Goal: Information Seeking & Learning: Compare options

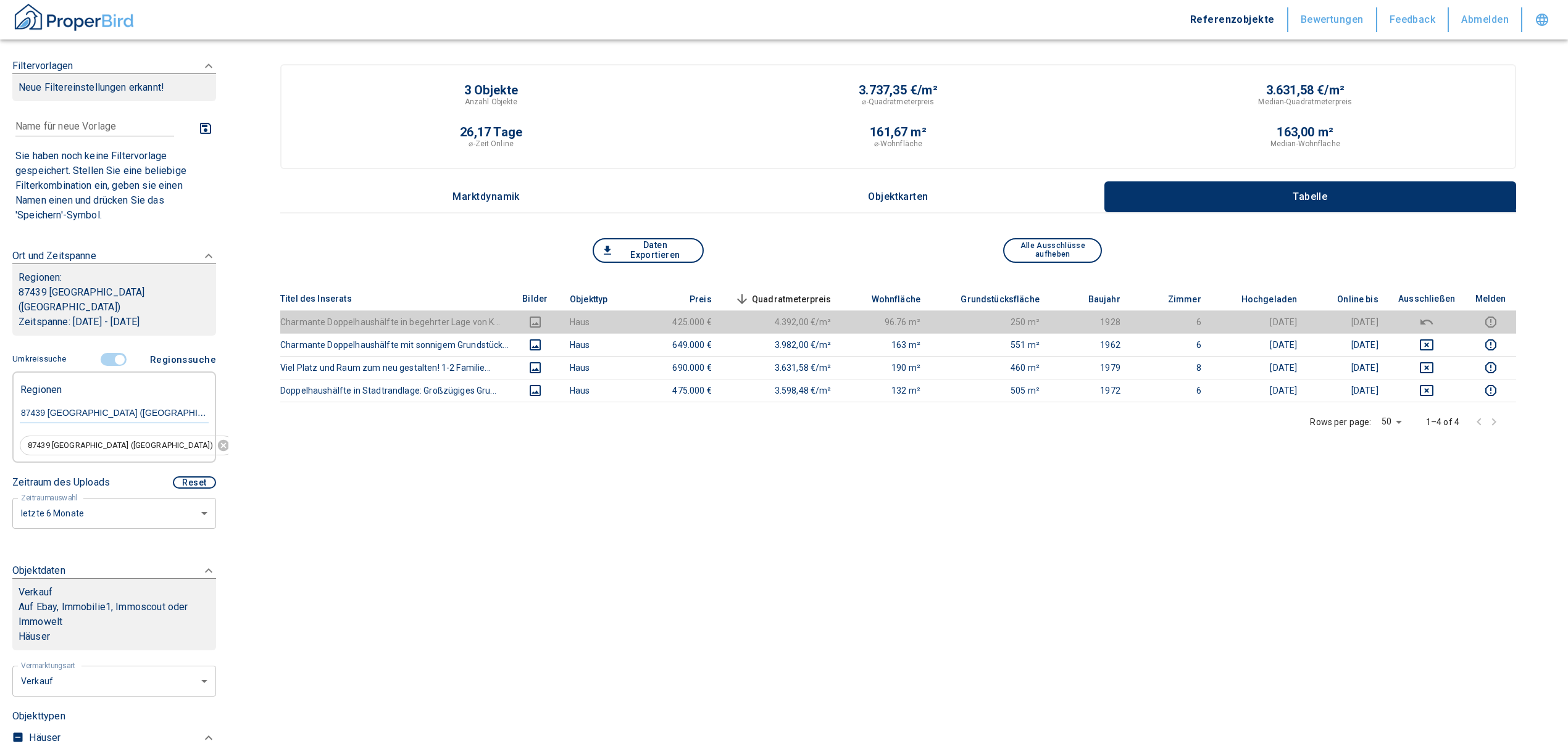
scroll to position [164, 0]
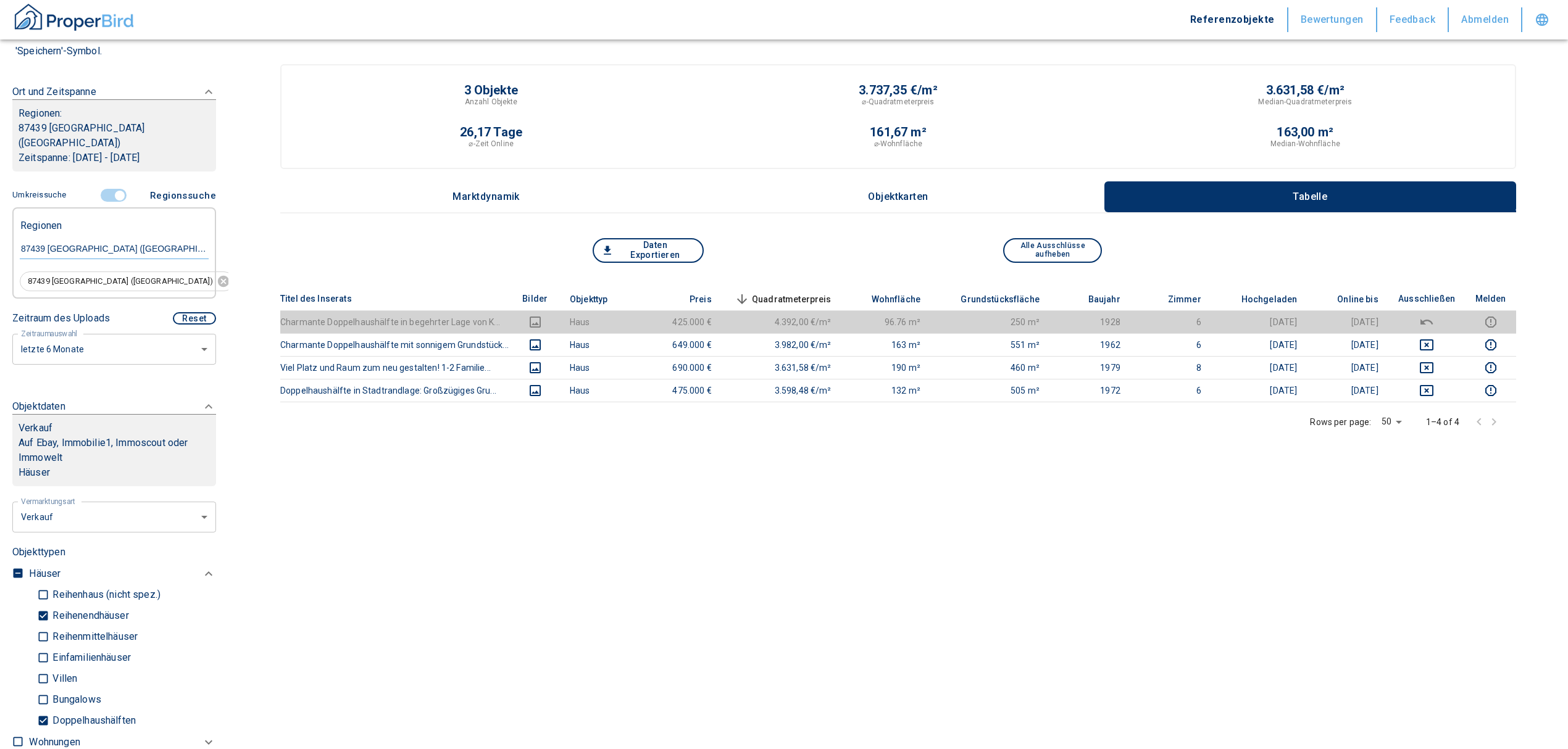
click at [111, 184] on span at bounding box center [114, 196] width 35 height 24
click at [110, 189] on input "controlled" at bounding box center [119, 196] width 37 height 13
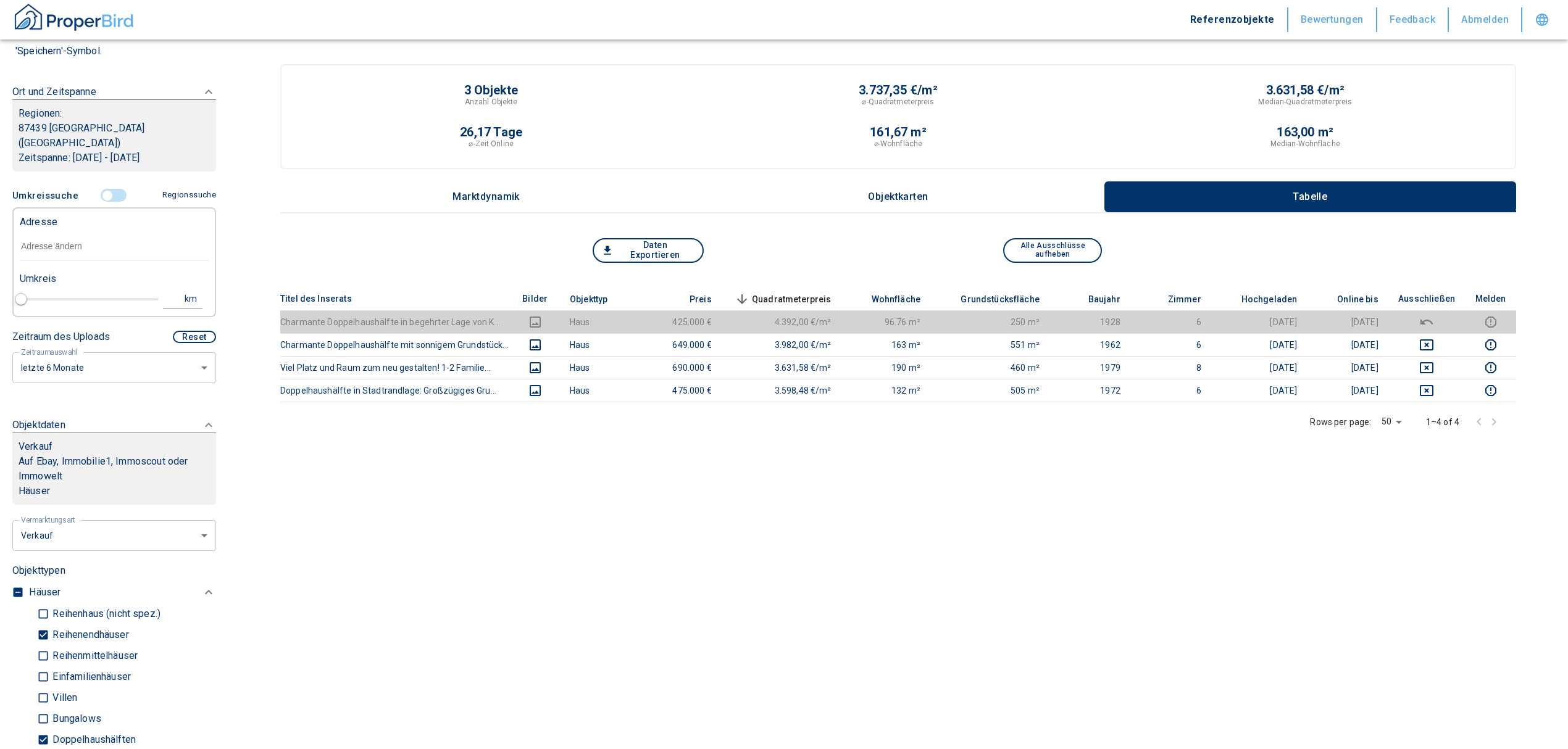
click at [69, 237] on input "text" at bounding box center [115, 247] width 189 height 29
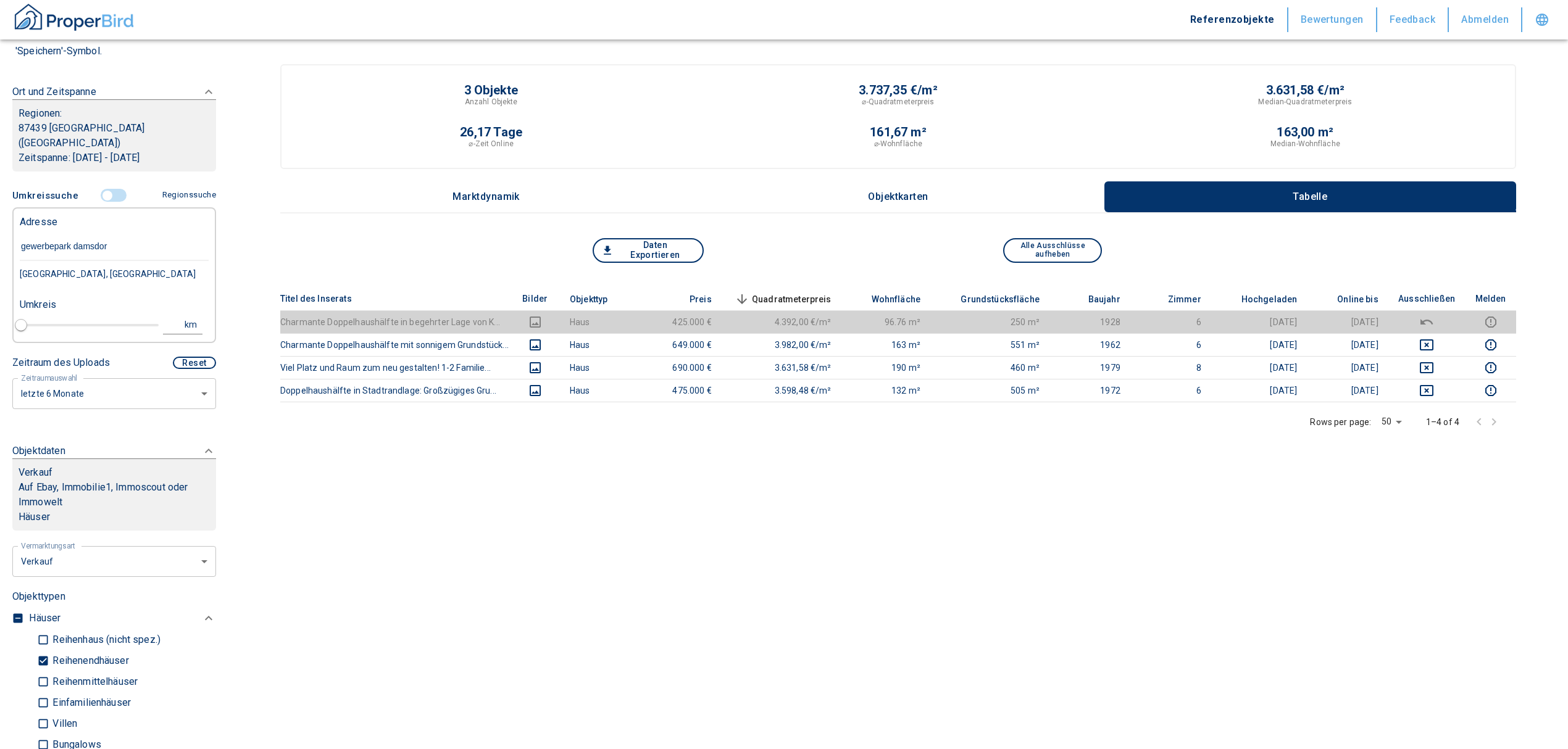
type input "gewerbepark [GEOGRAPHIC_DATA]"
click at [109, 269] on div "[GEOGRAPHIC_DATA], [GEOGRAPHIC_DATA]" at bounding box center [115, 273] width 189 height 26
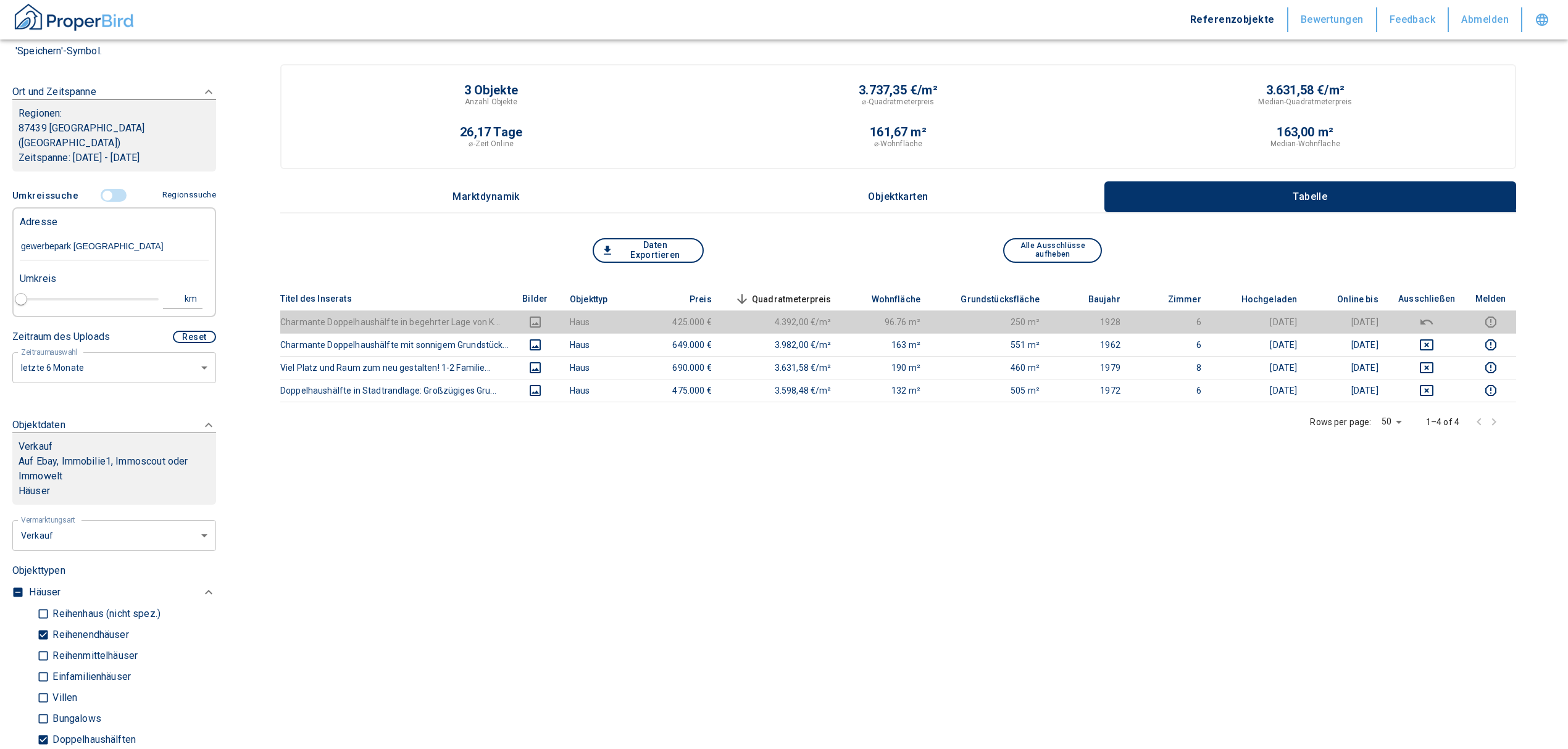
type input "2020"
type input "[GEOGRAPHIC_DATA], [GEOGRAPHIC_DATA]"
type input "1"
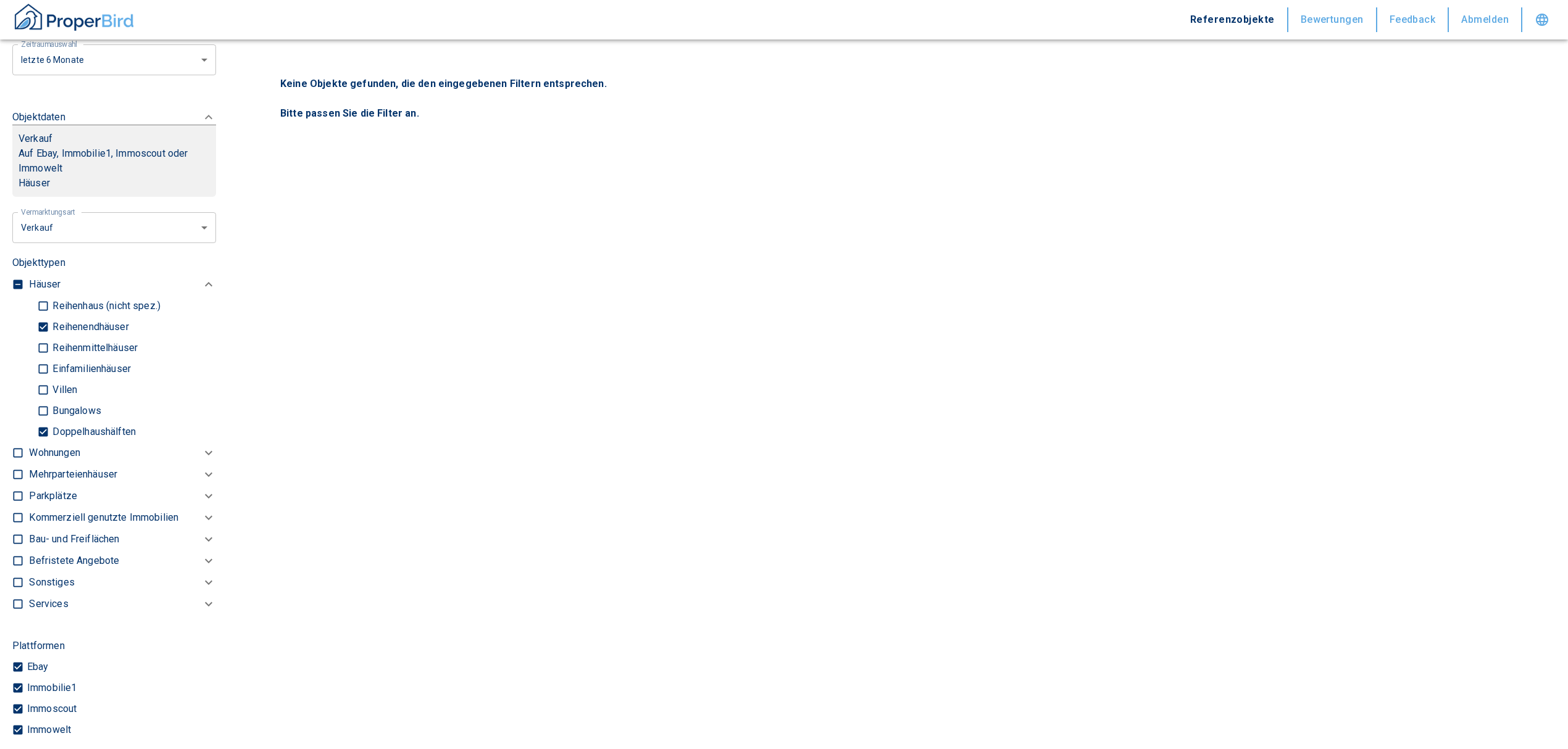
scroll to position [494, 0]
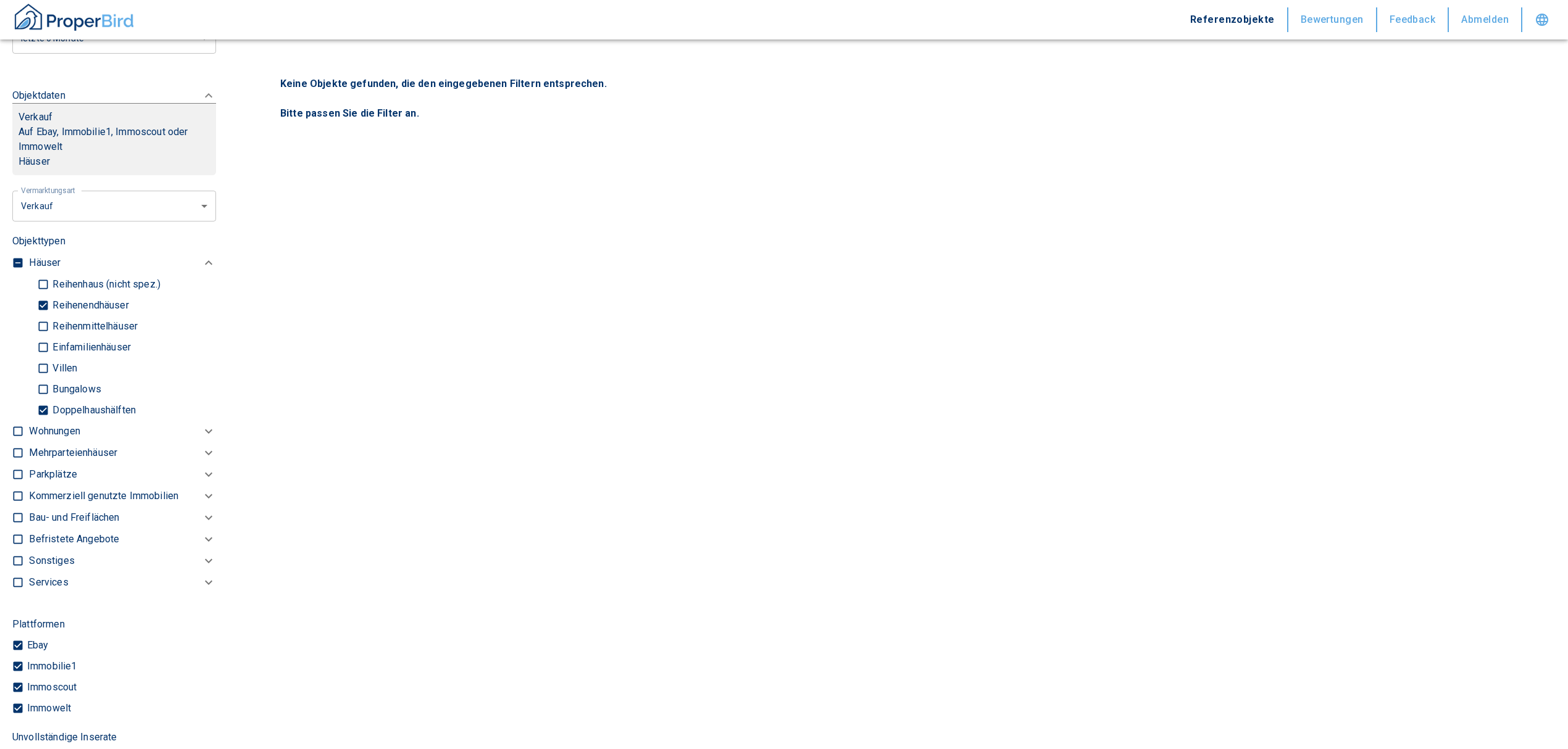
type input "[GEOGRAPHIC_DATA], [GEOGRAPHIC_DATA]"
click at [46, 409] on input "Doppelhaushälften" at bounding box center [43, 410] width 12 height 22
checkbox input "false"
type input "2020"
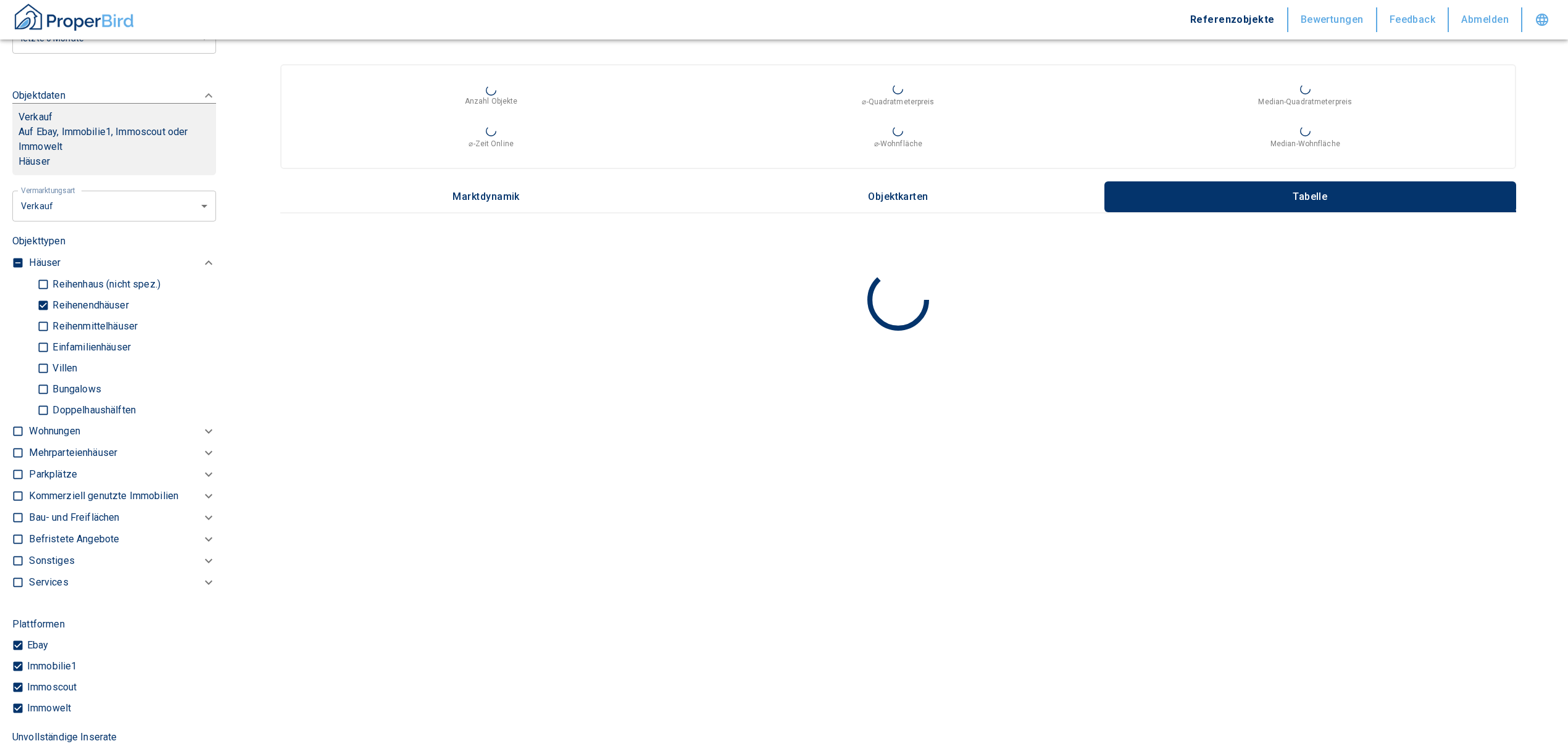
click at [40, 299] on input "Reihenendhäuser" at bounding box center [43, 305] width 12 height 22
checkbox input "false"
type input "2020"
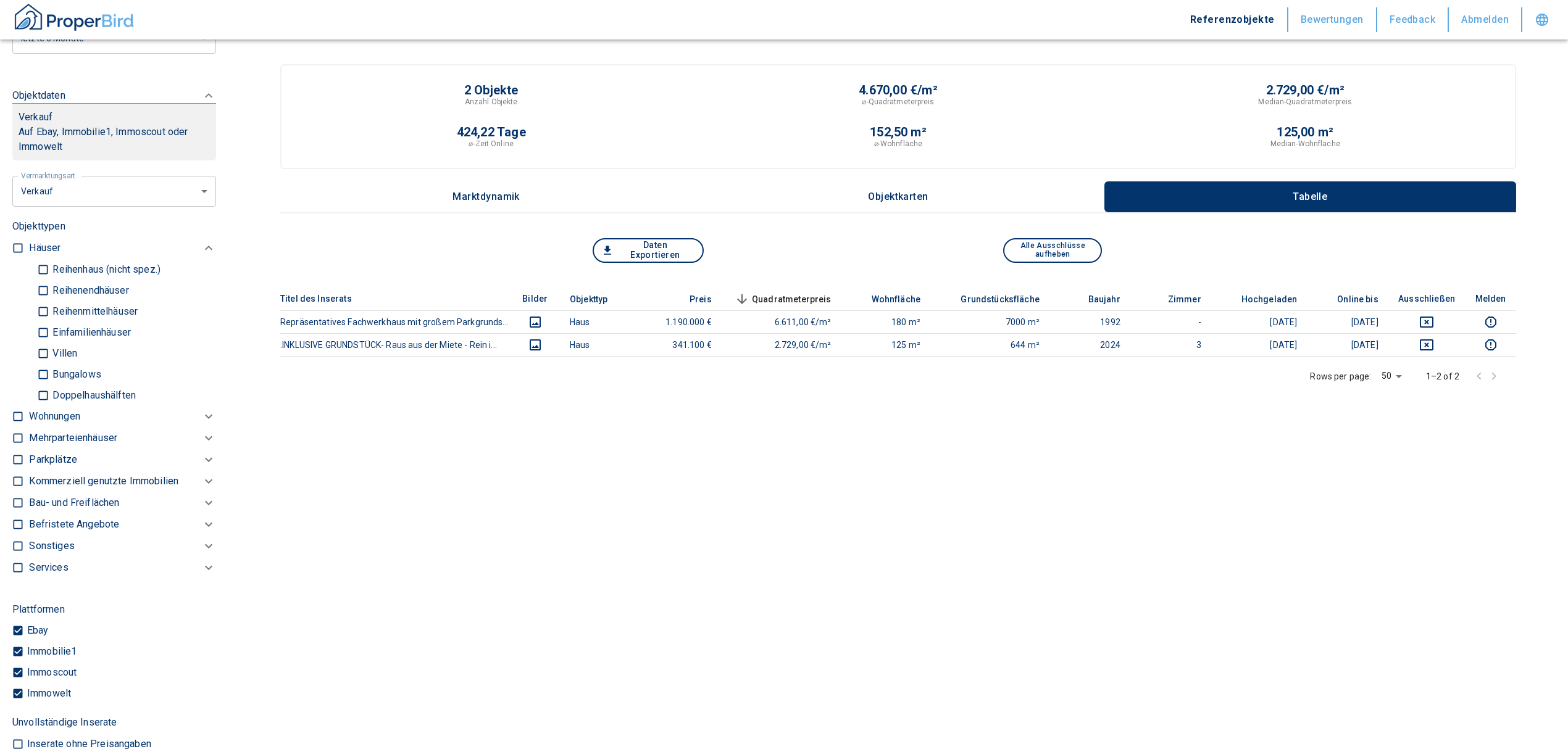
click at [64, 424] on p "Kommerziell genutzte Immobilien" at bounding box center [54, 417] width 51 height 15
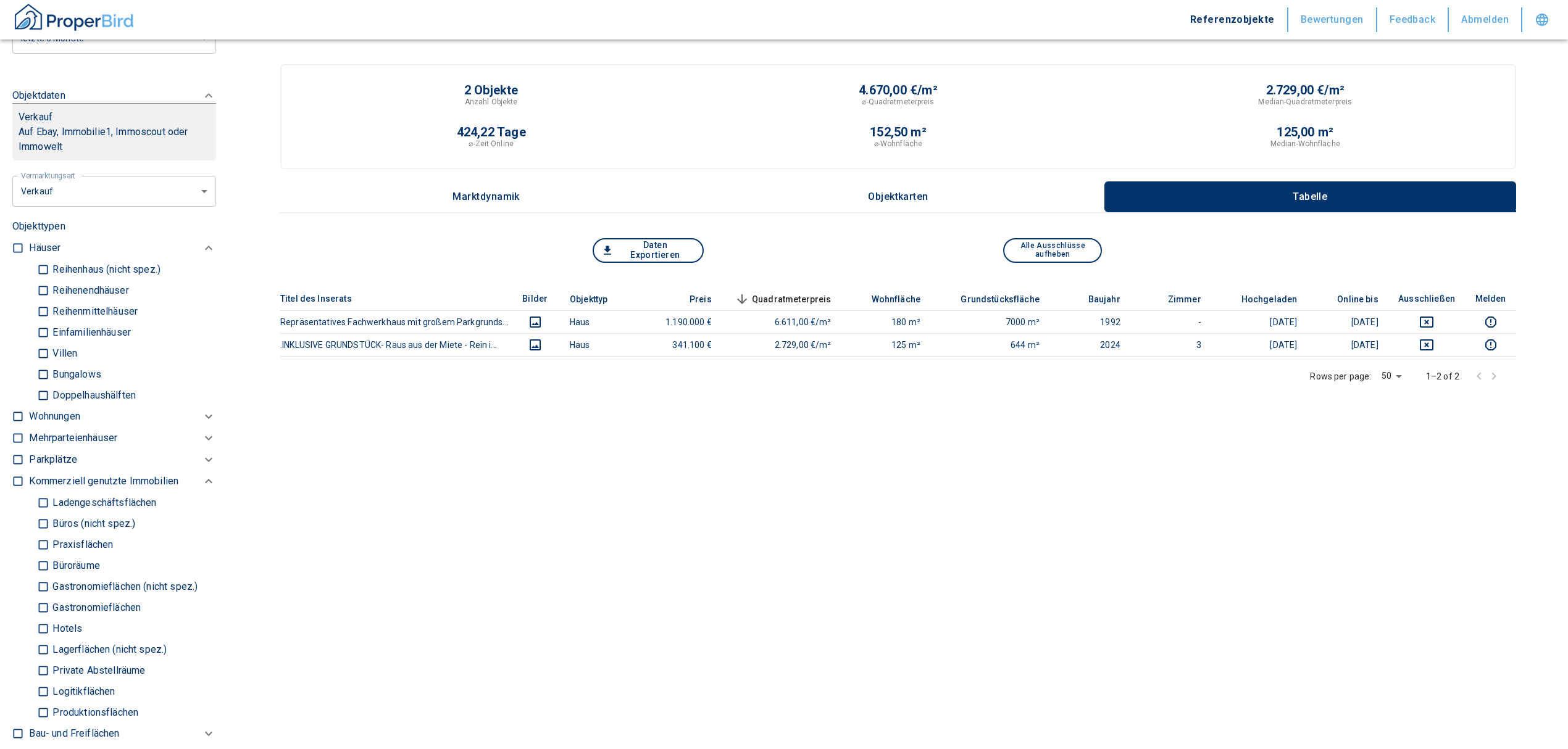
click at [43, 650] on input "Lagerflächen (nicht spez.)" at bounding box center [43, 650] width 12 height 22
checkbox input "true"
type input "2020"
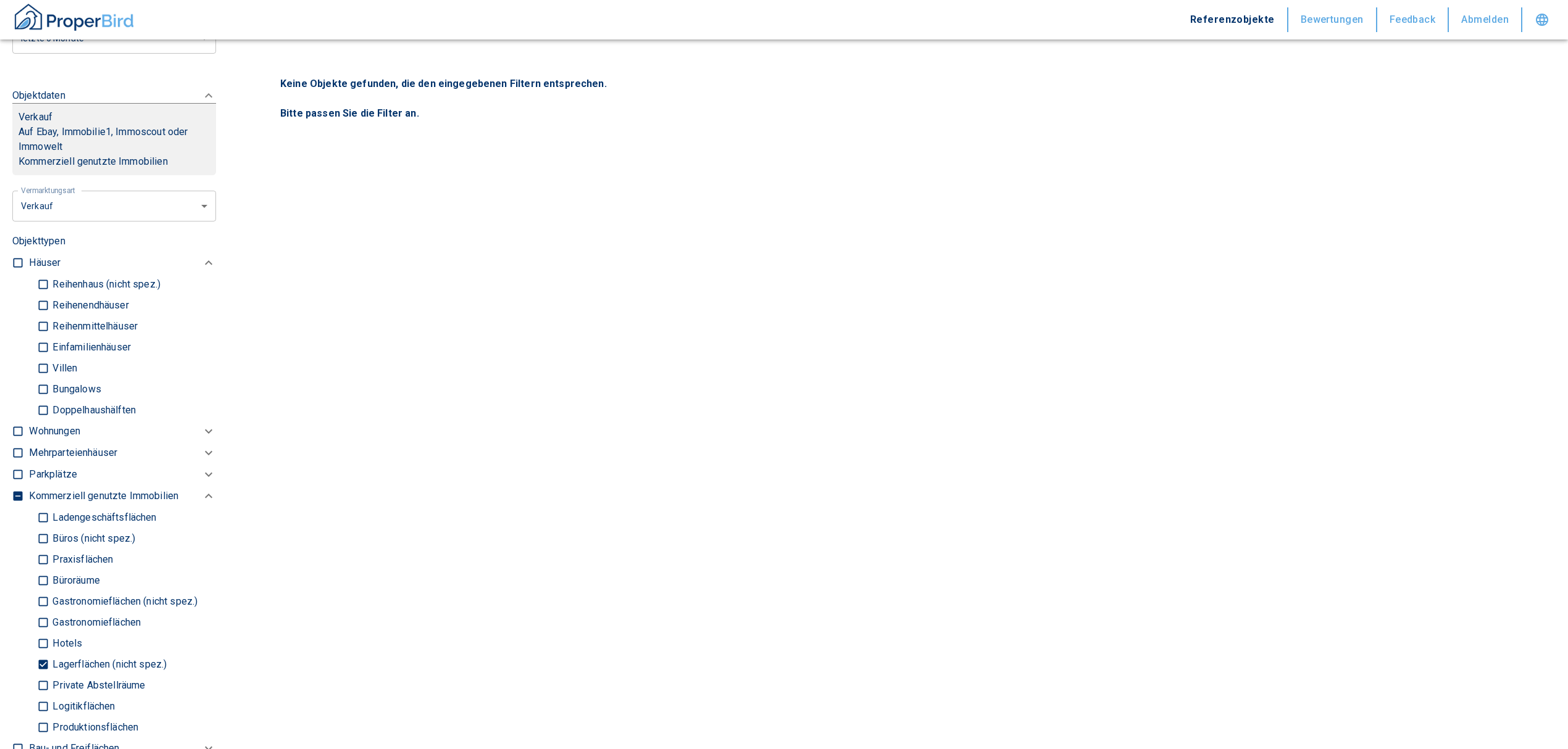
click at [46, 704] on input "Logitikflächen" at bounding box center [43, 706] width 12 height 22
checkbox input "true"
type input "2020"
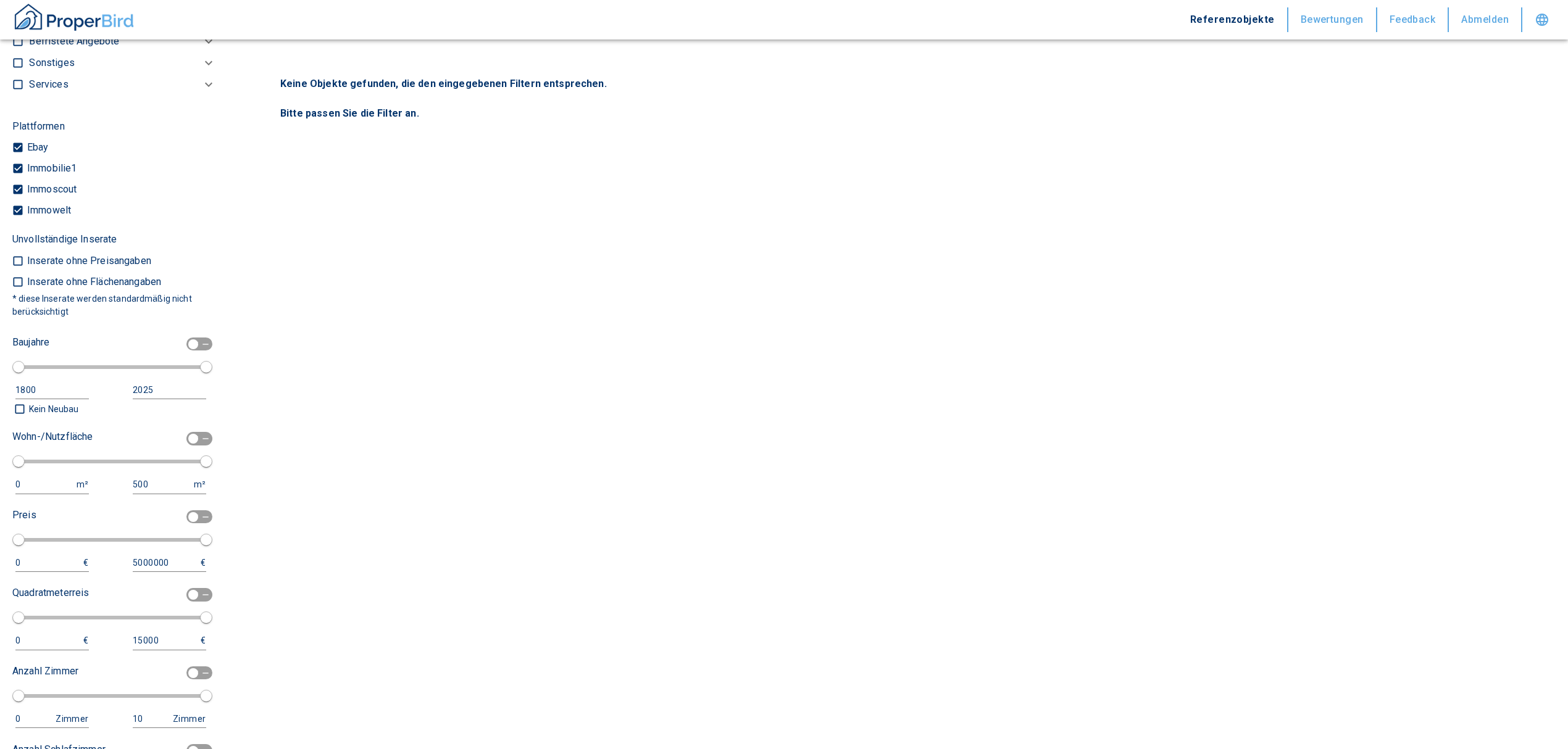
scroll to position [1316, 0]
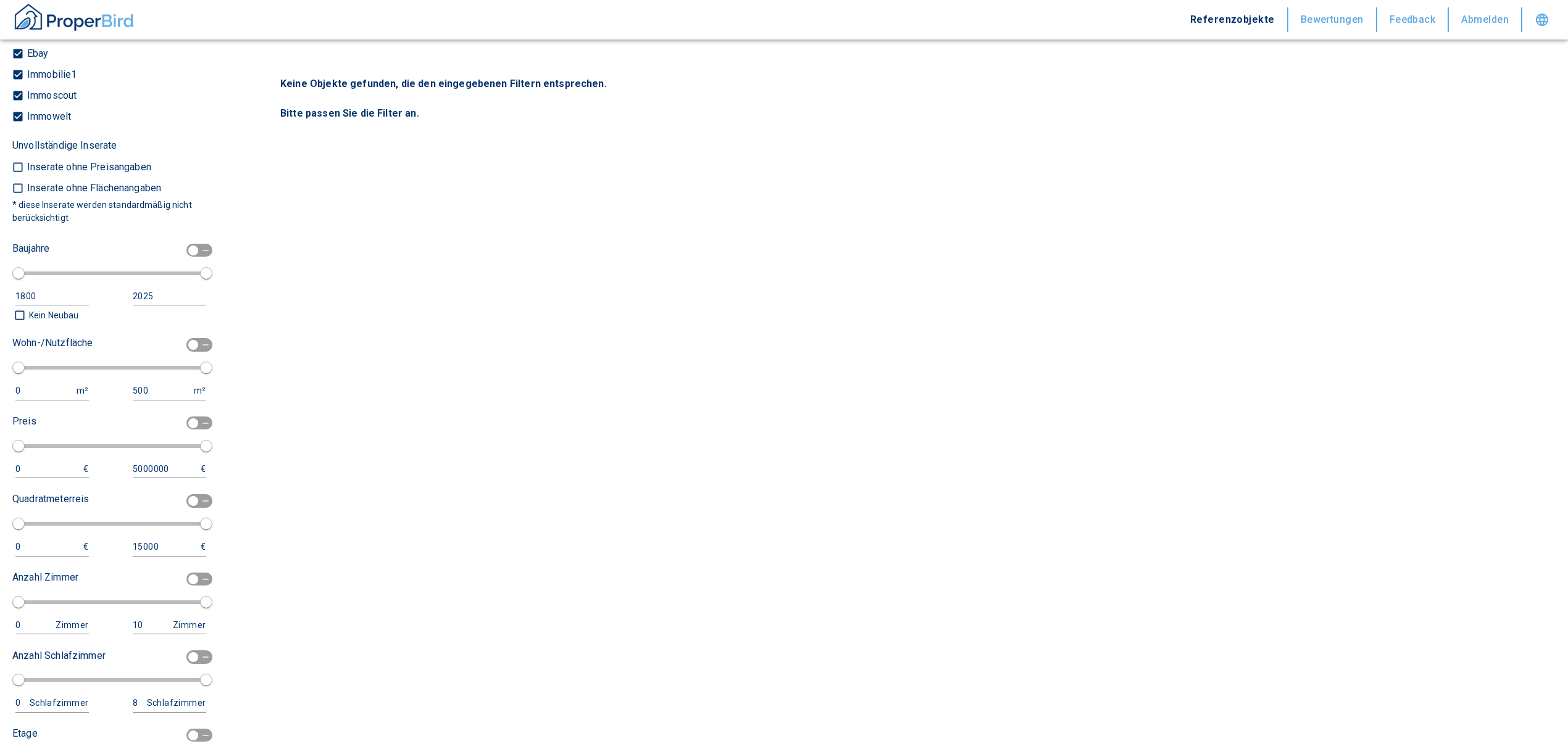
click at [184, 341] on input "checkbox" at bounding box center [193, 345] width 37 height 13
checkbox input "true"
type input "2020"
type input "50"
type input "150"
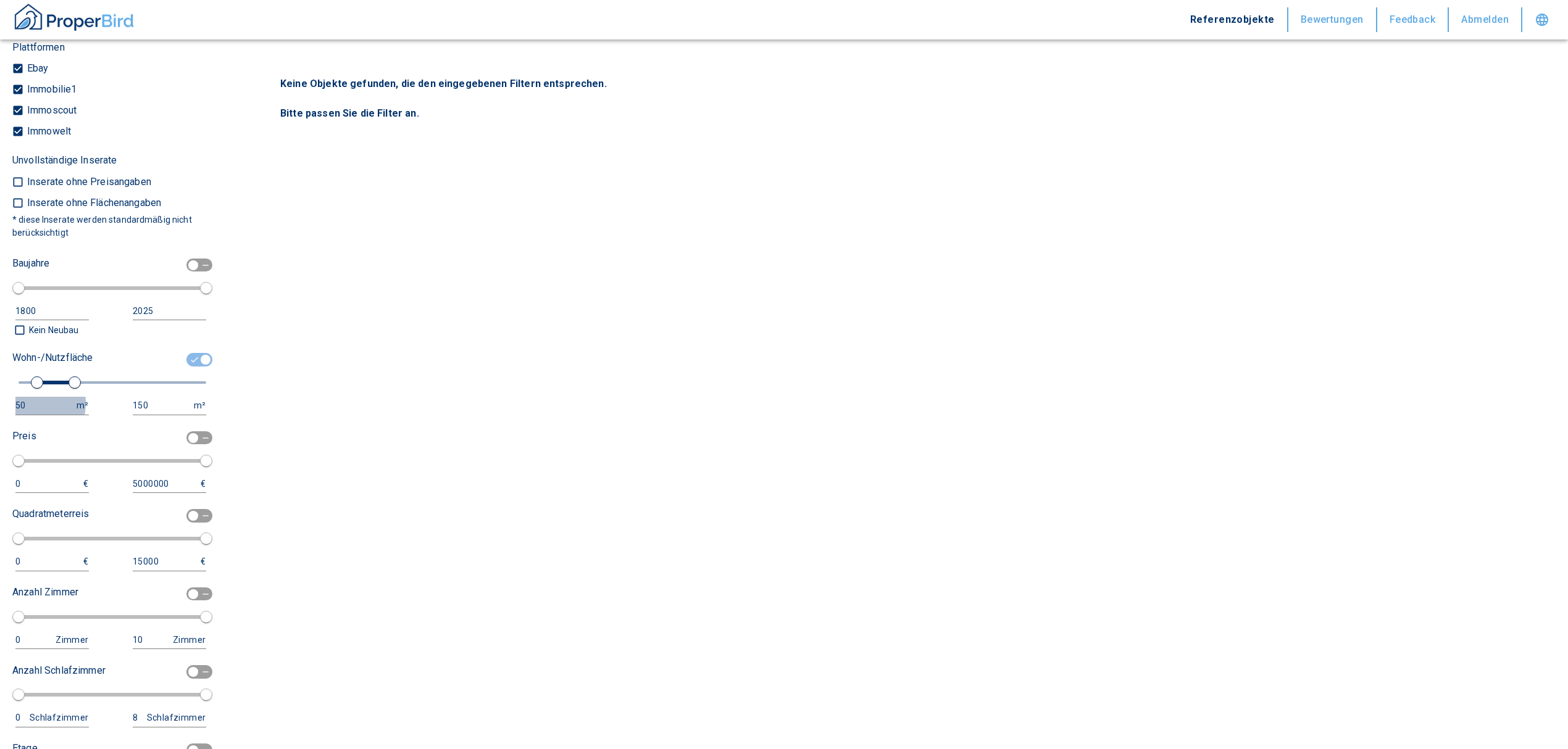
click at [25, 403] on div "50" at bounding box center [39, 406] width 49 height 15
drag, startPoint x: 25, startPoint y: 403, endPoint x: 9, endPoint y: 398, distance: 16.8
click at [9, 398] on div "Filtervorlagen Neue Filtereinstellungen erkannt! Name für neue Vorlage x Sie ha…" at bounding box center [114, 374] width 228 height 749
type input "1000"
drag, startPoint x: 143, startPoint y: 405, endPoint x: 111, endPoint y: 396, distance: 33.2
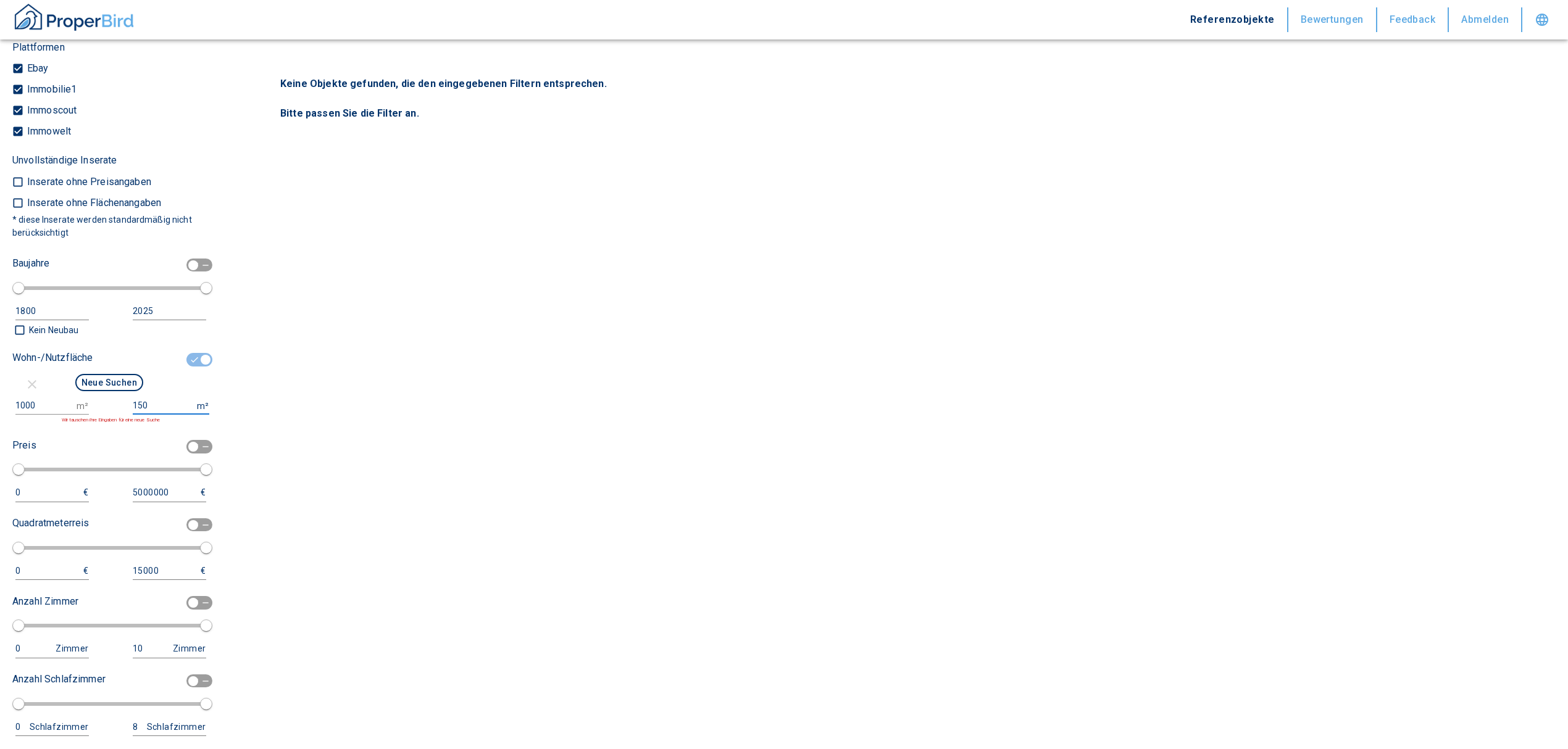
click at [111, 396] on div "Wohn-/Nutzfläche Neue Suchen 1000 m² 150 m² Wir tauschen ihre Eingaben für eine…" at bounding box center [109, 385] width 194 height 75
type input "999999999"
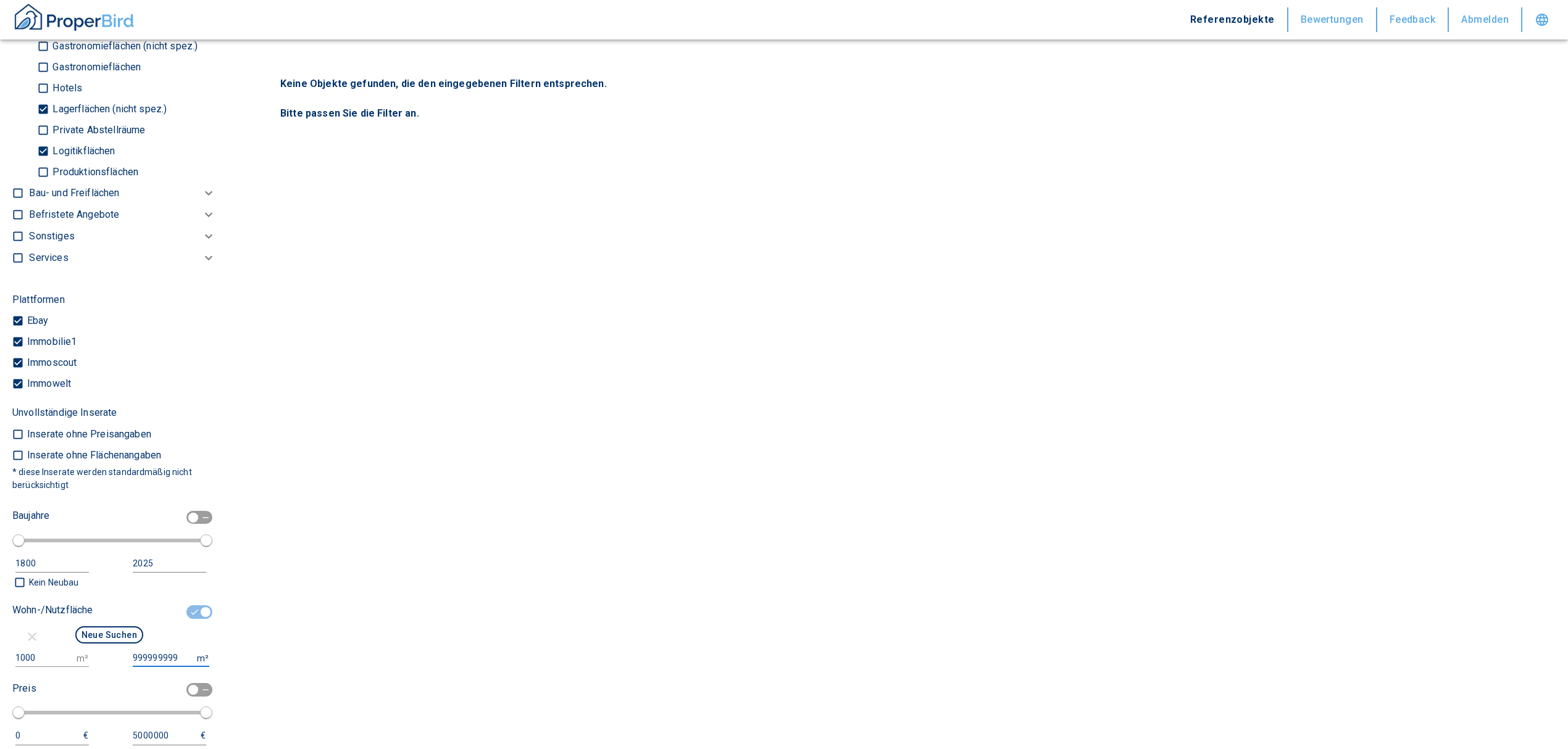
scroll to position [1234, 0]
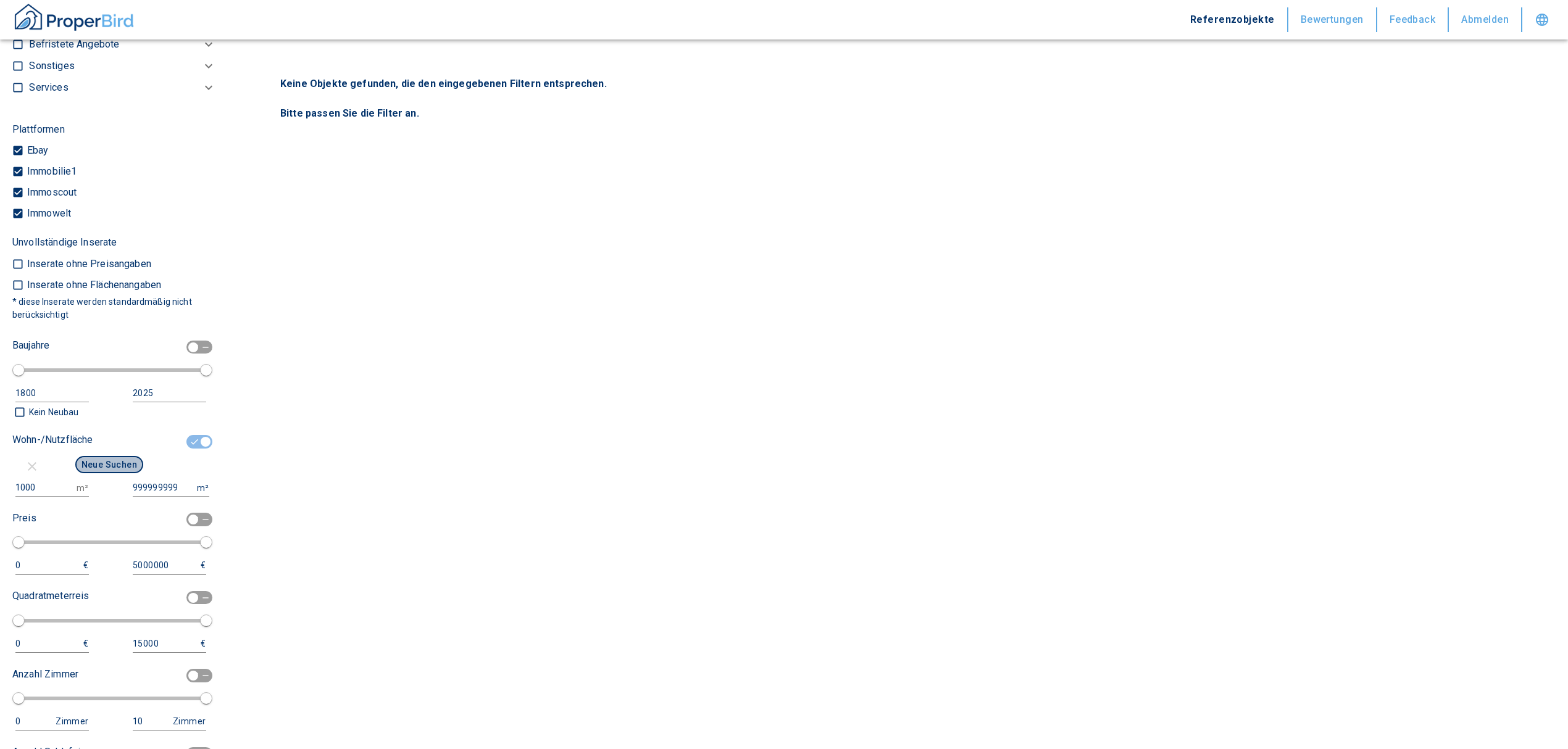
click at [128, 458] on button "Neue Suchen" at bounding box center [109, 464] width 68 height 17
type input "2020"
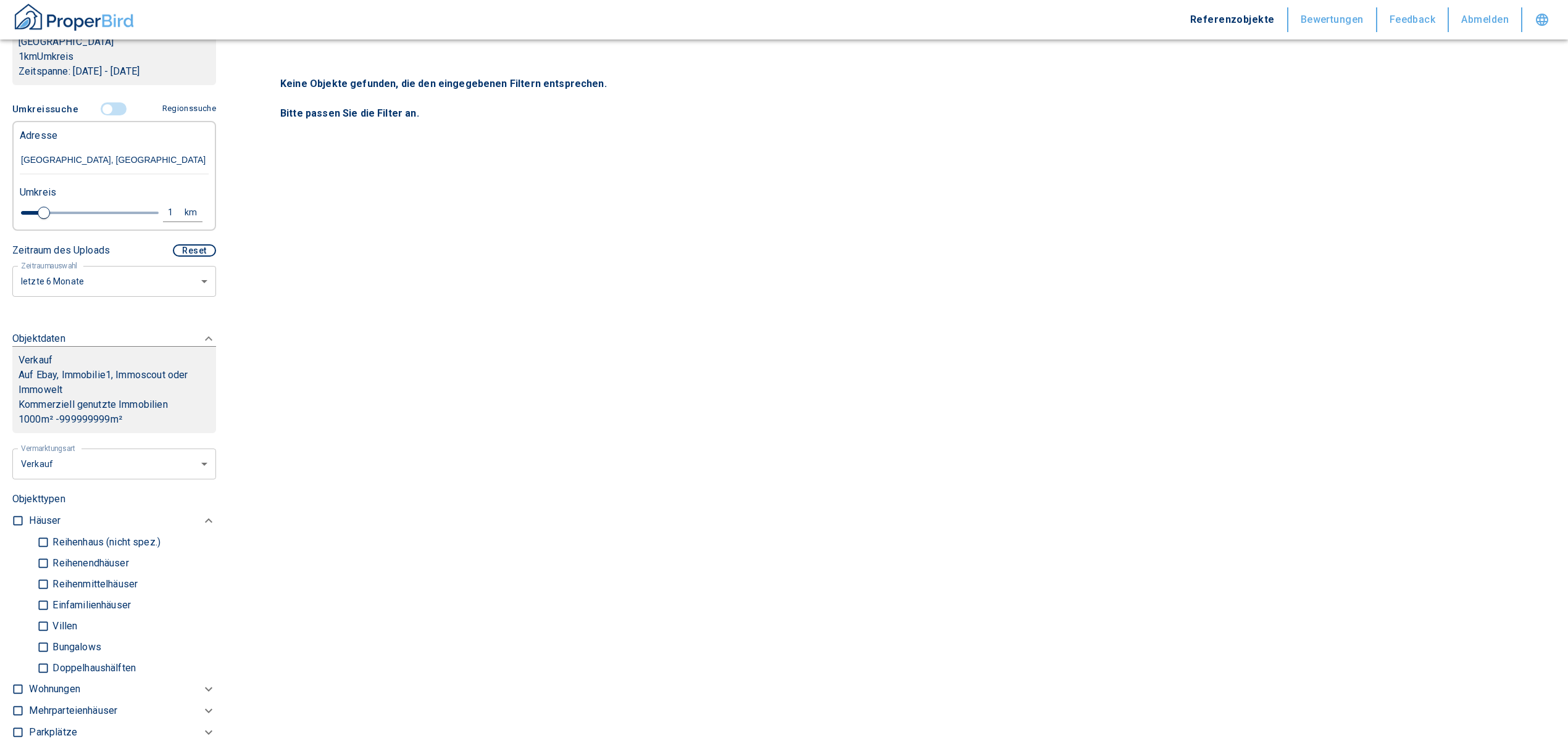
scroll to position [164, 0]
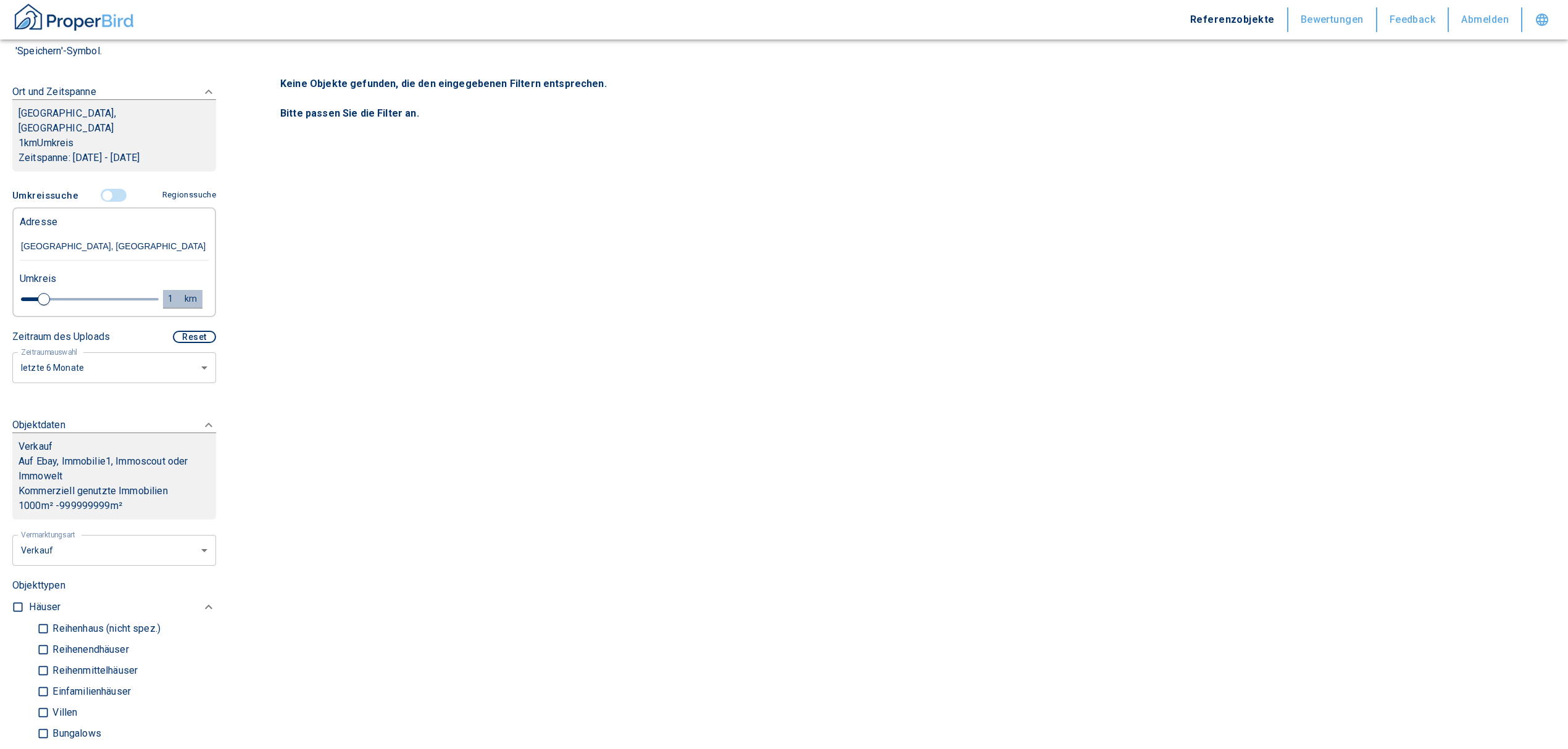
click at [166, 295] on div "1" at bounding box center [177, 299] width 22 height 15
drag, startPoint x: 62, startPoint y: 292, endPoint x: 22, endPoint y: 294, distance: 40.0
click at [22, 294] on div "1 km Neue Suchen" at bounding box center [104, 299] width 189 height 30
type input "5"
click at [141, 296] on button "Neue Suchen" at bounding box center [164, 299] width 68 height 17
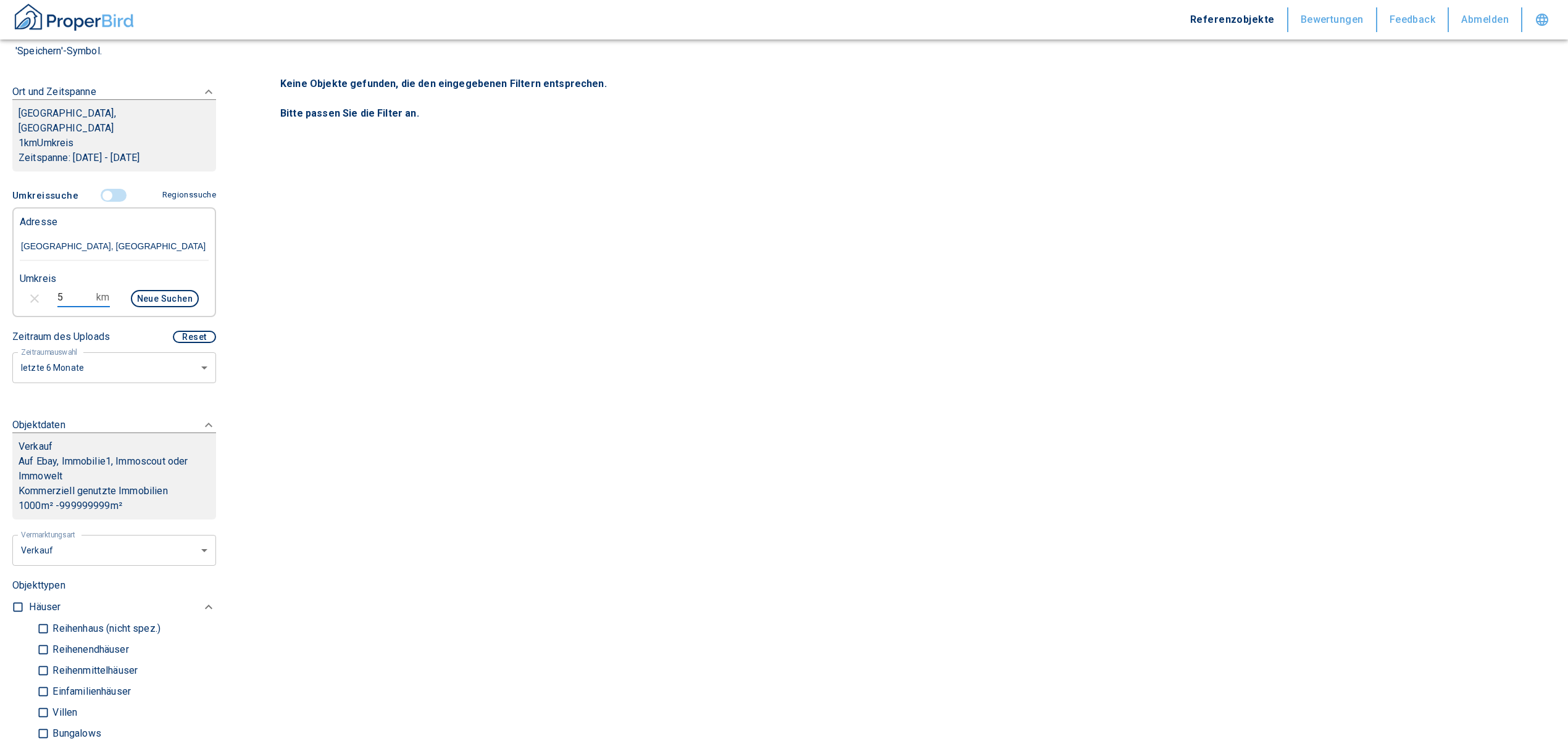
type input "2020"
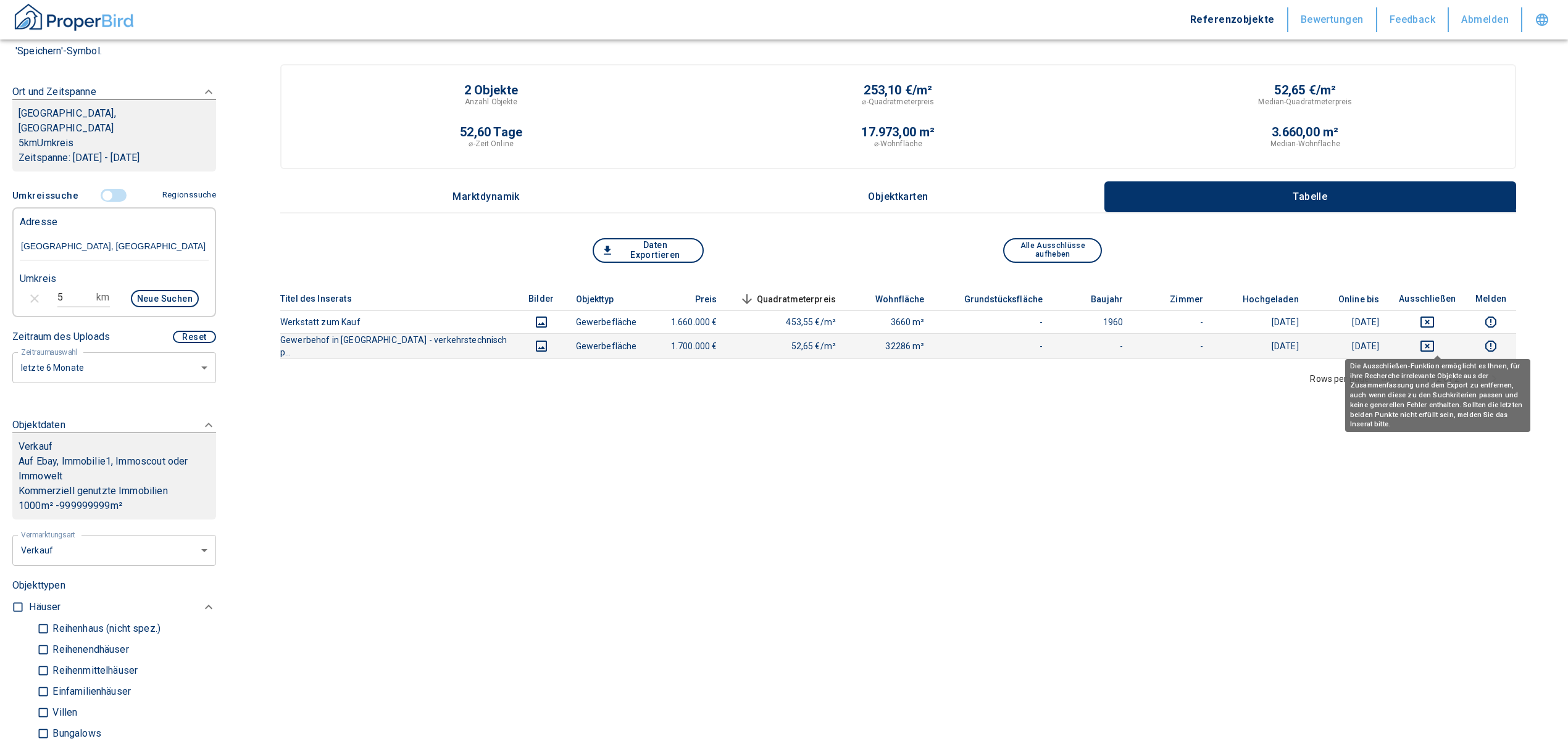
click at [1432, 346] on icon "deselect this listing" at bounding box center [1428, 347] width 15 height 15
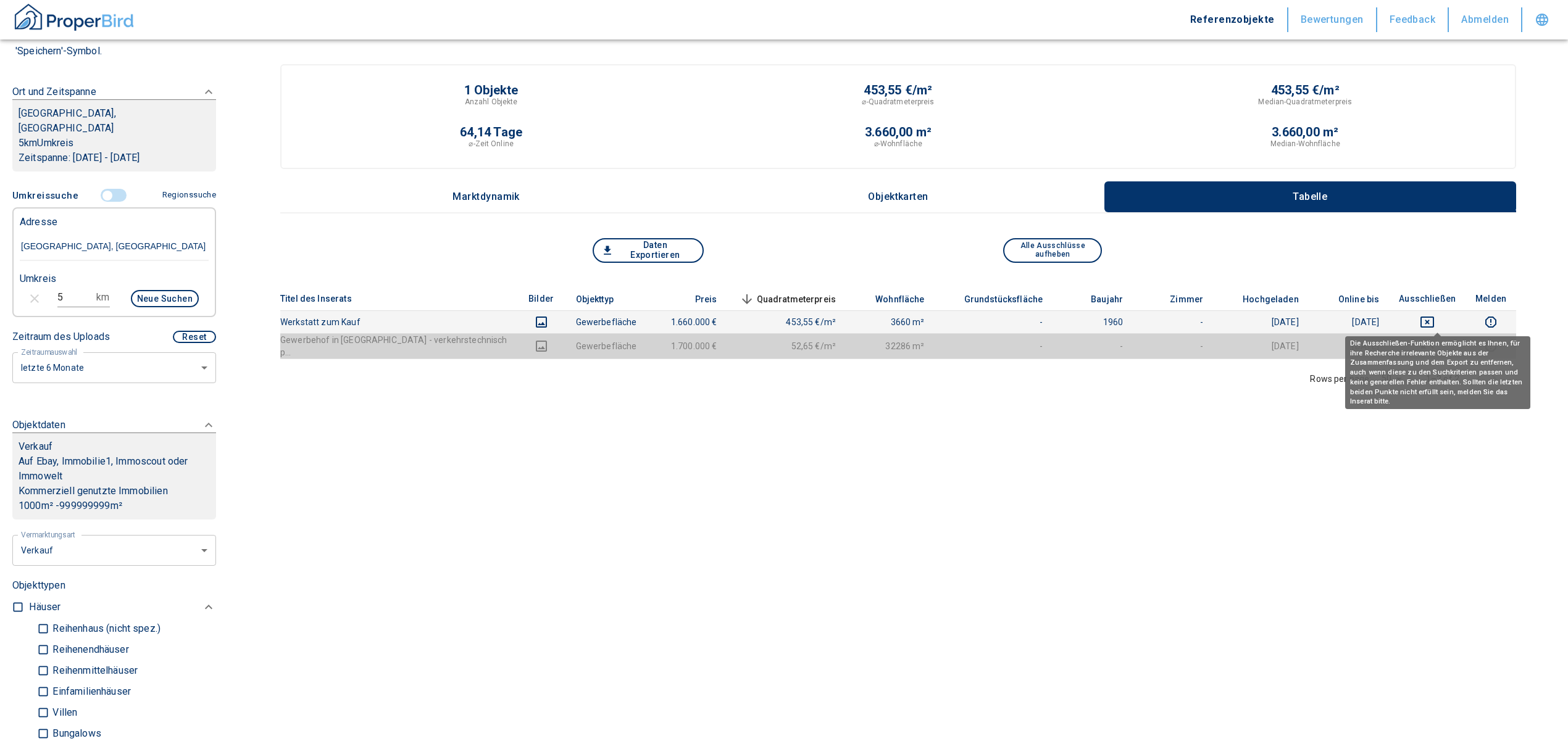
click at [1433, 322] on icon "deselect this listing" at bounding box center [1428, 322] width 15 height 15
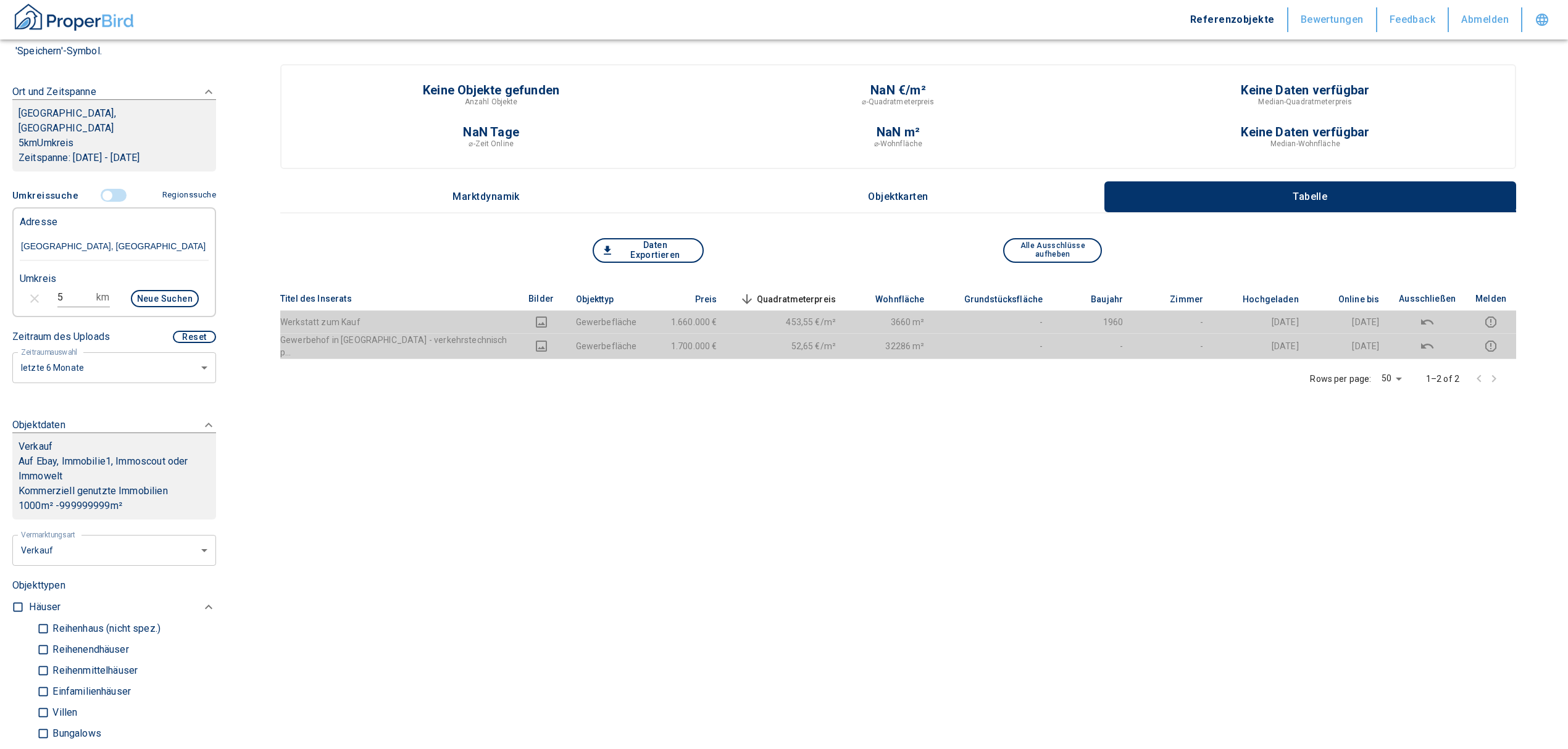
click at [95, 544] on body "Referenzobjekte Bewertungen Feedback Abmelden Filtervorlagen Neue Filtereinstel…" at bounding box center [784, 392] width 1568 height 783
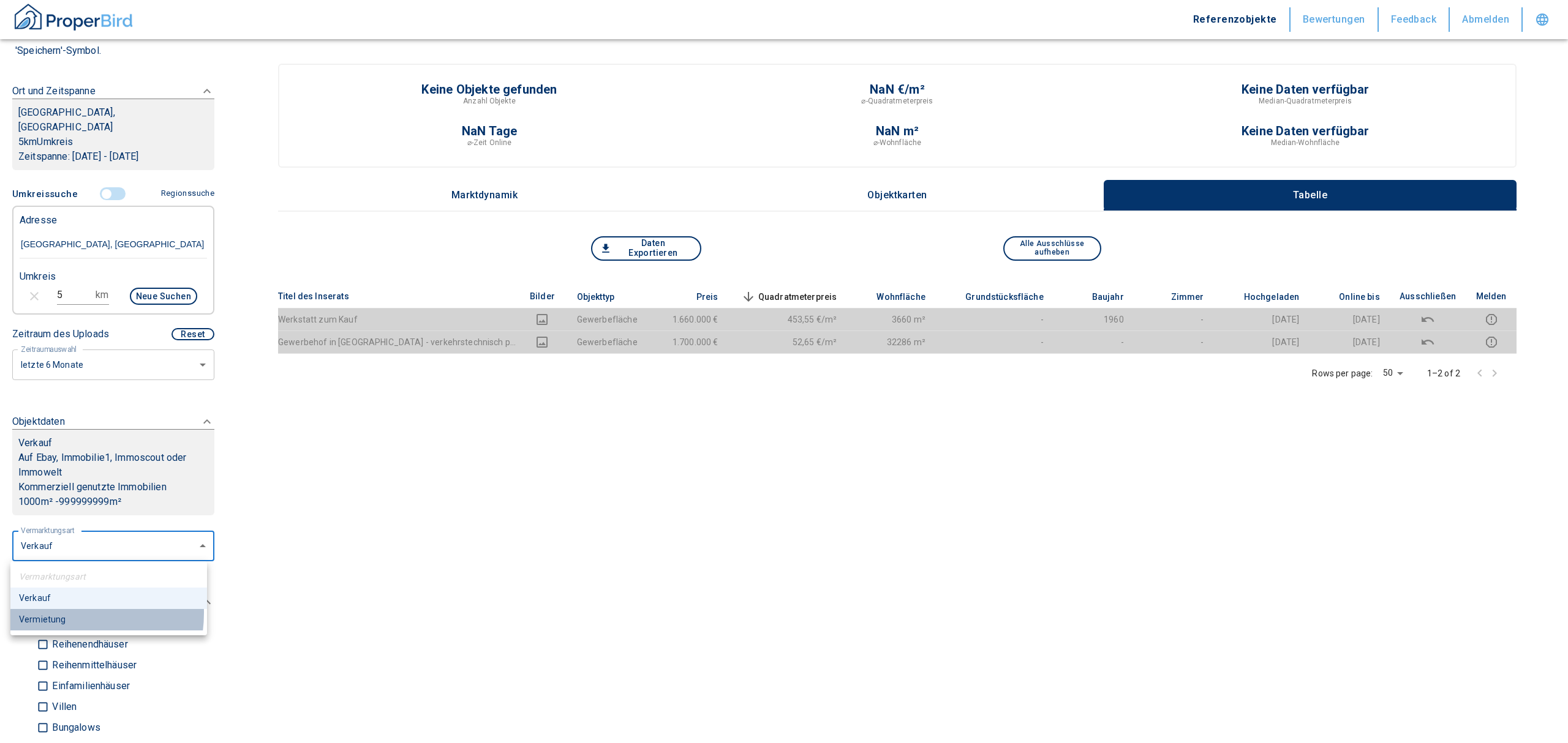
click at [55, 613] on li "Vermietung" at bounding box center [108, 620] width 196 height 22
type input "rent"
type input "2020"
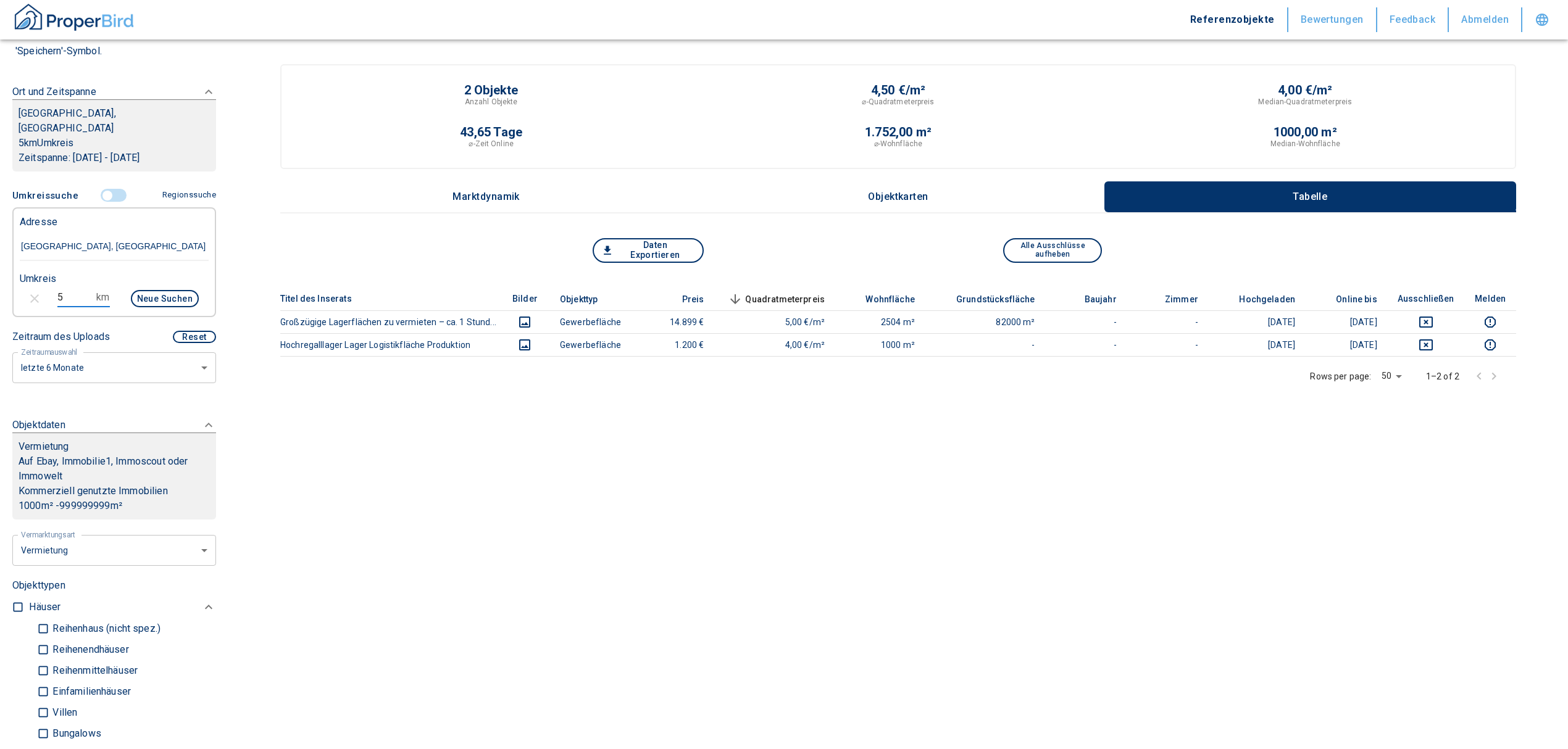
drag, startPoint x: 65, startPoint y: 289, endPoint x: 25, endPoint y: 288, distance: 40.0
click at [25, 288] on div "5 km Neue Suchen" at bounding box center [104, 299] width 189 height 30
type input "10"
click at [141, 294] on button "Neue Suchen" at bounding box center [164, 299] width 68 height 17
type input "2020"
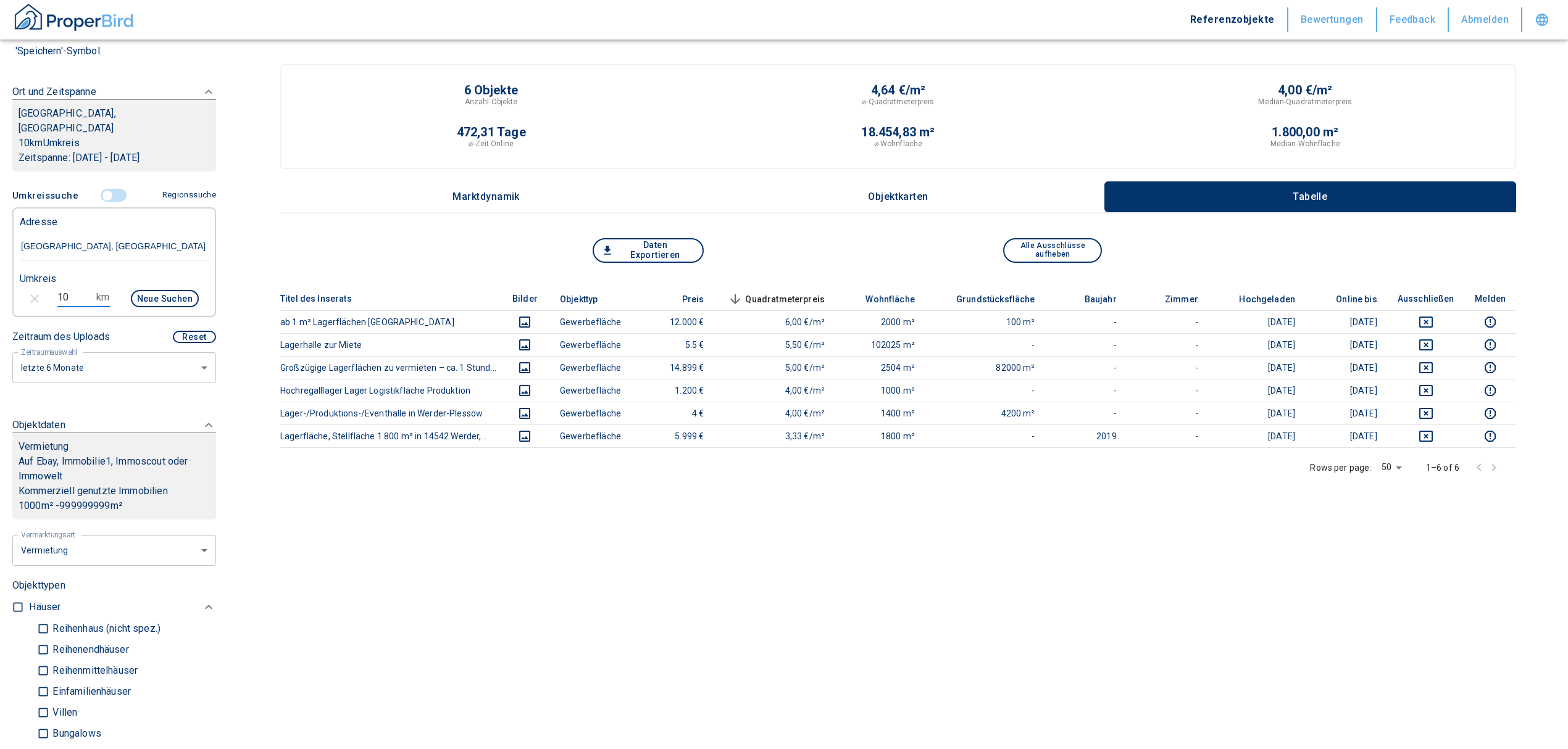
drag, startPoint x: 67, startPoint y: 294, endPoint x: 30, endPoint y: 285, distance: 38.1
click at [30, 285] on div "10 km Neue Suchen" at bounding box center [104, 299] width 189 height 30
type input "20"
click at [132, 299] on button "Neue Suchen" at bounding box center [164, 299] width 68 height 17
type input "2020"
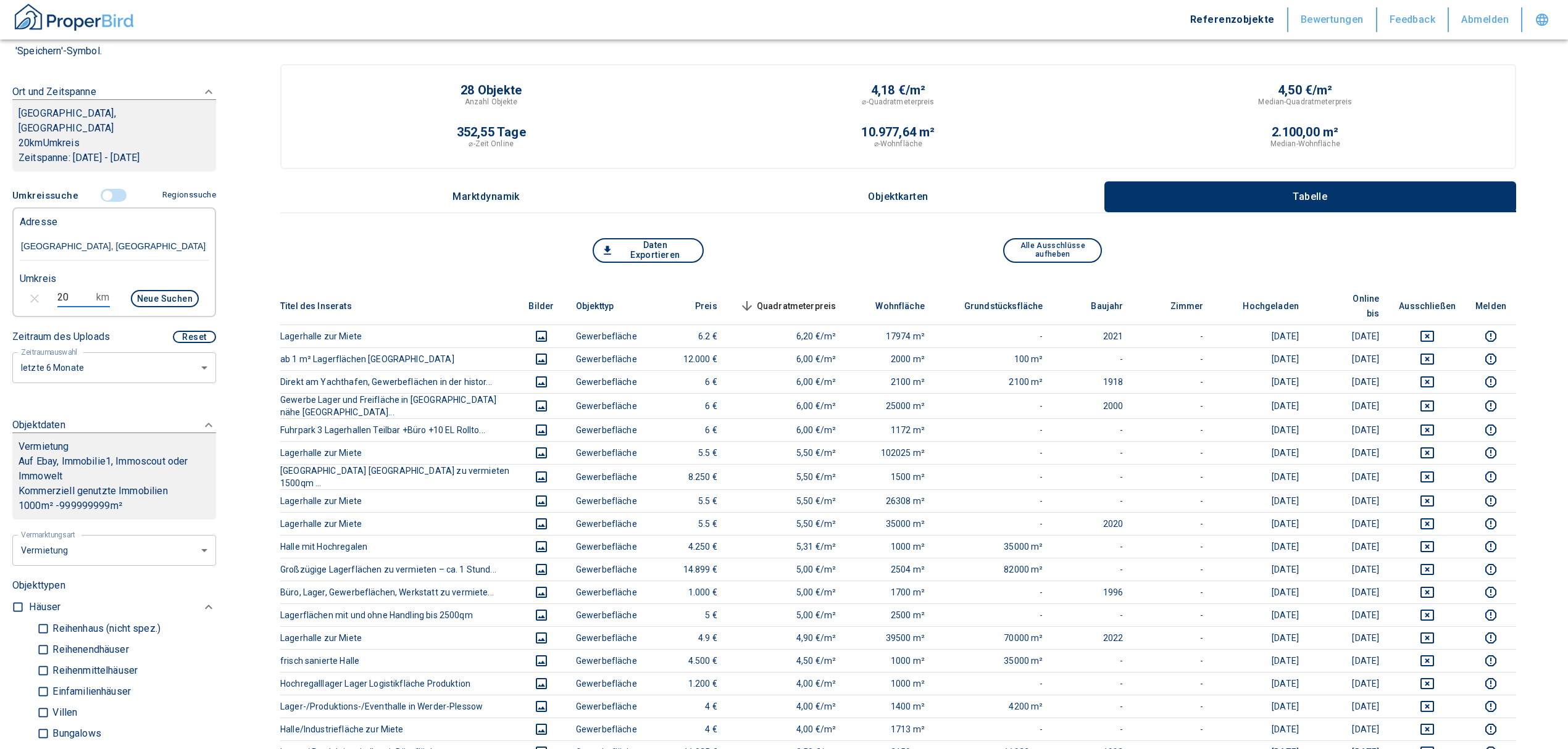
drag, startPoint x: 47, startPoint y: 292, endPoint x: 39, endPoint y: 289, distance: 8.5
click at [39, 289] on div "20 km Neue Suchen" at bounding box center [104, 299] width 189 height 30
type input "10"
click at [164, 306] on button "Neue Suchen" at bounding box center [164, 299] width 68 height 17
type input "2020"
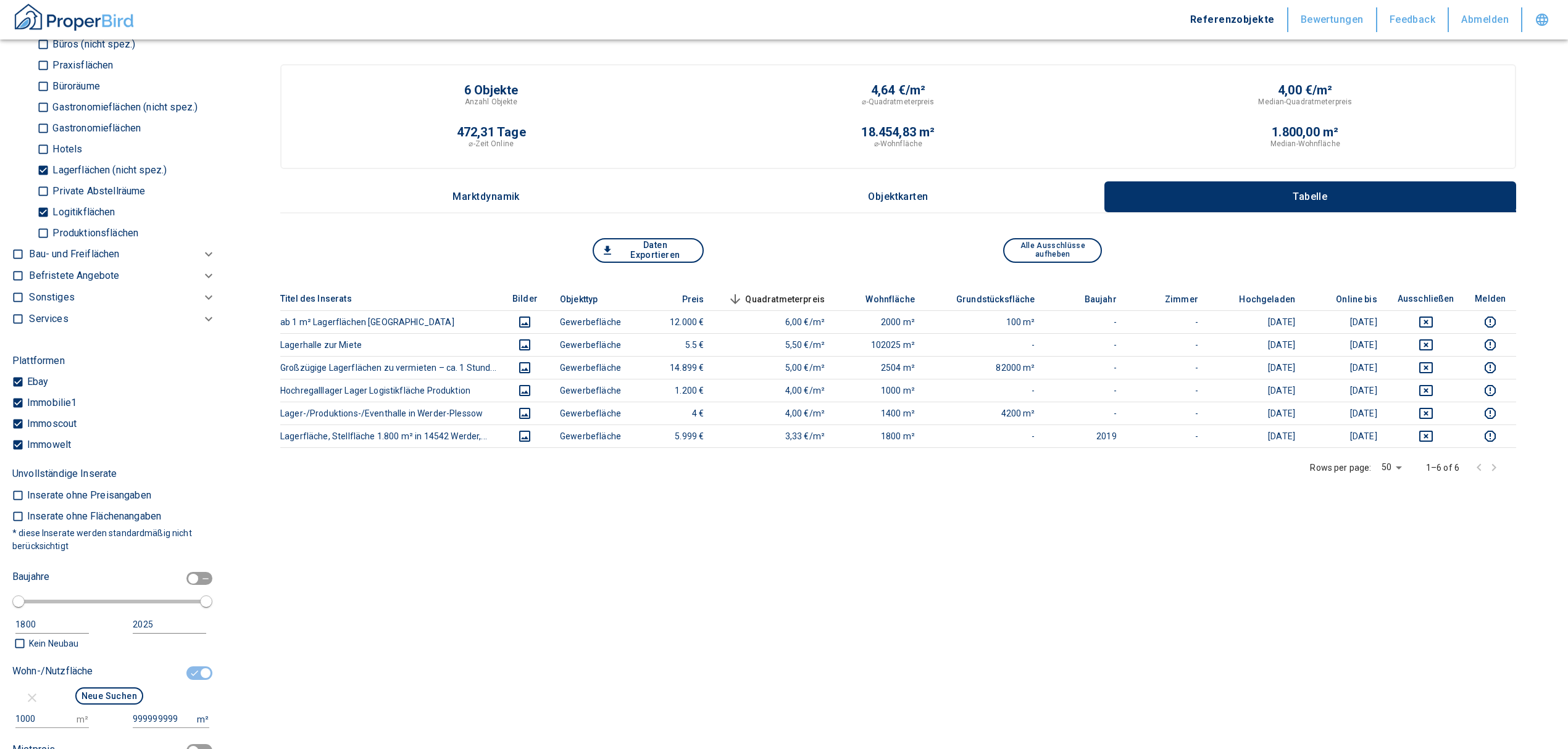
scroll to position [1070, 0]
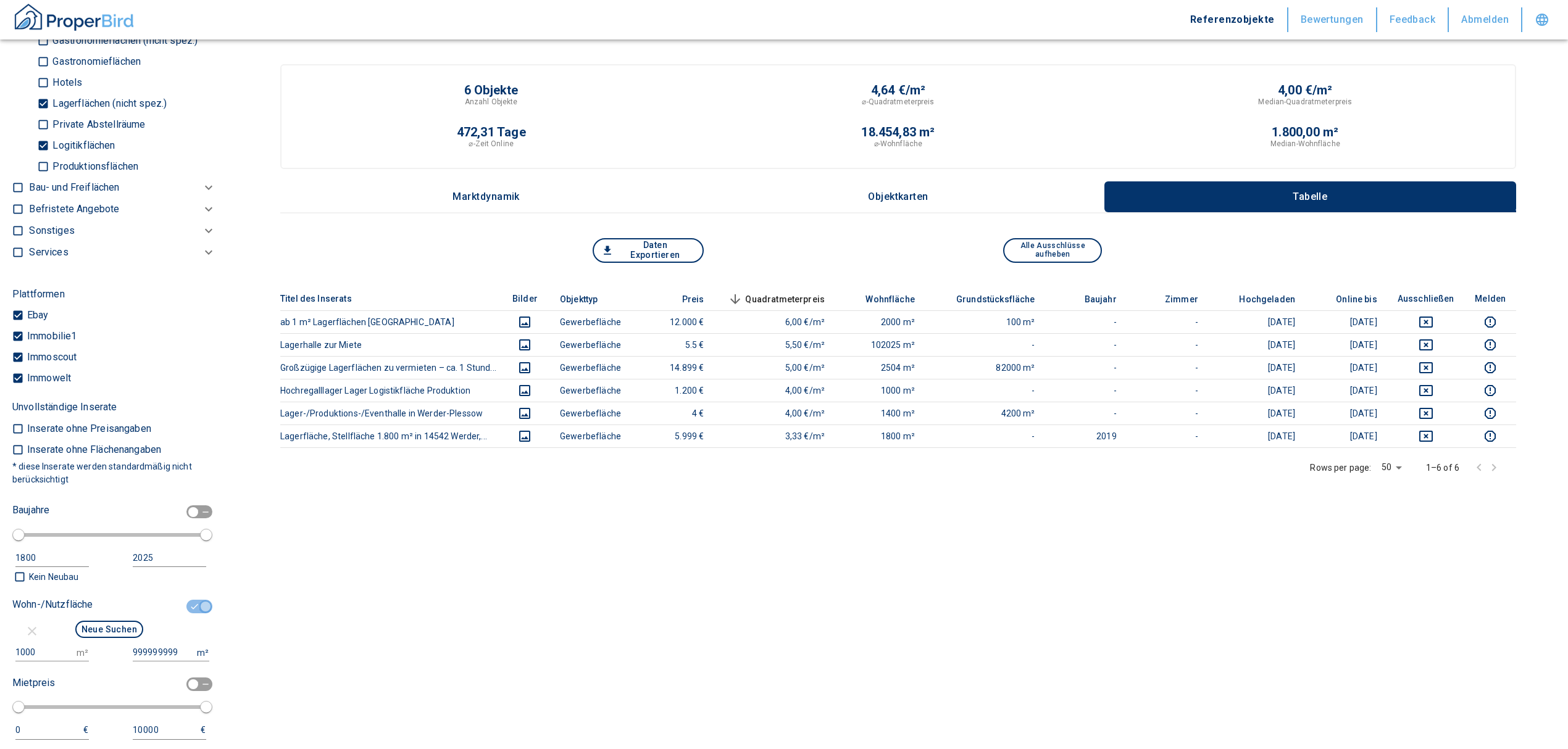
click at [196, 608] on input "checkbox" at bounding box center [205, 607] width 37 height 13
checkbox input "false"
type input "2020"
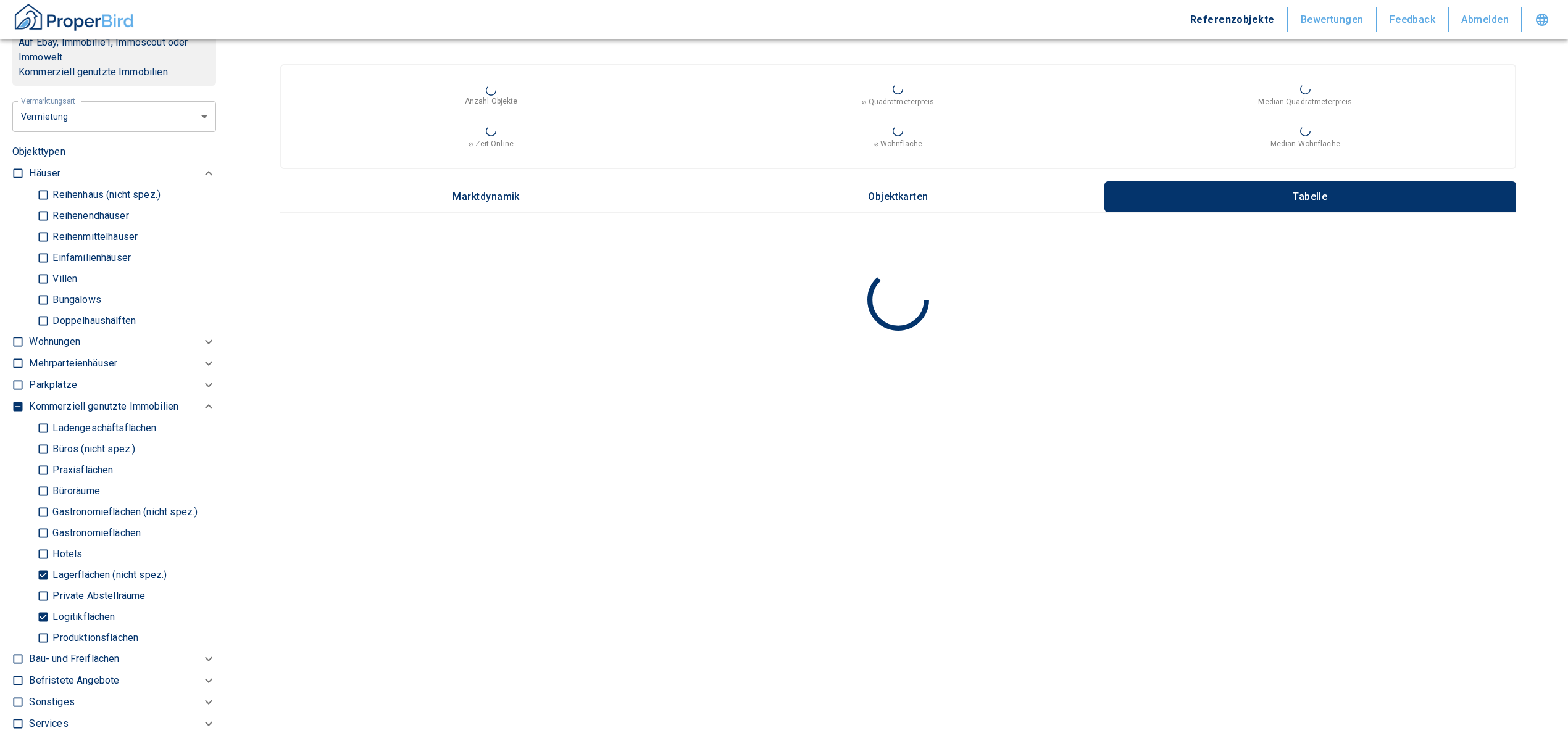
scroll to position [576, 0]
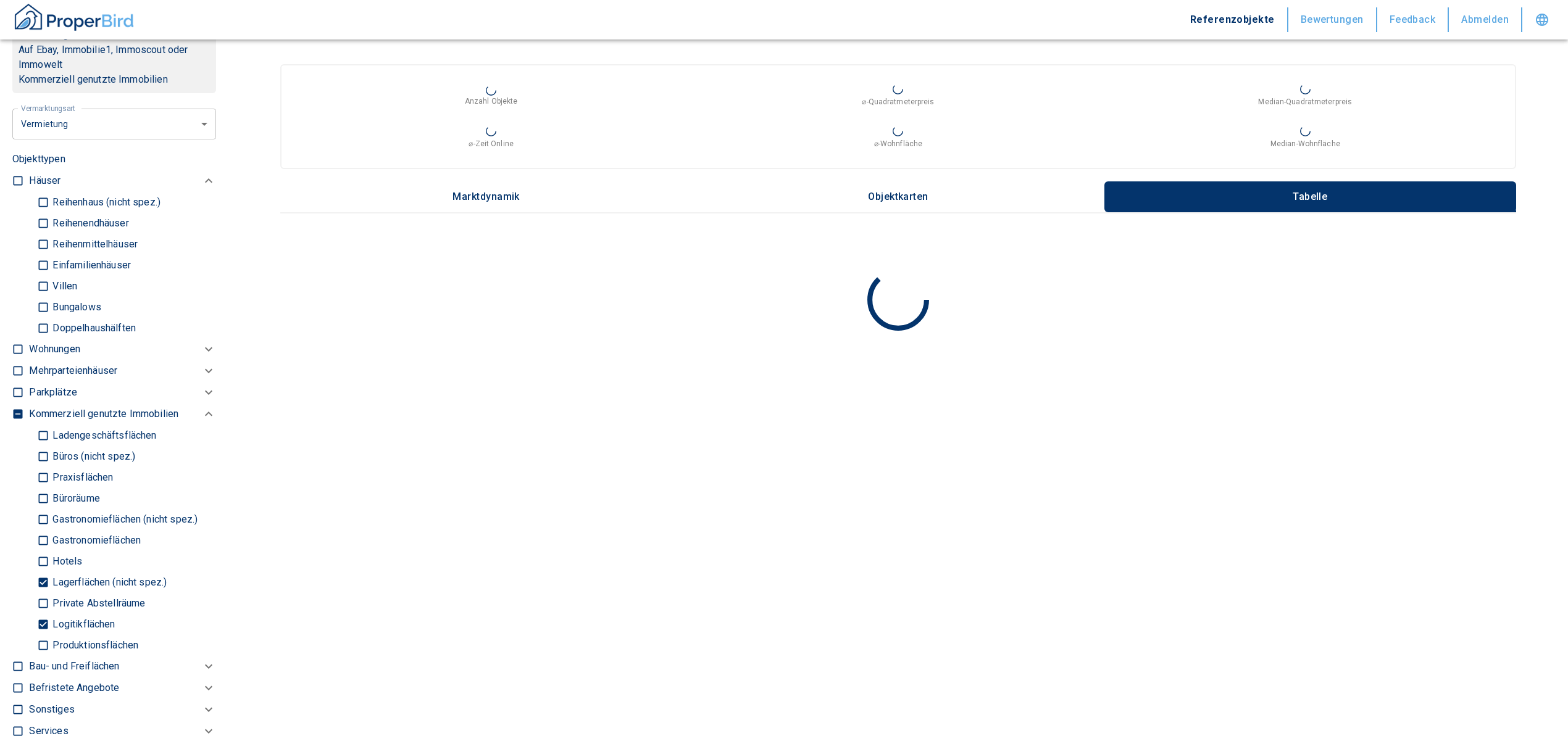
click at [48, 620] on input "Logitikflächen" at bounding box center [43, 624] width 12 height 22
checkbox input "false"
type input "2020"
type input "999999990"
click at [39, 578] on input "Lagerflächen (nicht spez.)" at bounding box center [43, 582] width 12 height 22
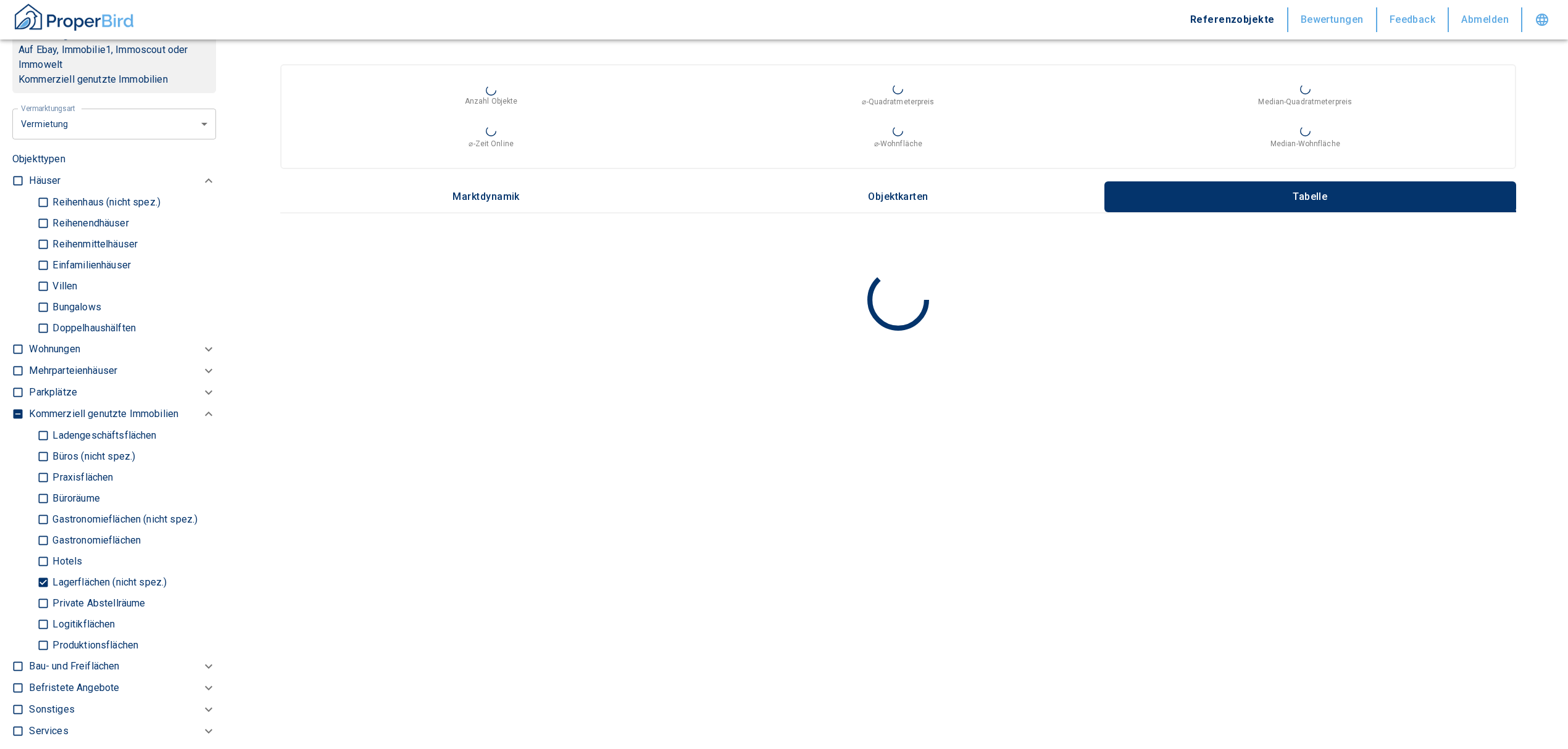
checkbox input "false"
type input "2020"
type input "999999990"
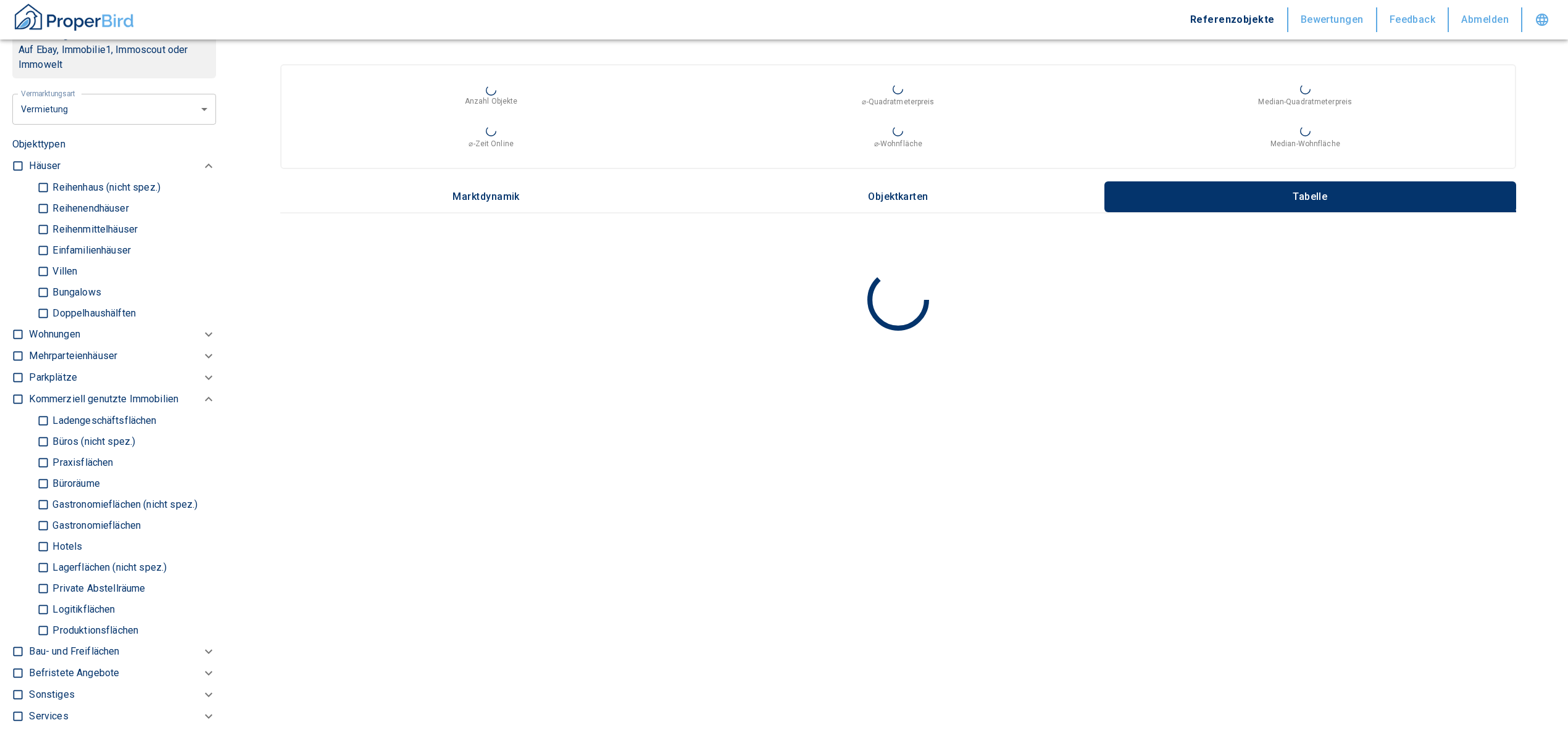
click at [43, 436] on input "Büros (nicht spez.)" at bounding box center [43, 441] width 12 height 22
checkbox input "true"
type input "2020"
type input "999999990"
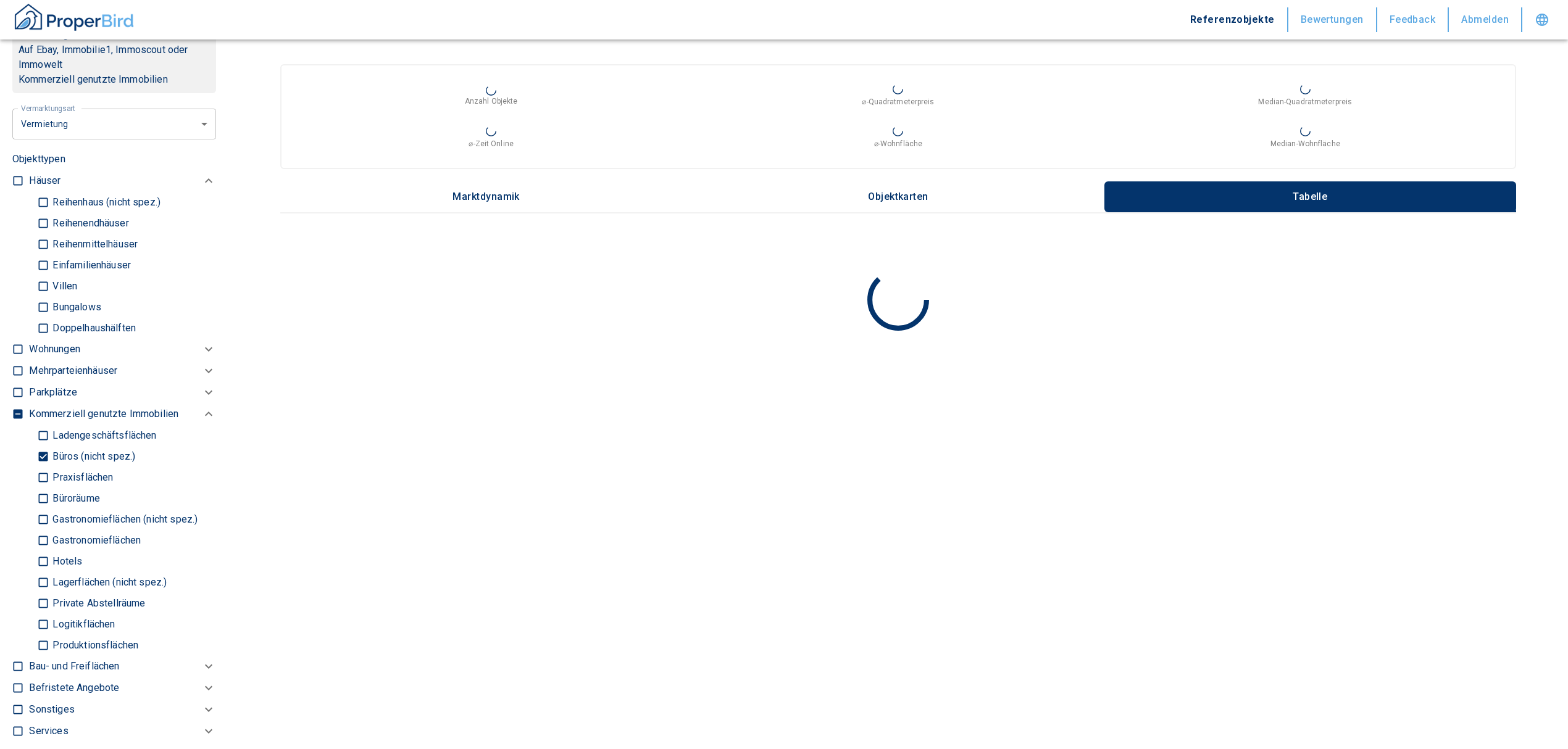
click at [46, 506] on input "Büroräume" at bounding box center [43, 498] width 12 height 22
checkbox input "true"
type input "2020"
type input "999999990"
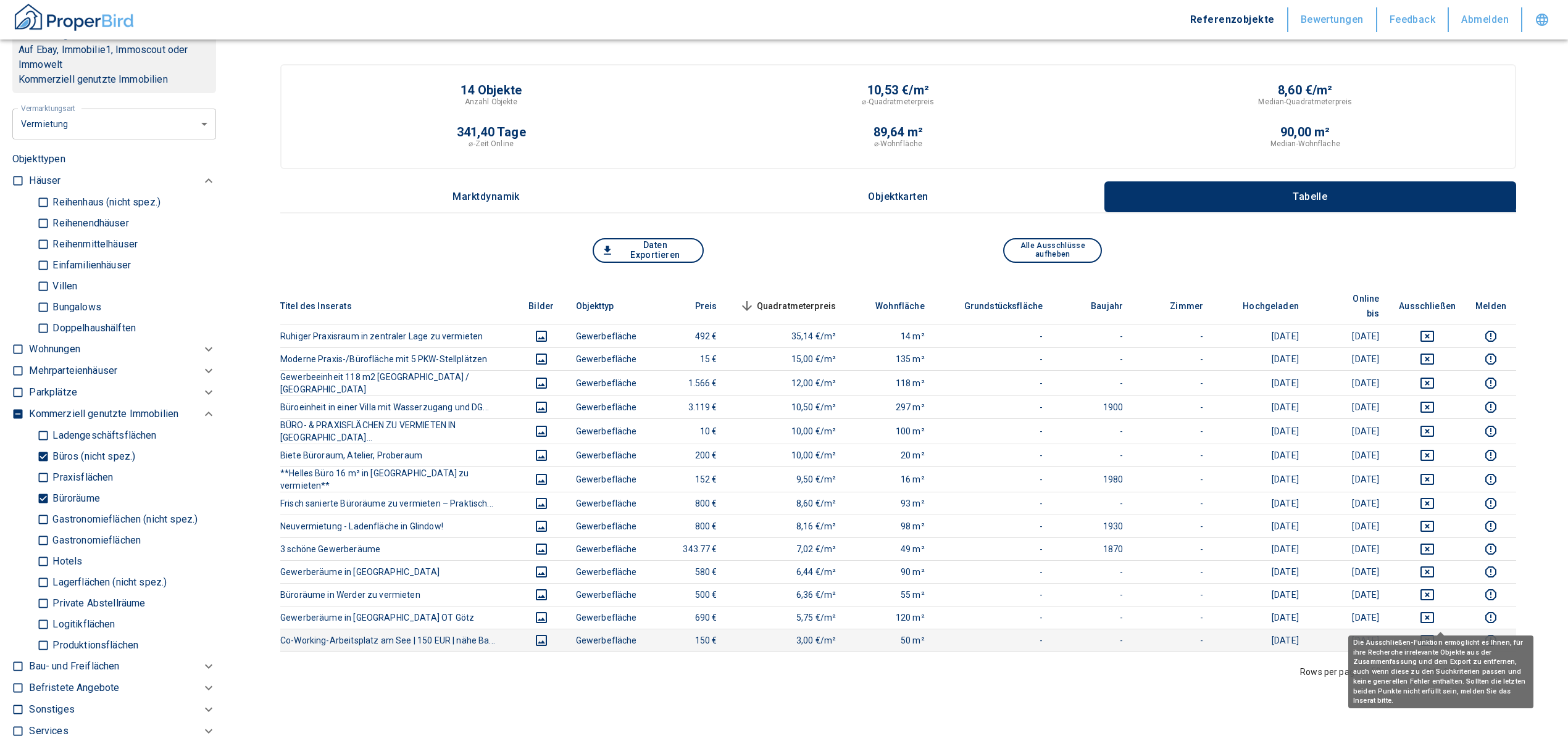
click at [1434, 635] on icon "deselect this listing" at bounding box center [1428, 641] width 13 height 11
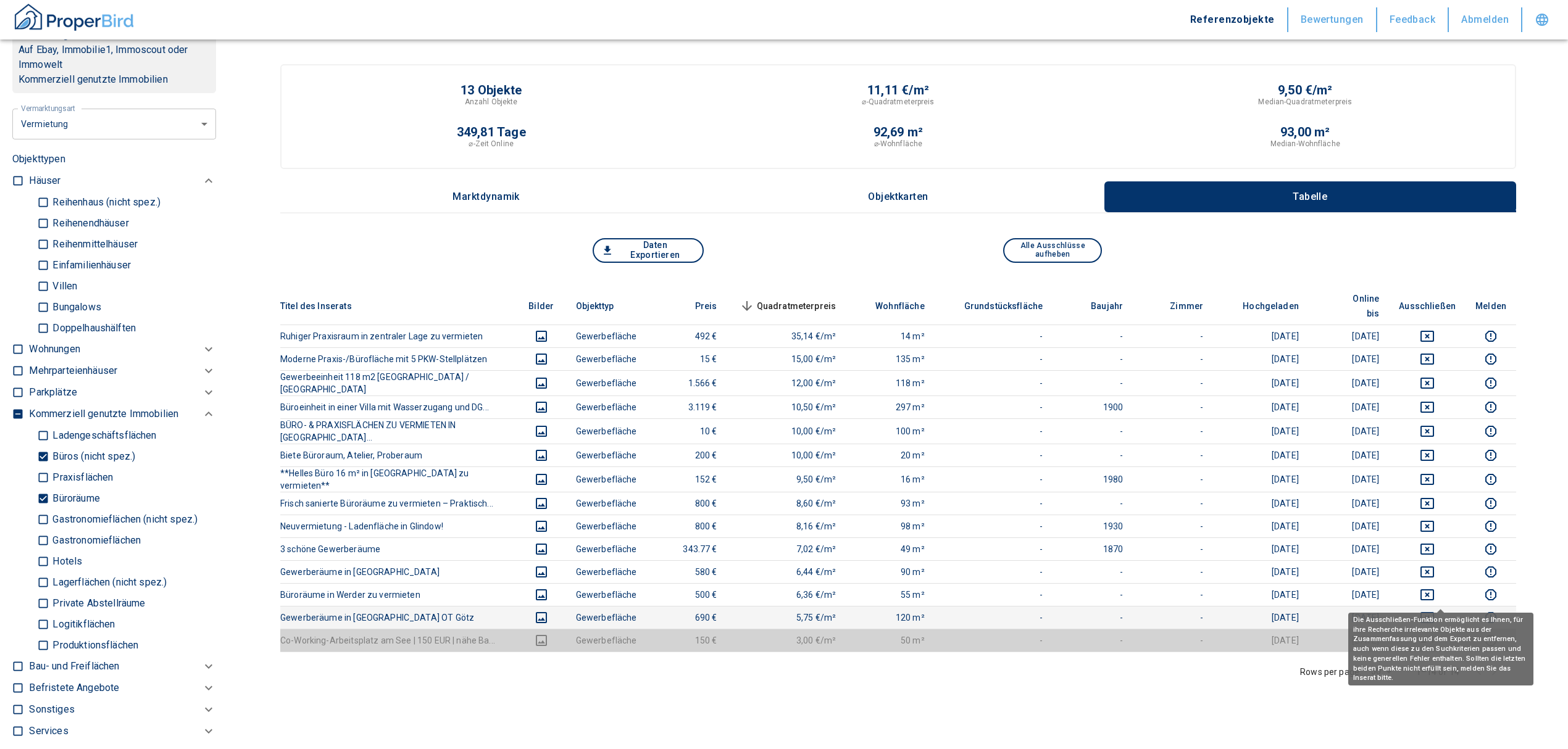
click at [1434, 610] on icon "deselect this listing" at bounding box center [1428, 618] width 15 height 15
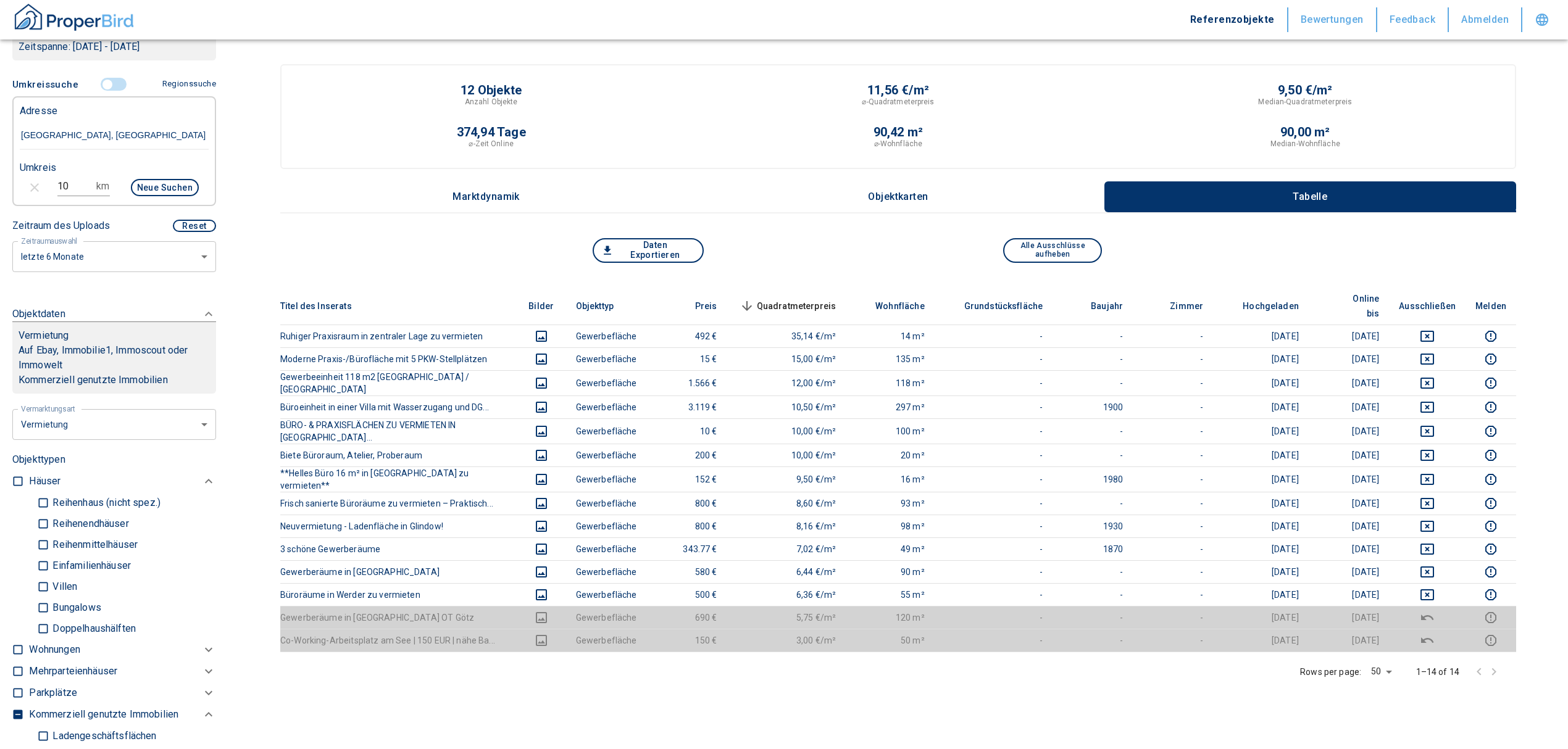
scroll to position [246, 0]
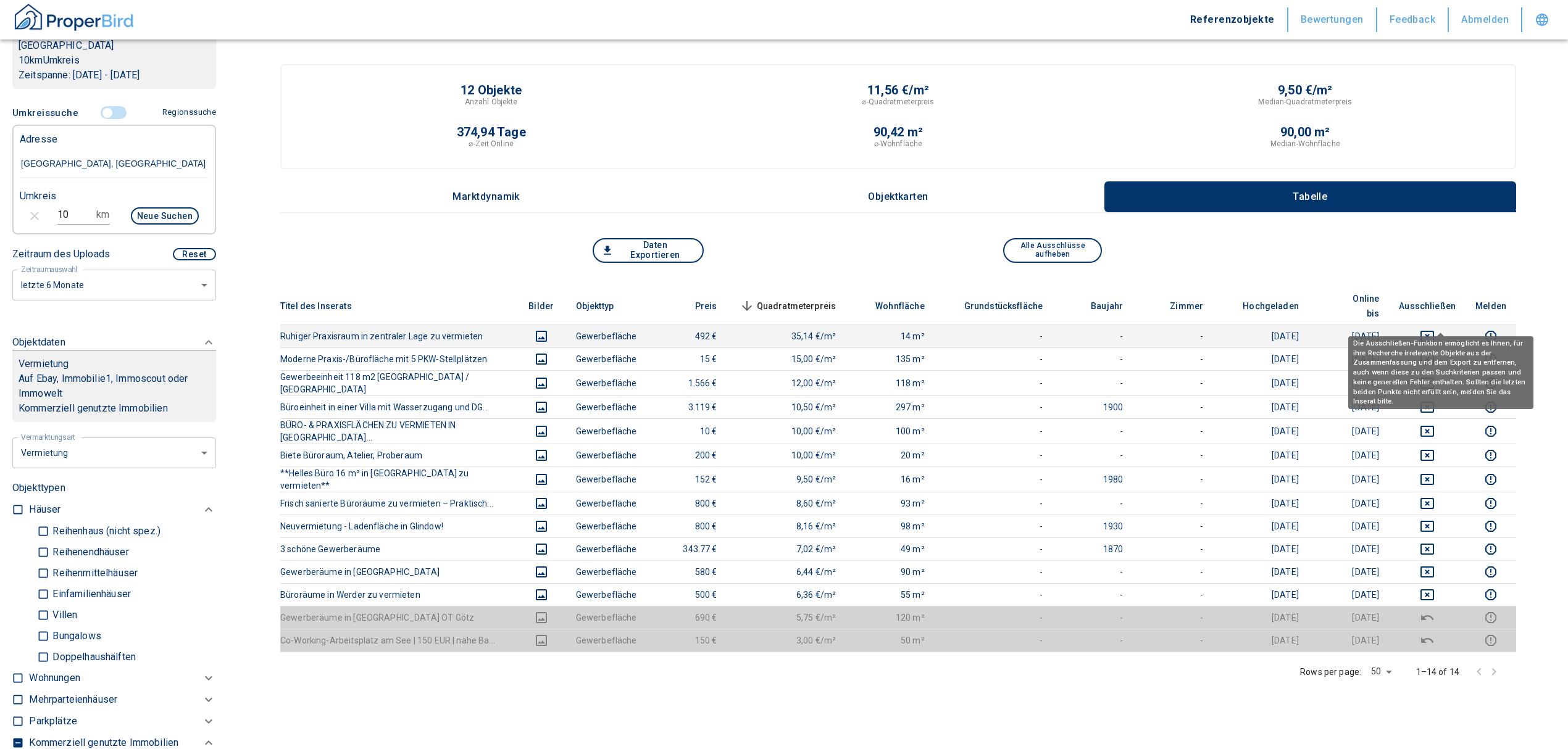
click at [1434, 329] on icon "deselect this listing" at bounding box center [1428, 336] width 15 height 15
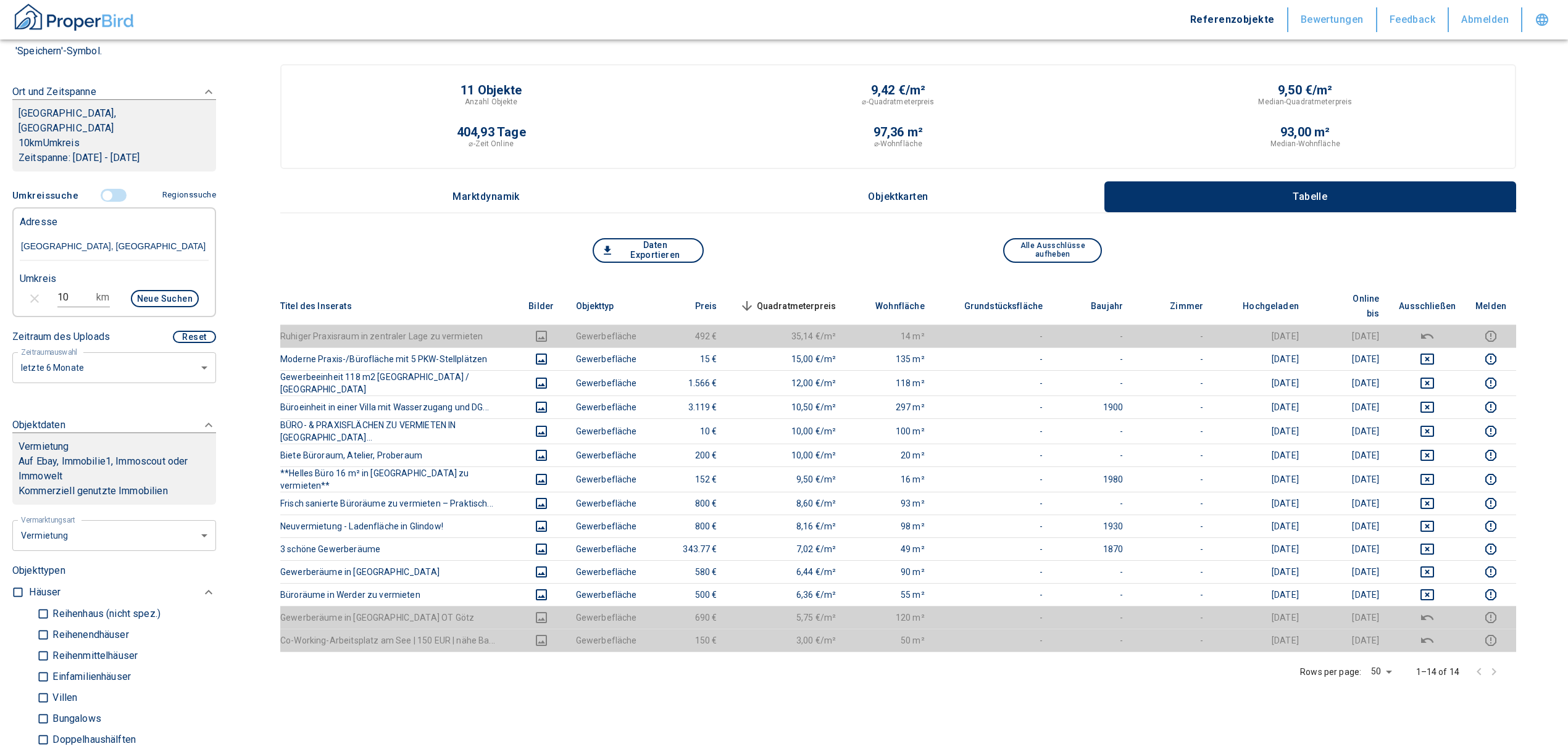
scroll to position [82, 0]
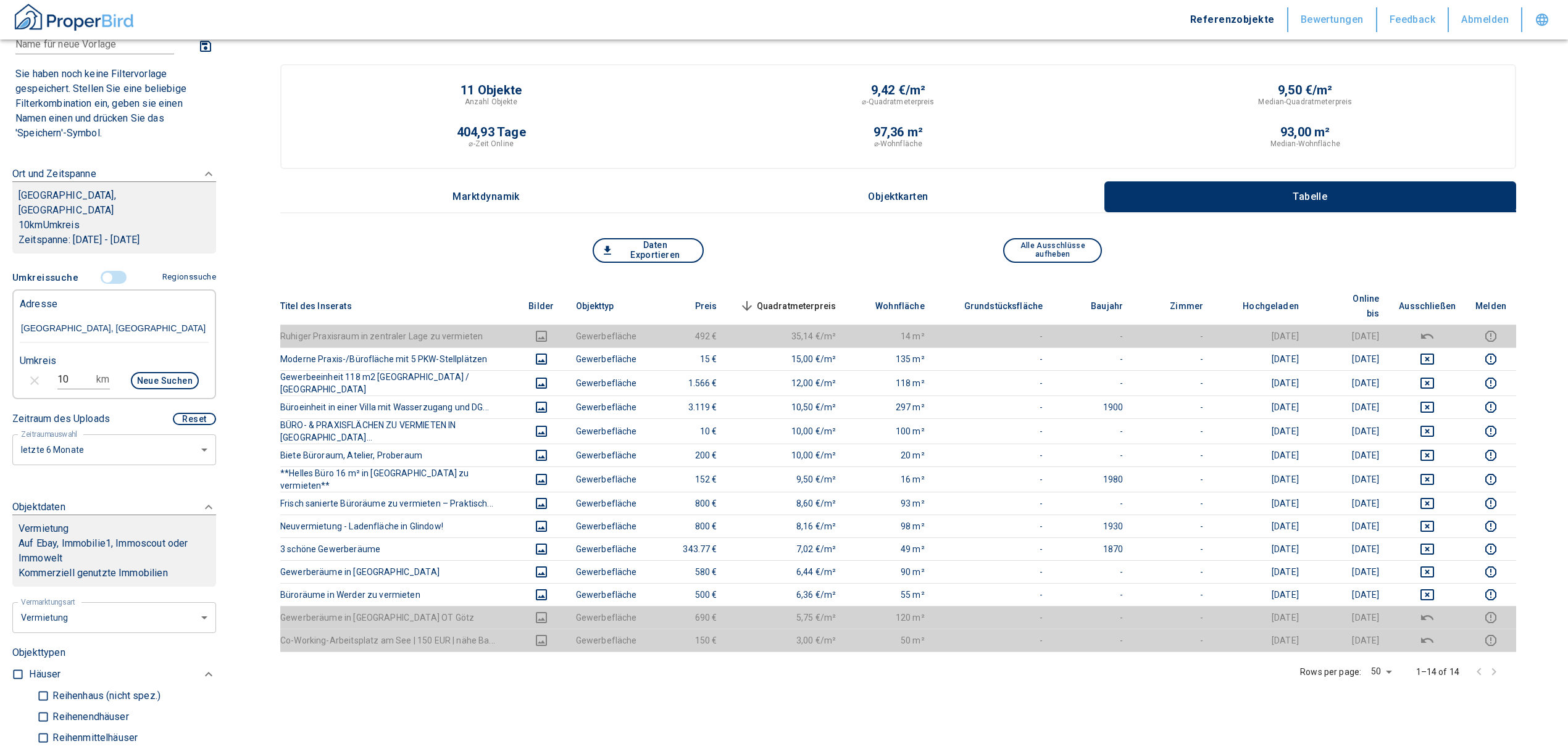
click at [97, 280] on input "controlled" at bounding box center [107, 278] width 37 height 13
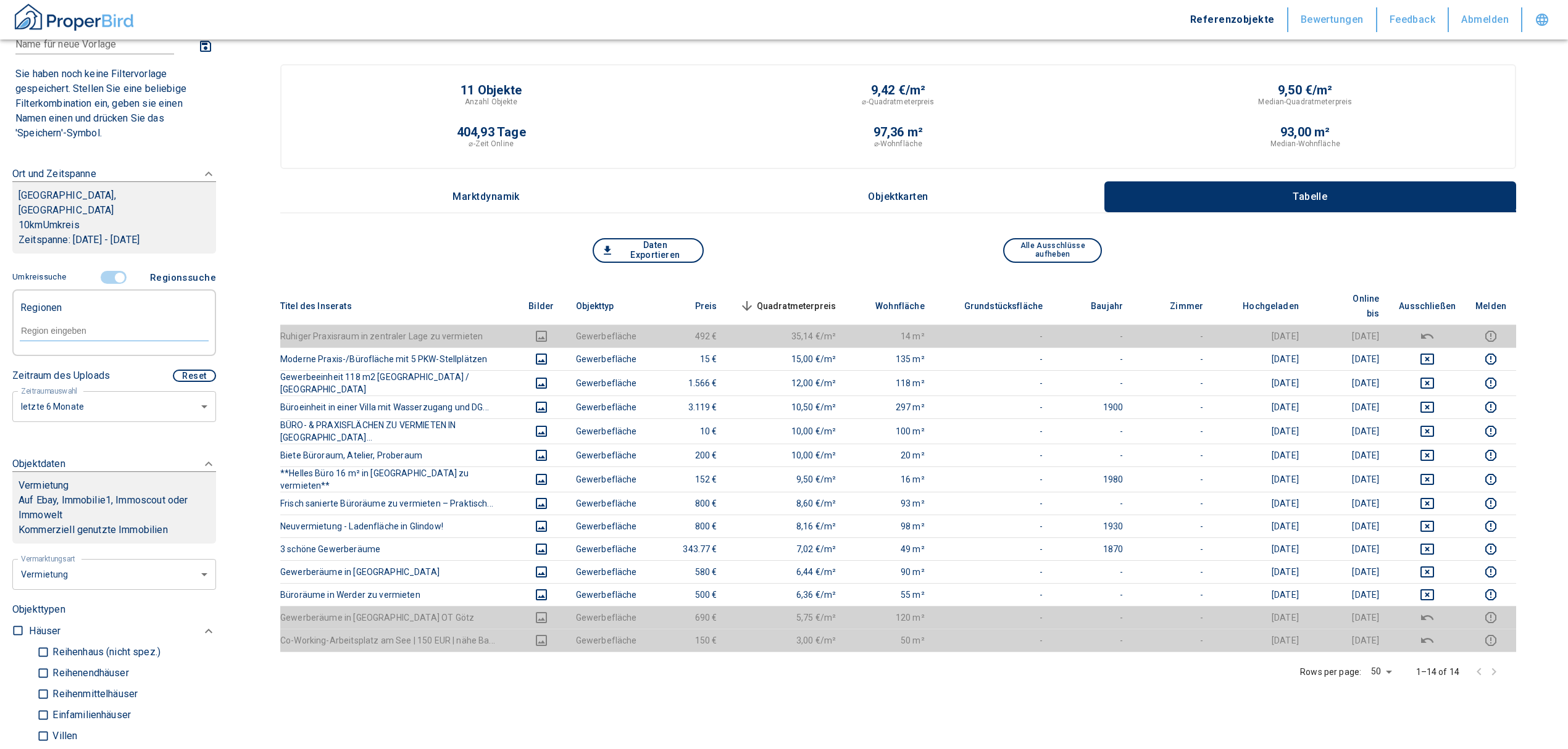
click at [107, 279] on input "controlled" at bounding box center [119, 278] width 37 height 13
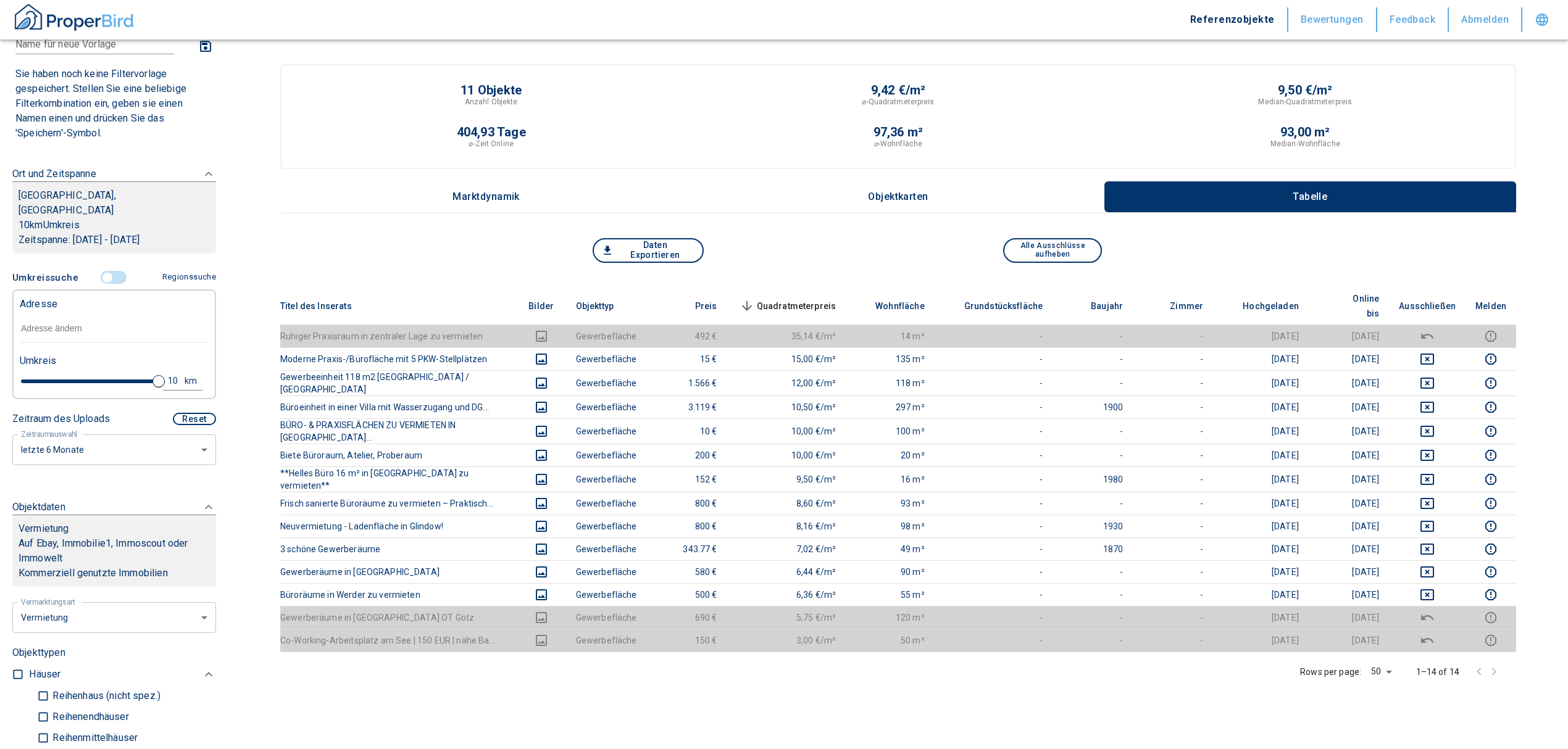
click at [67, 330] on input "text" at bounding box center [115, 329] width 189 height 29
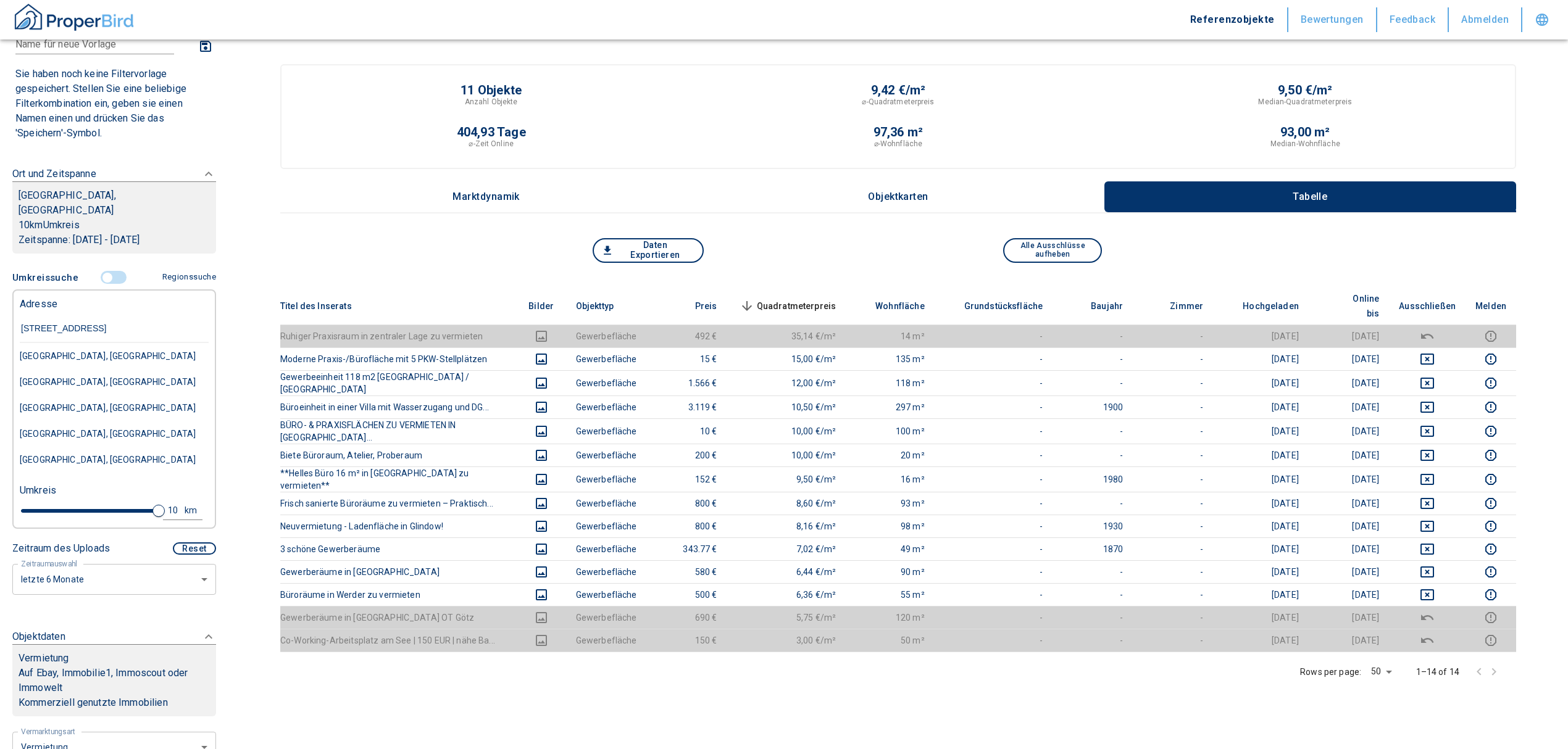
type input "[STREET_ADDRESS]"
click at [95, 362] on div "[STREET_ADDRESS]" at bounding box center [115, 355] width 189 height 26
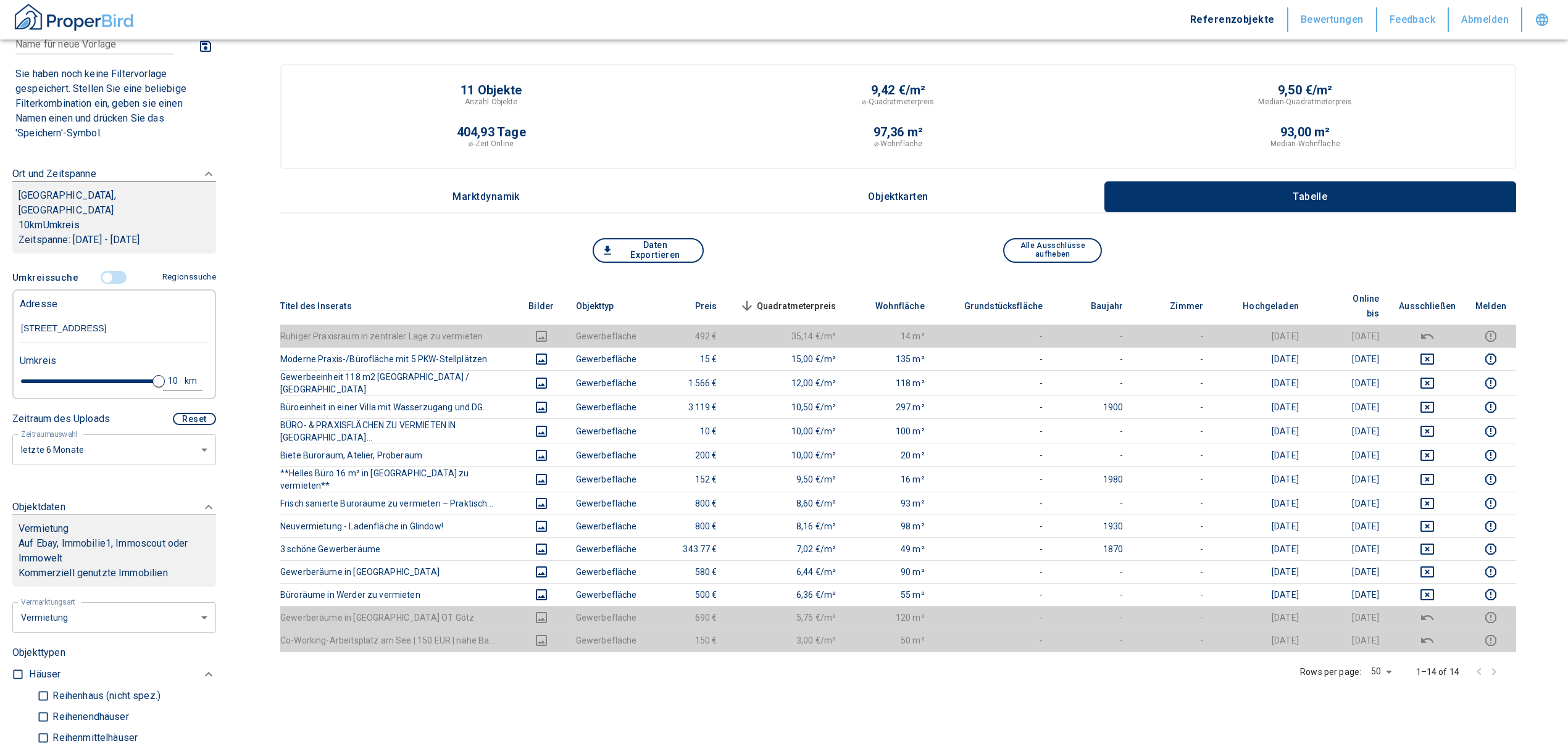
type input "2020"
type input "999999990"
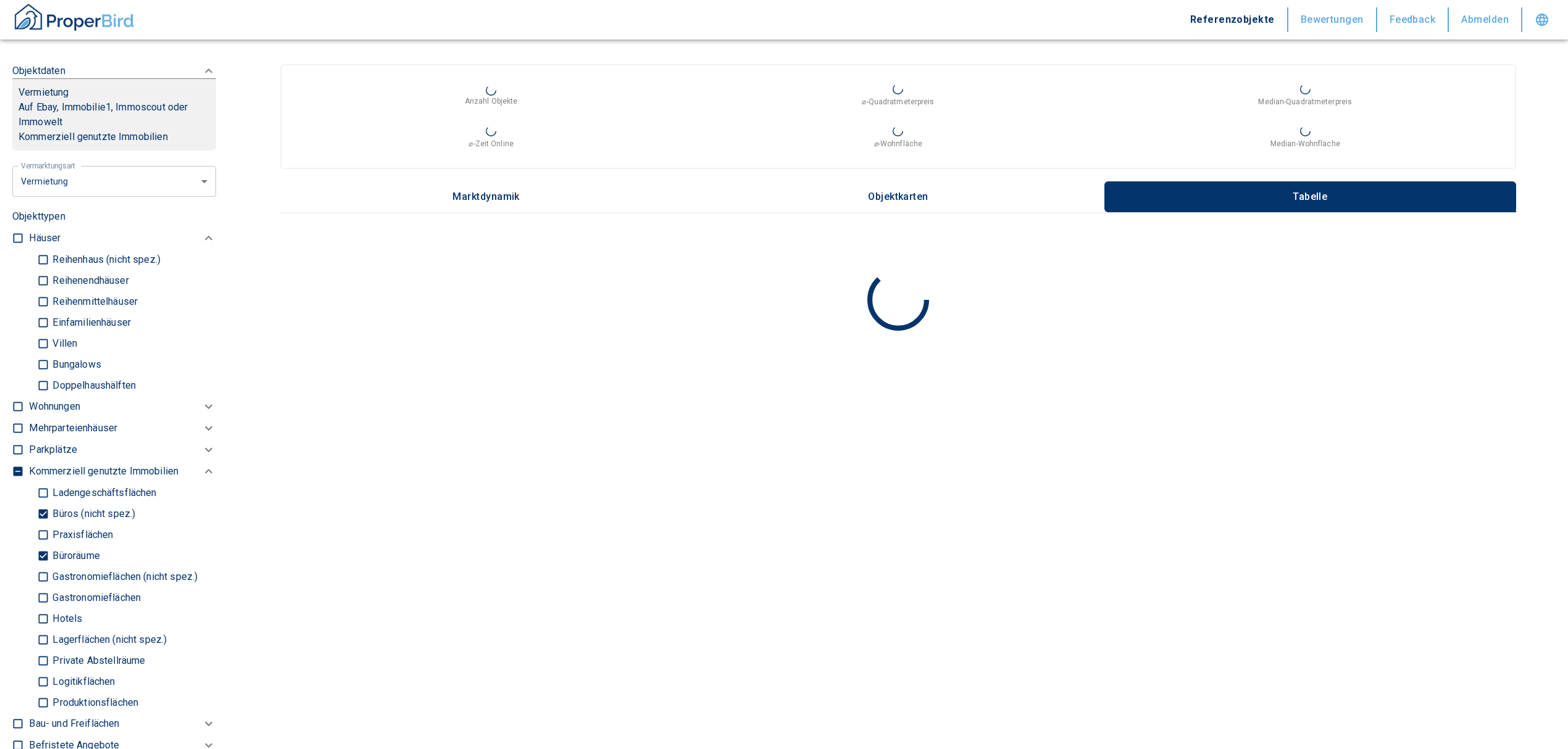
scroll to position [494, 0]
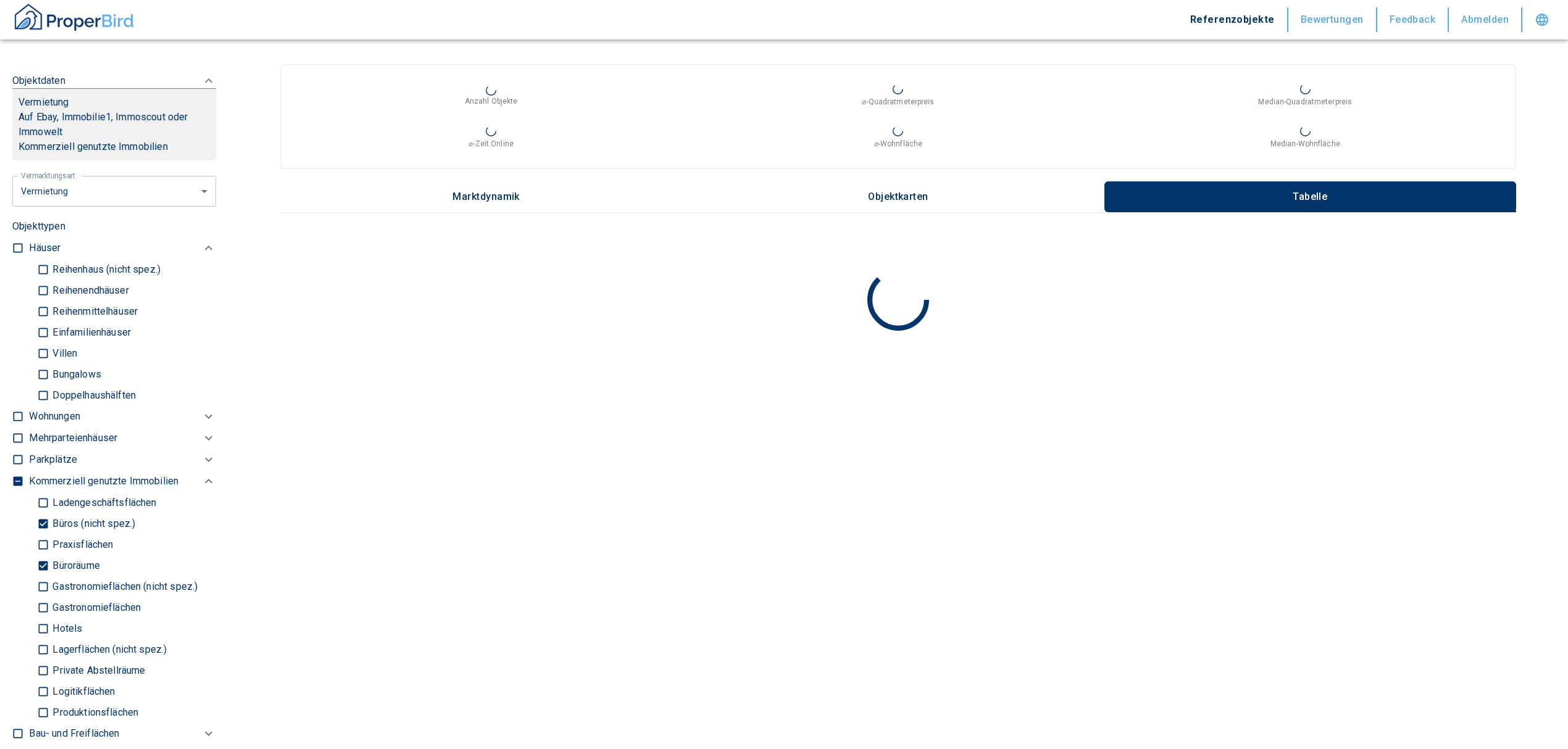
type input "[STREET_ADDRESS]"
click at [45, 561] on input "Büroräume" at bounding box center [43, 566] width 12 height 22
checkbox input "false"
type input "2020"
type input "999999990"
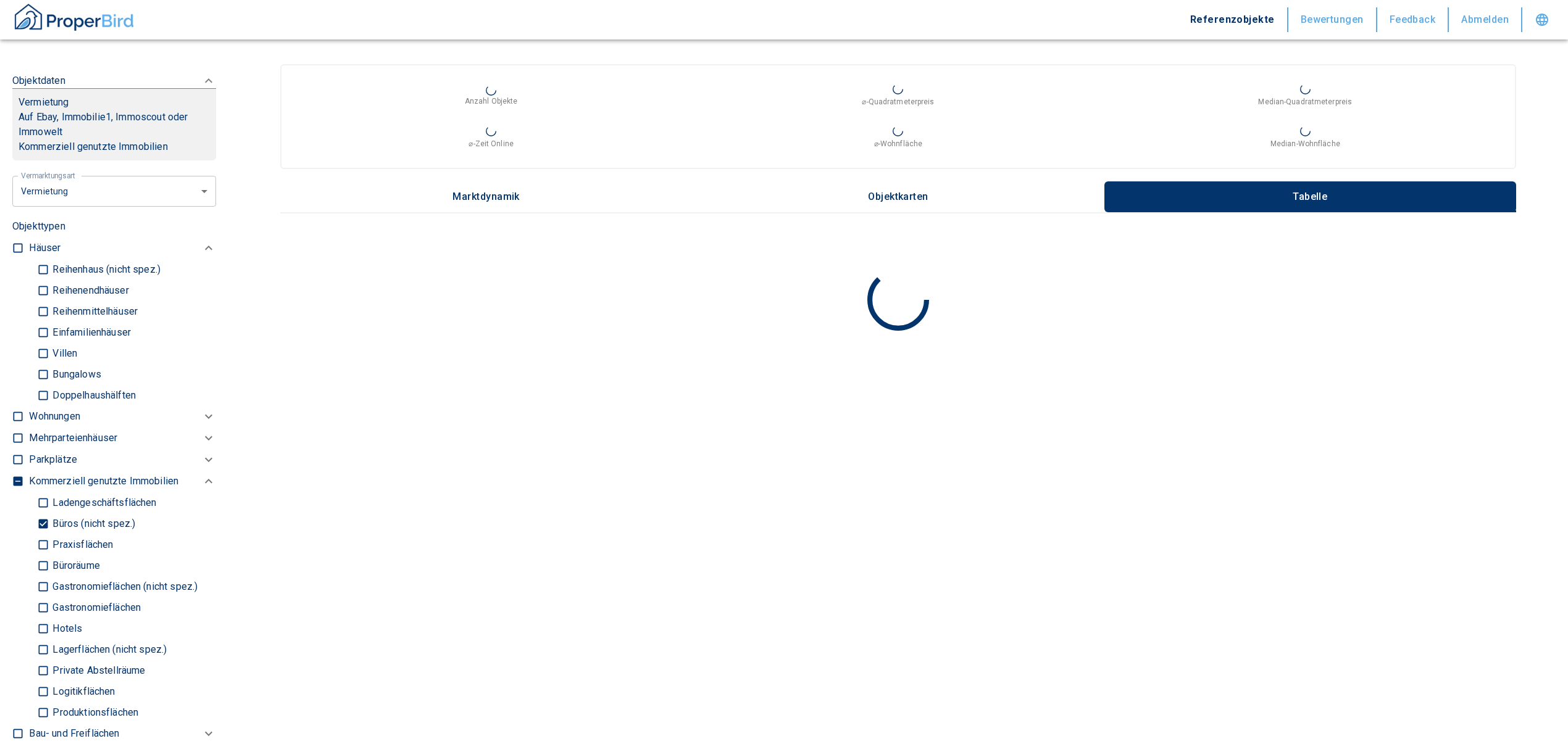
click at [37, 522] on input "Büros (nicht spez.)" at bounding box center [43, 524] width 12 height 22
checkbox input "false"
type input "2020"
type input "999999990"
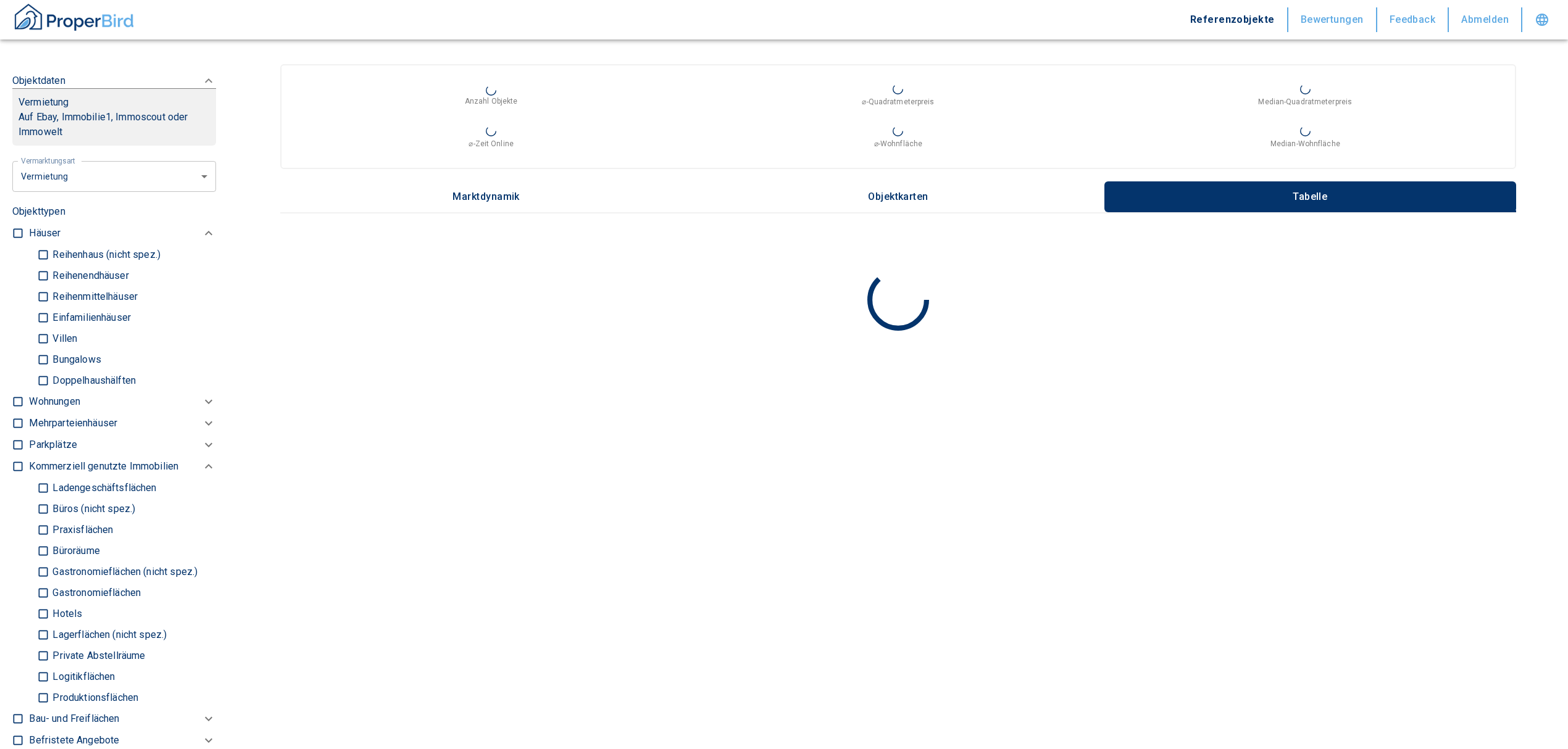
click at [48, 398] on p "Wohnungen" at bounding box center [54, 402] width 51 height 15
click at [18, 398] on input "checkbox" at bounding box center [17, 401] width 12 height 12
checkbox input "true"
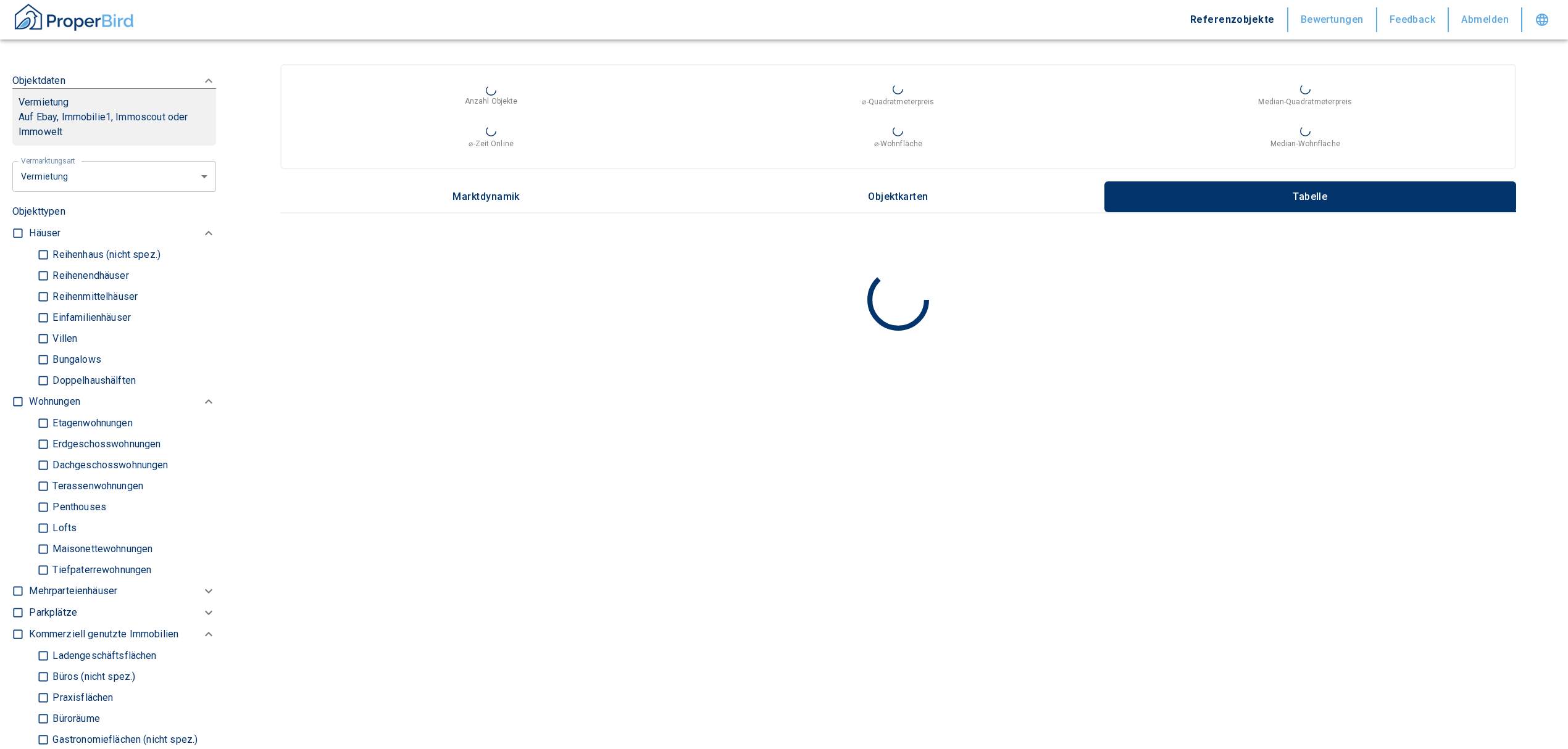
checkbox input "true"
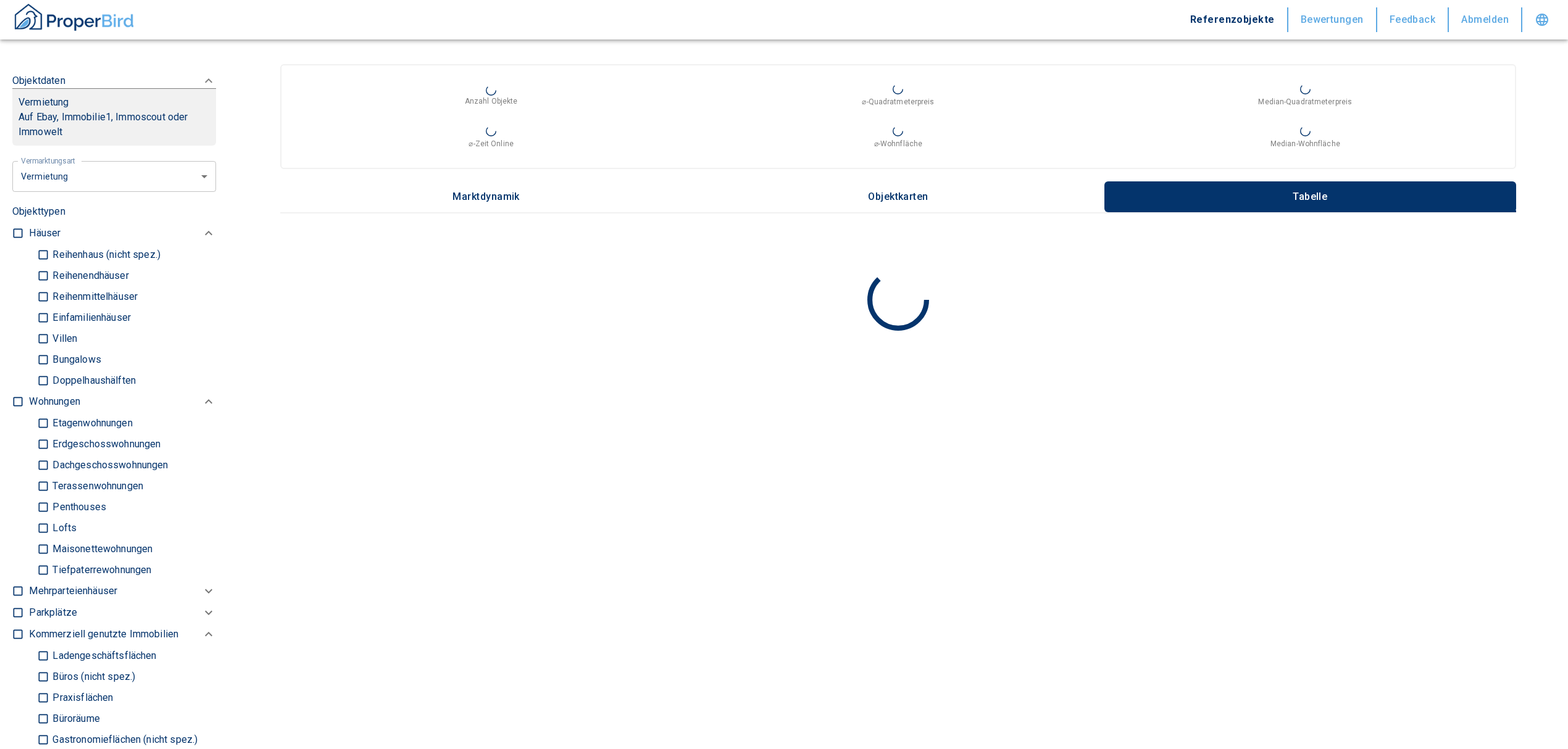
checkbox input "true"
type input "2020"
type input "999999990"
type input "2020"
type input "999999990"
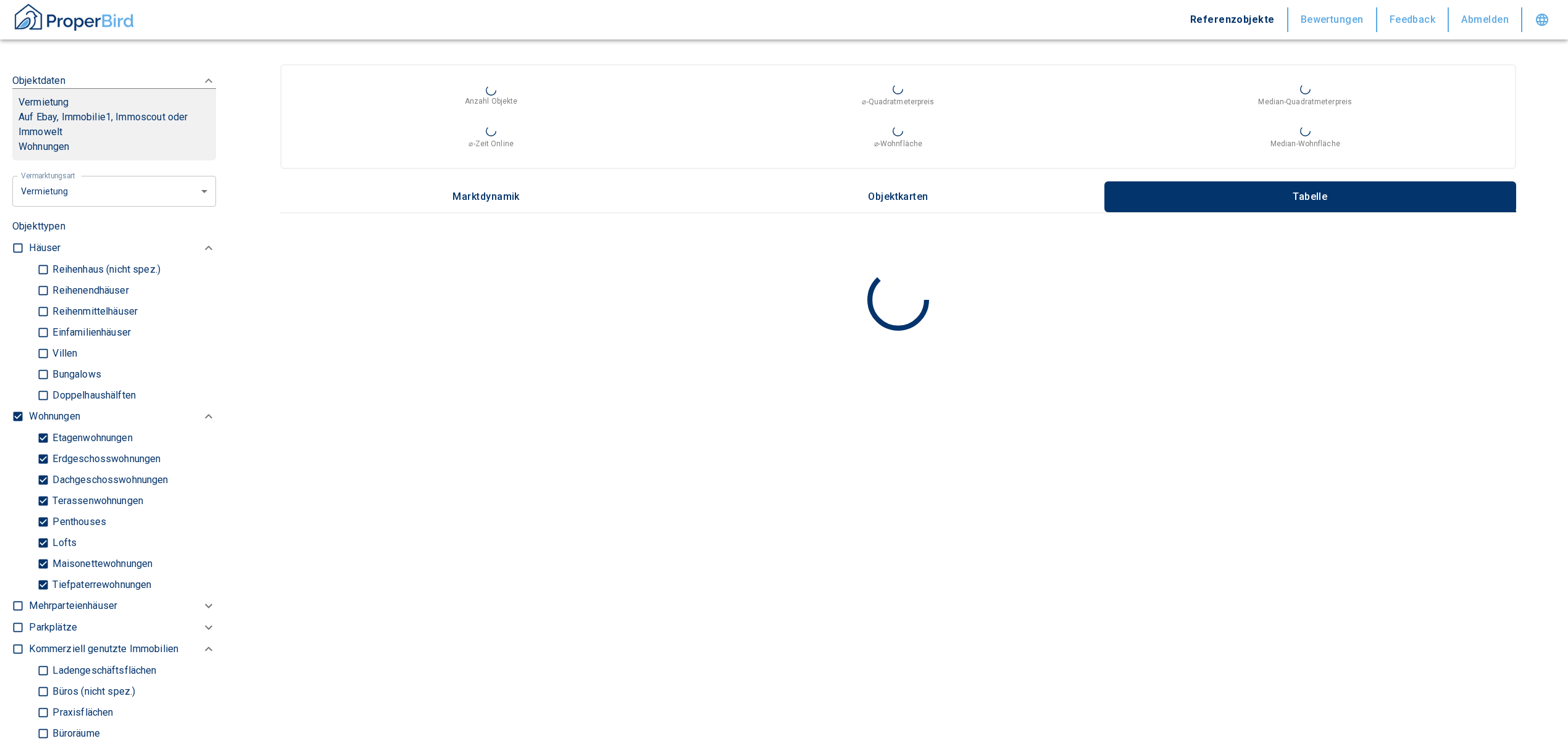
click at [38, 580] on input "Tiefpaterrewohnungen" at bounding box center [43, 585] width 12 height 22
checkbox input "false"
type input "2020"
type input "999999990"
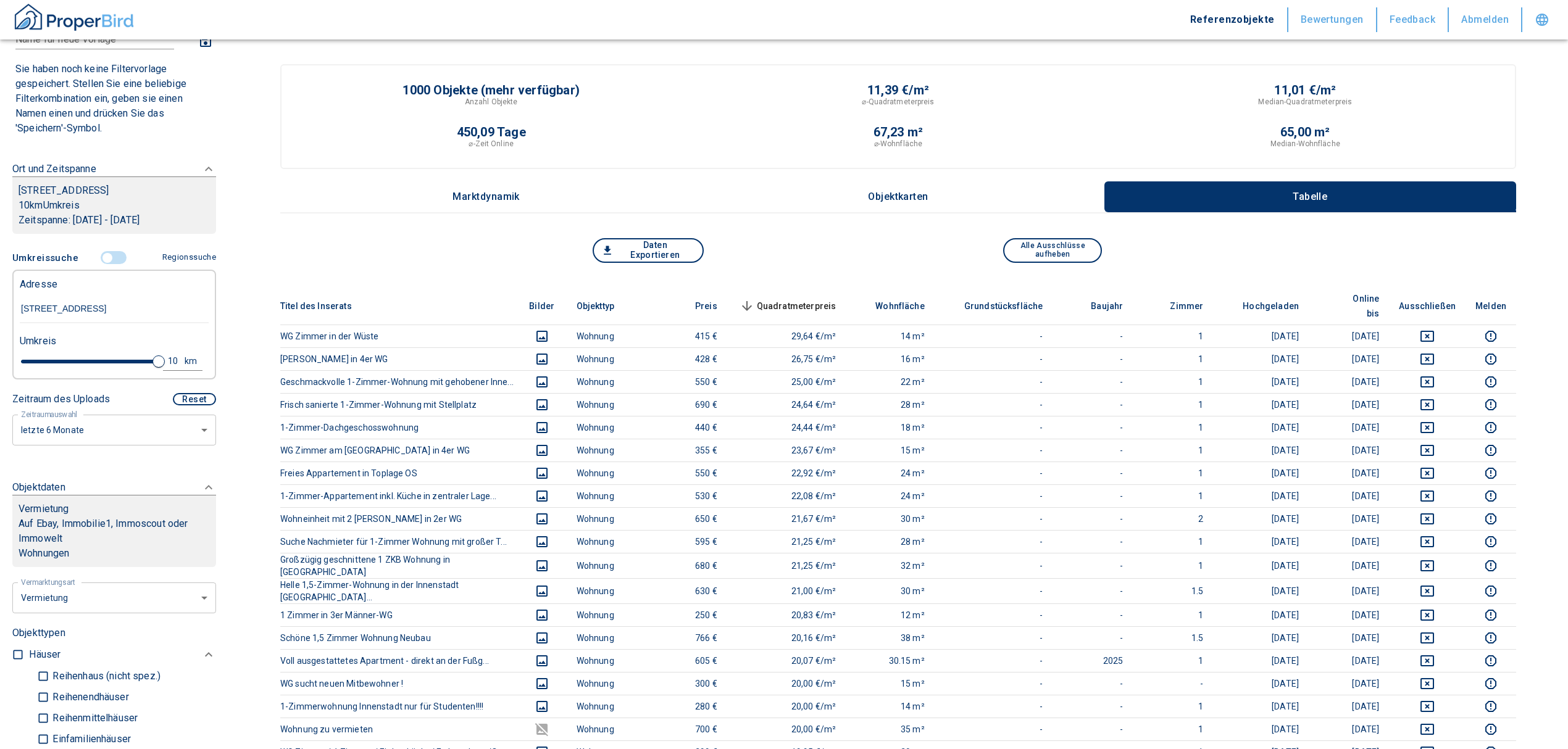
scroll to position [82, 0]
type input "2020"
type input "999999990"
type input "4.4"
type input "2020"
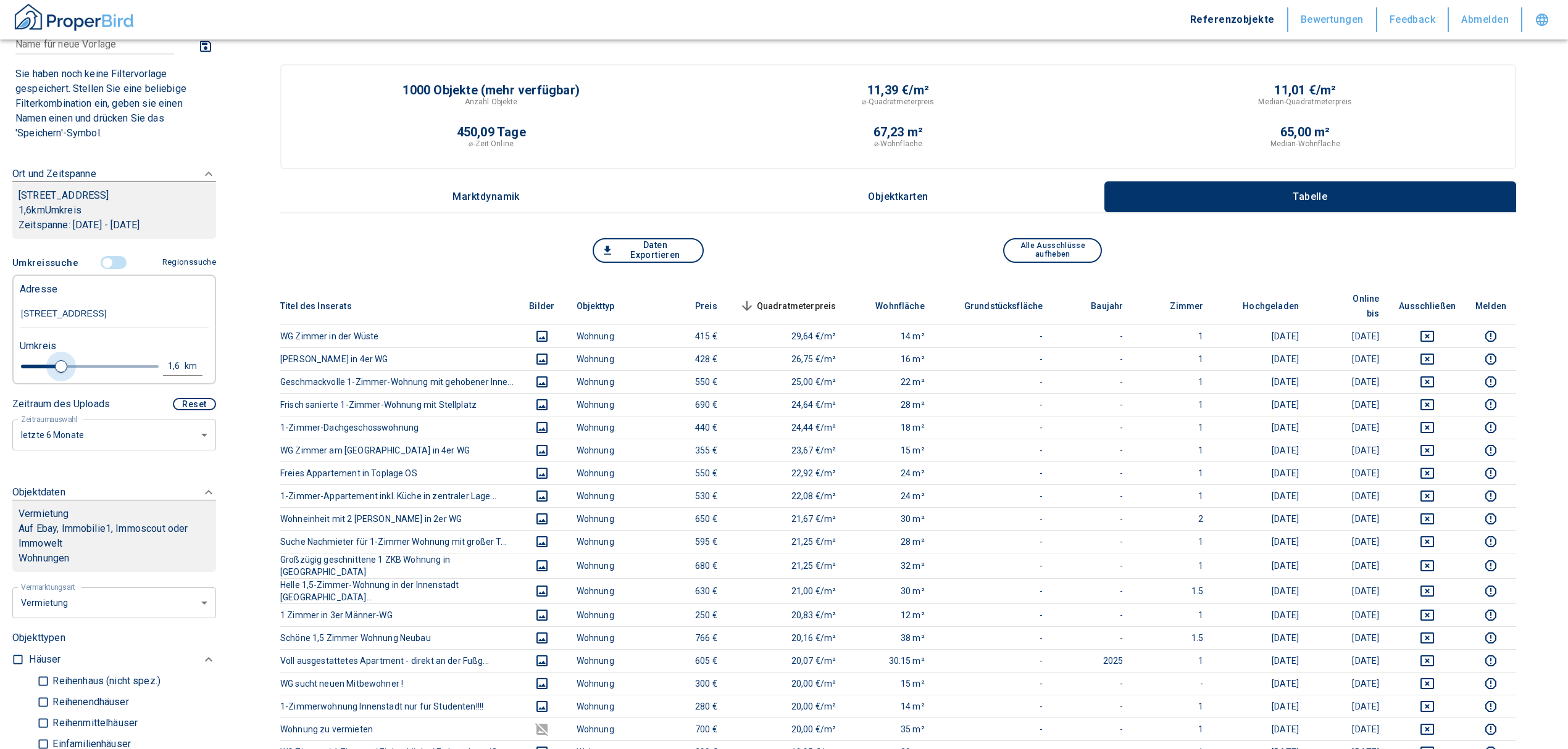
type input "999999990"
type input "1.6"
type input "2020"
type input "999999990"
type input "0.2"
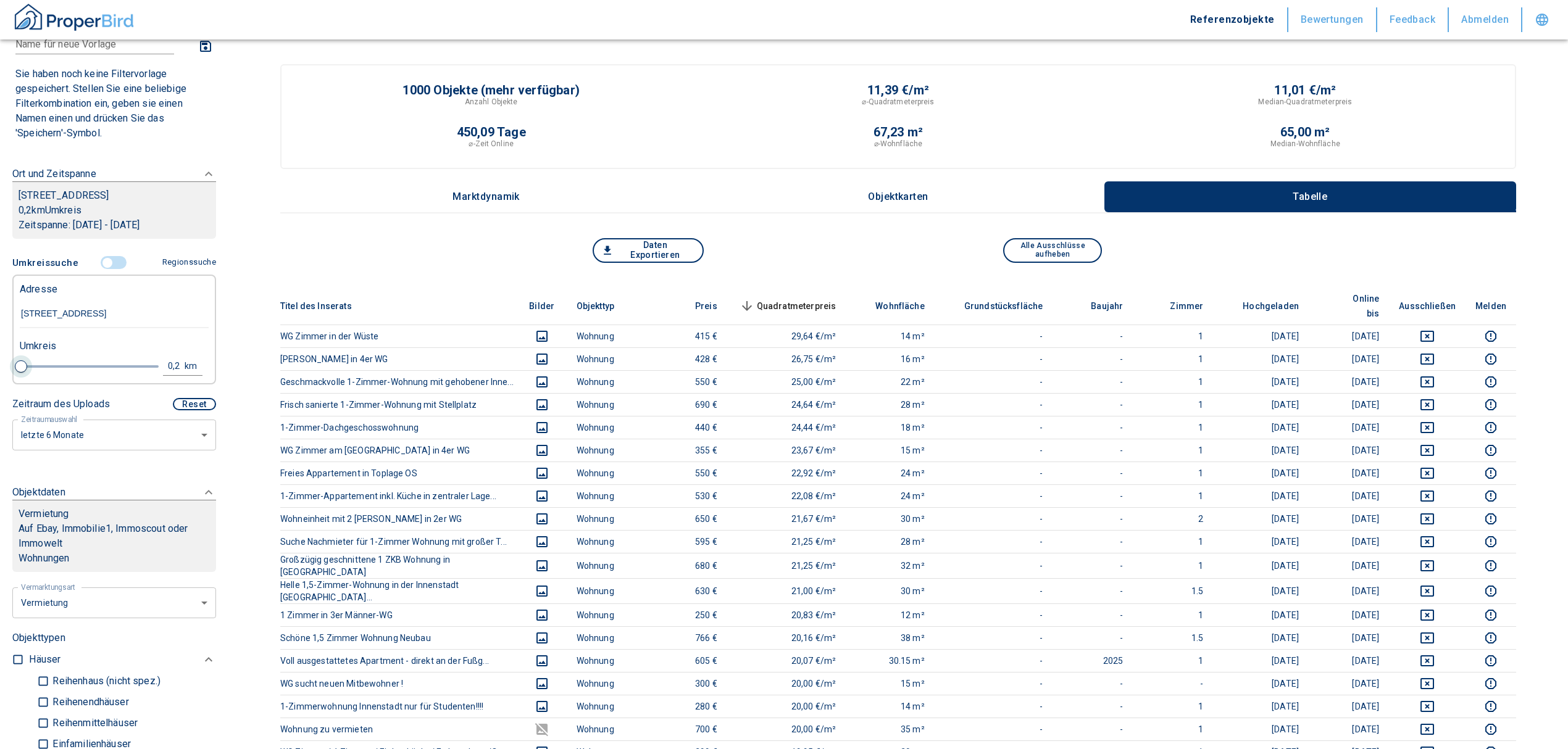
type input "2020"
type input "999999990"
type input "0.6"
type input "2020"
type input "999999990"
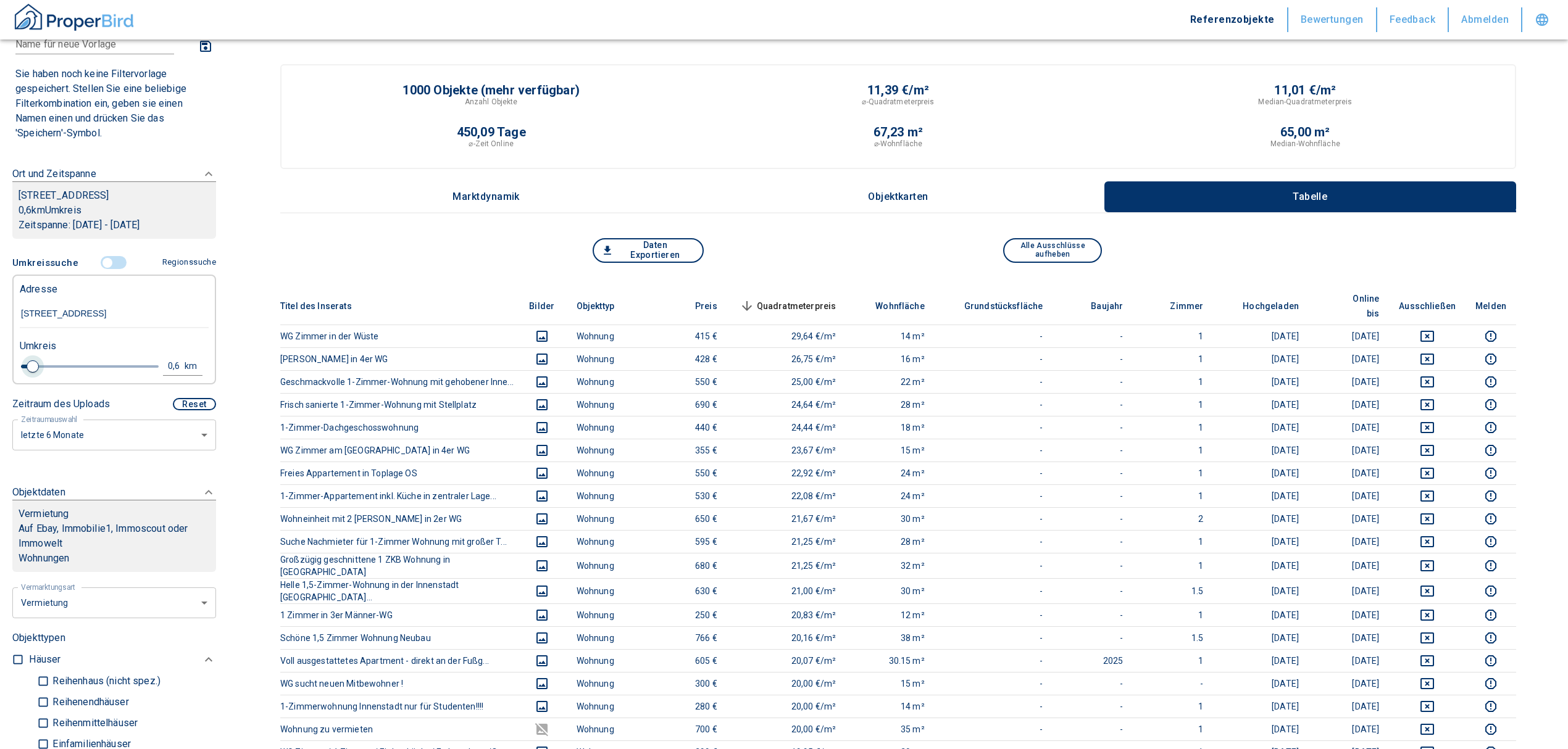
type input "0.8"
type input "2020"
type input "999999990"
type input "1"
type input "2020"
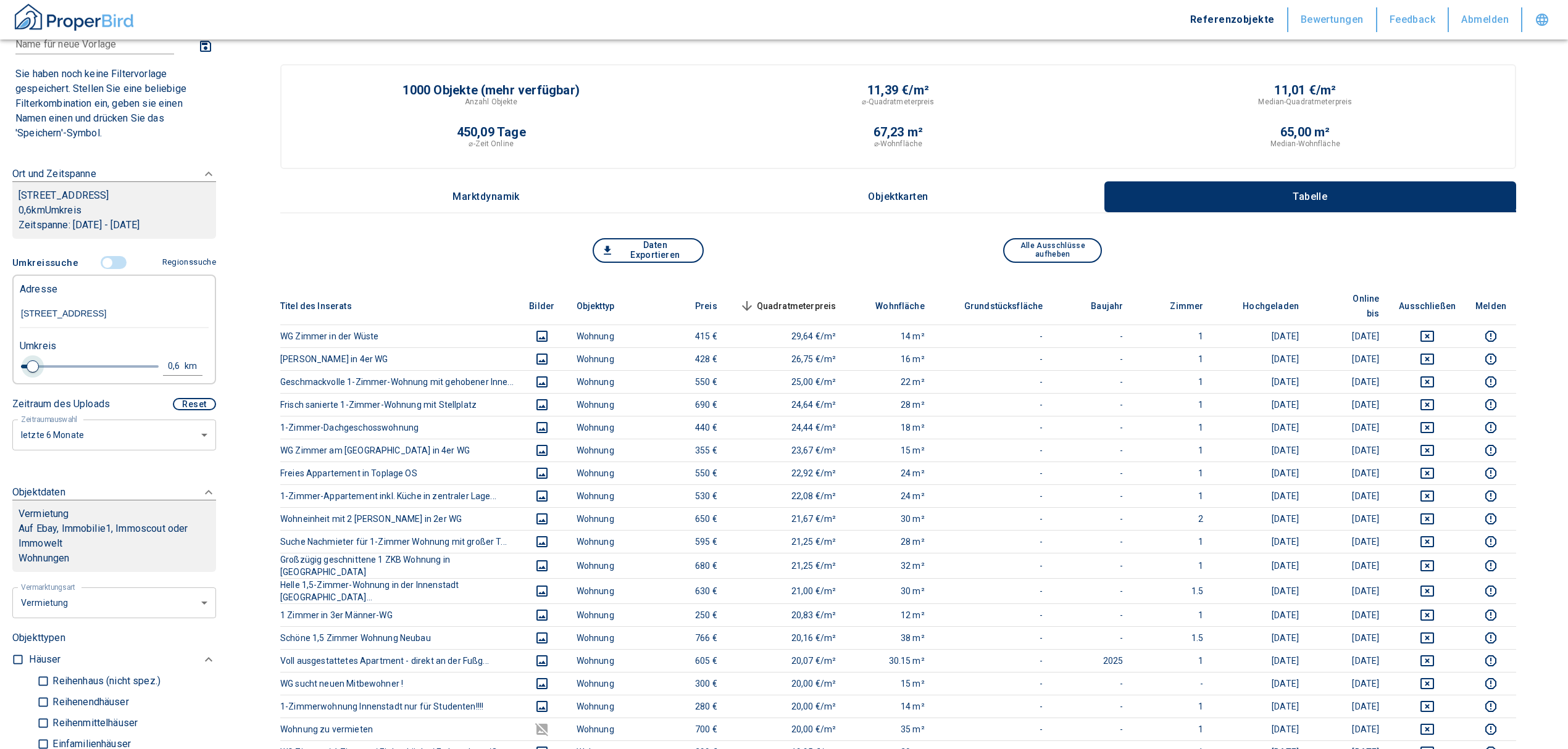
type input "999999990"
type input "1.4"
type input "2020"
type input "999999990"
type input "1.2"
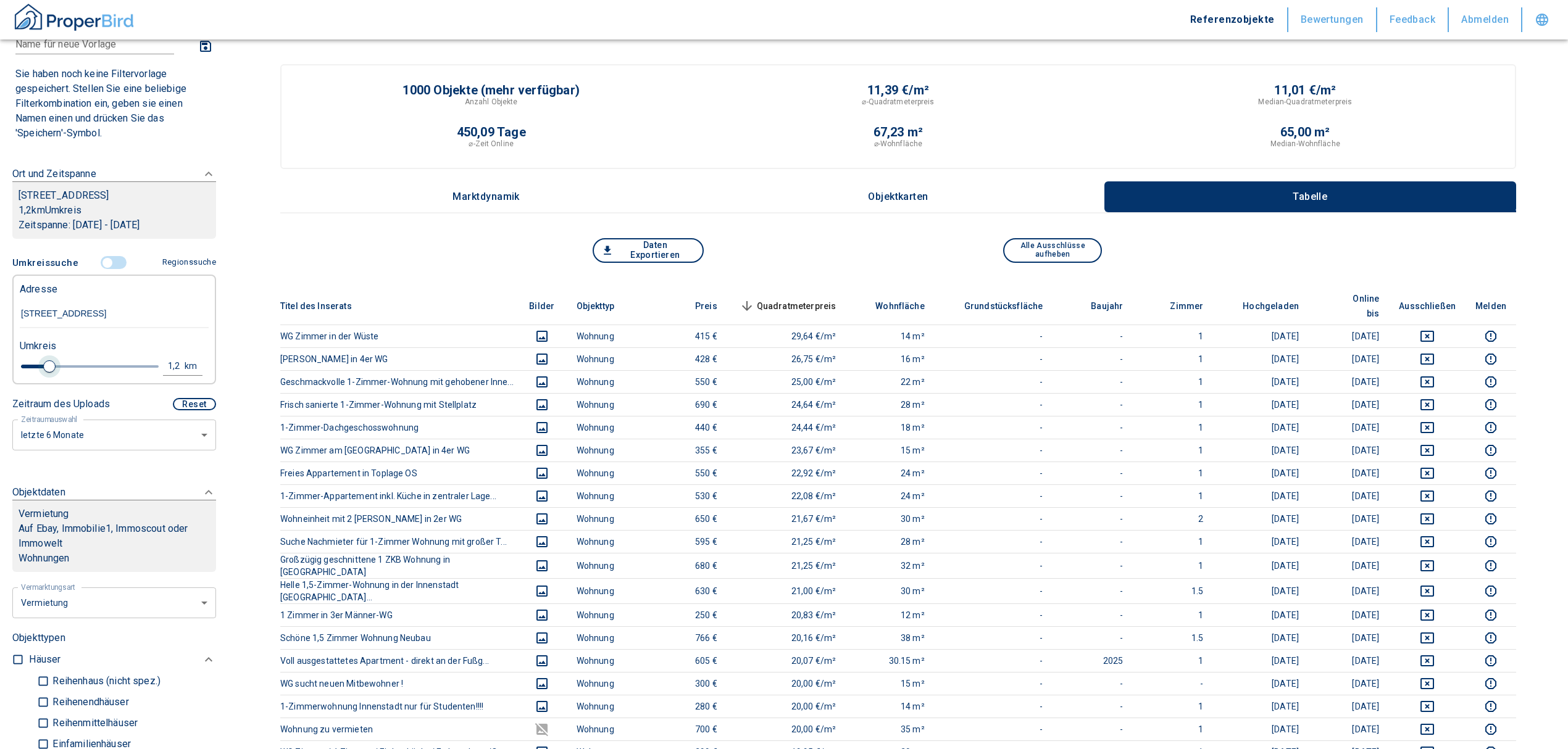
type input "2020"
type input "999999990"
type input "1"
drag, startPoint x: 149, startPoint y: 366, endPoint x: 43, endPoint y: 361, distance: 106.1
click at [43, 361] on span at bounding box center [43, 366] width 12 height 12
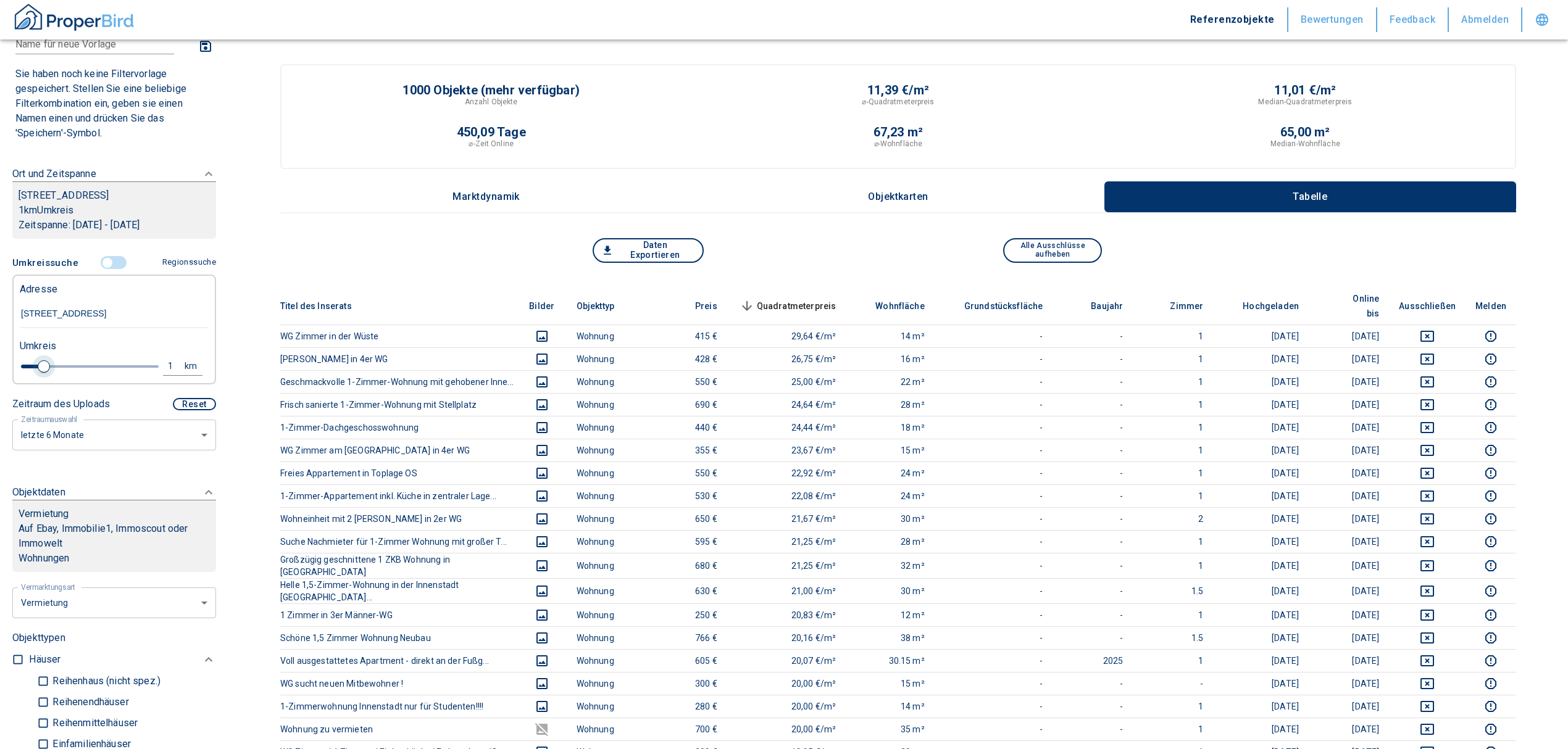
type input "2020"
type input "999999990"
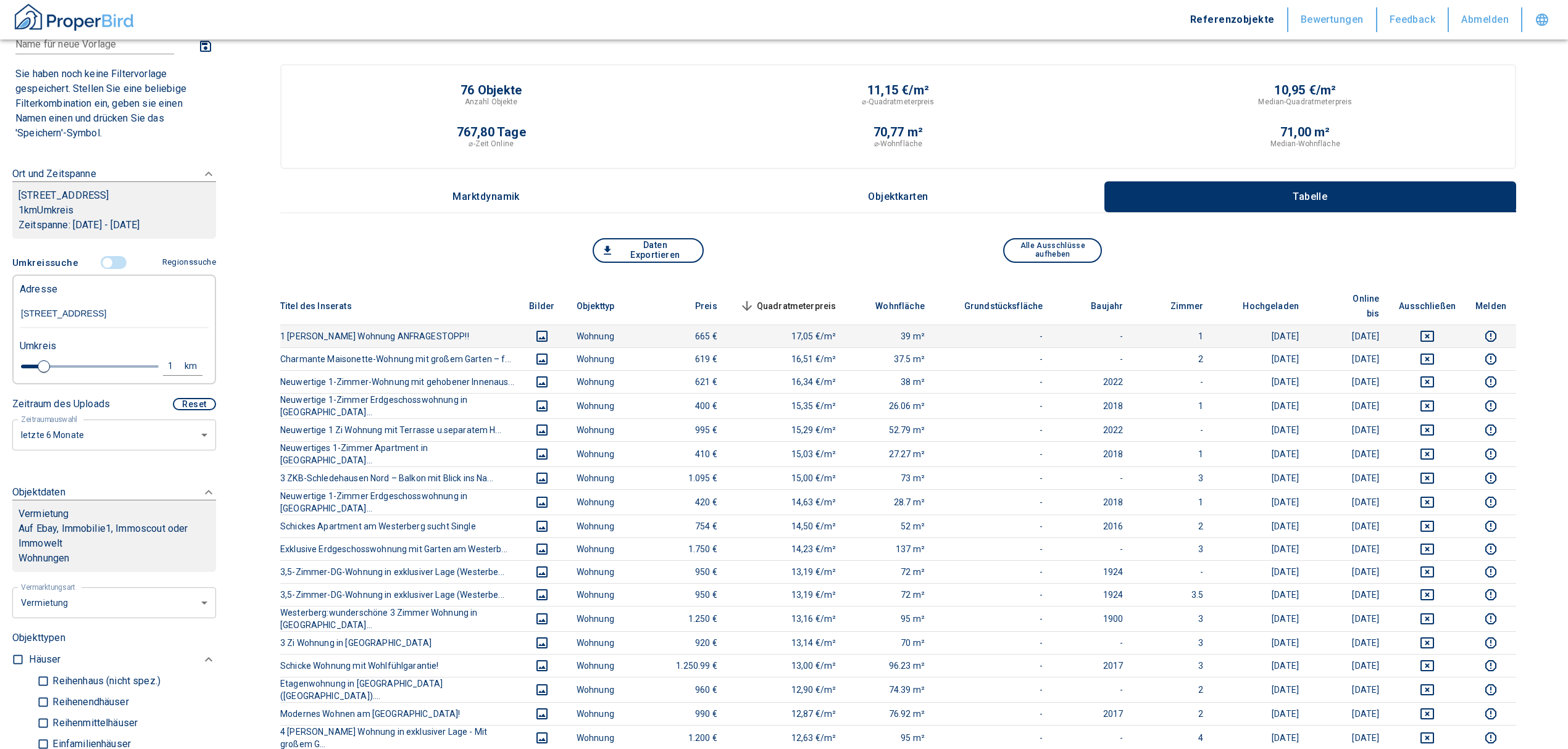
click at [1434, 329] on icon "deselect this listing" at bounding box center [1428, 336] width 15 height 15
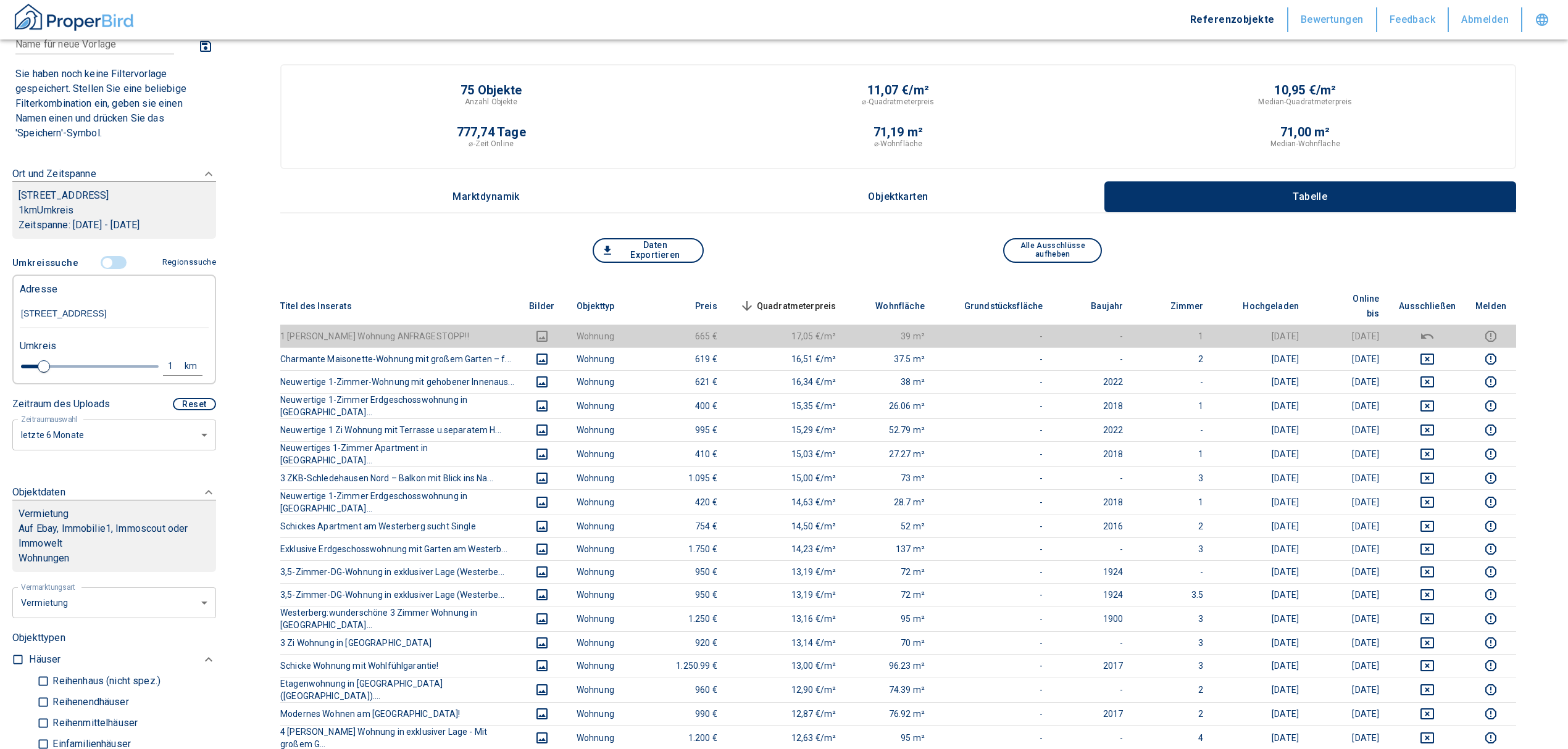
click at [796, 299] on span "Quadratmeterpreis sorted descending" at bounding box center [786, 307] width 99 height 15
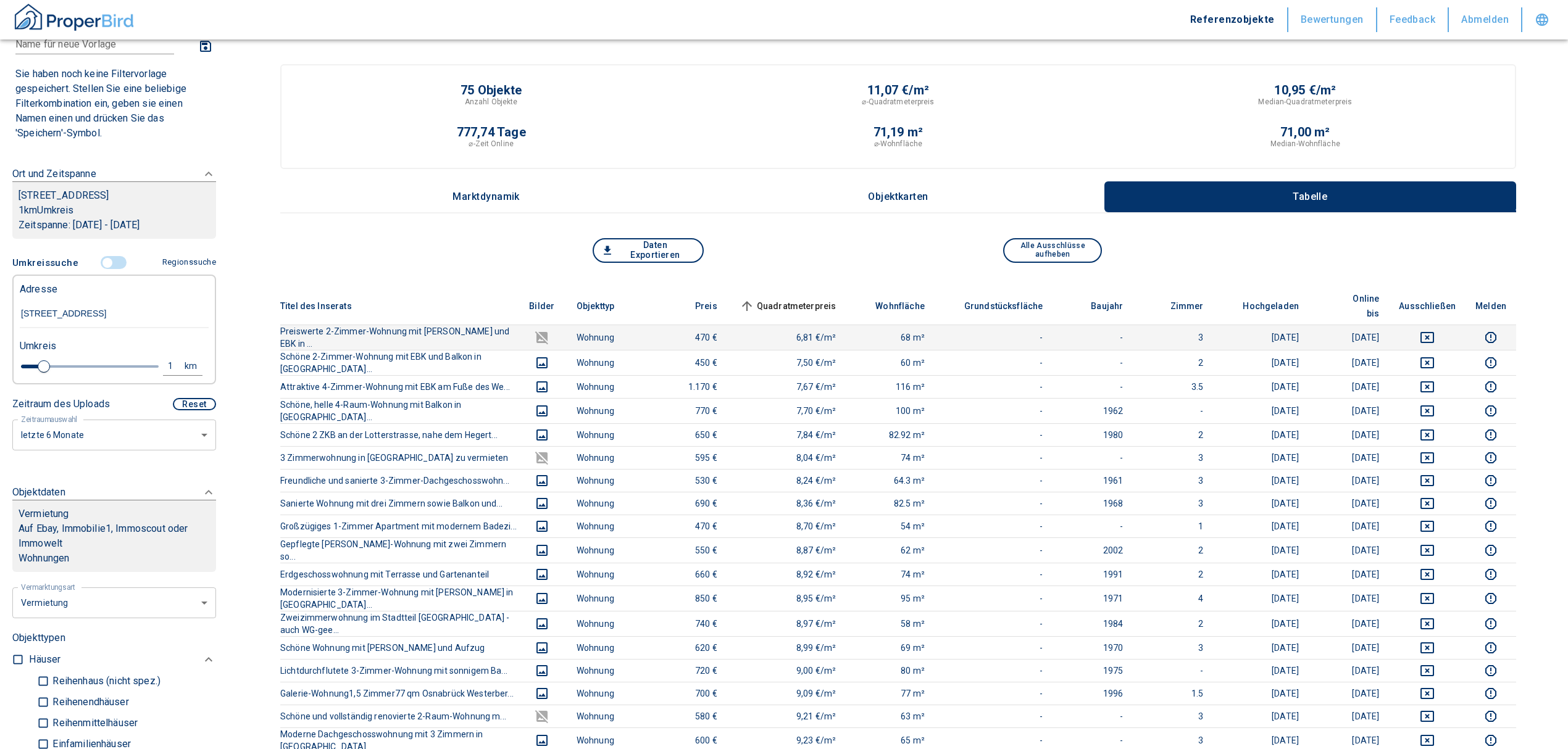
click at [1434, 331] on icon "deselect this listing" at bounding box center [1428, 338] width 15 height 15
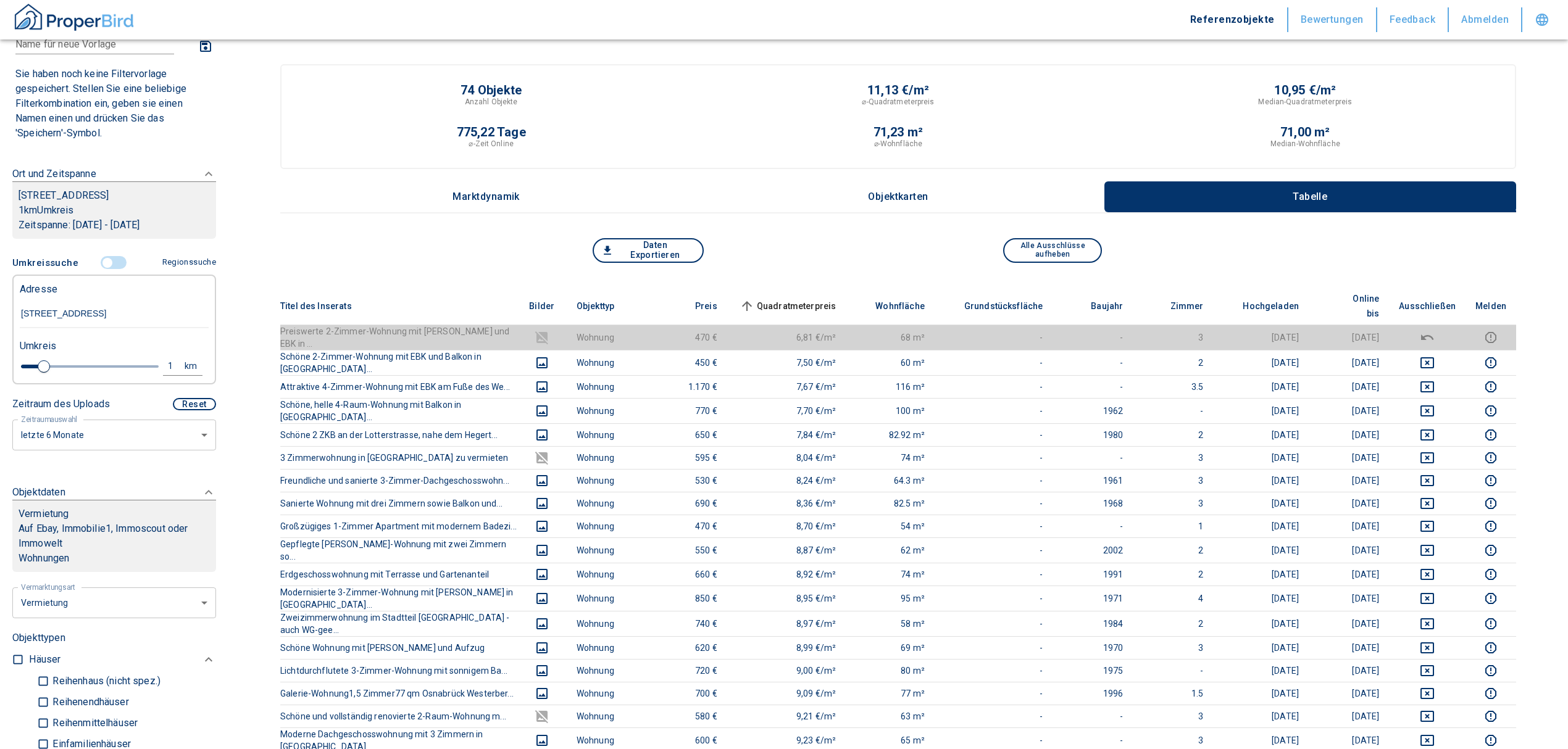
click at [793, 299] on span "Quadratmeterpreis sorted ascending" at bounding box center [786, 307] width 99 height 15
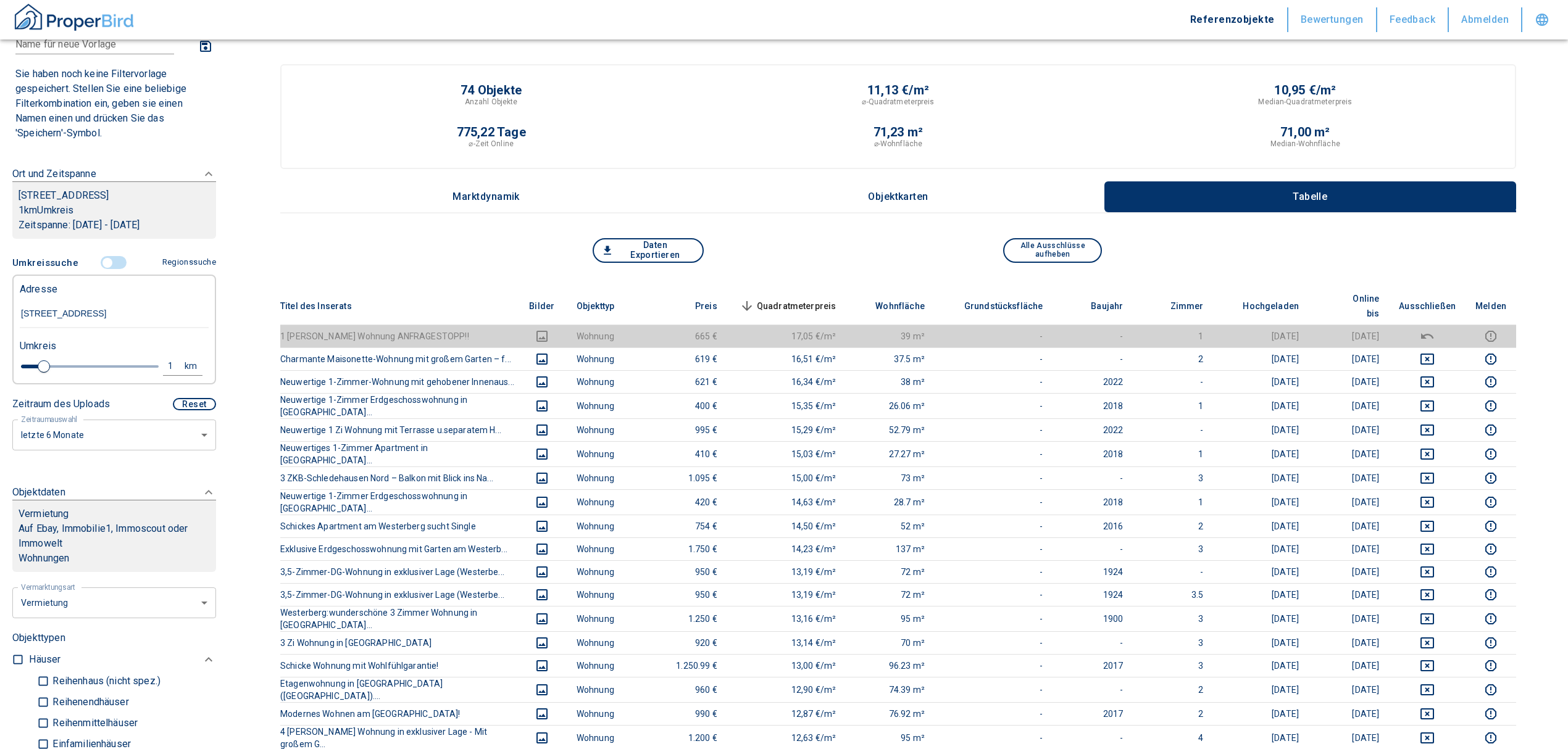
click at [813, 299] on span "Quadratmeterpreis sorted descending" at bounding box center [786, 307] width 99 height 15
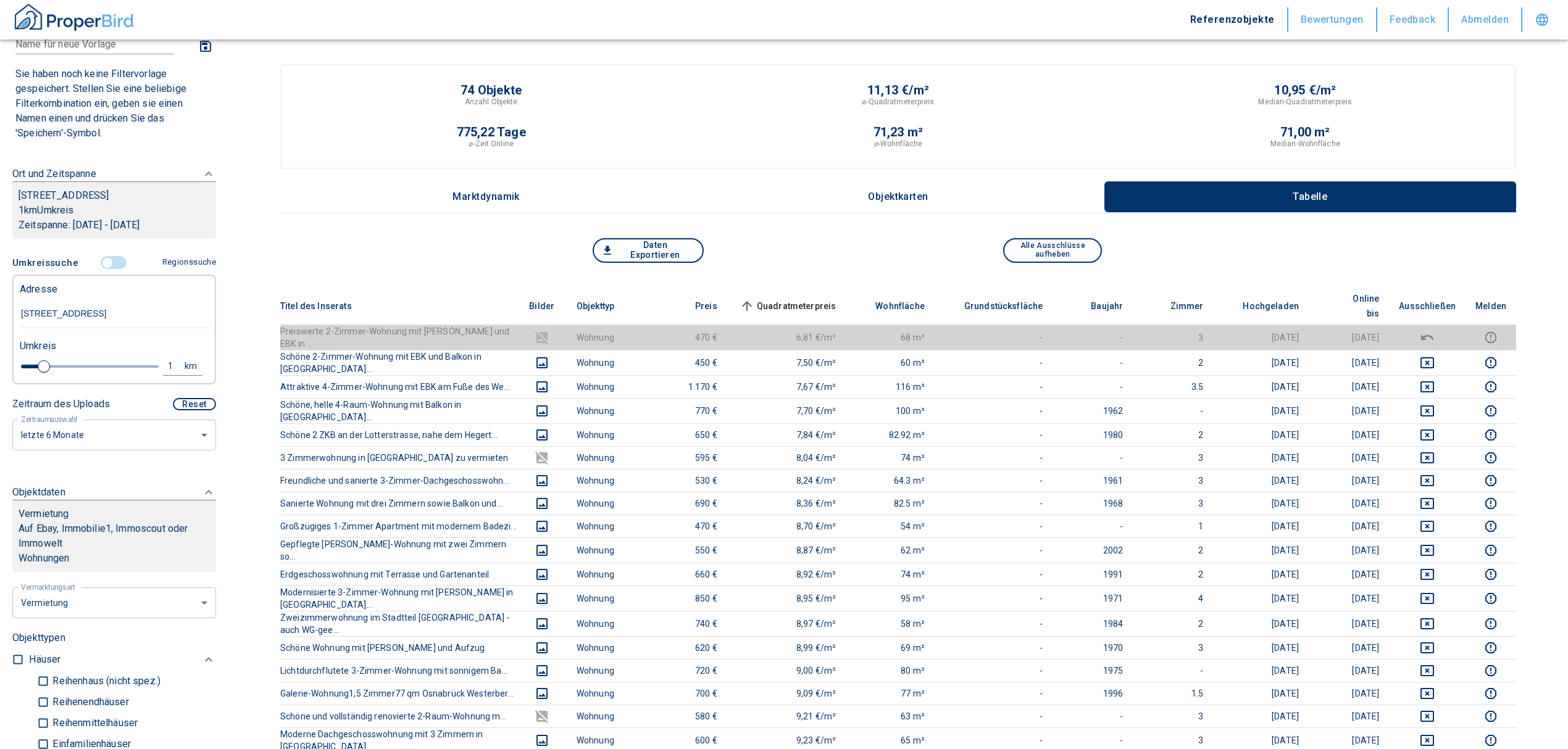
click at [104, 259] on input "controlled" at bounding box center [107, 263] width 37 height 13
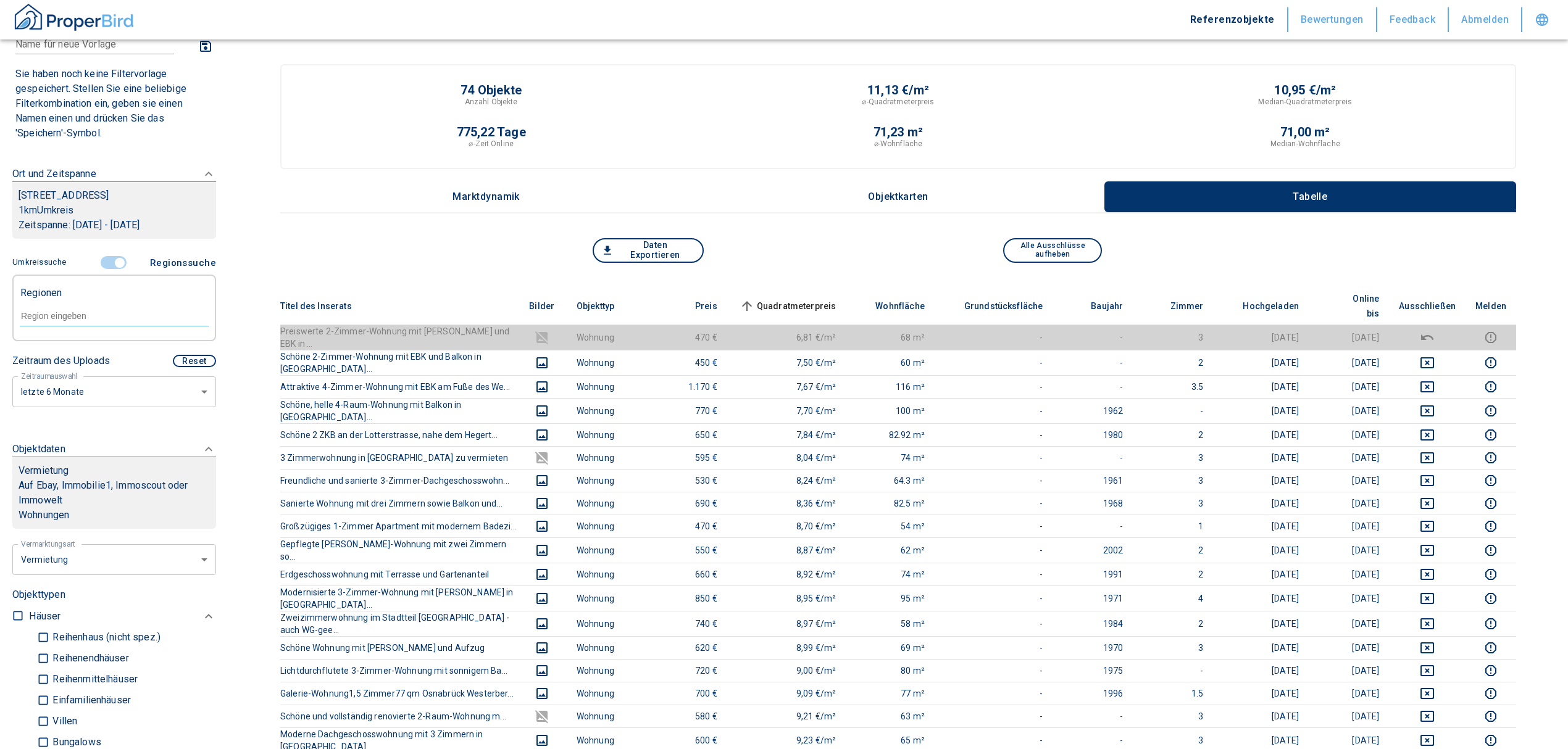
click at [54, 307] on div at bounding box center [115, 314] width 189 height 22
click at [56, 352] on li "49078 [GEOGRAPHIC_DATA]" at bounding box center [107, 344] width 177 height 22
type input "49078"
type input "2020"
type input "999999990"
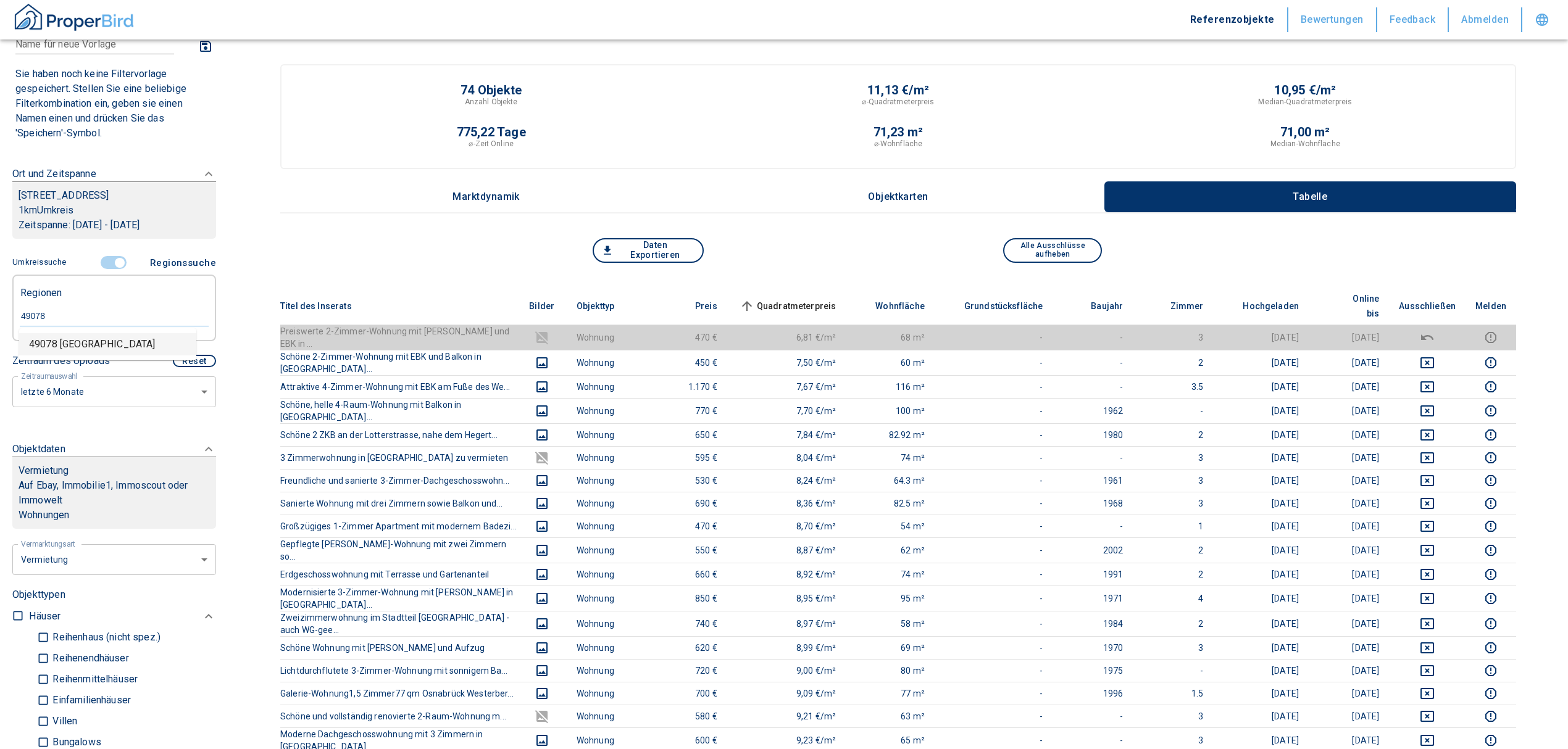
type input "49078 [GEOGRAPHIC_DATA]"
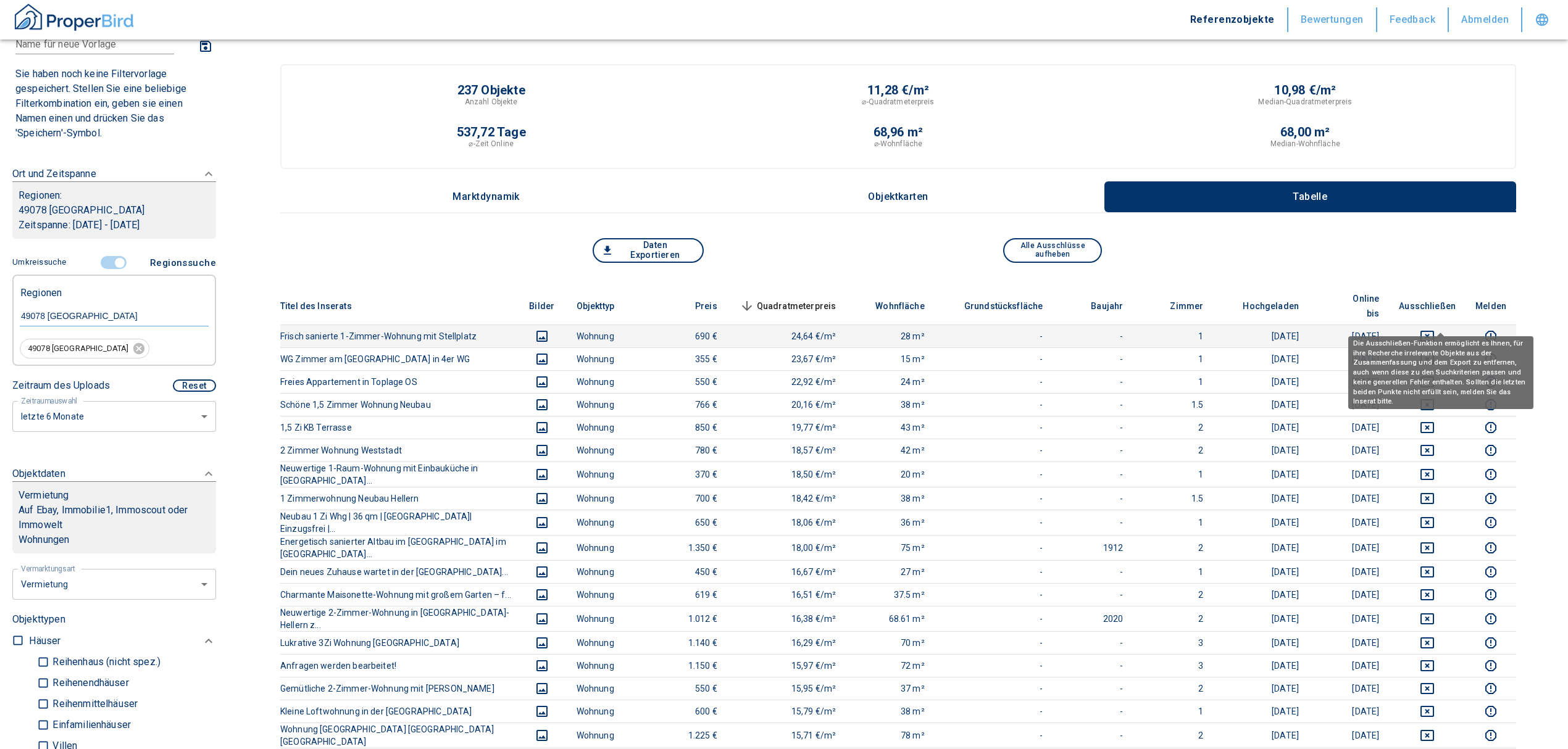
drag, startPoint x: 1436, startPoint y: 322, endPoint x: 1450, endPoint y: 313, distance: 16.6
click at [1434, 329] on icon "deselect this listing" at bounding box center [1428, 336] width 15 height 15
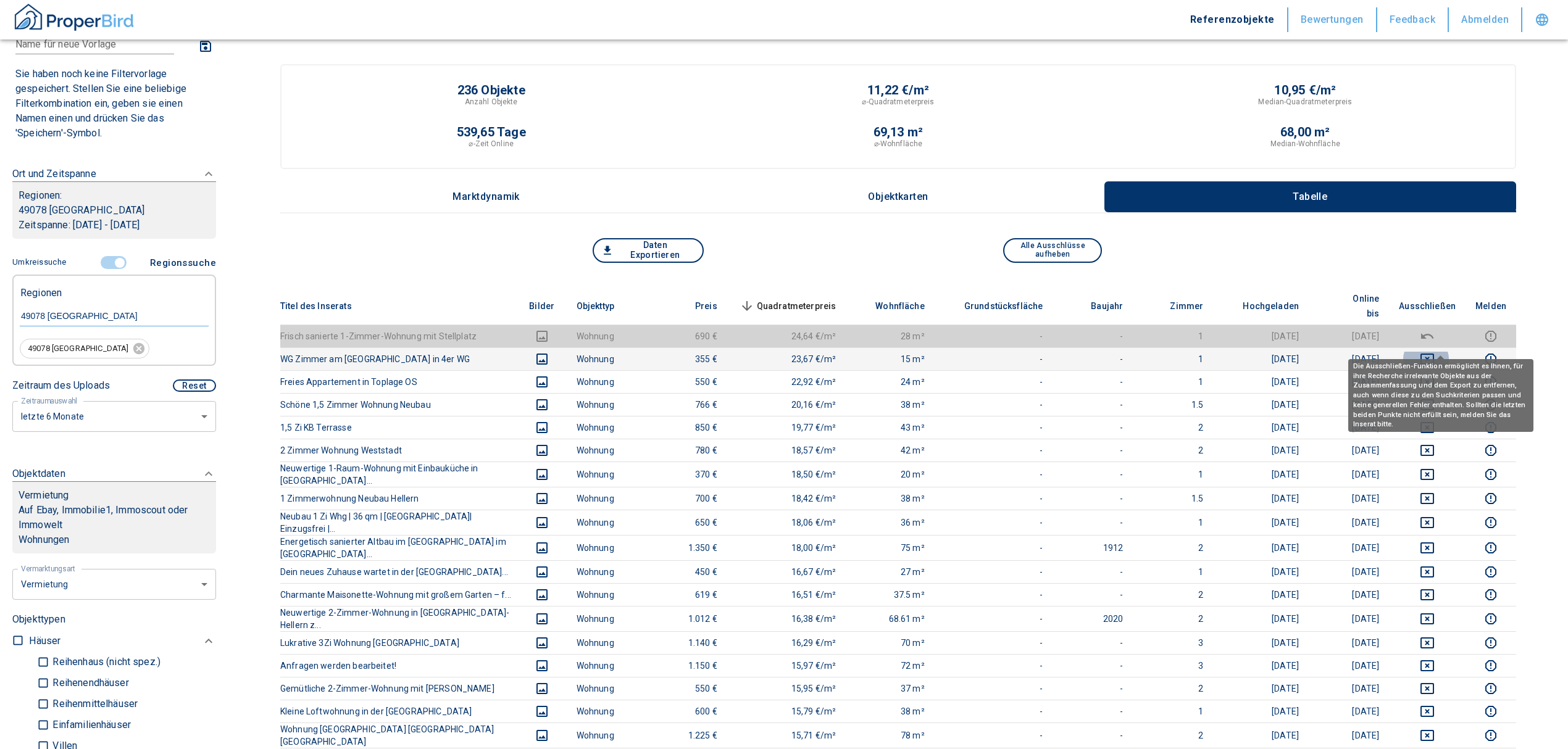
click at [1434, 352] on icon "deselect this listing" at bounding box center [1428, 359] width 15 height 15
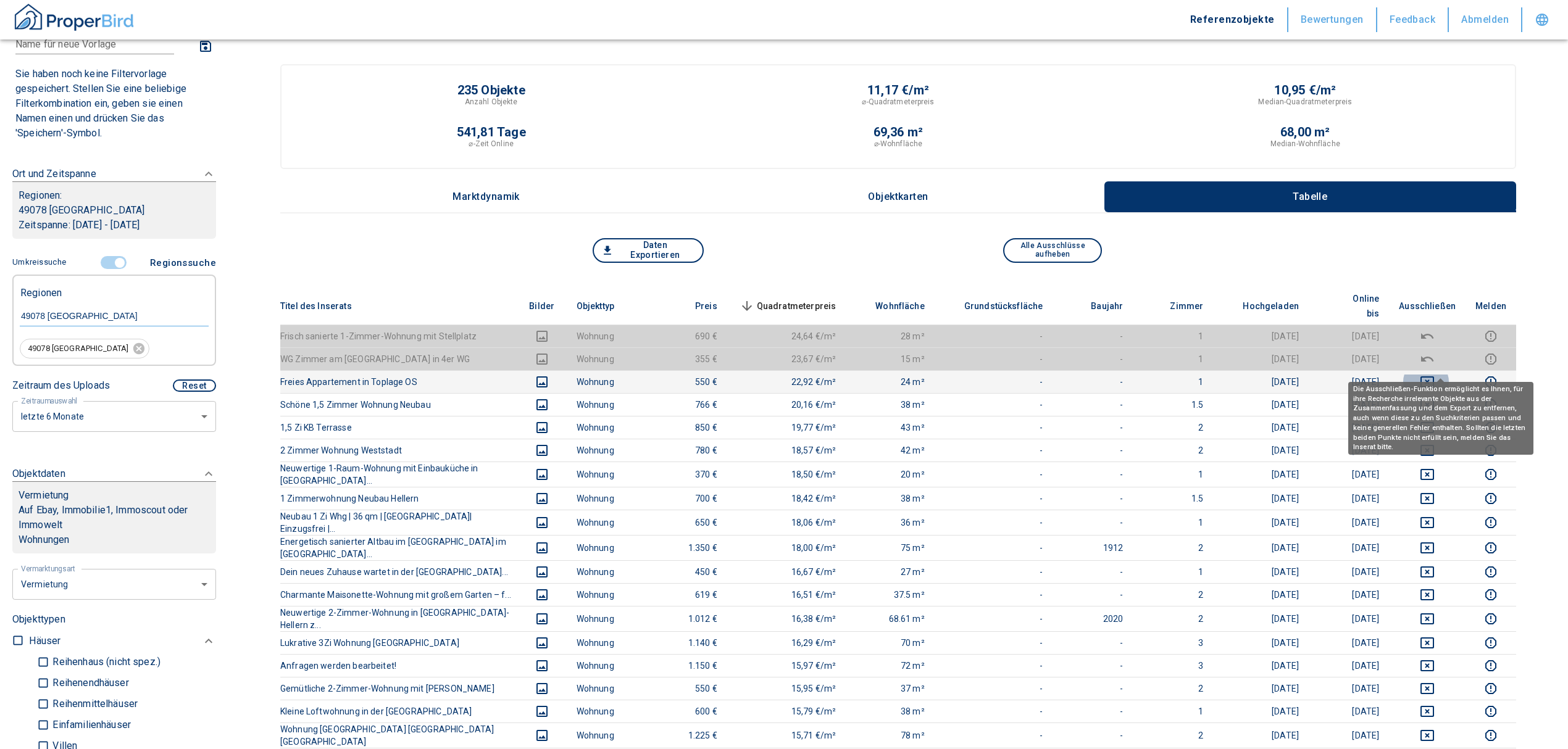
click at [1433, 374] on icon "deselect this listing" at bounding box center [1428, 382] width 15 height 15
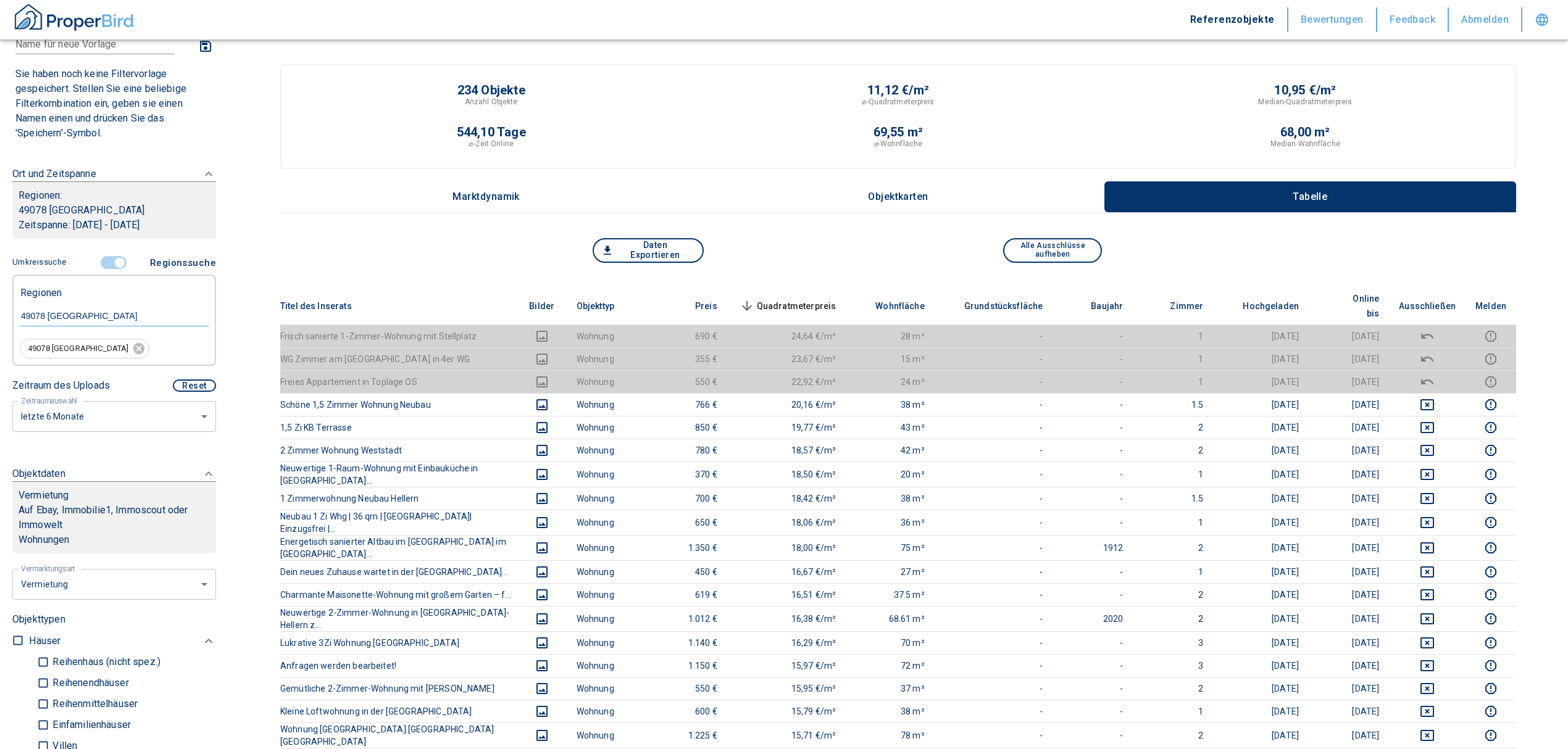
click at [827, 299] on span "Quadratmeterpreis sorted descending" at bounding box center [786, 307] width 99 height 15
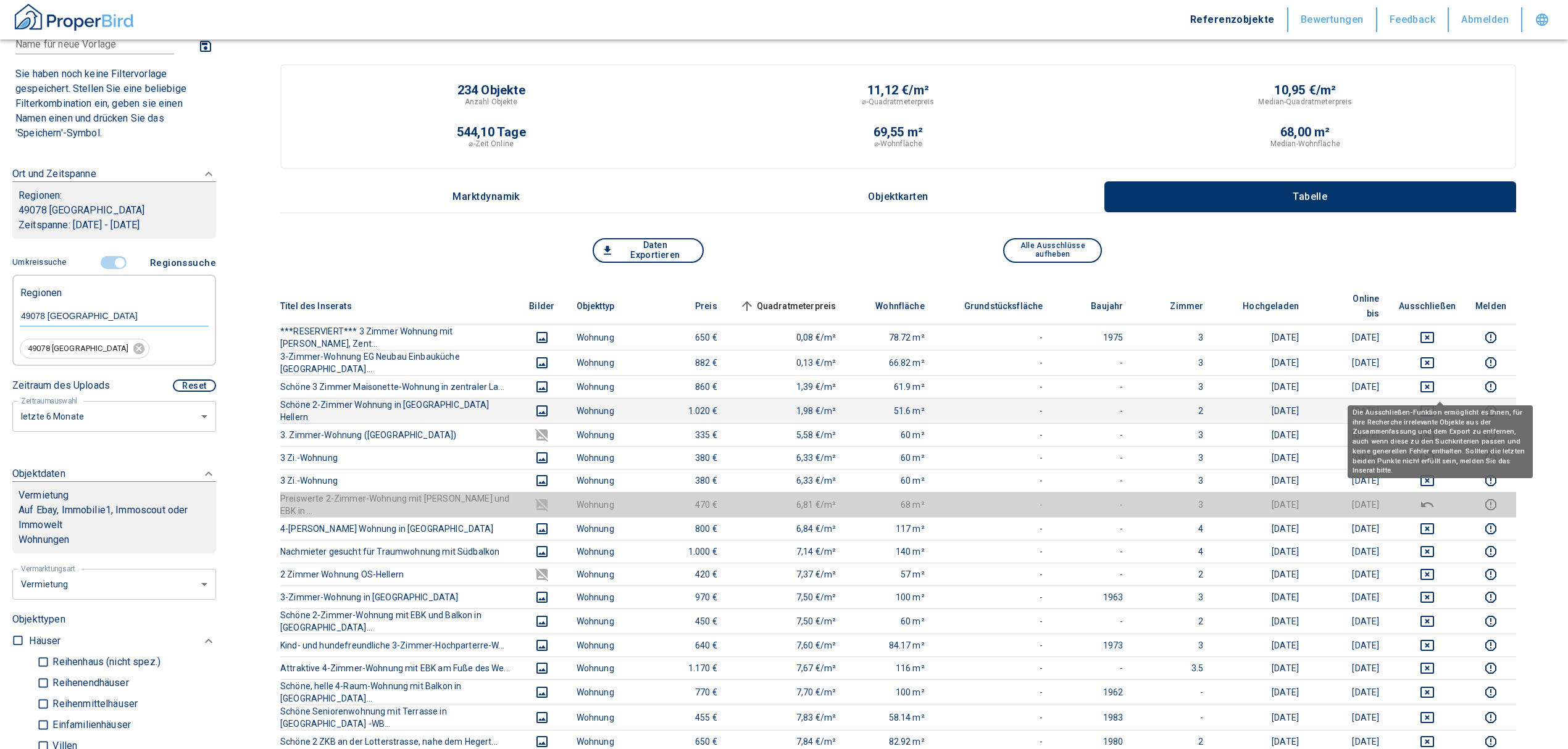
click at [1434, 404] on icon "deselect this listing" at bounding box center [1428, 412] width 15 height 15
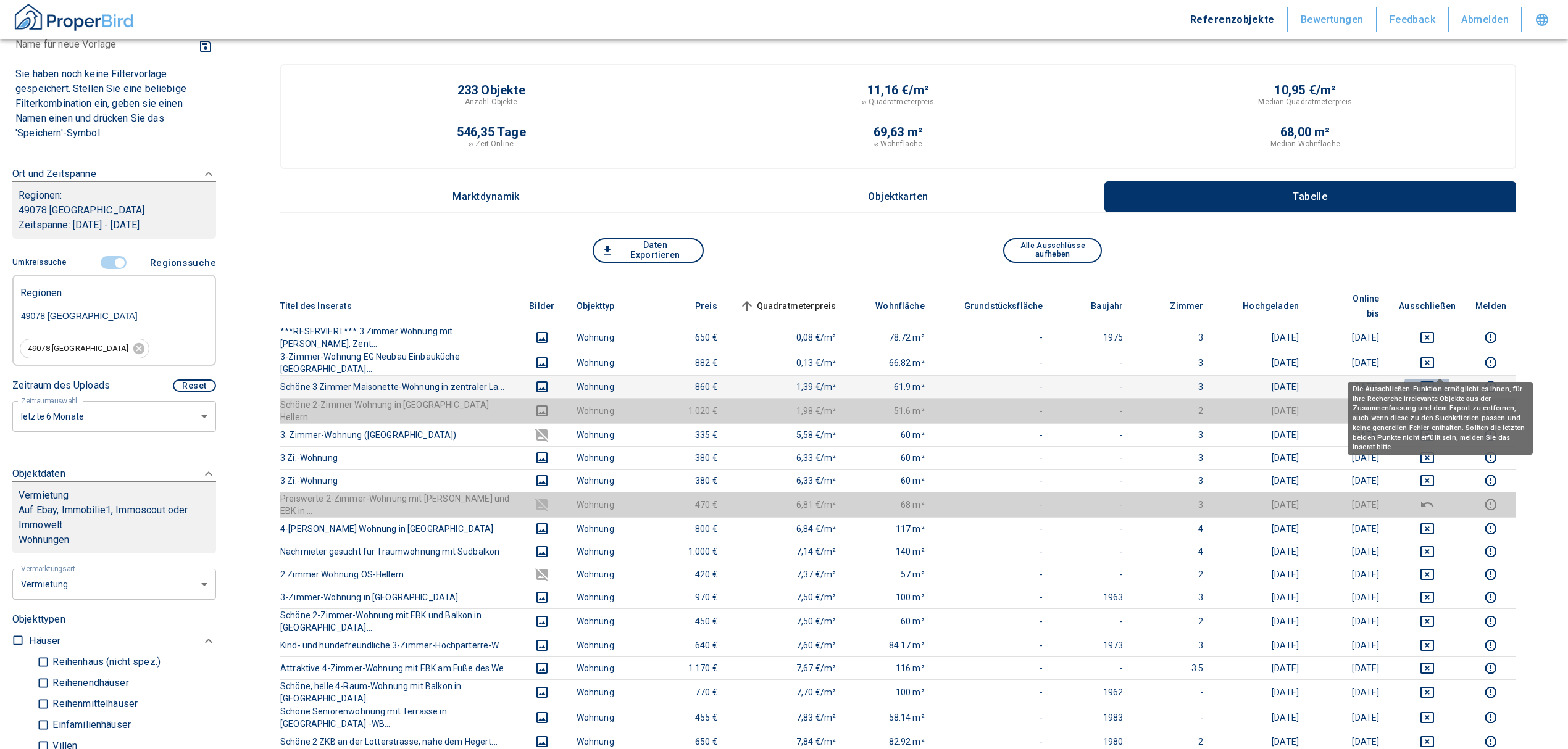
click at [1433, 381] on icon "deselect this listing" at bounding box center [1428, 387] width 13 height 11
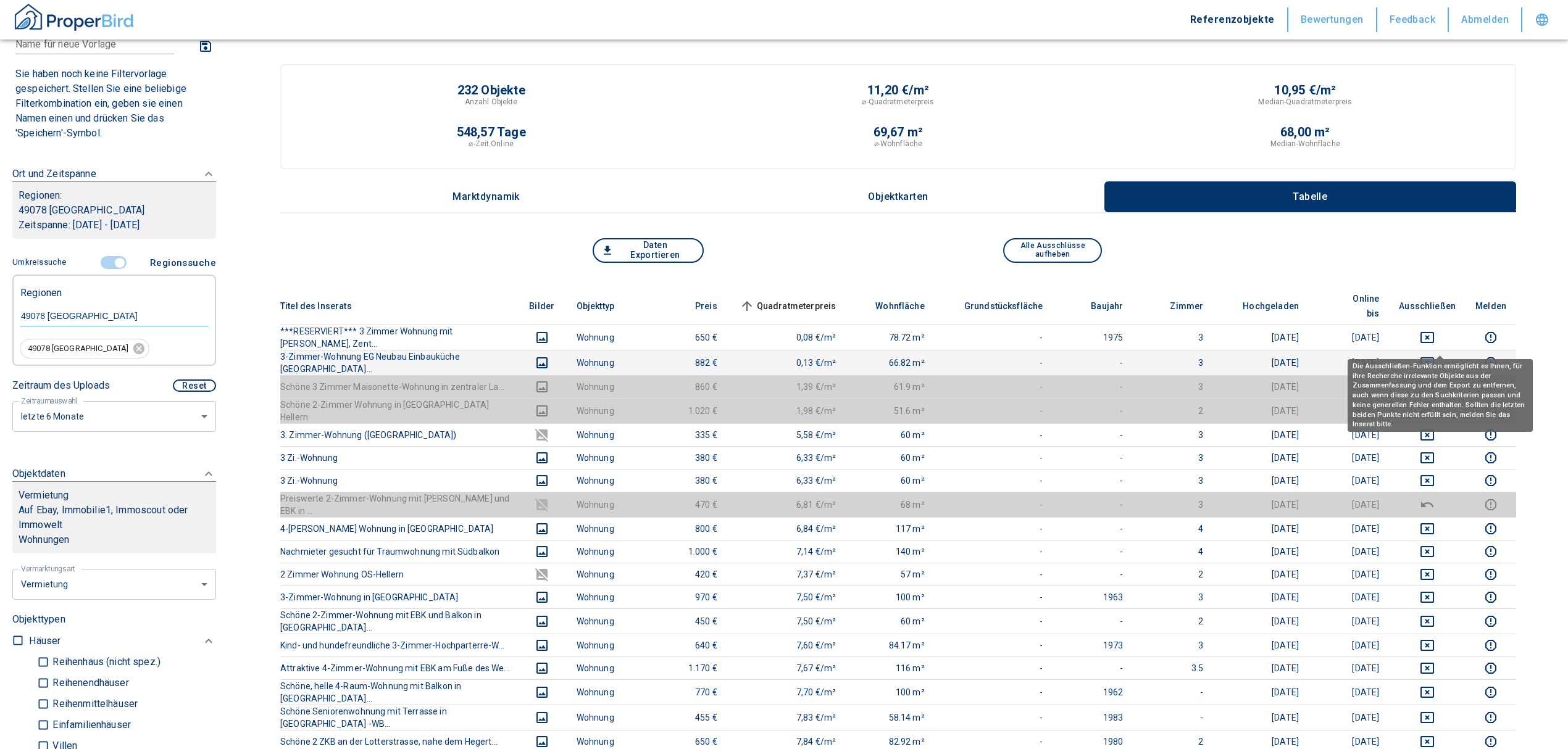
click at [1434, 357] on icon "deselect this listing" at bounding box center [1428, 363] width 13 height 11
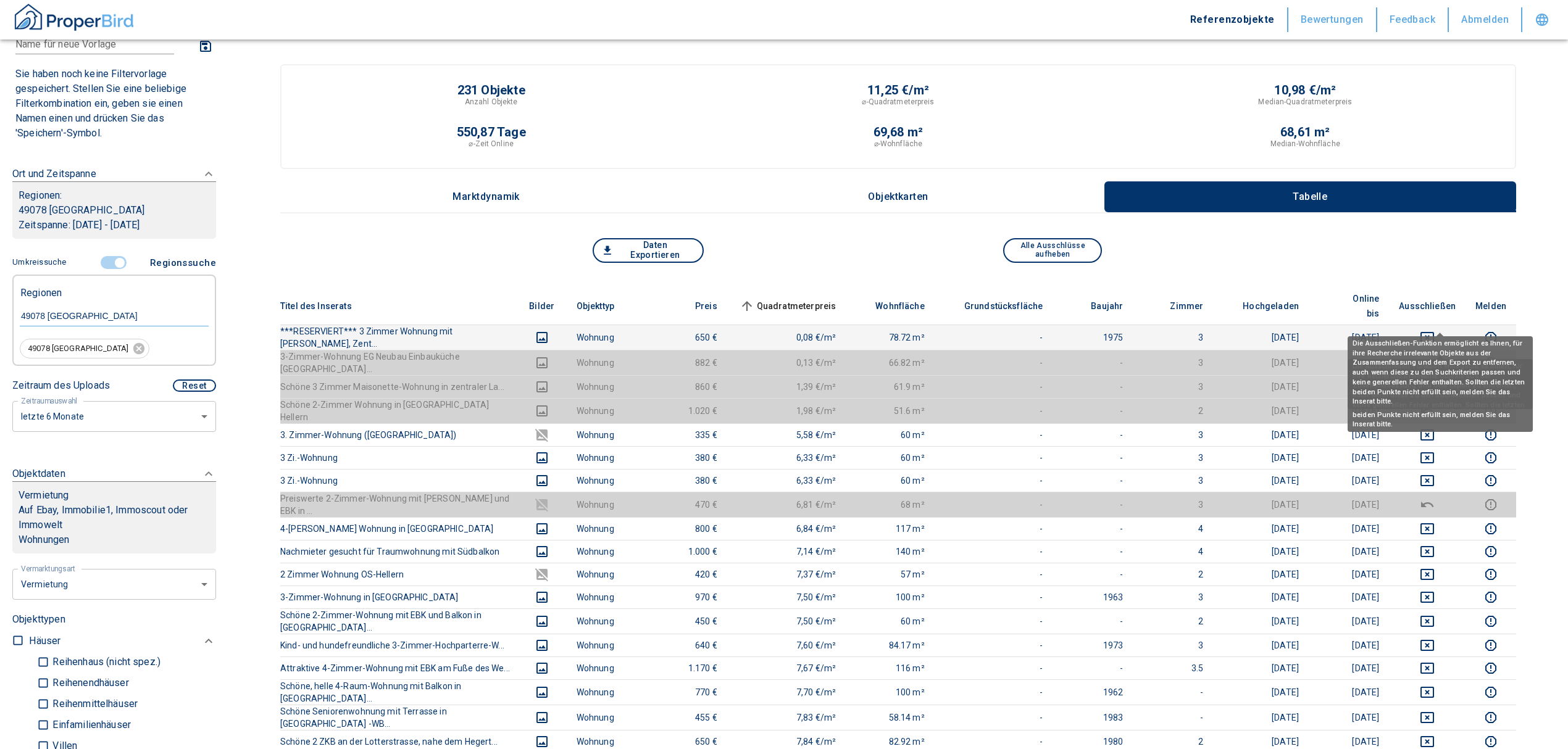
click at [1434, 332] on icon "deselect this listing" at bounding box center [1428, 338] width 13 height 11
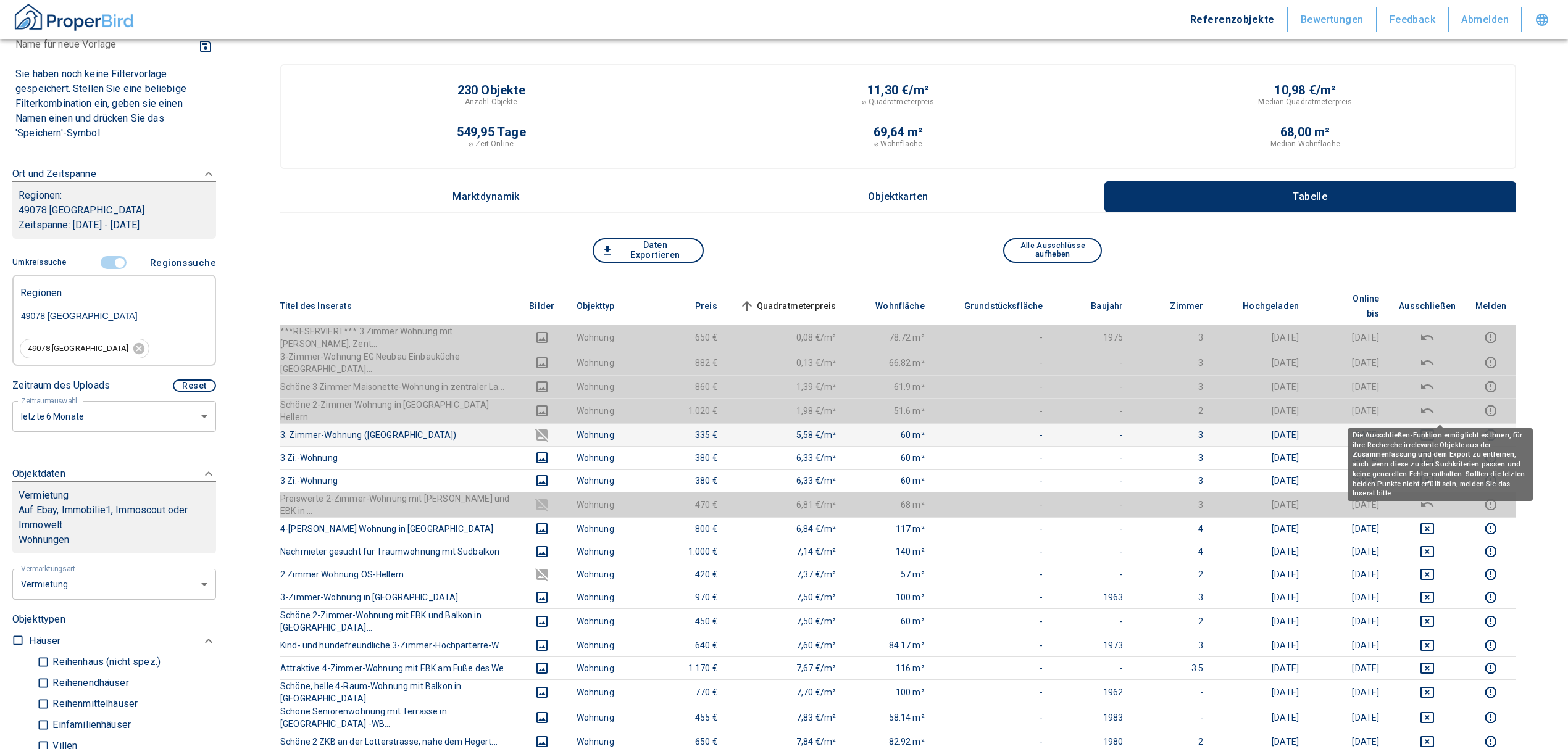
click at [1434, 428] on icon "deselect this listing" at bounding box center [1428, 436] width 15 height 15
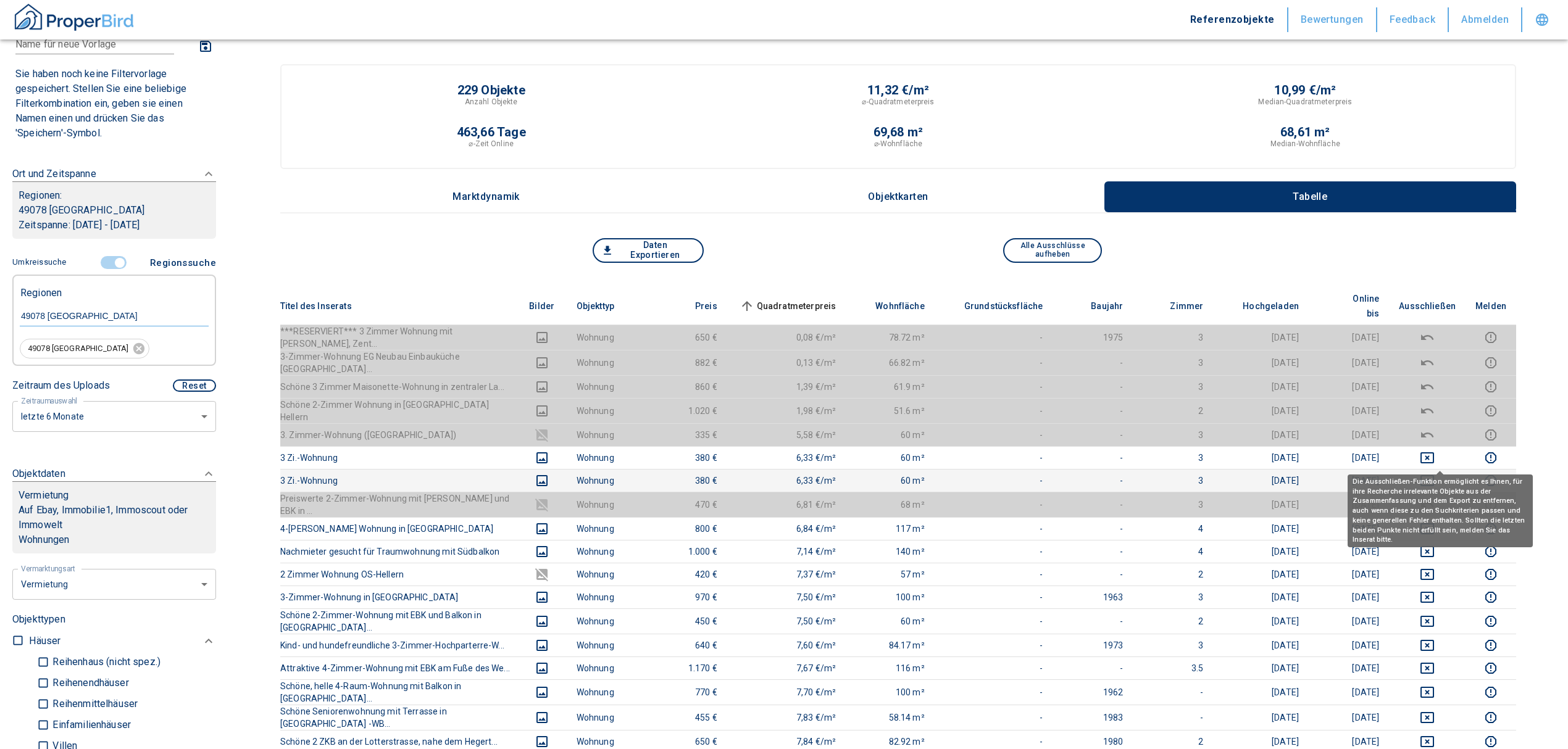
click at [1434, 475] on icon "deselect this listing" at bounding box center [1428, 481] width 13 height 11
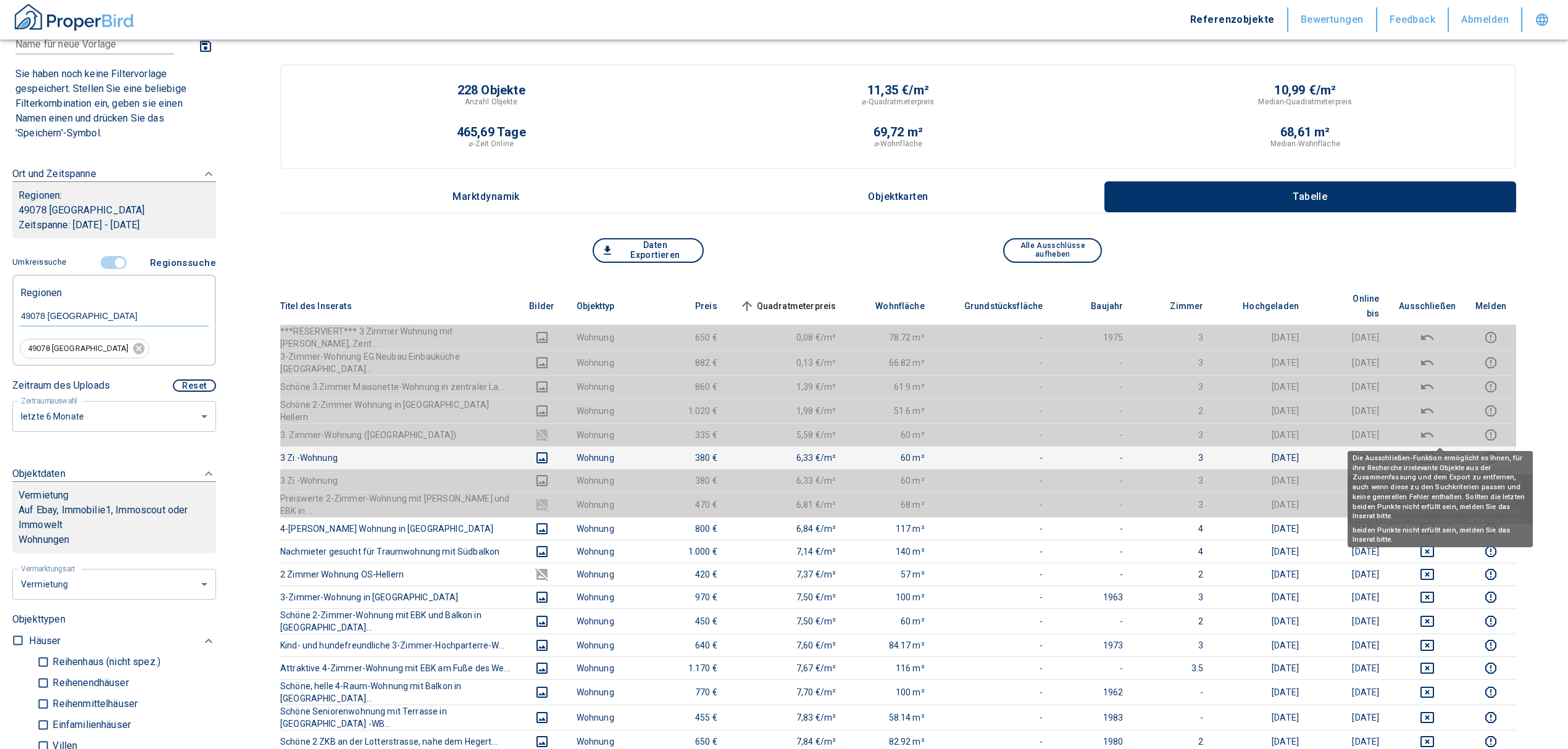
click at [1434, 453] on icon "deselect this listing" at bounding box center [1428, 459] width 13 height 11
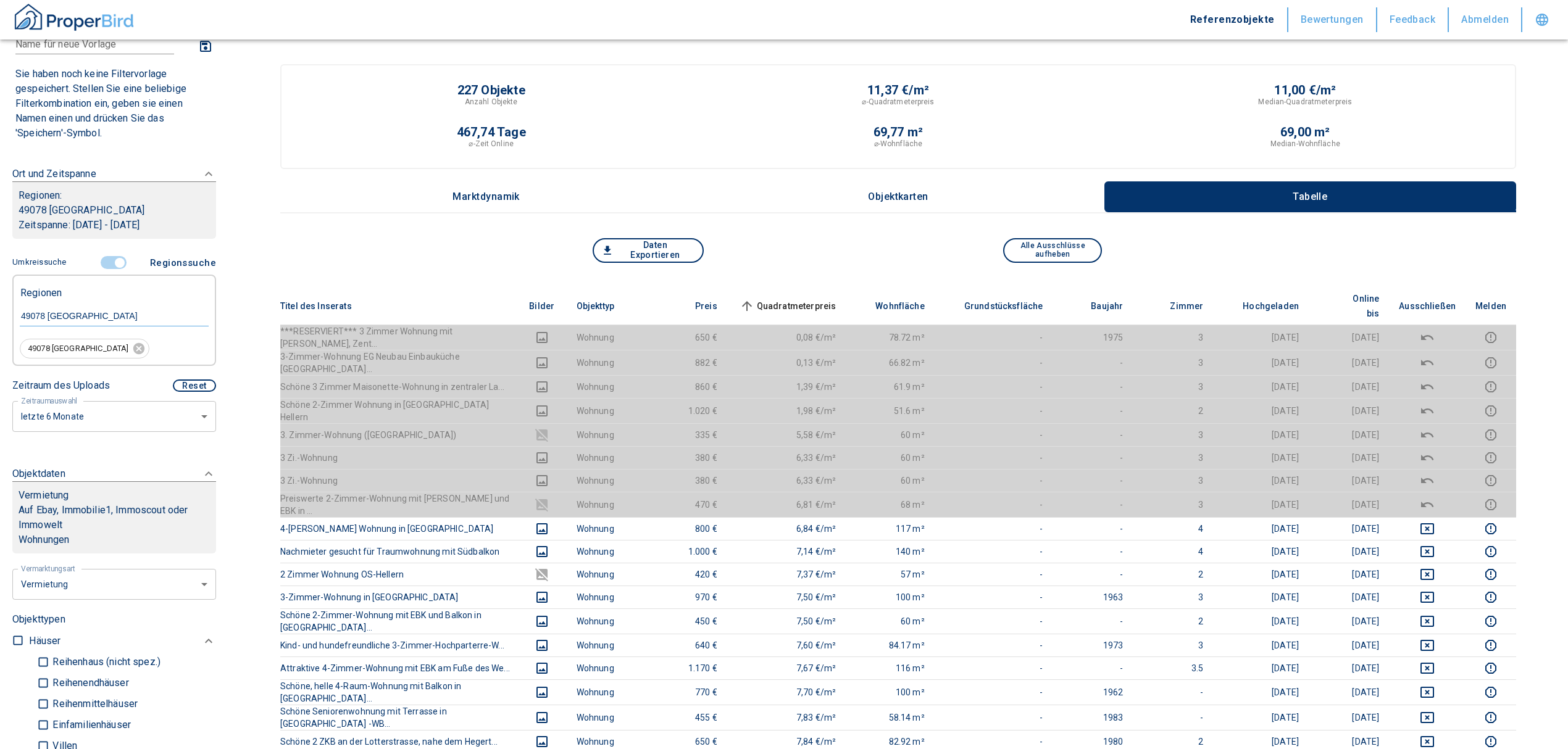
click at [821, 299] on span "Quadratmeterpreis sorted ascending" at bounding box center [786, 307] width 99 height 15
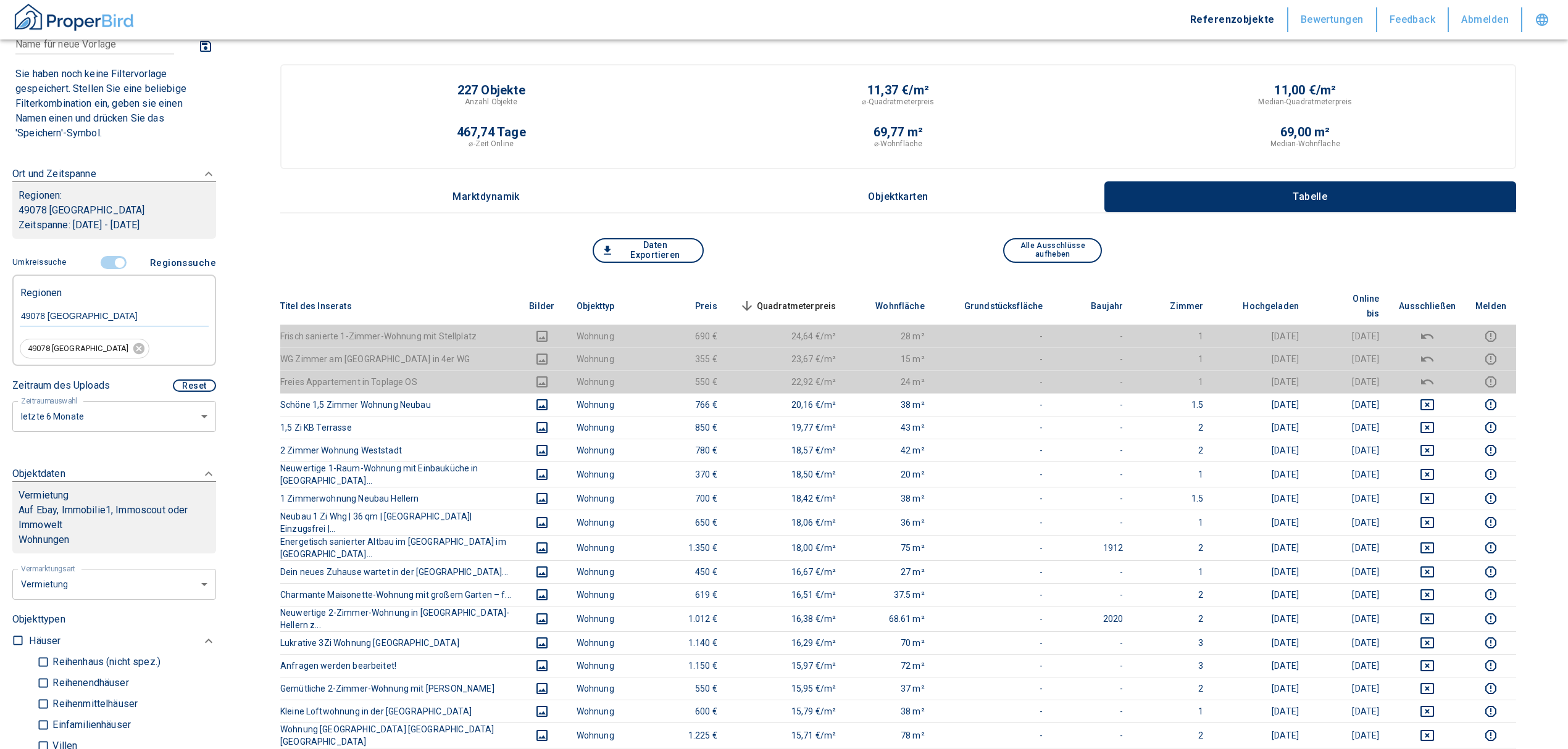
click at [821, 301] on span "Quadratmeterpreis sorted descending" at bounding box center [786, 307] width 99 height 15
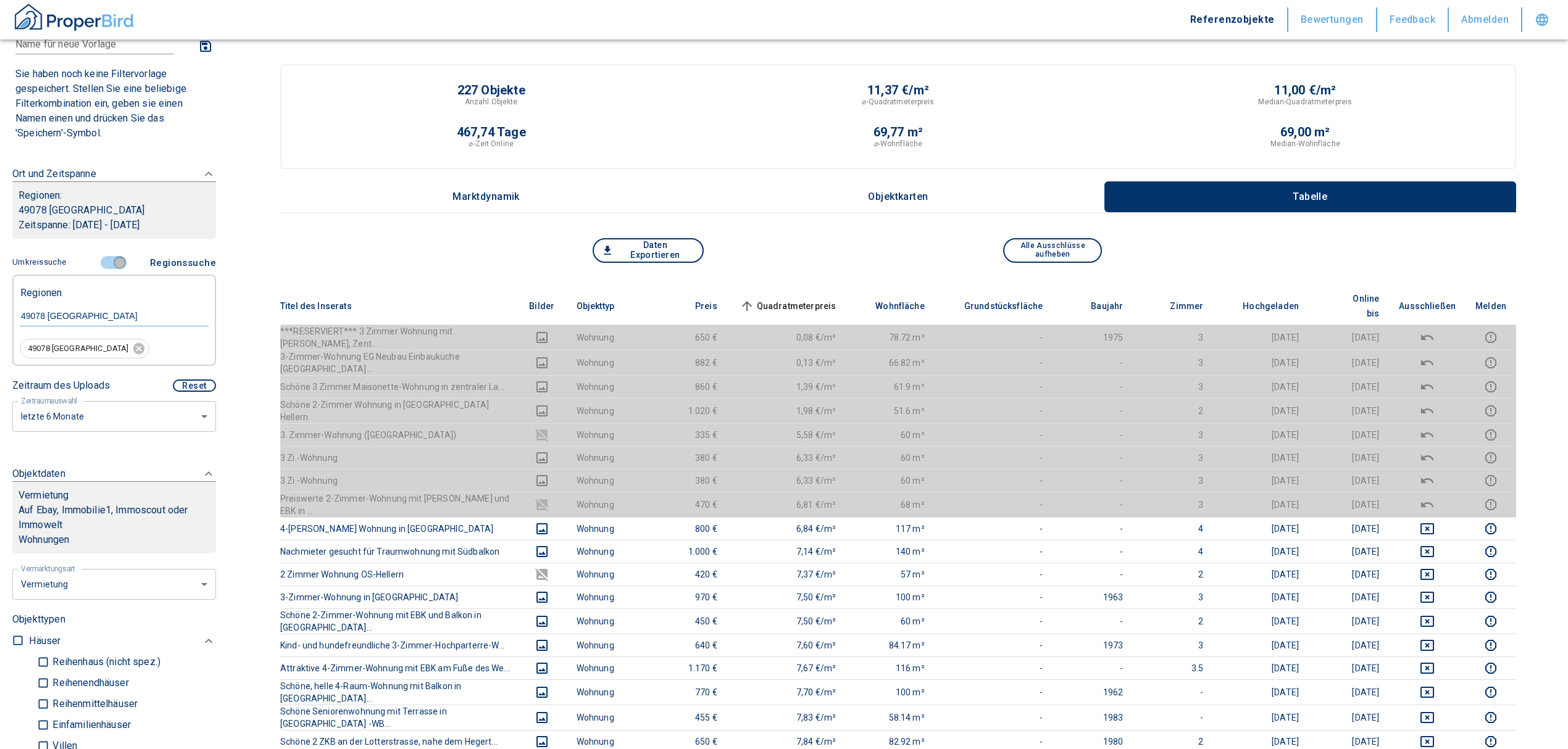
click at [118, 262] on input "controlled" at bounding box center [119, 263] width 37 height 13
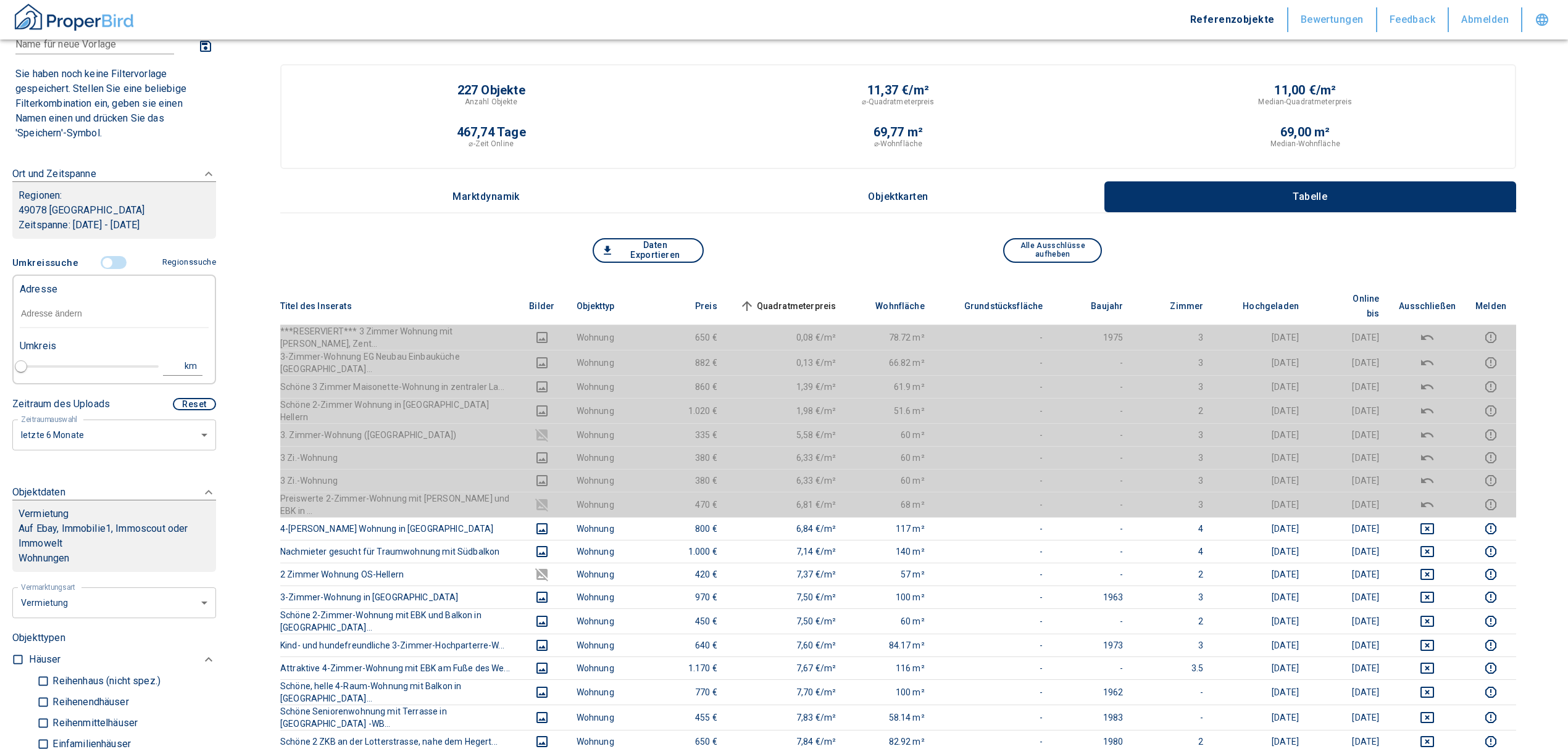
click at [46, 314] on input "text" at bounding box center [115, 314] width 189 height 29
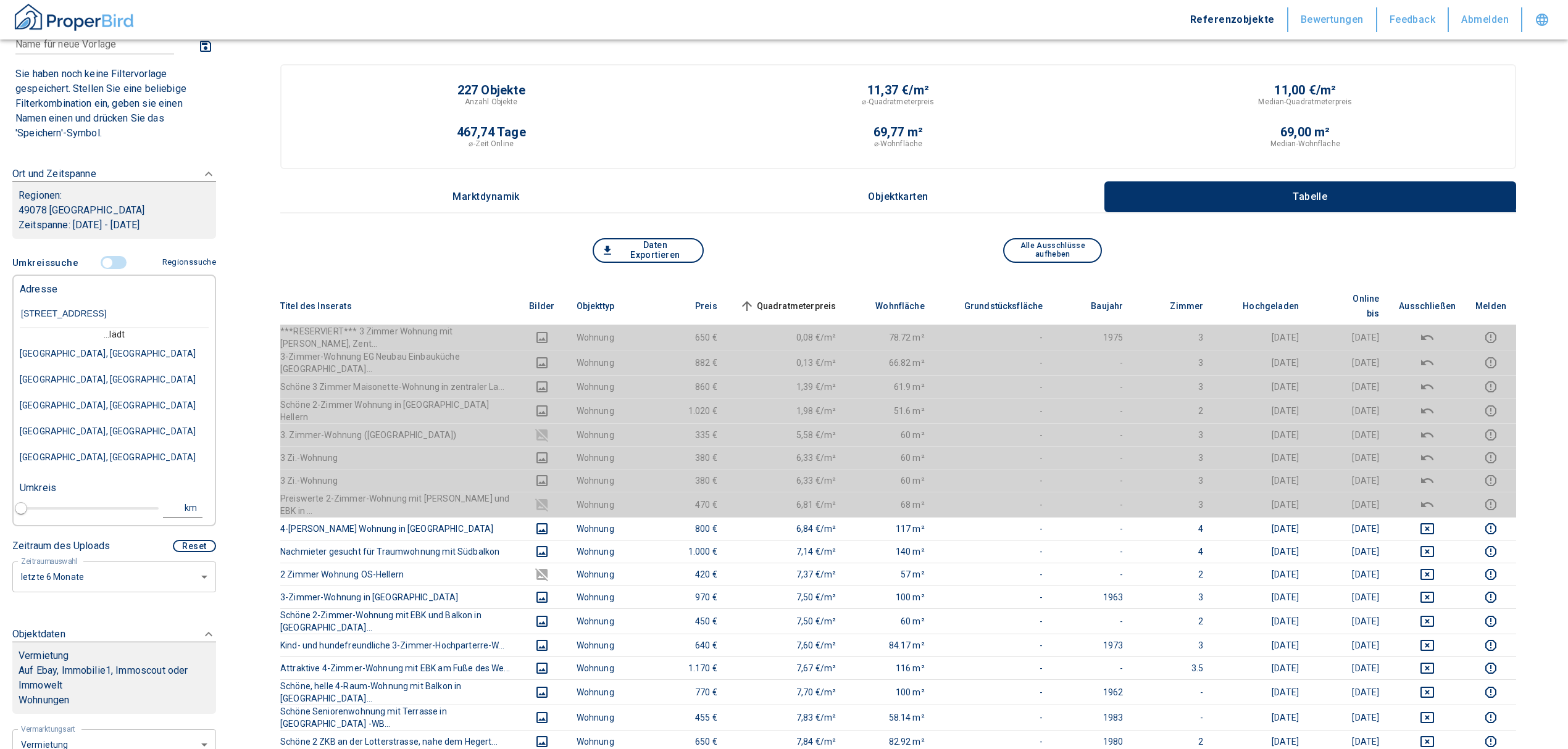
type input "[STREET_ADDRESS]"
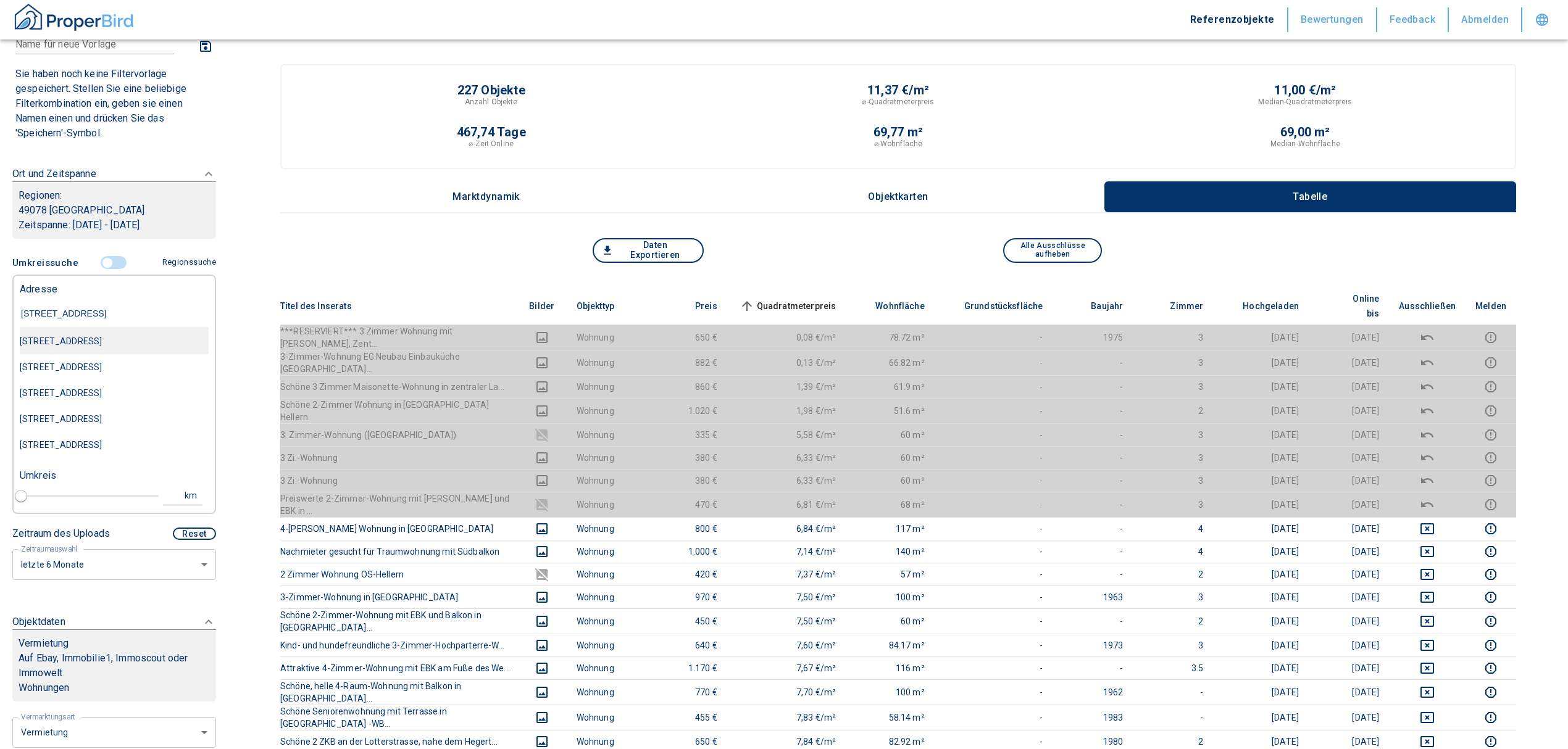
click at [106, 350] on div "[STREET_ADDRESS]" at bounding box center [115, 341] width 189 height 26
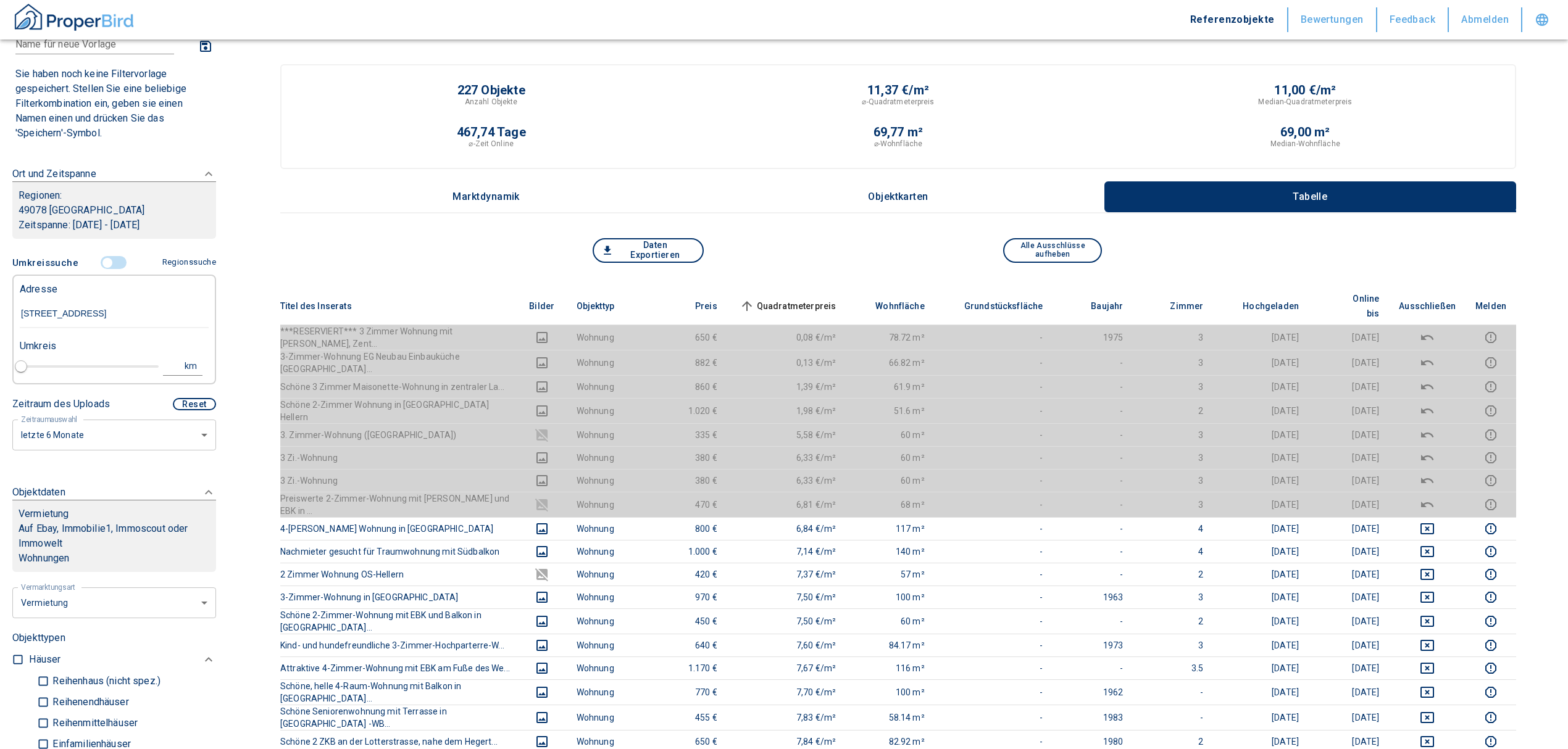
type input "2020"
type input "999999990"
type input "[STREET_ADDRESS]"
type input "1"
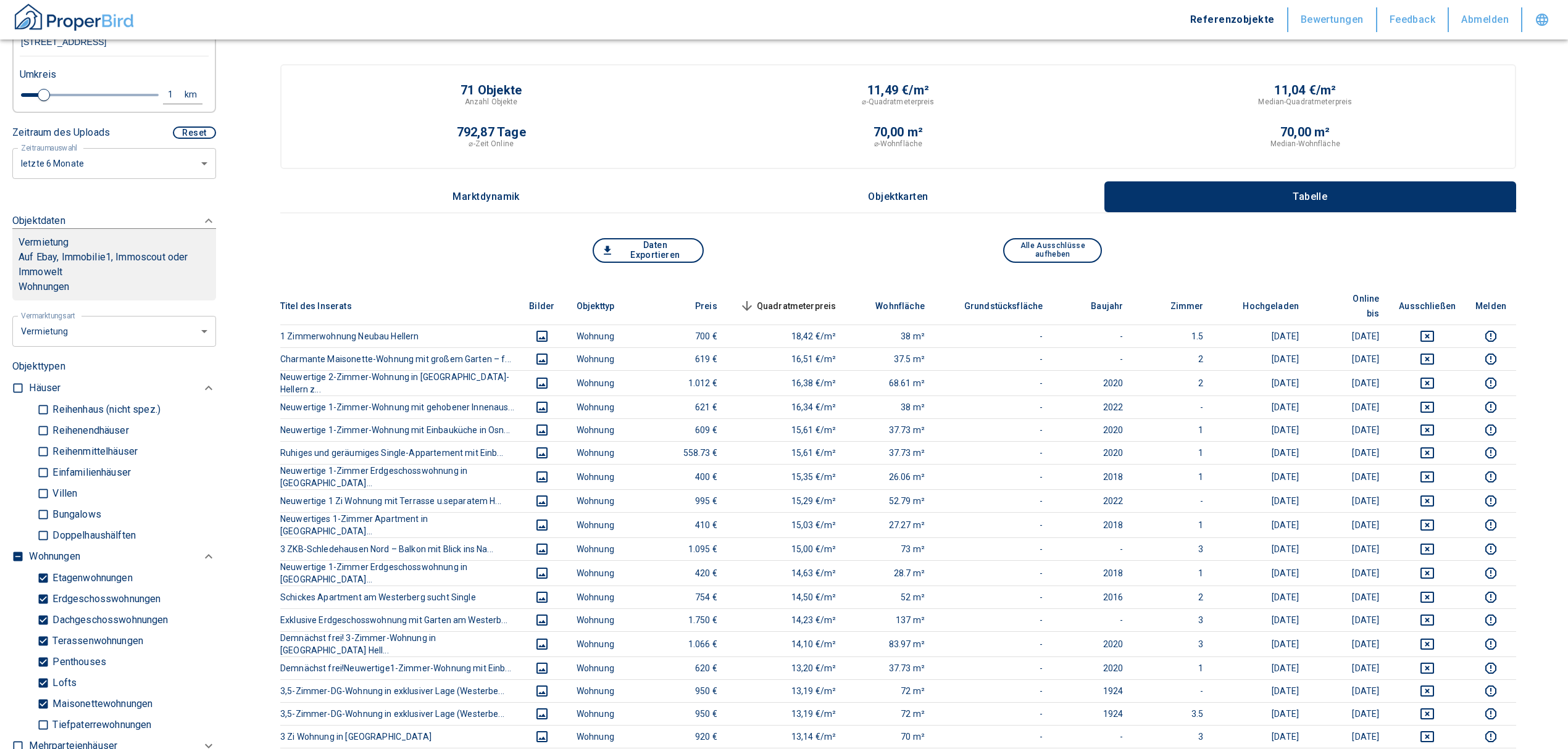
scroll to position [329, 0]
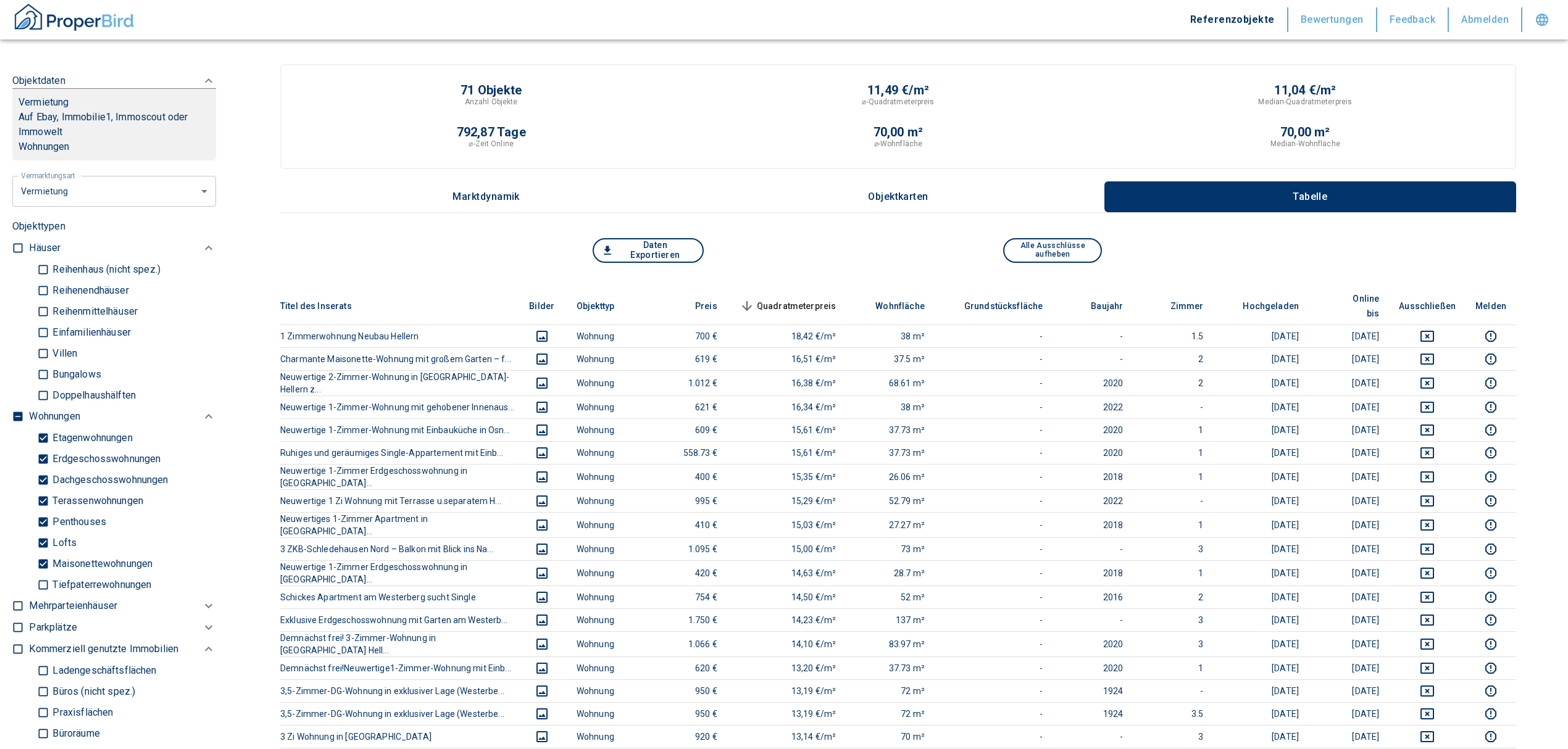
type input "[STREET_ADDRESS]"
click at [15, 423] on input "checkbox" at bounding box center [17, 417] width 12 height 12
checkbox input "true"
type input "2020"
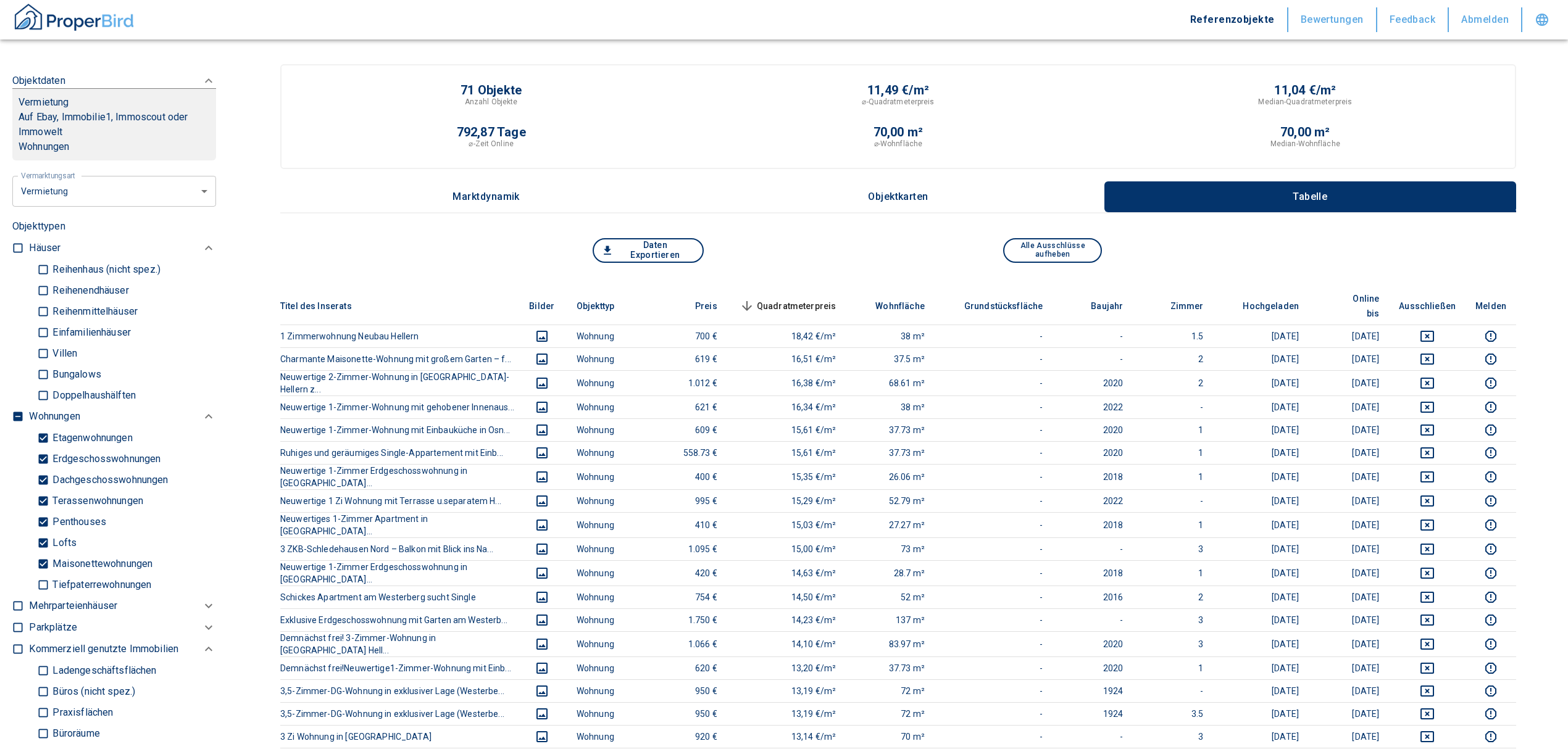
type input "999999990"
type input "2020"
type input "999999990"
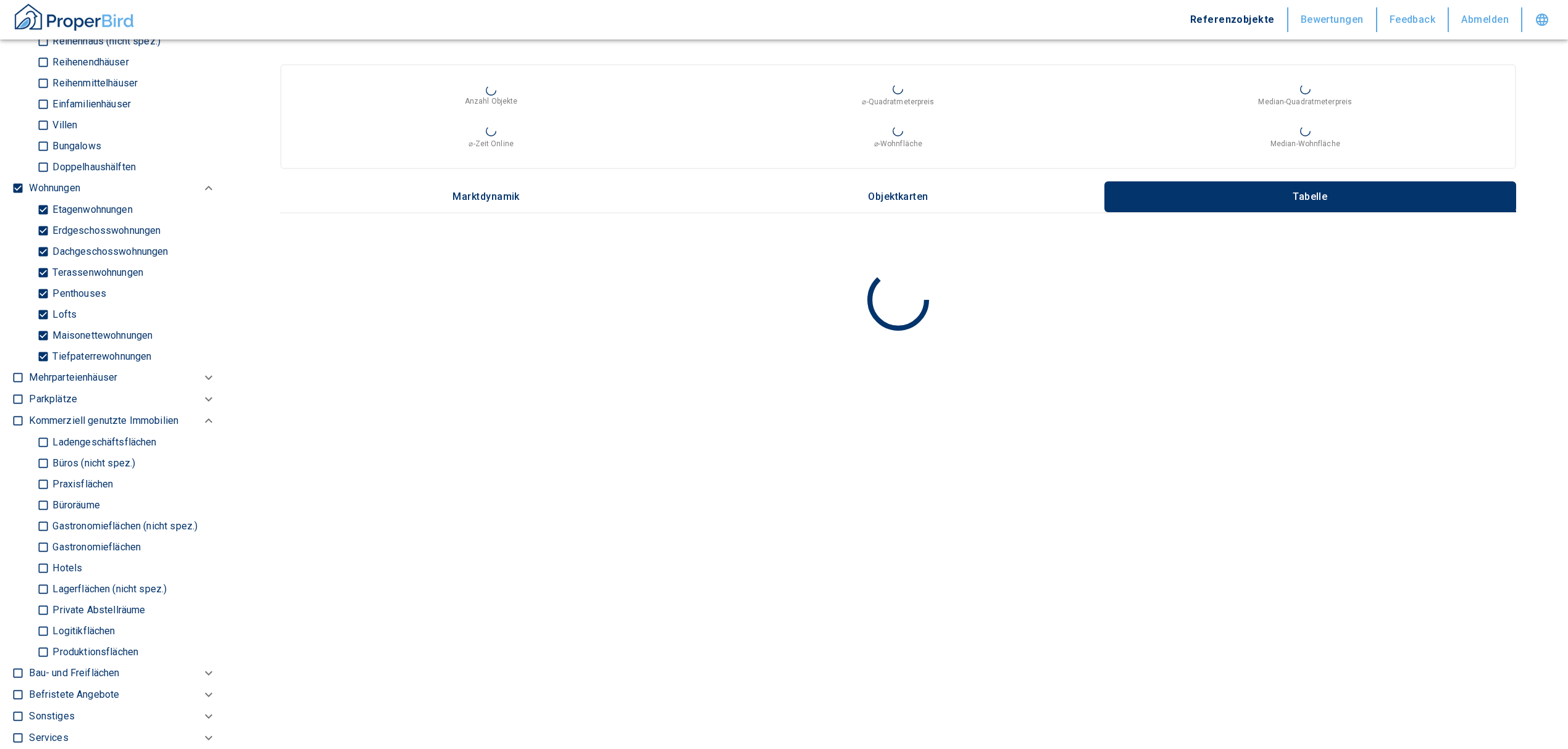
scroll to position [576, 0]
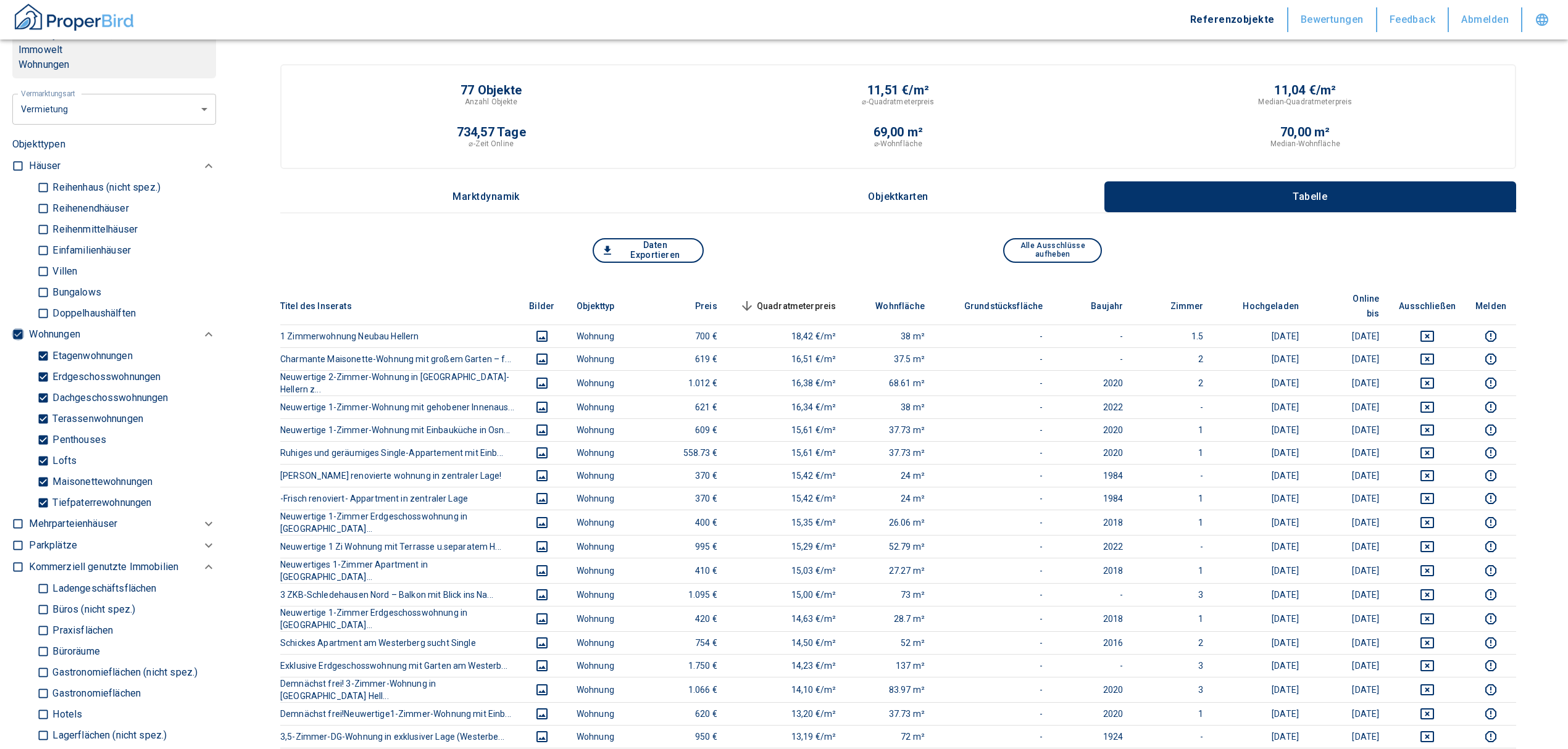
click at [18, 341] on input "checkbox" at bounding box center [17, 334] width 12 height 12
checkbox input "false"
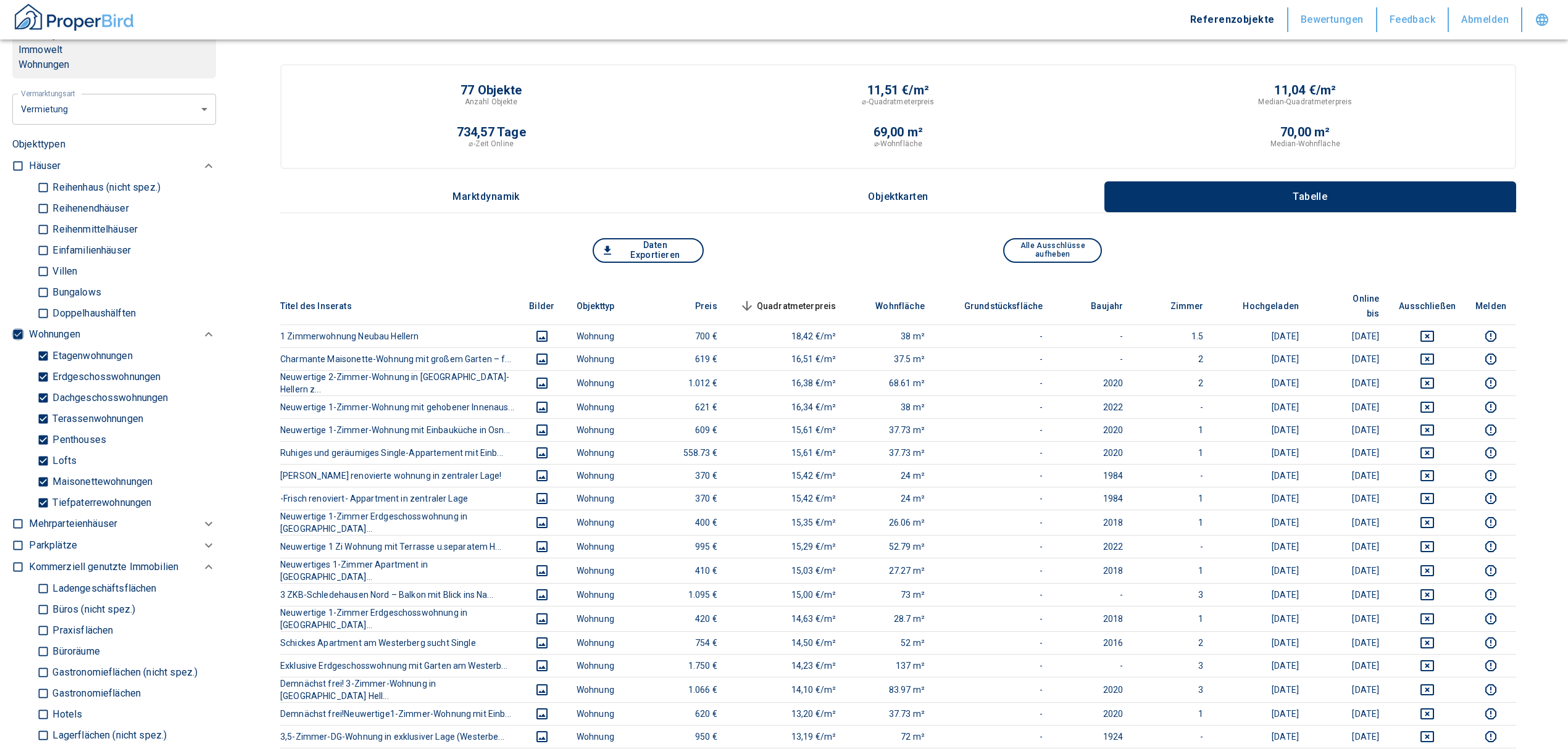
checkbox input "false"
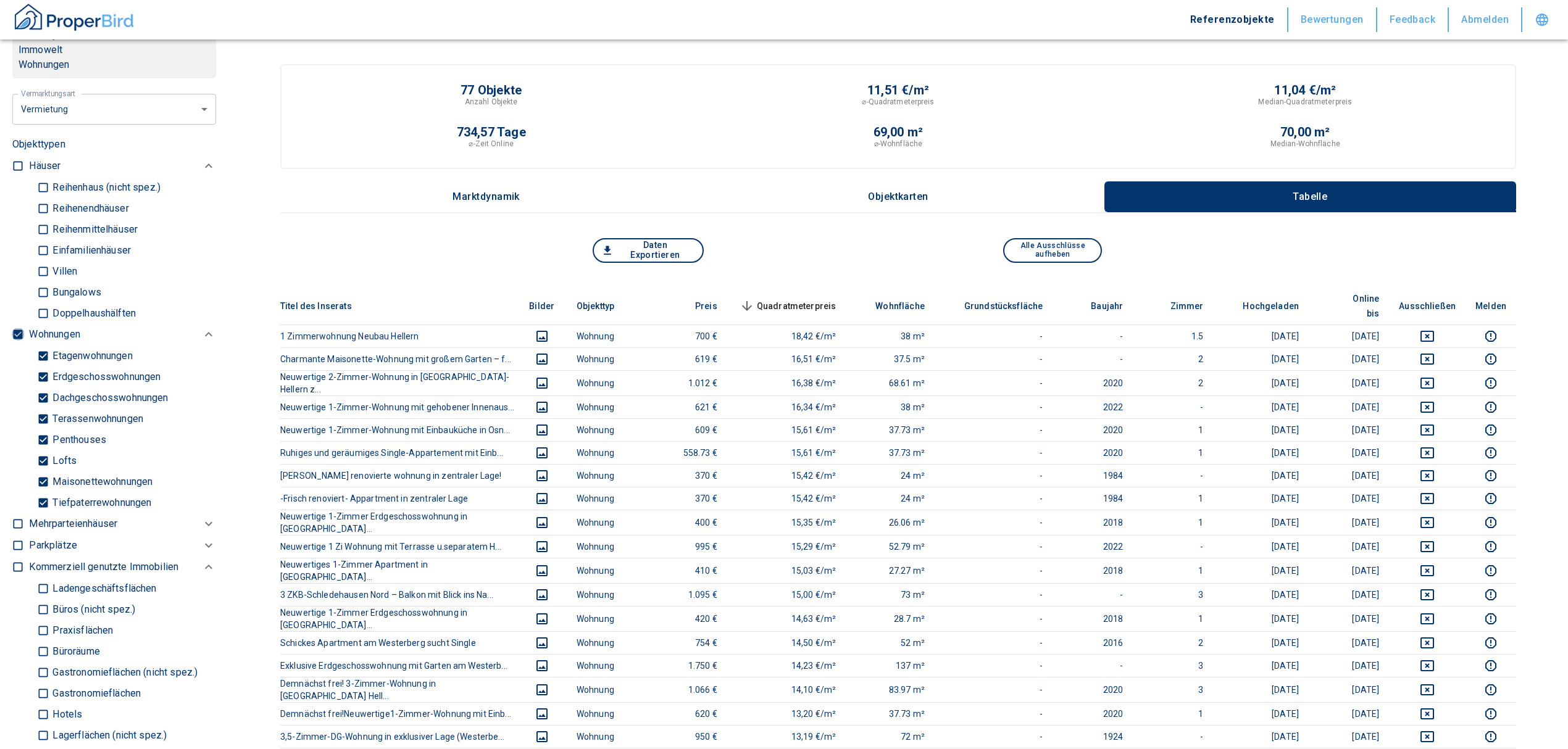
type input "2020"
type input "999999990"
type input "2020"
type input "999999990"
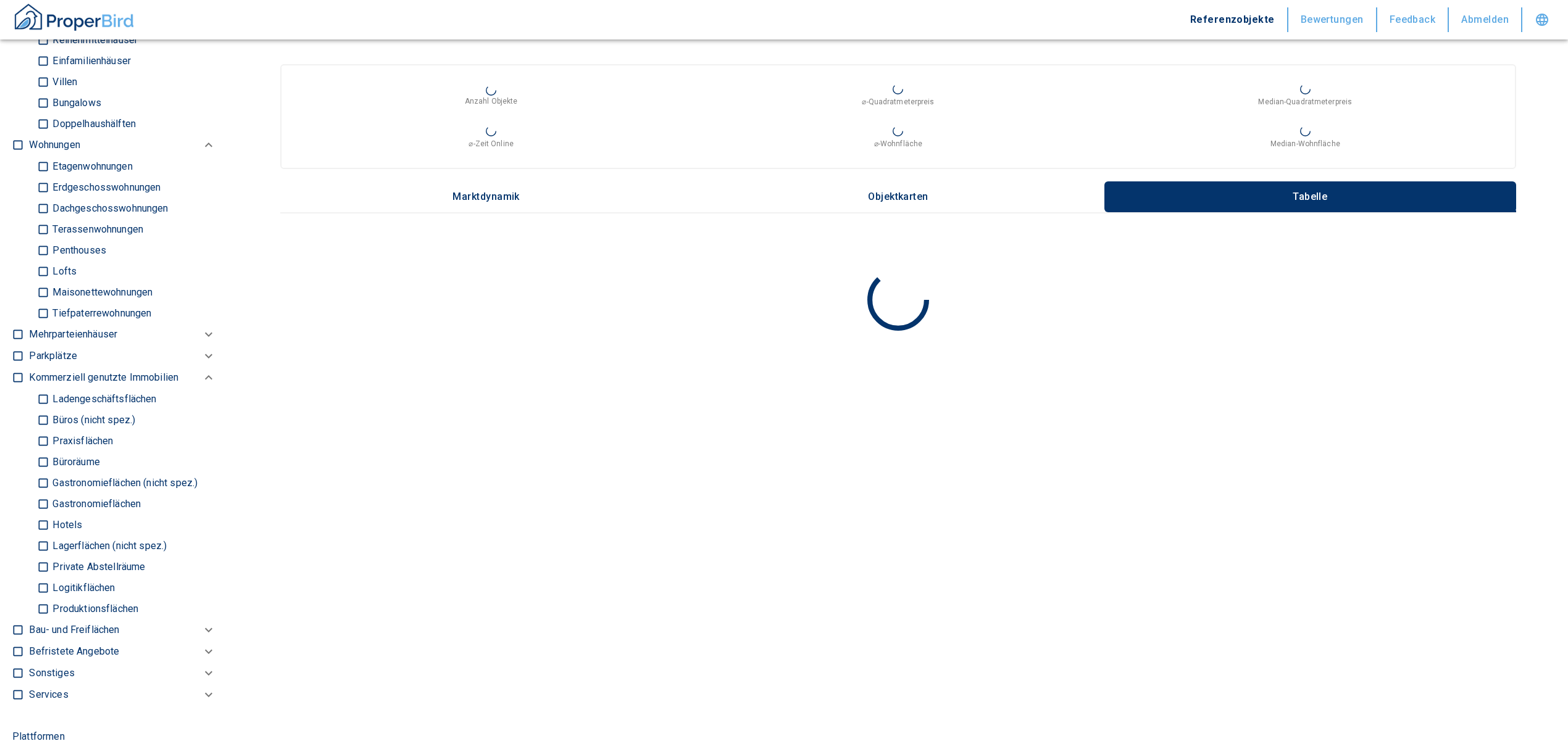
scroll to position [658, 0]
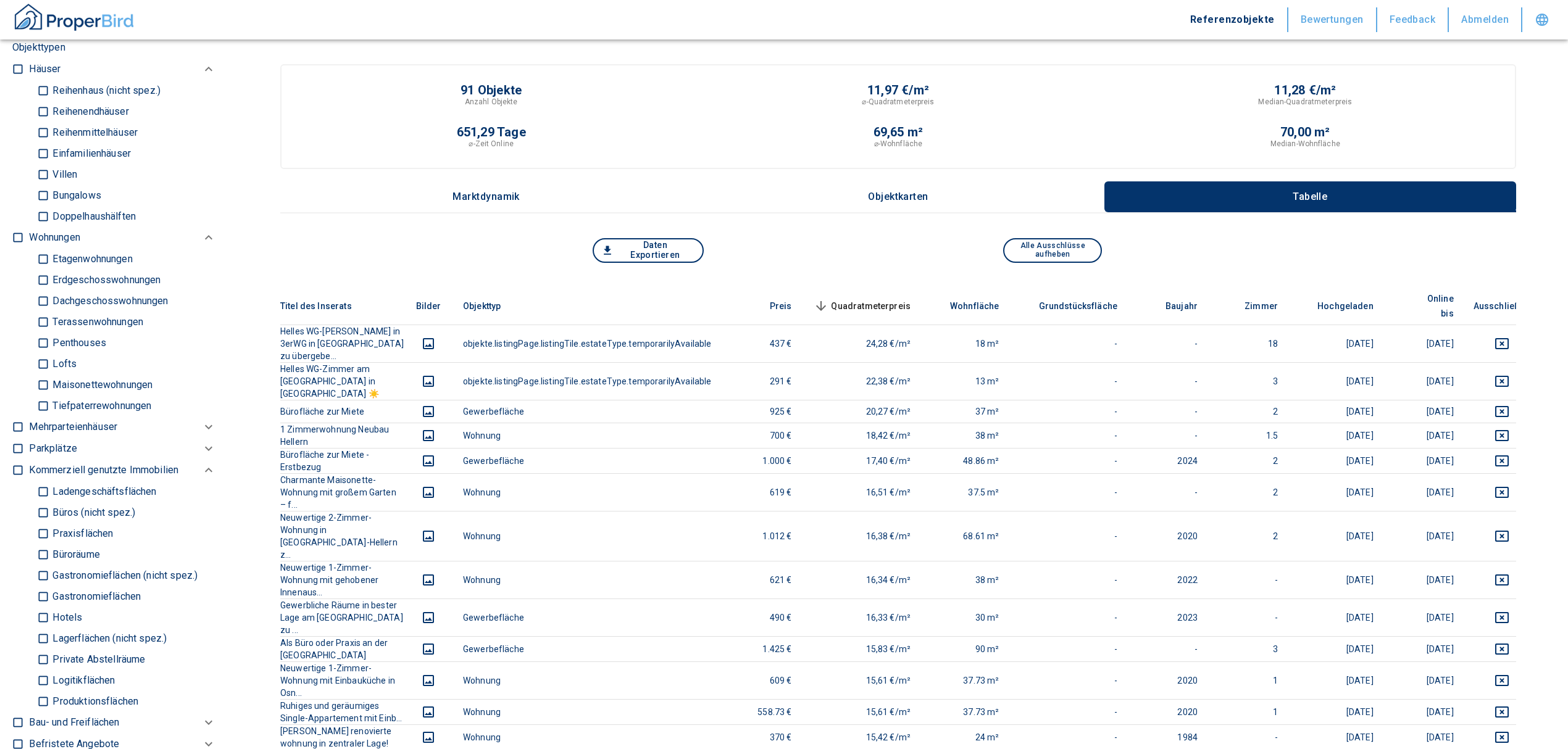
click at [42, 520] on input "Büros (nicht spez.)" at bounding box center [43, 512] width 12 height 22
checkbox input "true"
type input "2020"
type input "999999990"
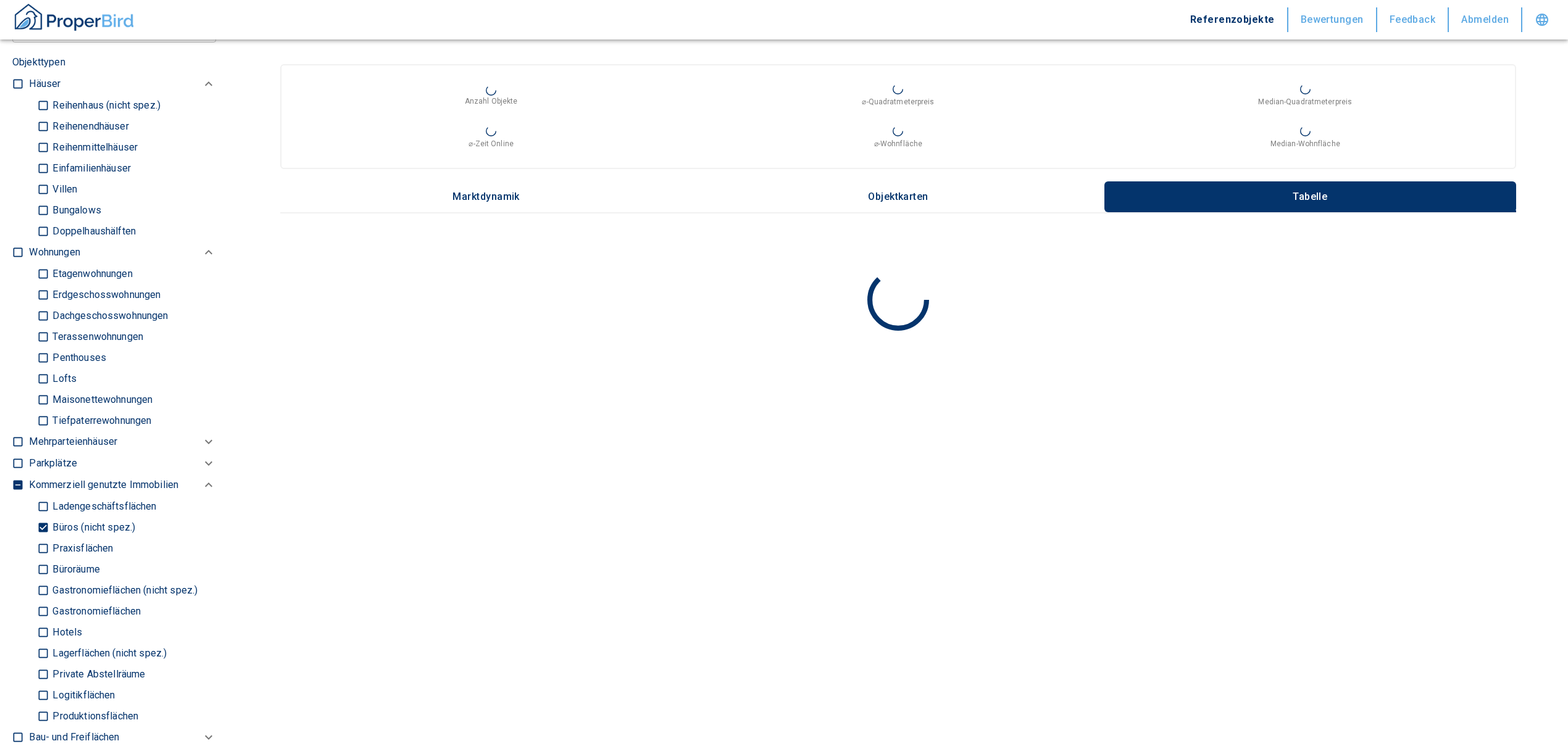
click at [37, 580] on input "Büroräume" at bounding box center [43, 569] width 12 height 22
checkbox input "true"
type input "2020"
type input "999999990"
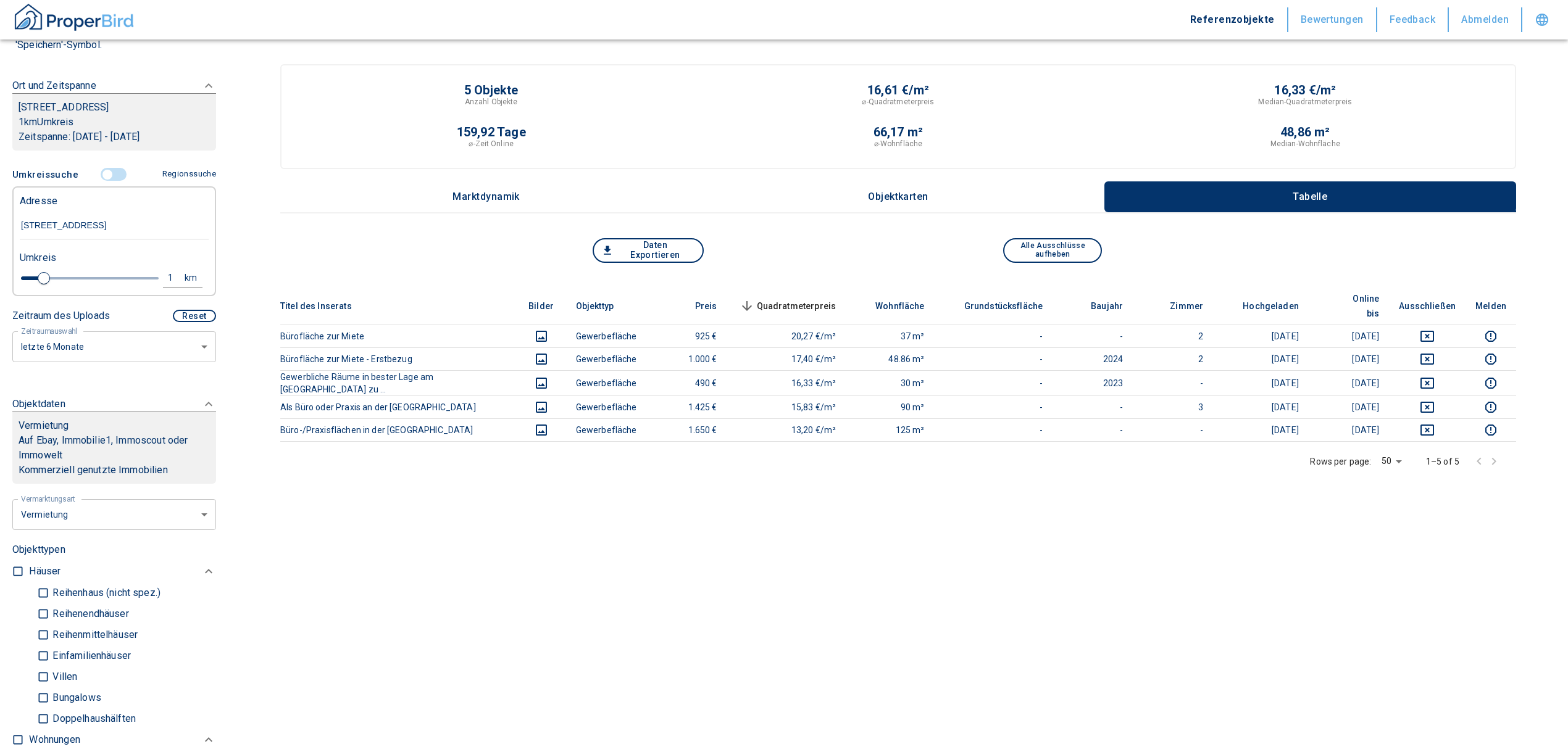
scroll to position [164, 0]
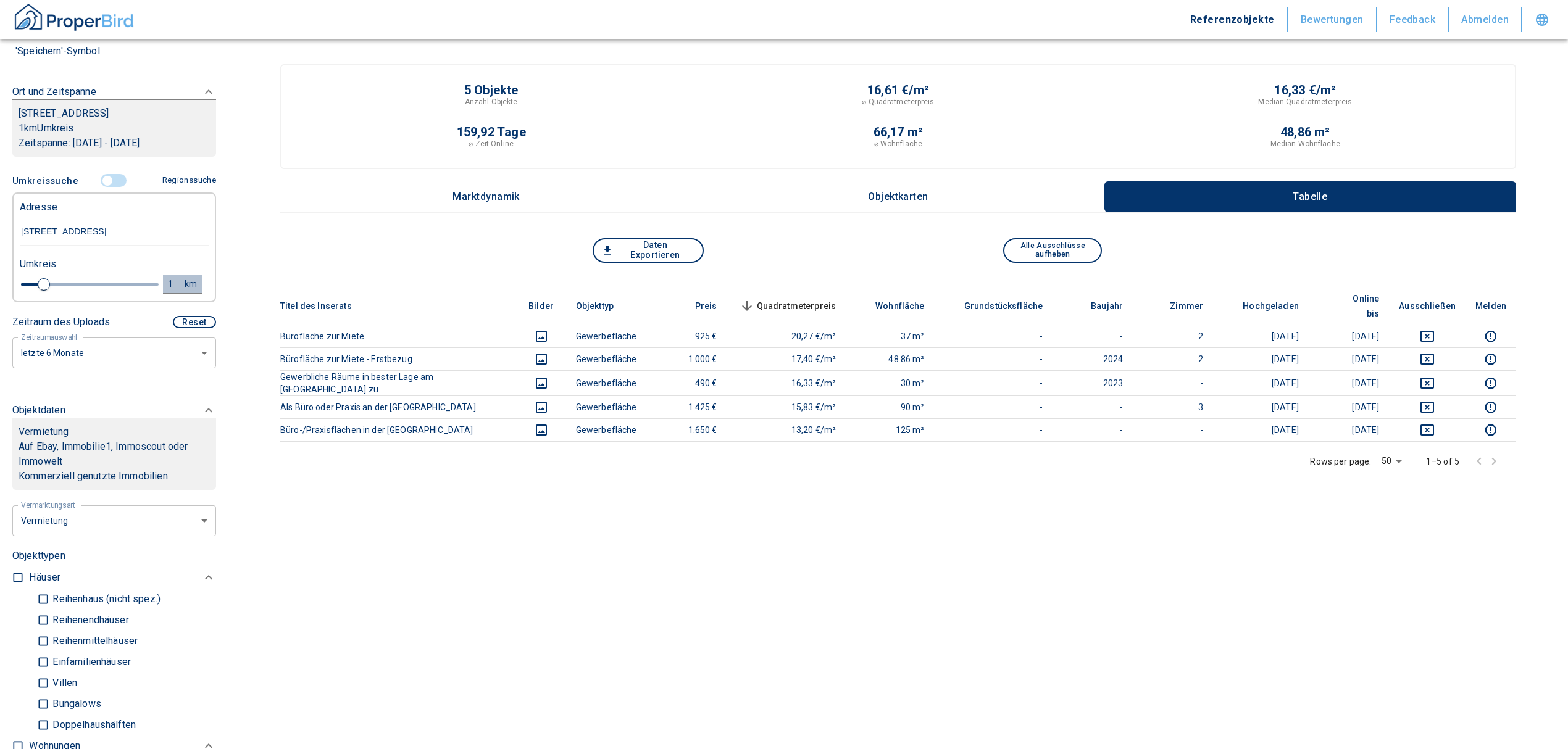
click at [166, 292] on div "1" at bounding box center [177, 284] width 22 height 15
click at [17, 299] on div "1 km Neue Suchen" at bounding box center [104, 285] width 189 height 30
type input "2"
click at [159, 292] on button "Neue Suchen" at bounding box center [164, 284] width 68 height 17
type input "2020"
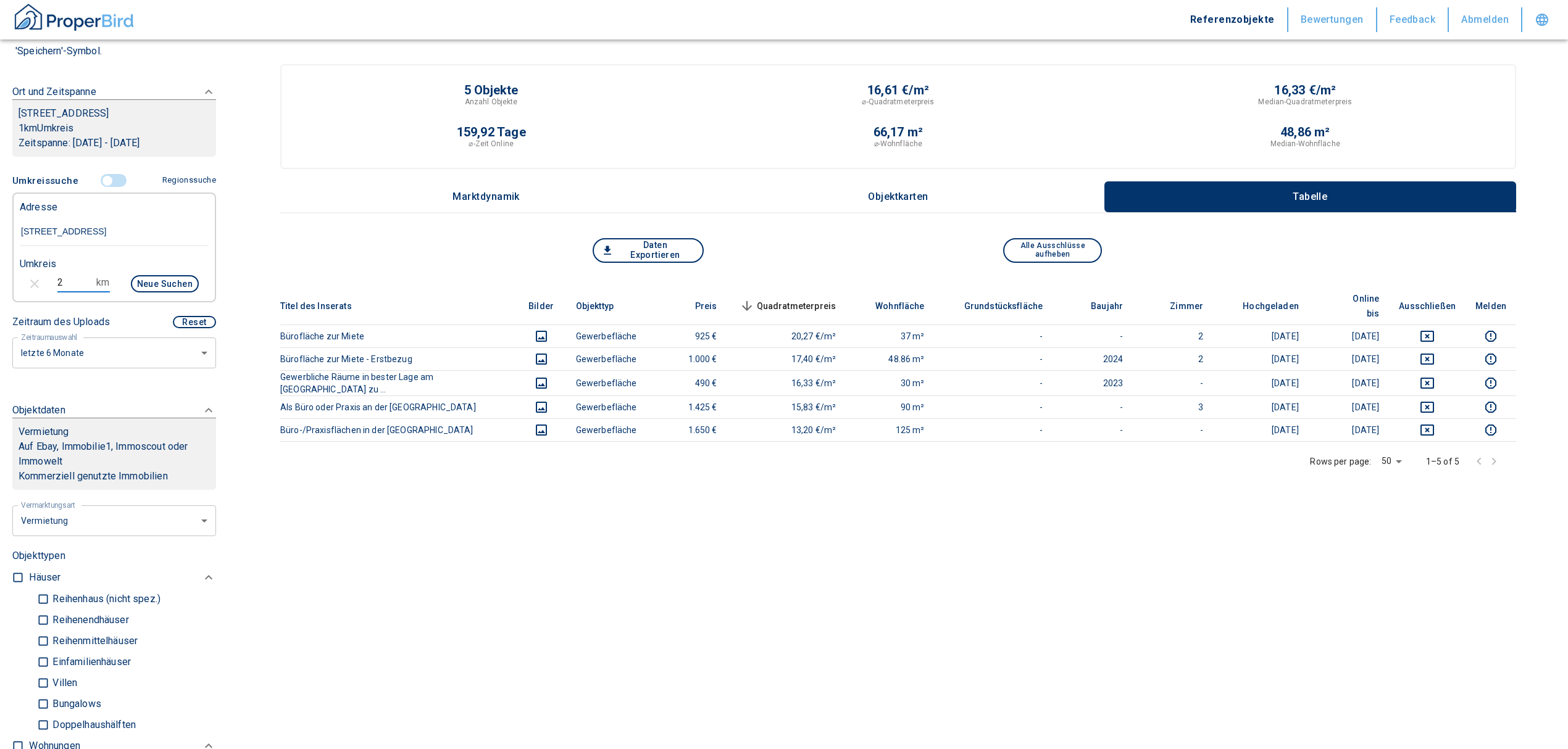
type input "999999990"
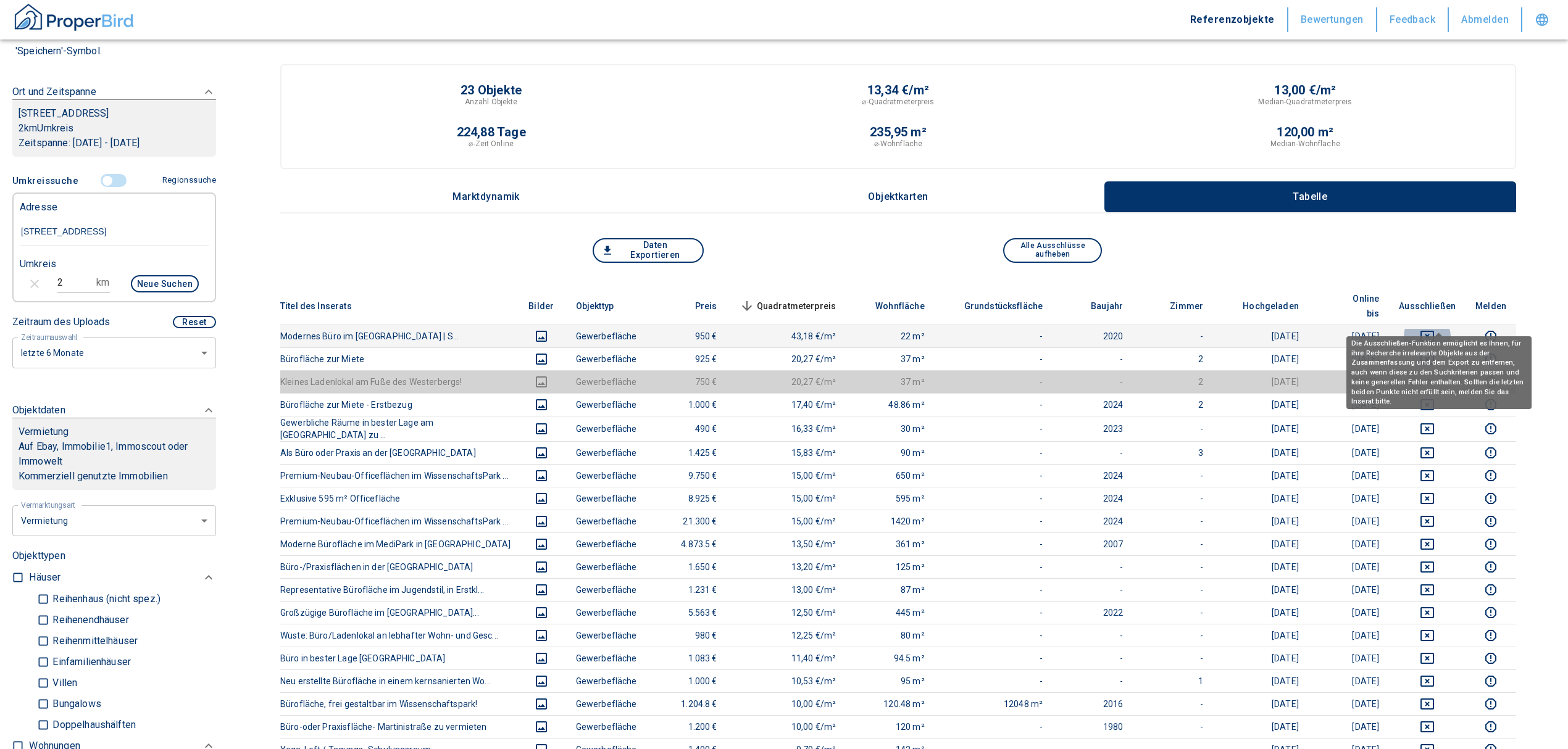
click at [1433, 331] on icon "deselect this listing" at bounding box center [1428, 336] width 13 height 11
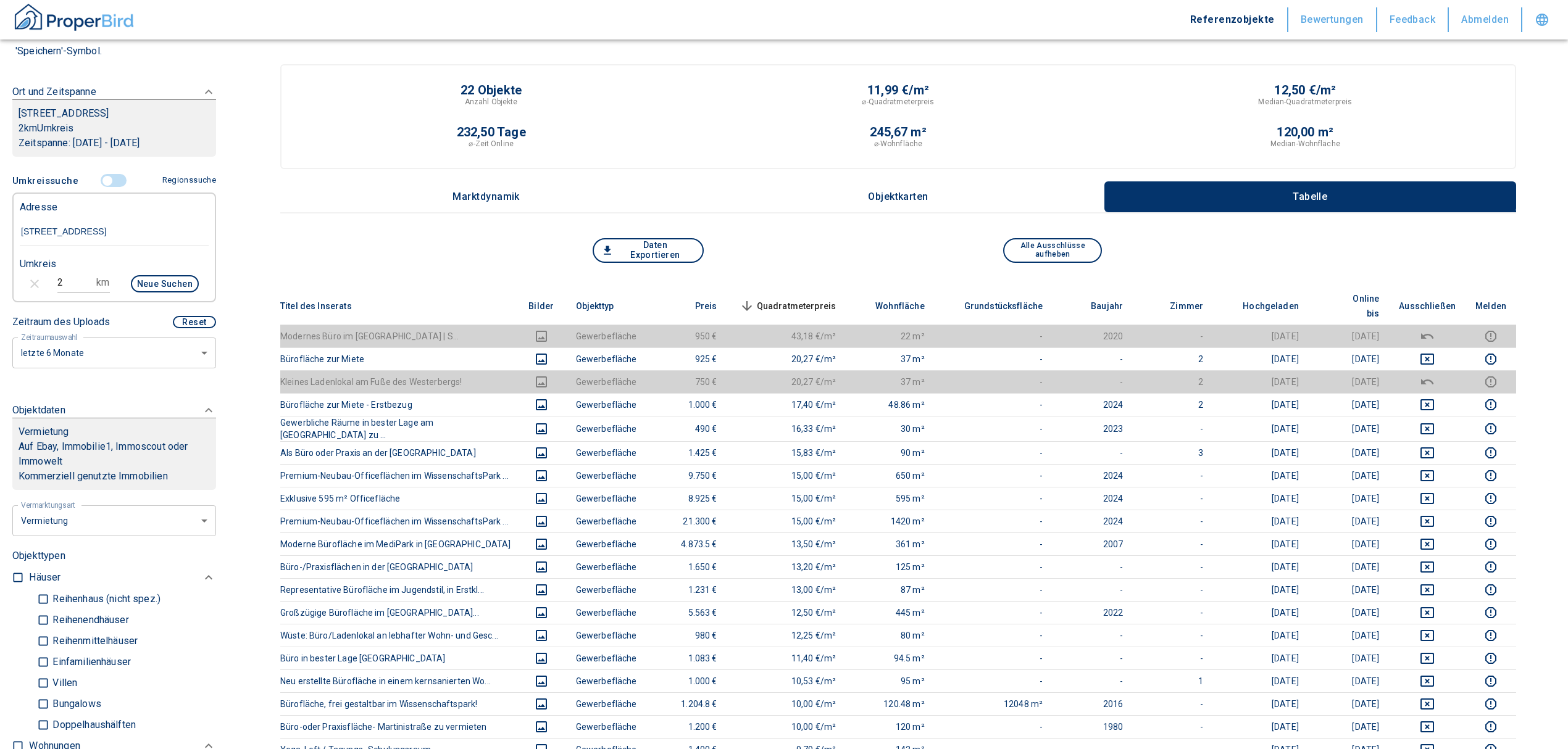
click at [813, 299] on span "Quadratmeterpreis sorted descending" at bounding box center [786, 307] width 99 height 15
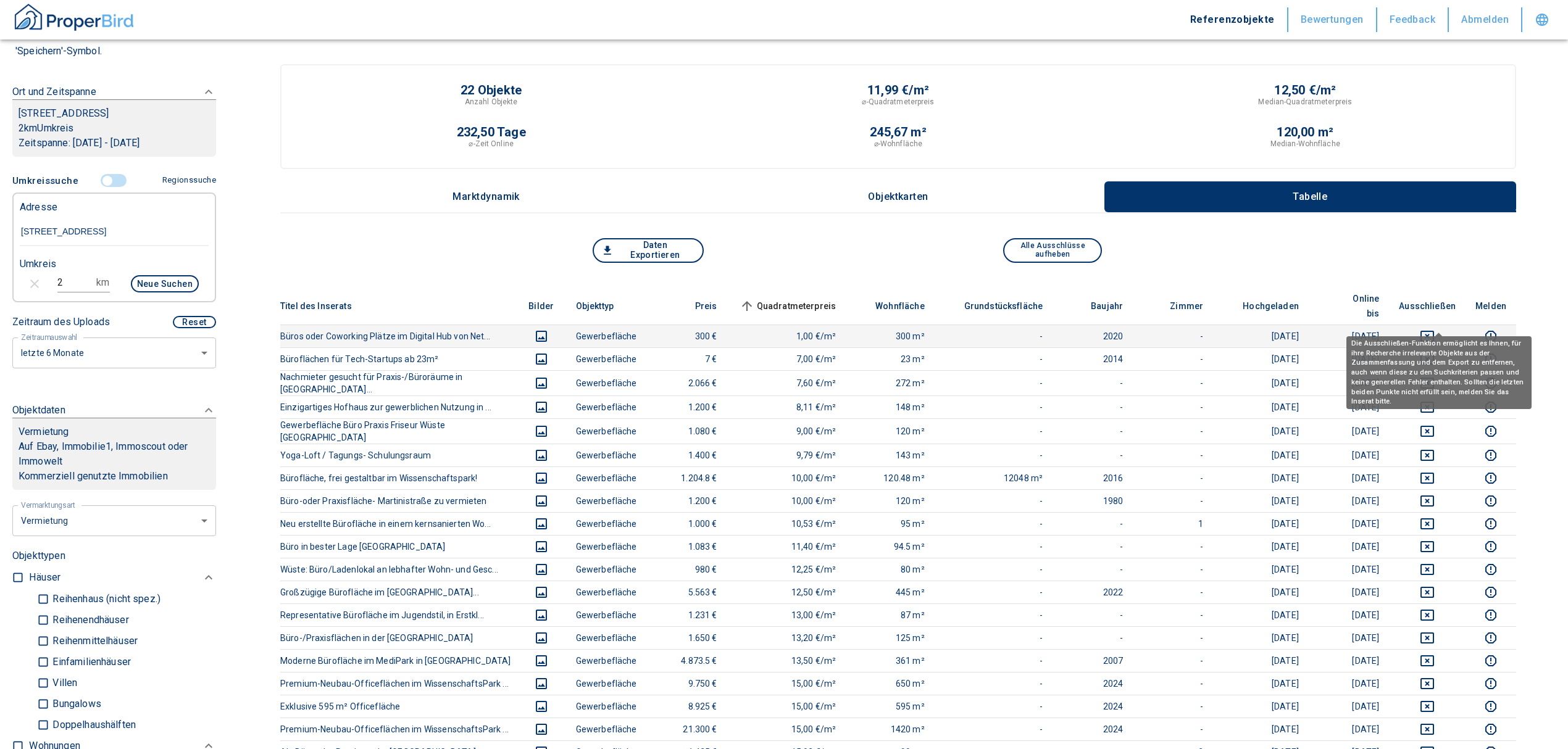
click at [1434, 329] on icon "deselect this listing" at bounding box center [1428, 336] width 15 height 15
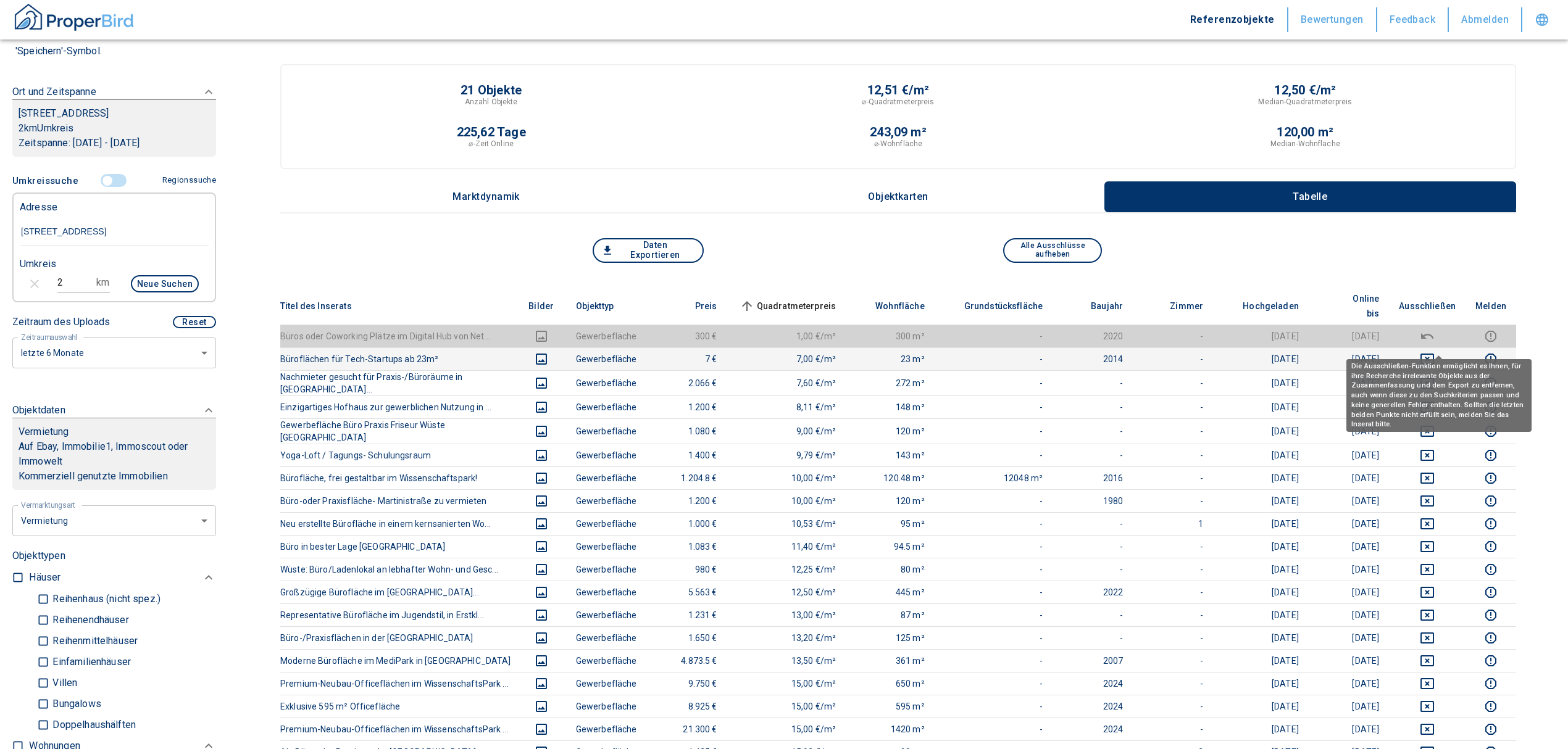
click at [1434, 352] on icon "deselect this listing" at bounding box center [1428, 359] width 15 height 15
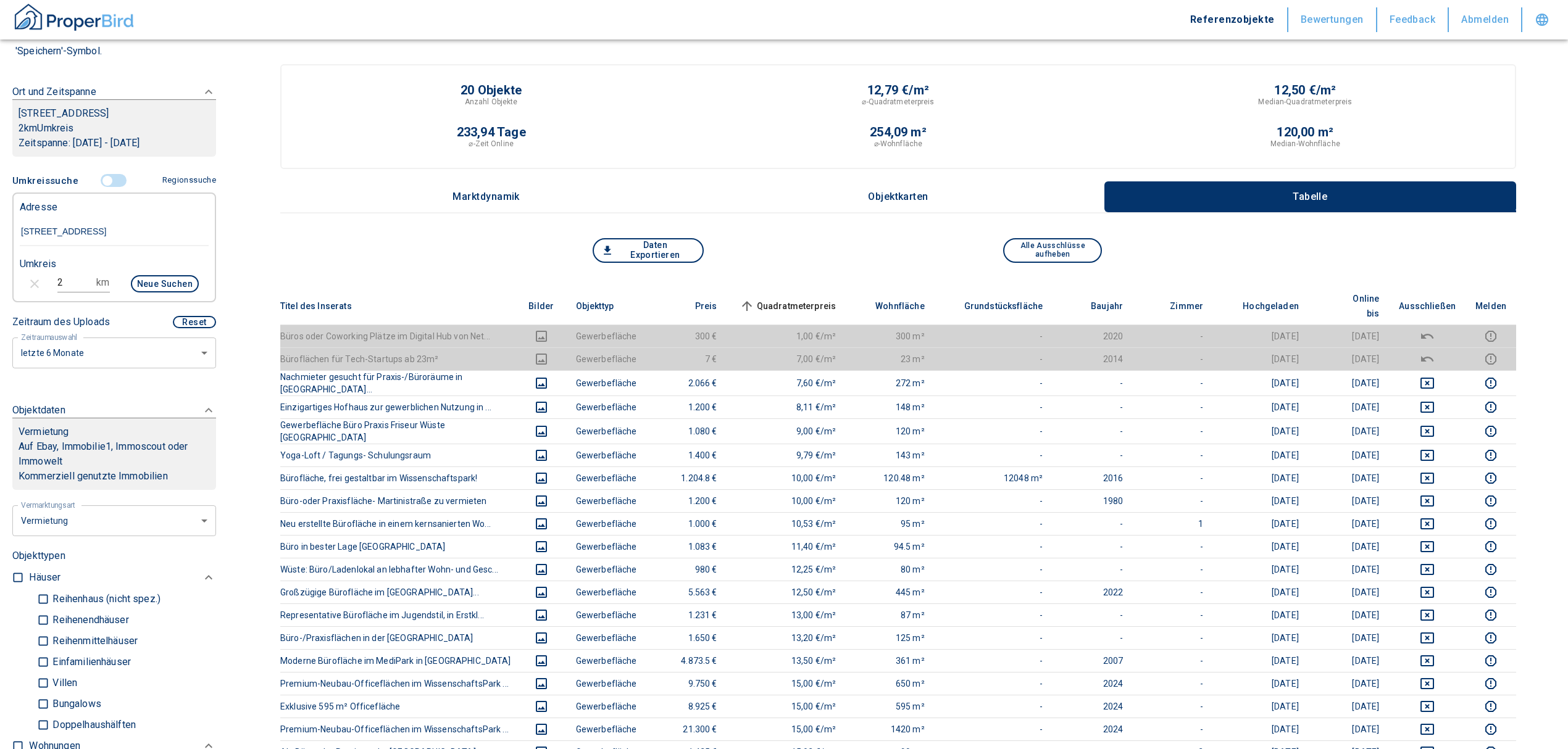
click at [804, 299] on span "Quadratmeterpreis sorted ascending" at bounding box center [786, 307] width 99 height 15
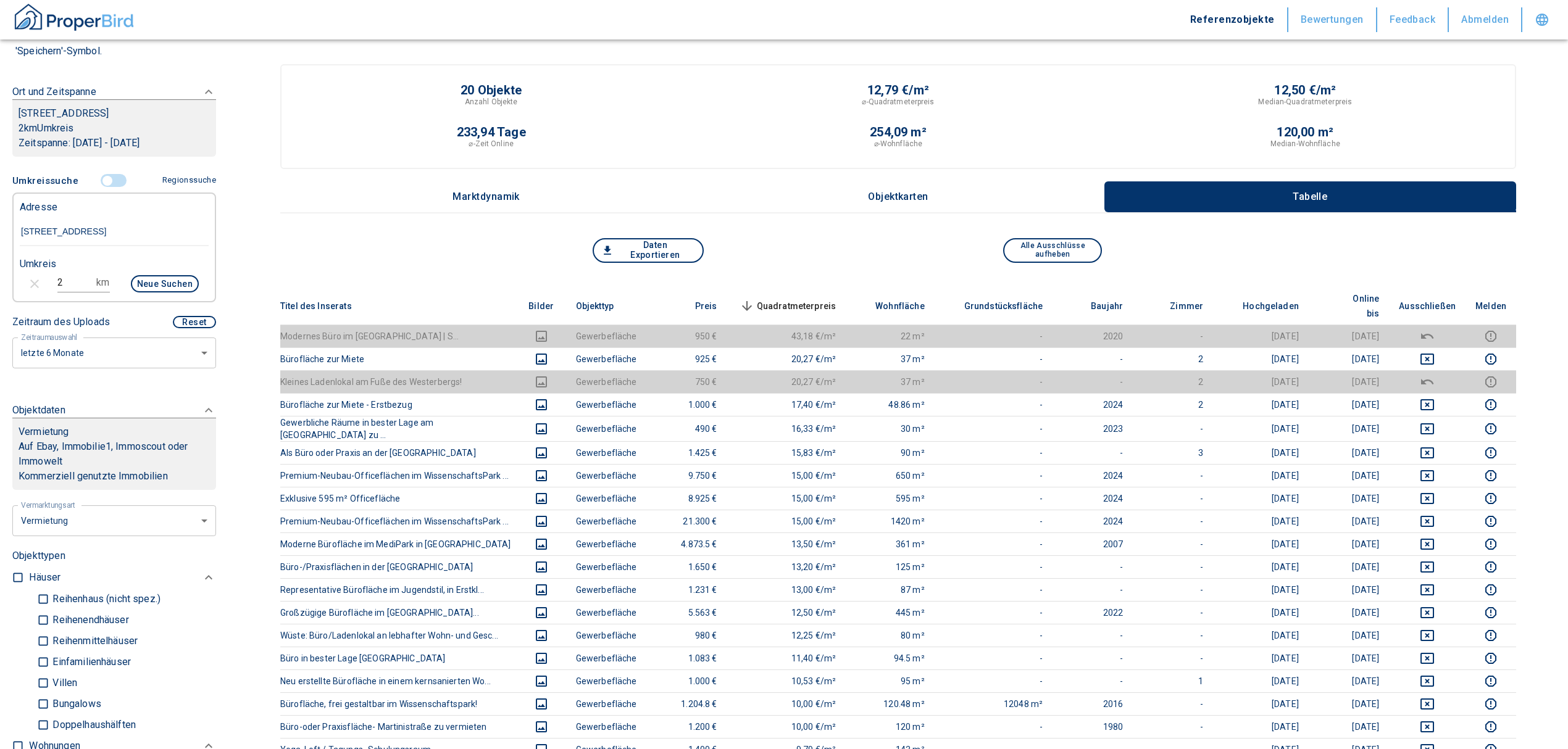
click at [805, 284] on div "Daten Exportieren Alle Ausschlüsse aufheben" at bounding box center [897, 263] width 1235 height 50
click at [808, 288] on th "Quadratmeterpreis sorted descending" at bounding box center [786, 306] width 119 height 37
click at [810, 299] on span "Quadratmeterpreis sorted descending" at bounding box center [786, 307] width 99 height 15
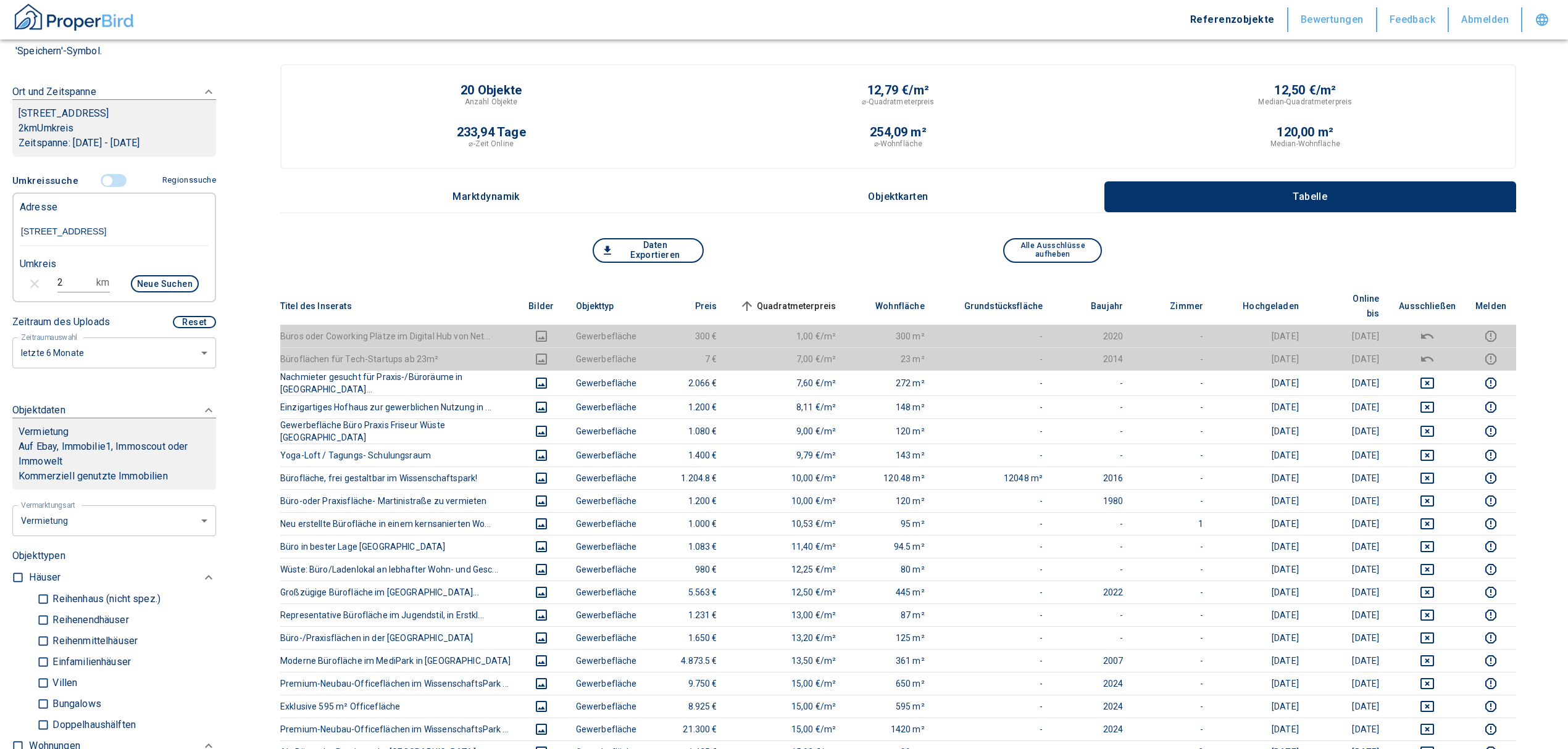
click at [106, 187] on input "controlled" at bounding box center [107, 181] width 37 height 13
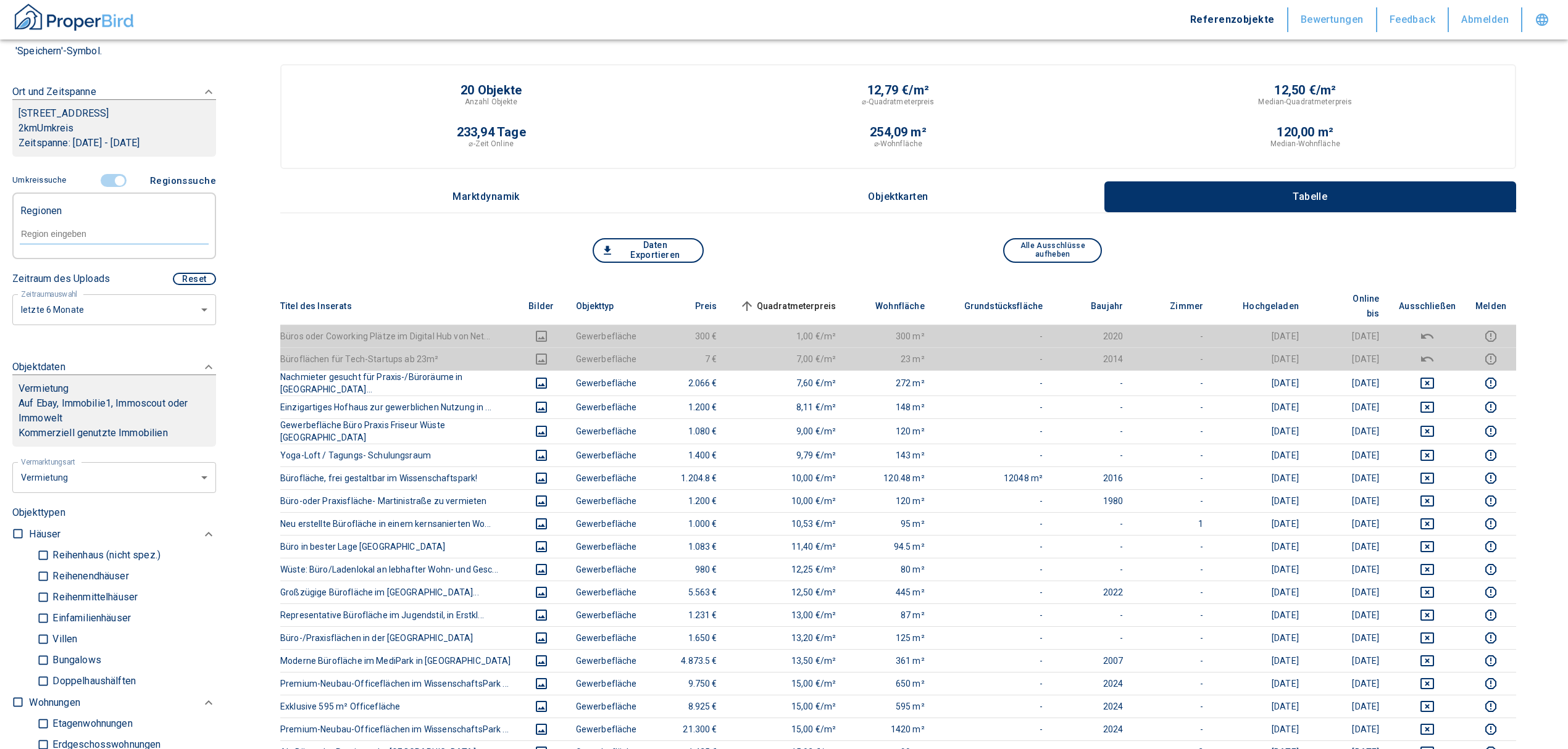
click at [84, 240] on input "text" at bounding box center [115, 234] width 189 height 11
click at [100, 277] on li "49078 [GEOGRAPHIC_DATA]" at bounding box center [107, 276] width 177 height 22
type input "49078"
type input "2020"
type input "999999990"
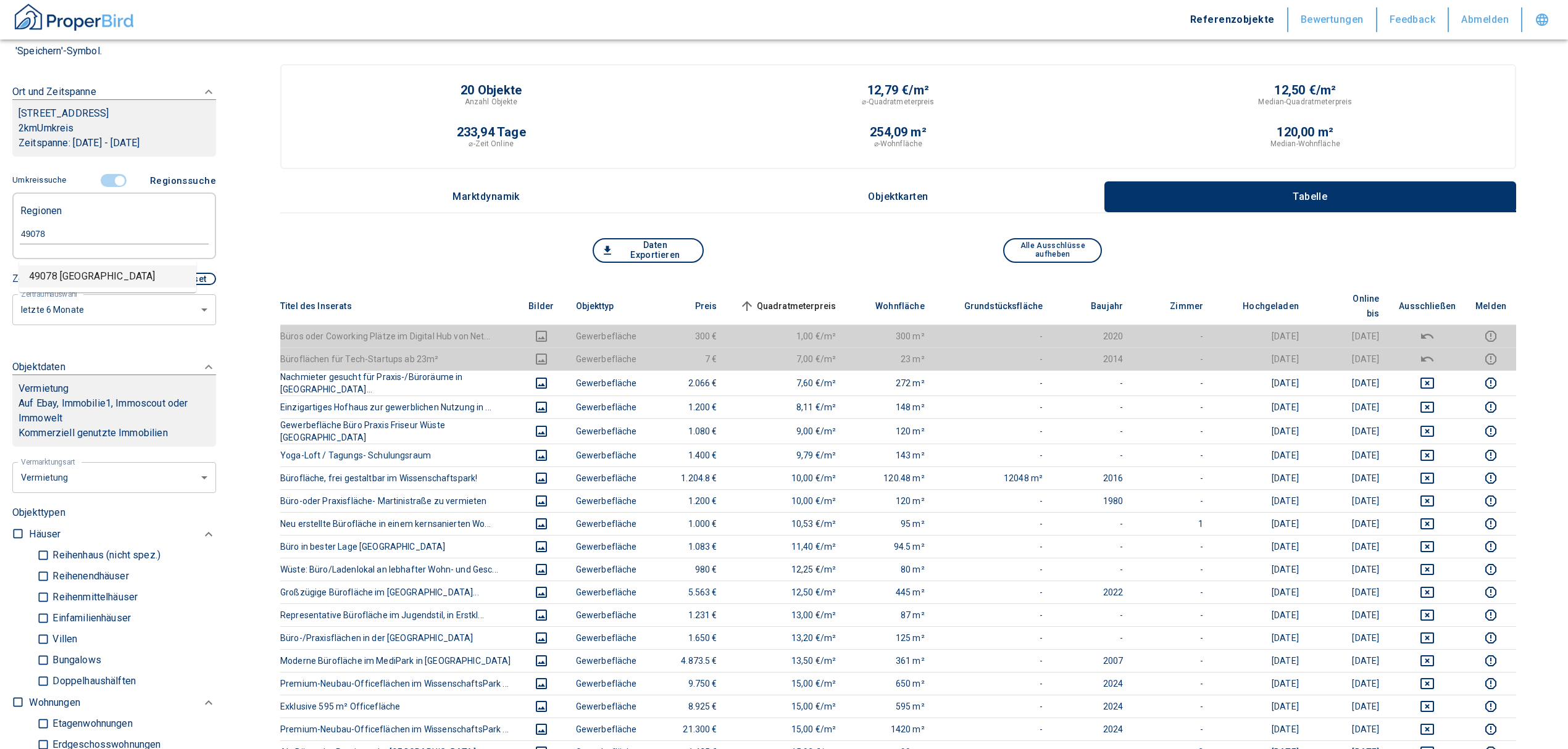
type input "49078 [GEOGRAPHIC_DATA]"
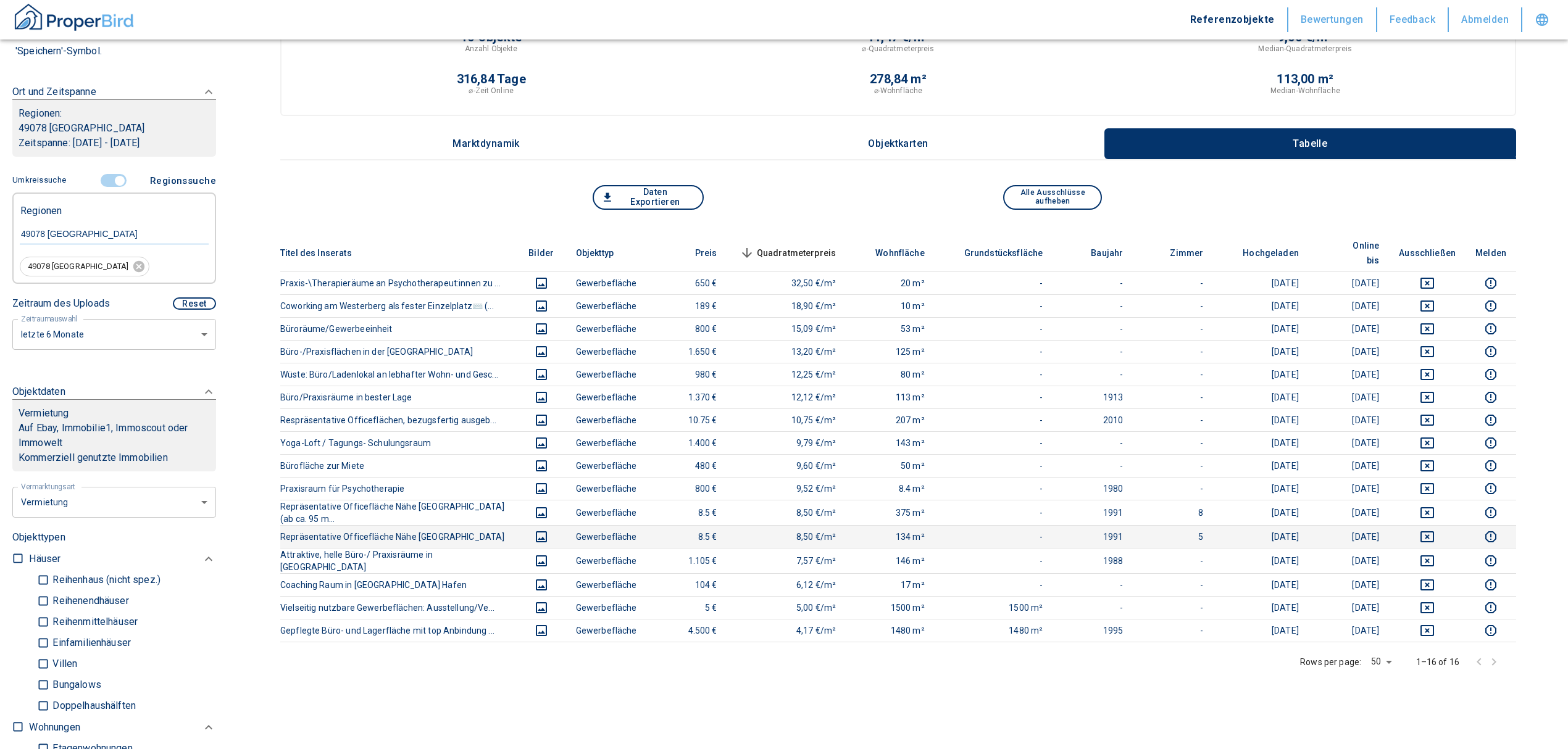
scroll to position [82, 0]
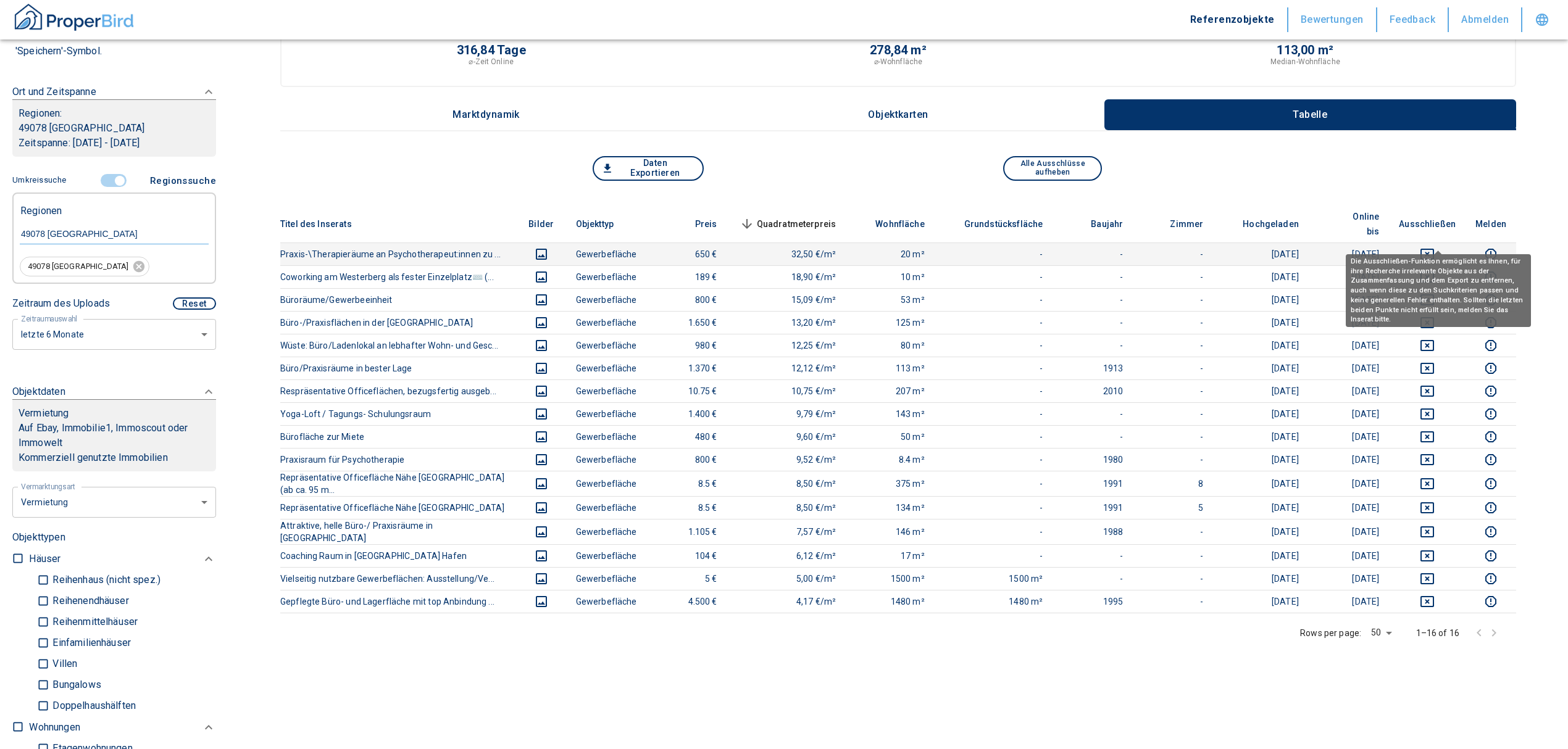
click at [1434, 246] on icon "deselect this listing" at bounding box center [1428, 254] width 15 height 15
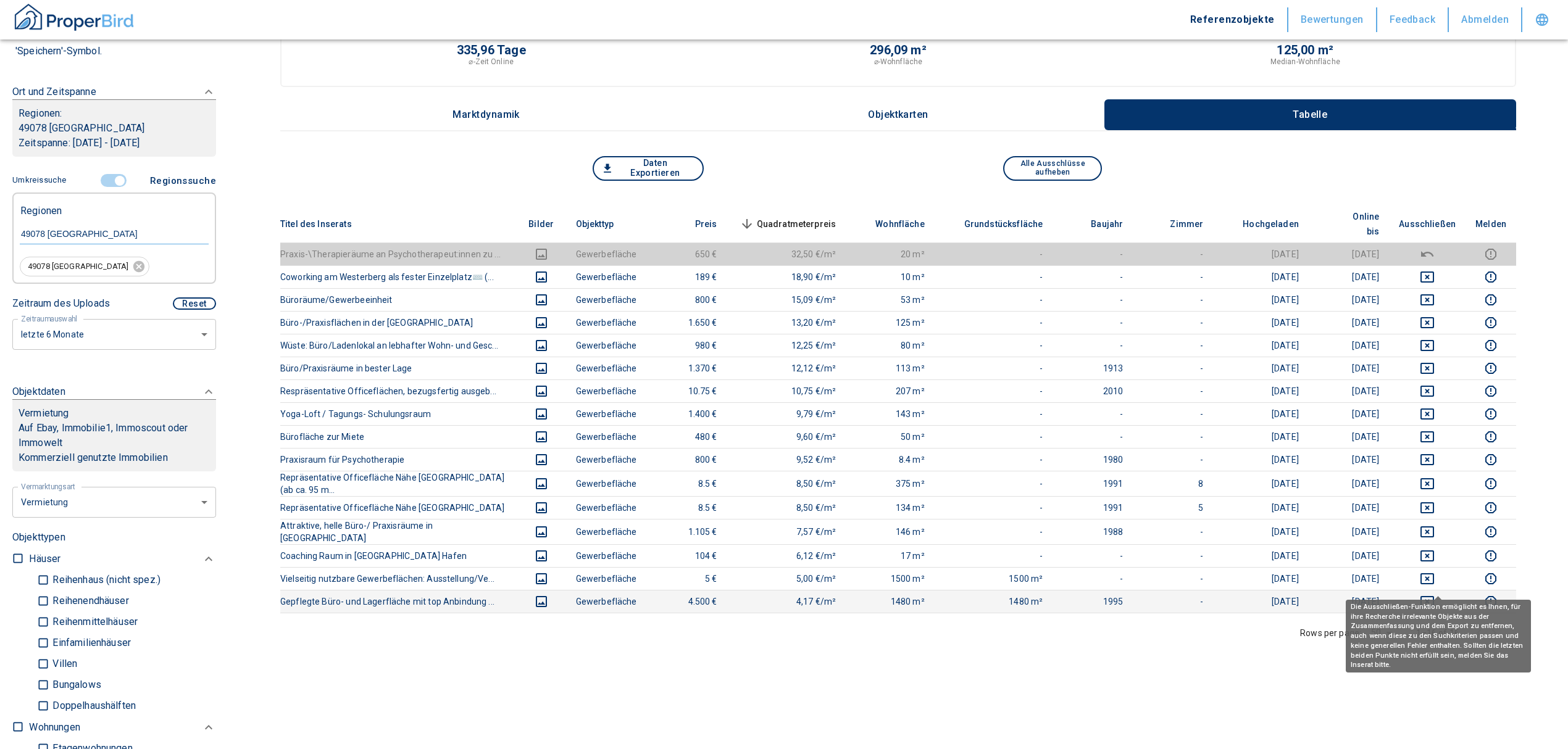
click at [1434, 594] on icon "deselect this listing" at bounding box center [1428, 602] width 15 height 15
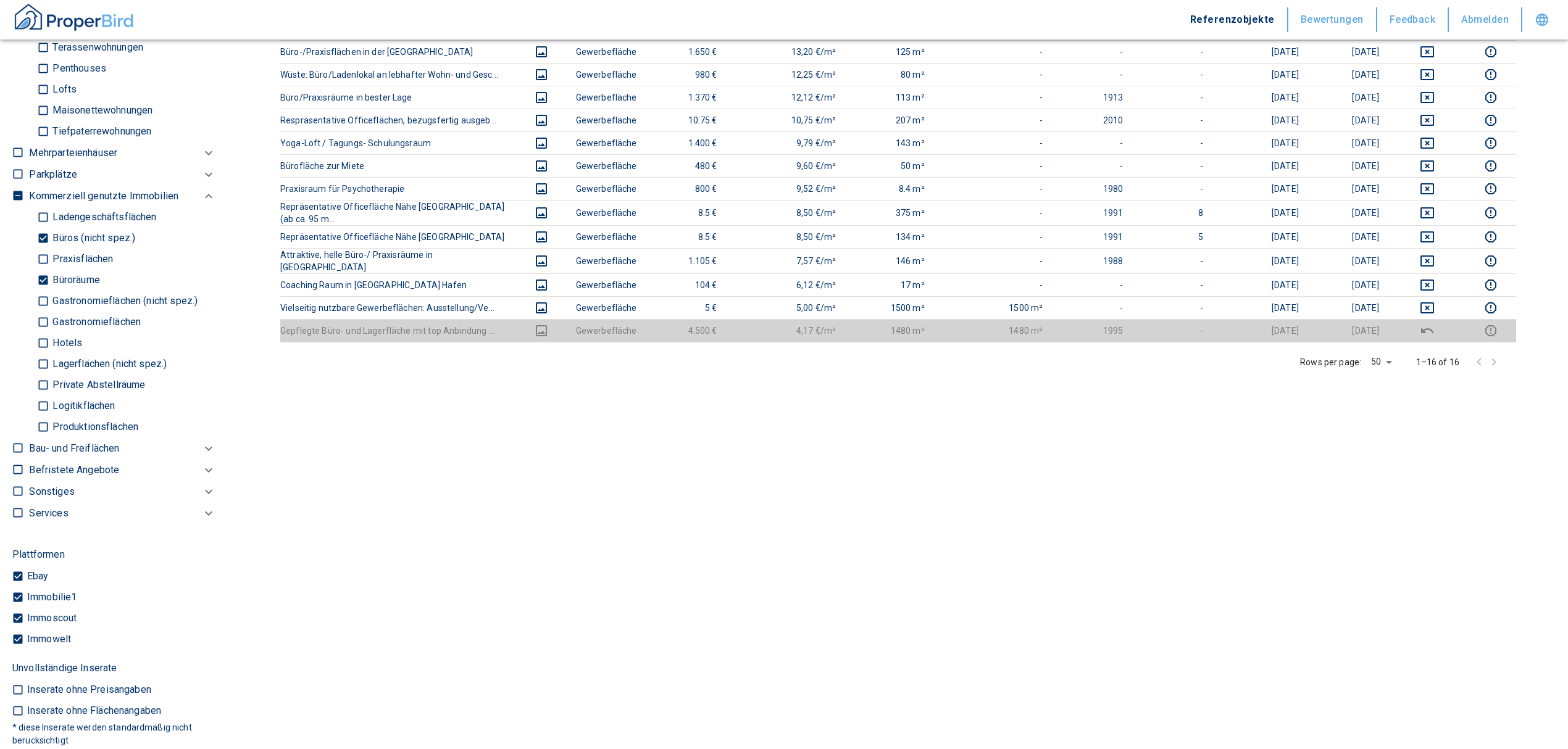
scroll to position [905, 0]
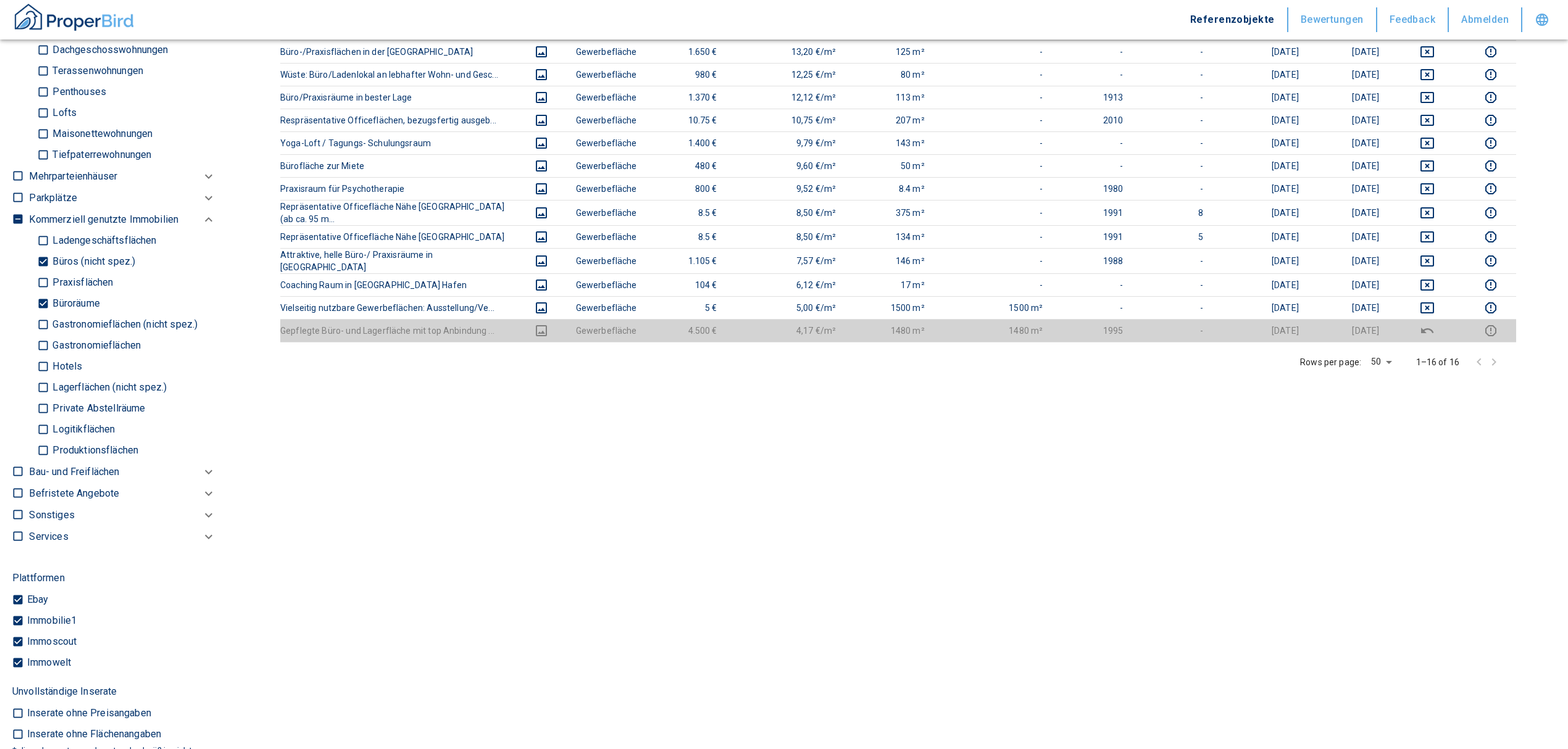
drag, startPoint x: 45, startPoint y: 299, endPoint x: 50, endPoint y: 261, distance: 38.3
click at [45, 299] on input "Büroräume" at bounding box center [43, 304] width 12 height 22
checkbox input "false"
type input "2020"
type input "999999990"
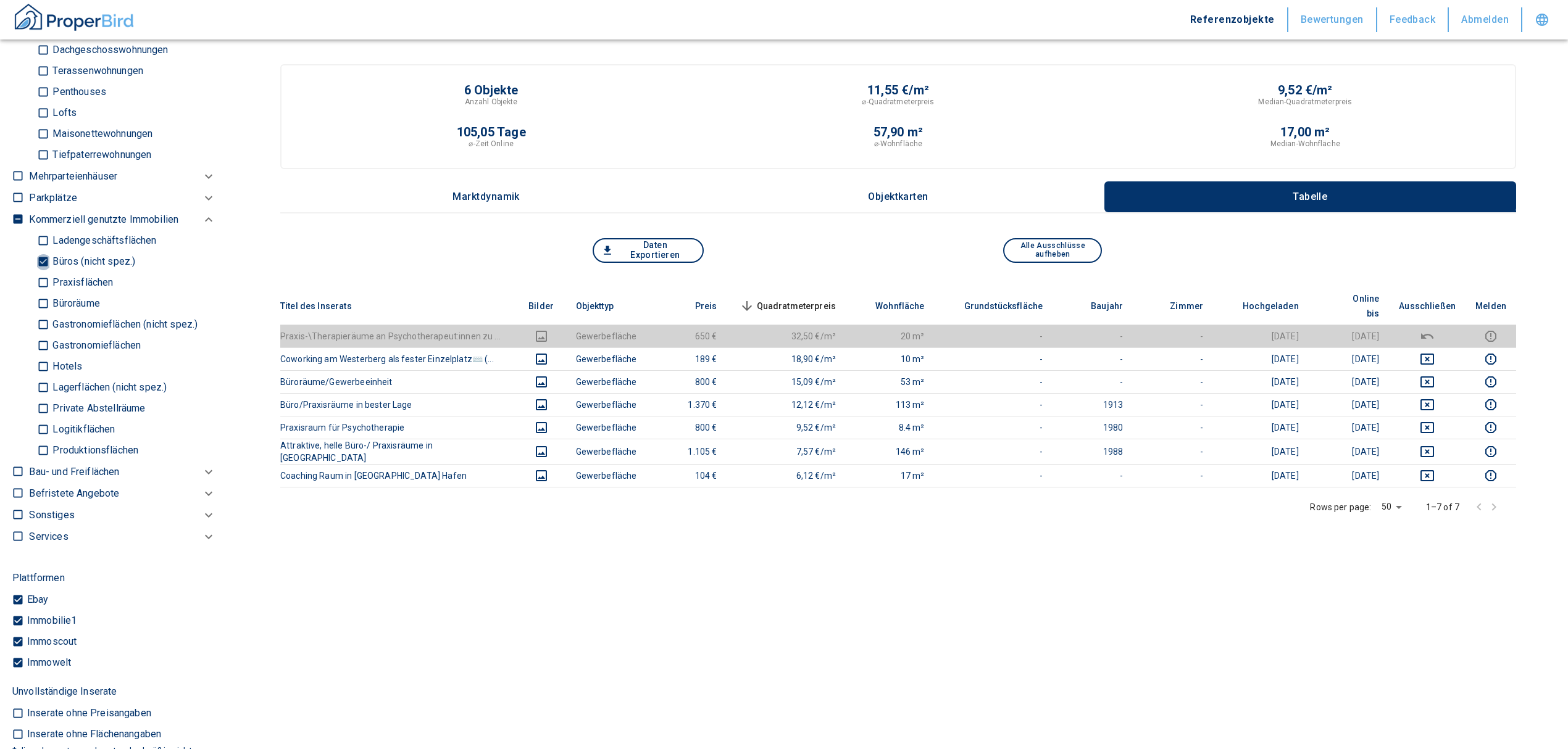
click at [38, 252] on input "Büros (nicht spez.)" at bounding box center [43, 262] width 12 height 22
checkbox input "false"
type input "2020"
type input "999999990"
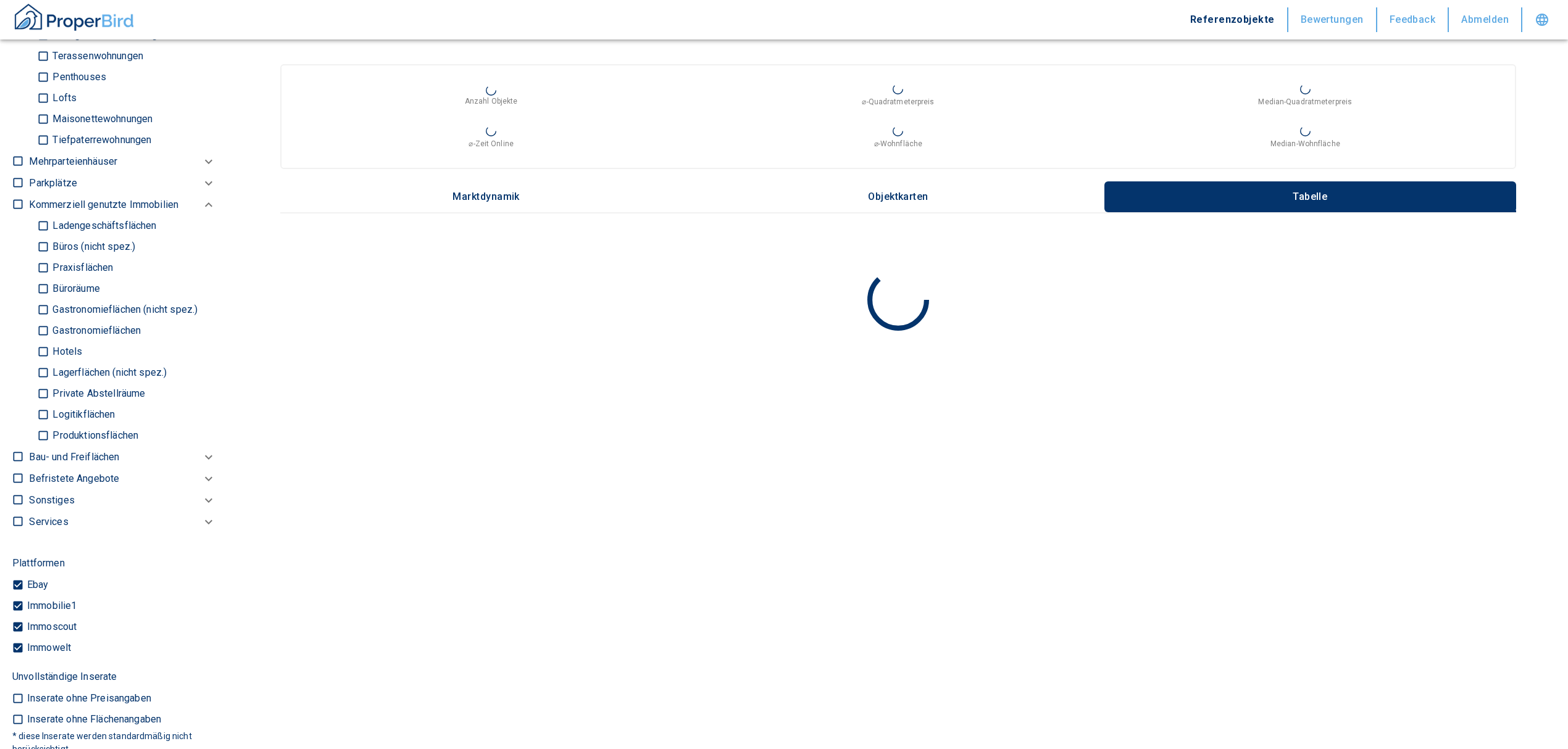
click at [37, 225] on input "Ladengeschäftsflächen" at bounding box center [43, 225] width 12 height 22
checkbox input "true"
type input "2020"
type input "999999990"
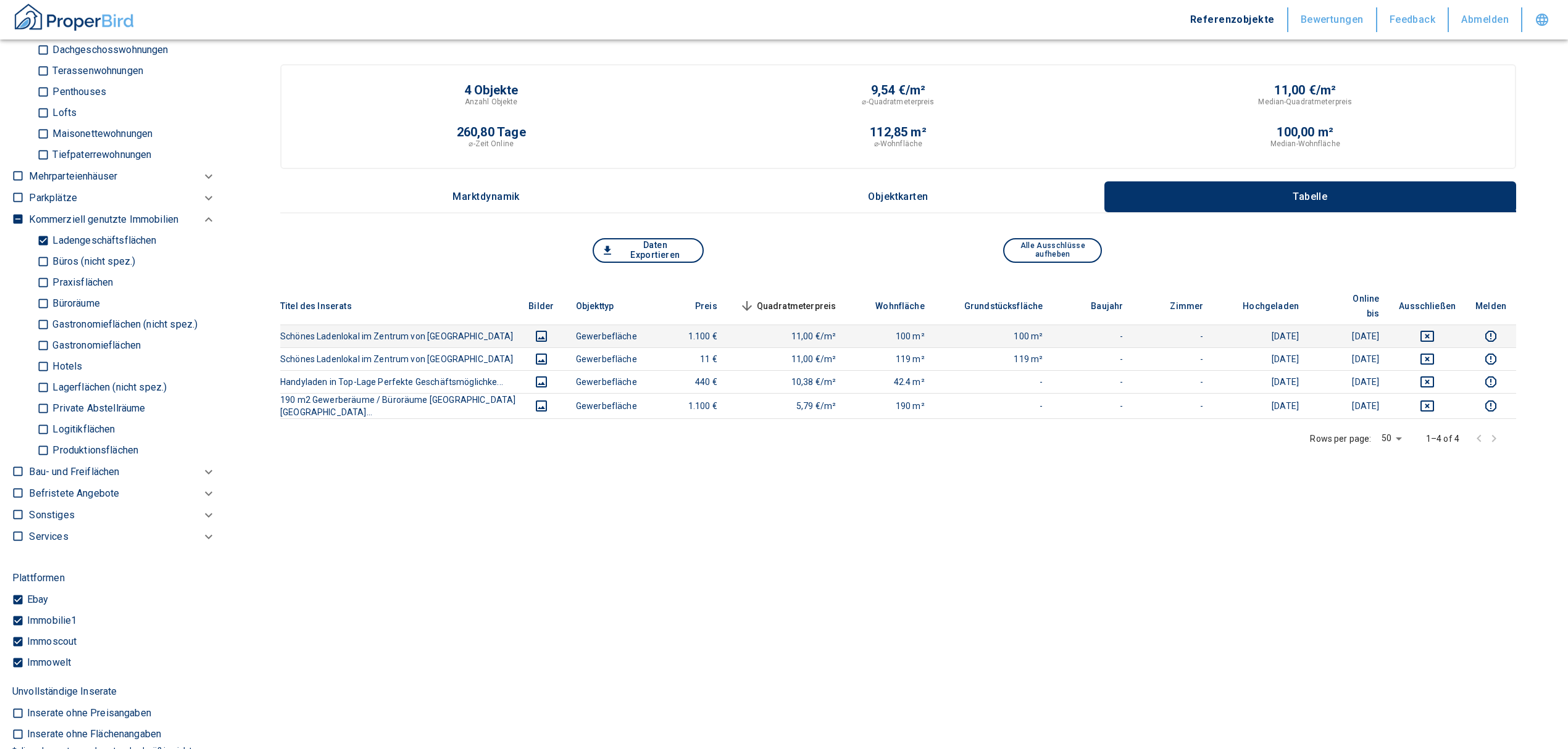
click at [1434, 331] on icon "deselect this listing" at bounding box center [1428, 336] width 13 height 11
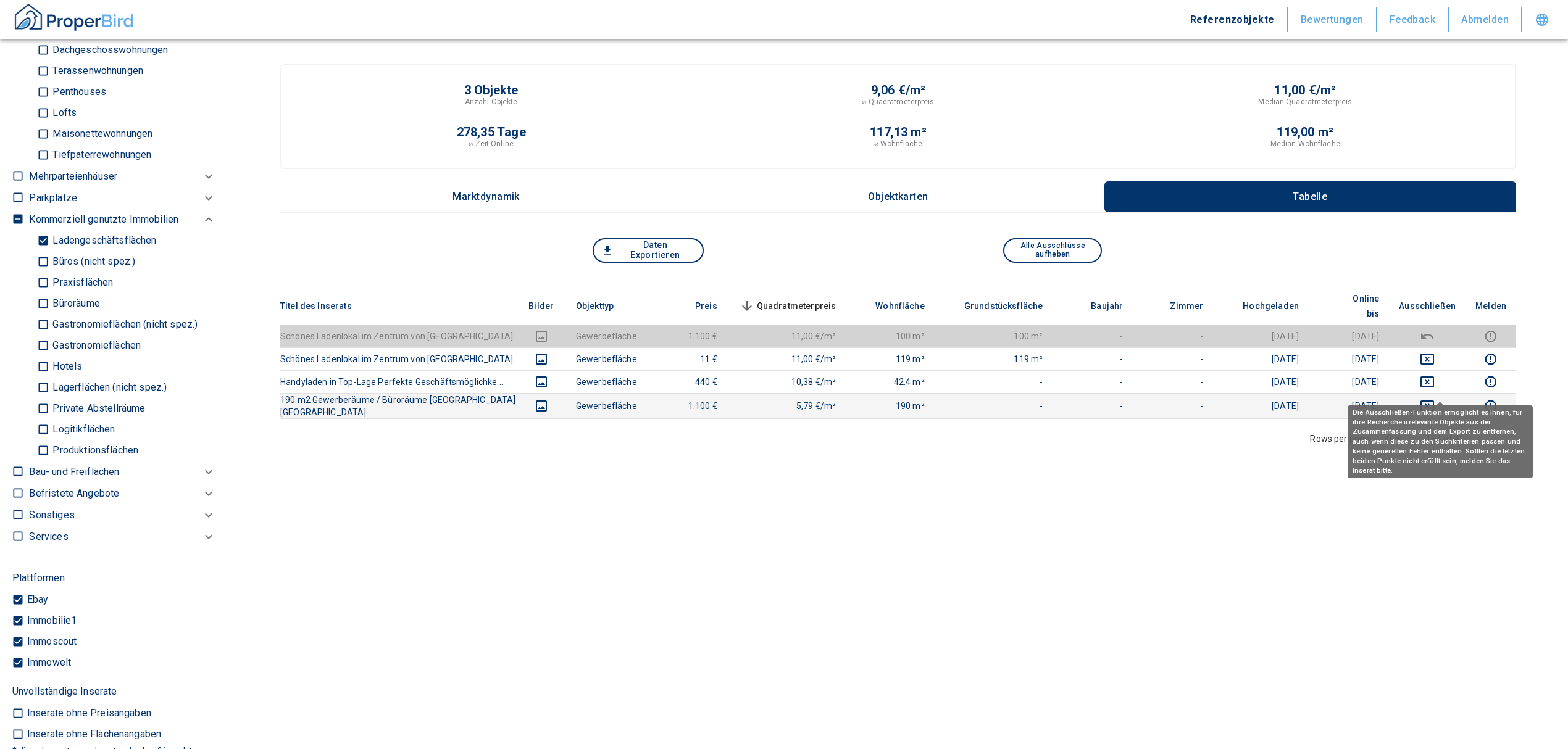
click at [1434, 400] on icon "deselect this listing" at bounding box center [1428, 406] width 13 height 11
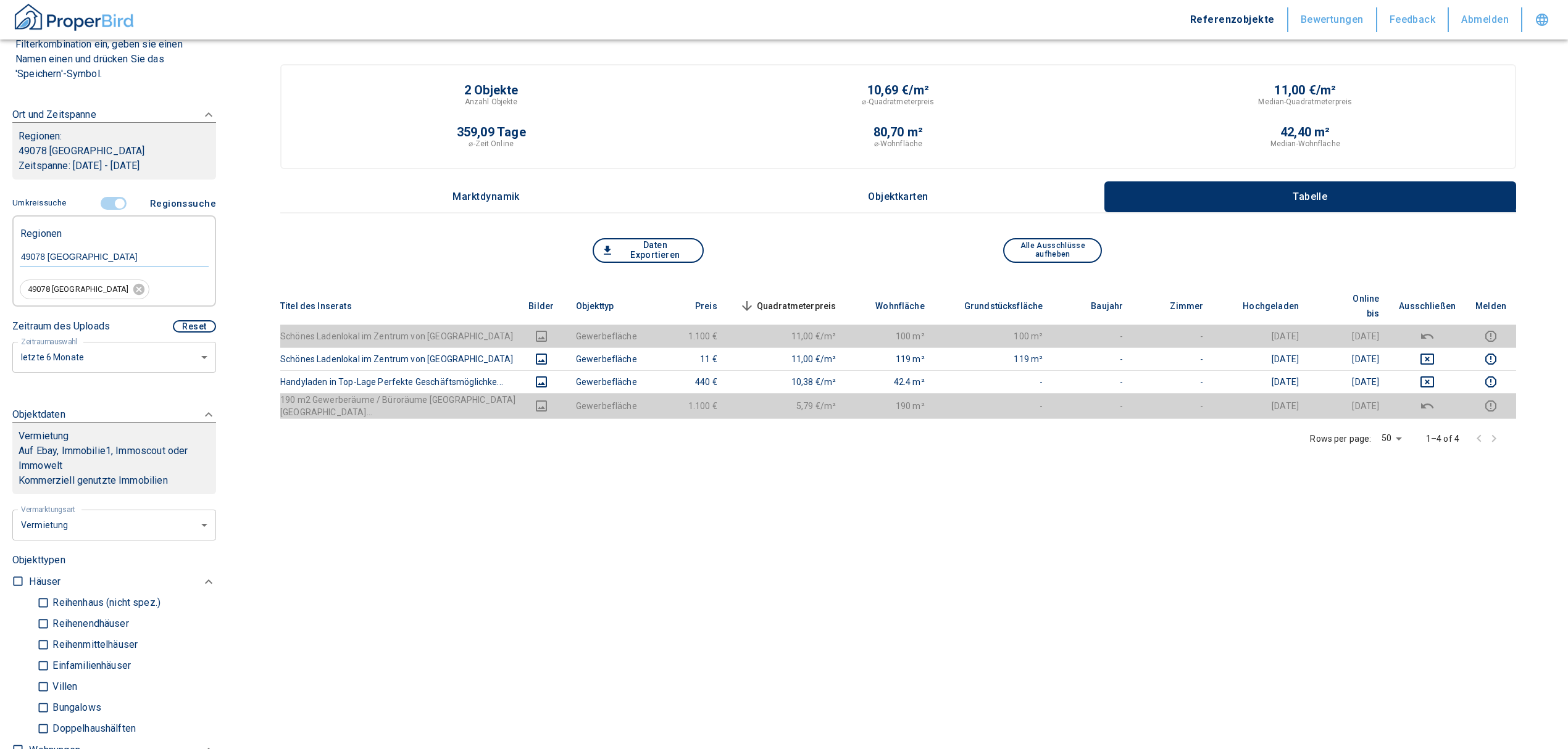
scroll to position [82, 0]
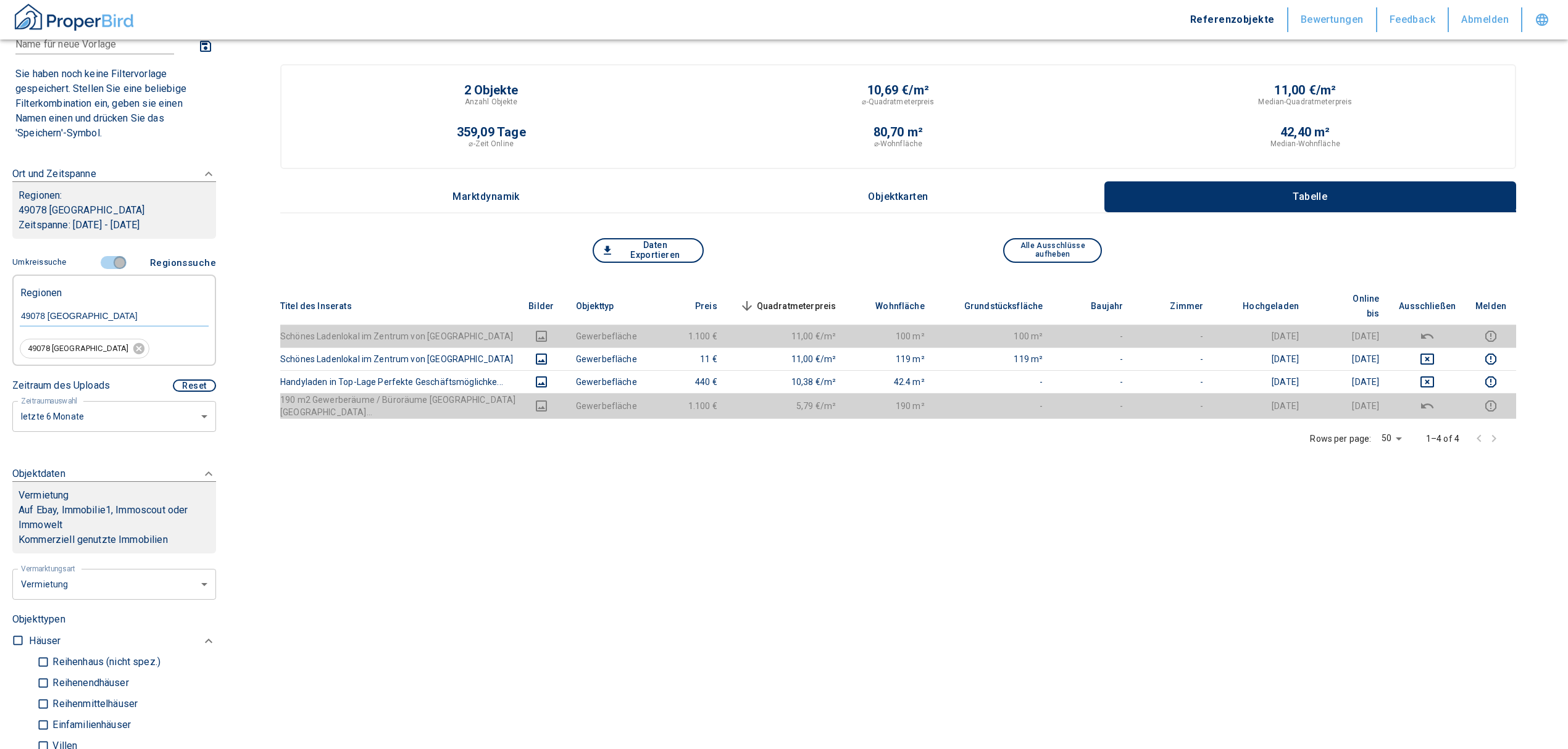
click at [114, 259] on input "controlled" at bounding box center [119, 263] width 37 height 13
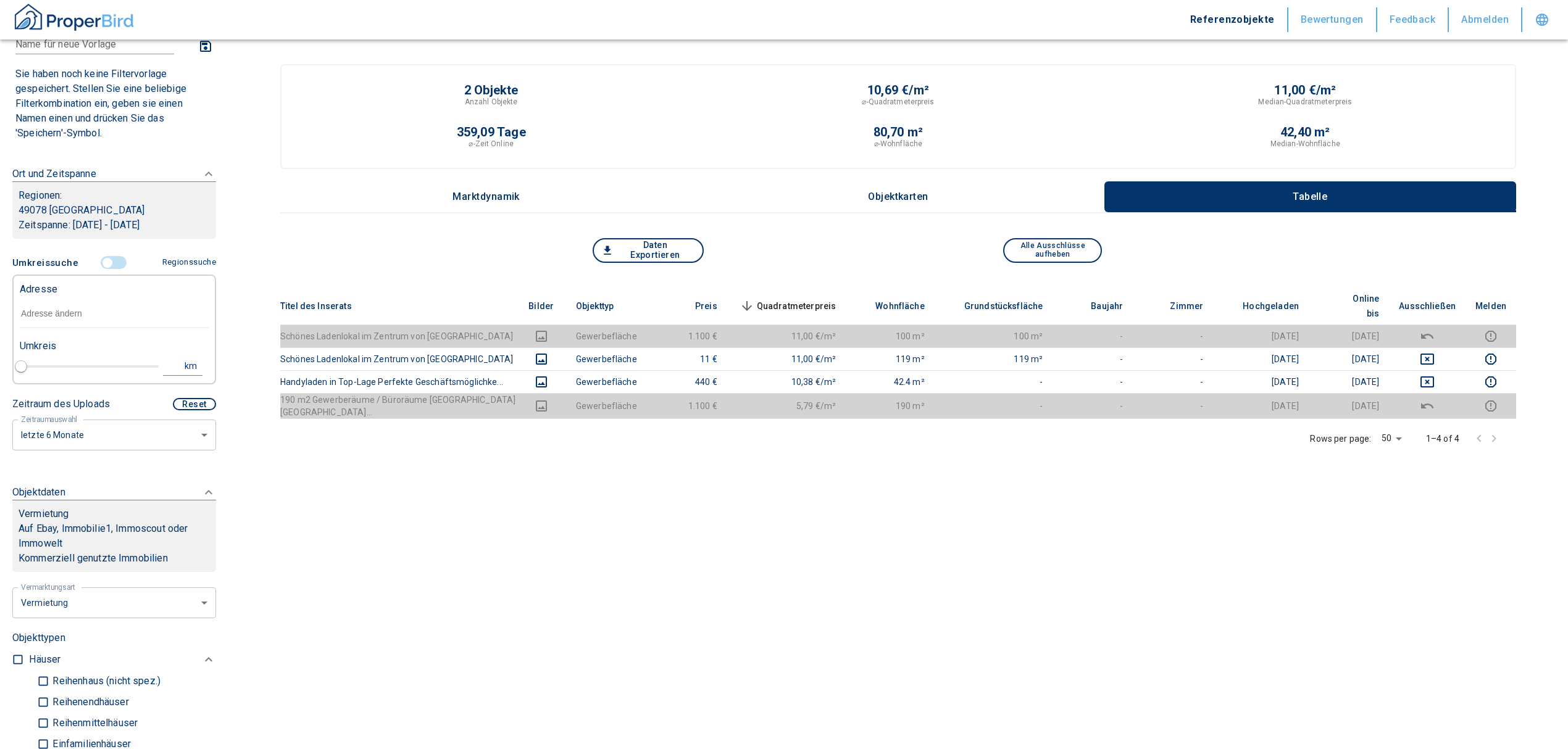
click at [97, 307] on input "text" at bounding box center [115, 314] width 189 height 29
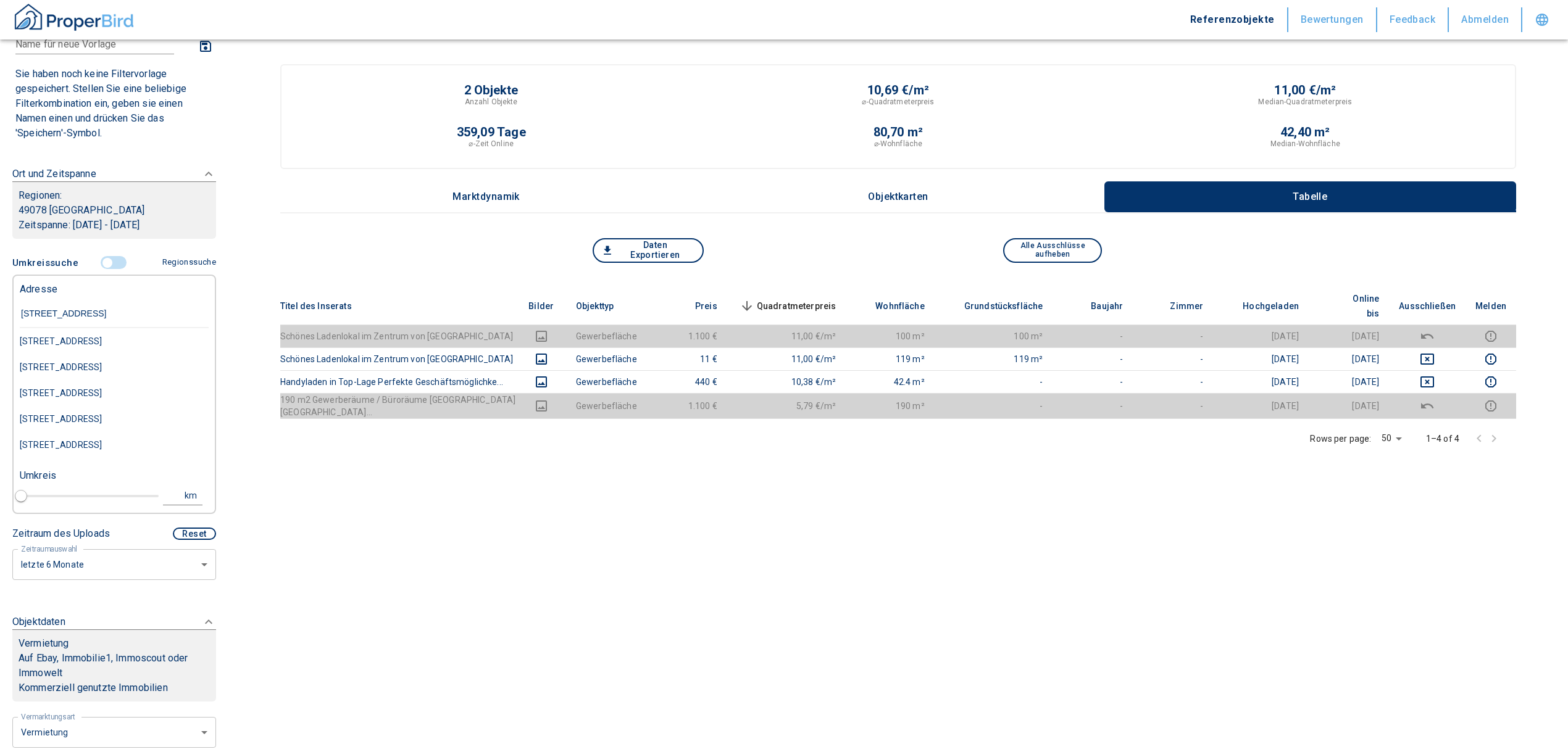
type input "[STREET_ADDRESS]"
click at [129, 342] on div "[STREET_ADDRESS]" at bounding box center [115, 341] width 189 height 26
type input "2020"
type input "999999990"
type input "[STREET_ADDRESS]"
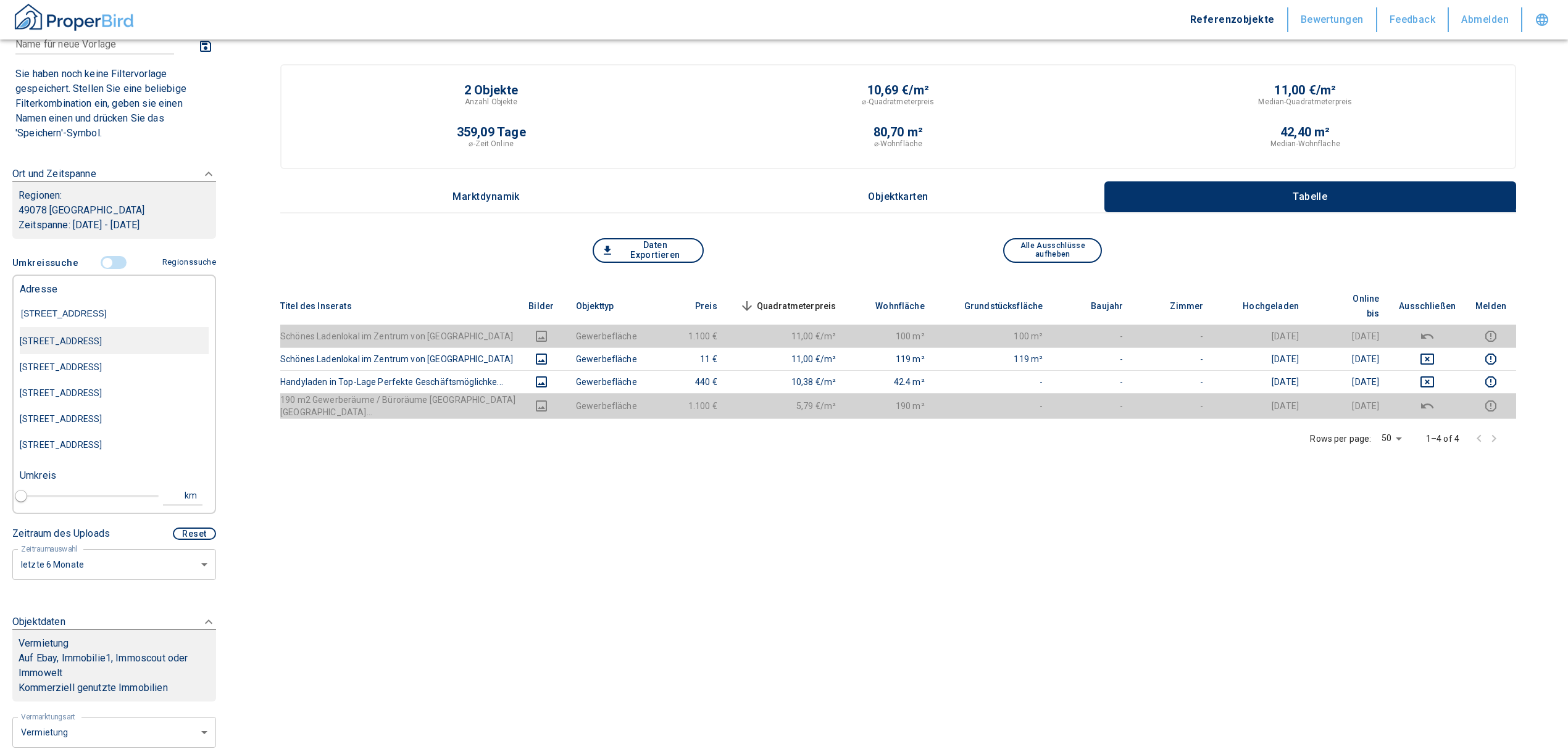
type input "1"
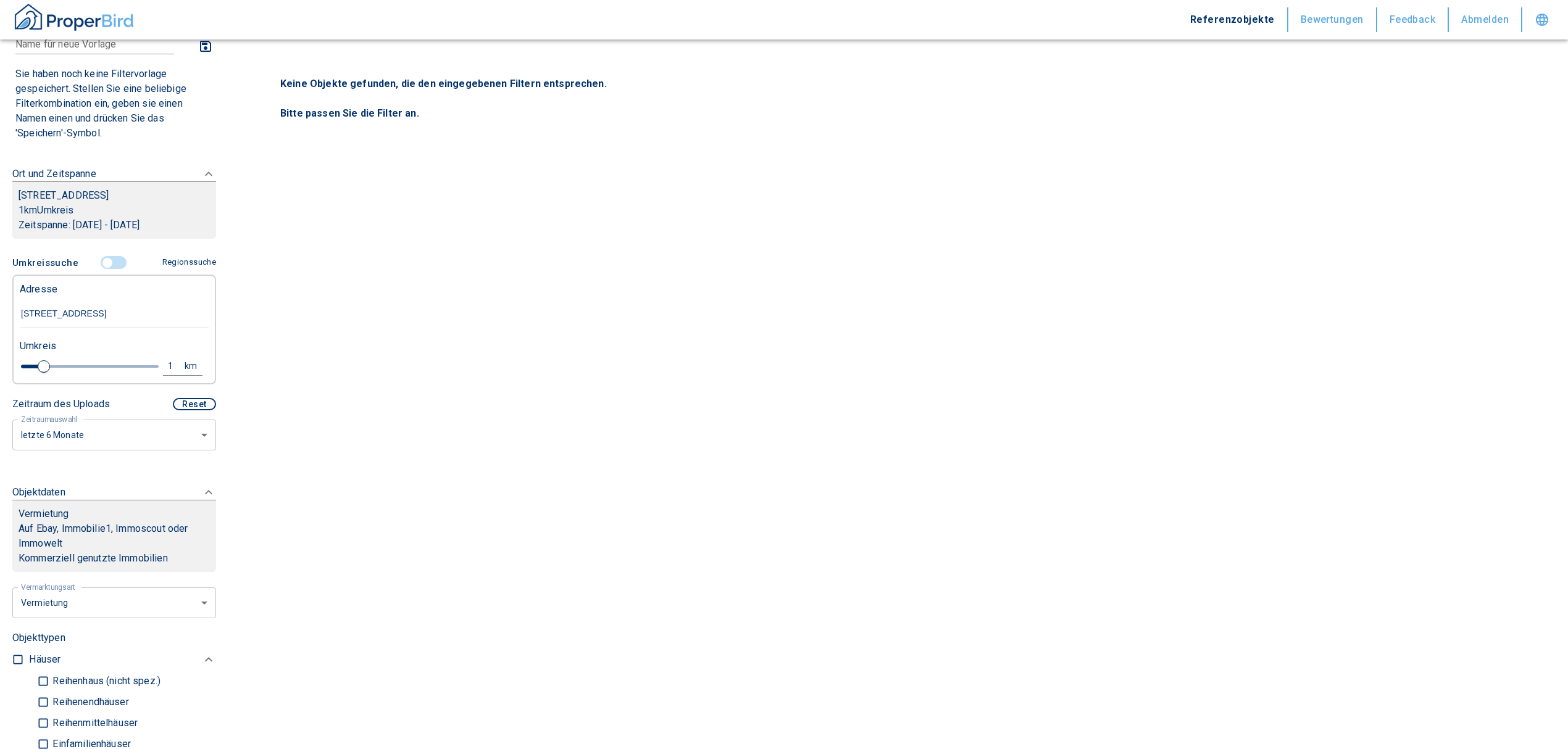
type input "[STREET_ADDRESS]"
click at [163, 373] on button "1 km" at bounding box center [183, 366] width 39 height 18
drag, startPoint x: 69, startPoint y: 369, endPoint x: 43, endPoint y: 375, distance: 26.7
click at [43, 375] on div "1 km Neue Suchen" at bounding box center [104, 367] width 189 height 30
type input "3"
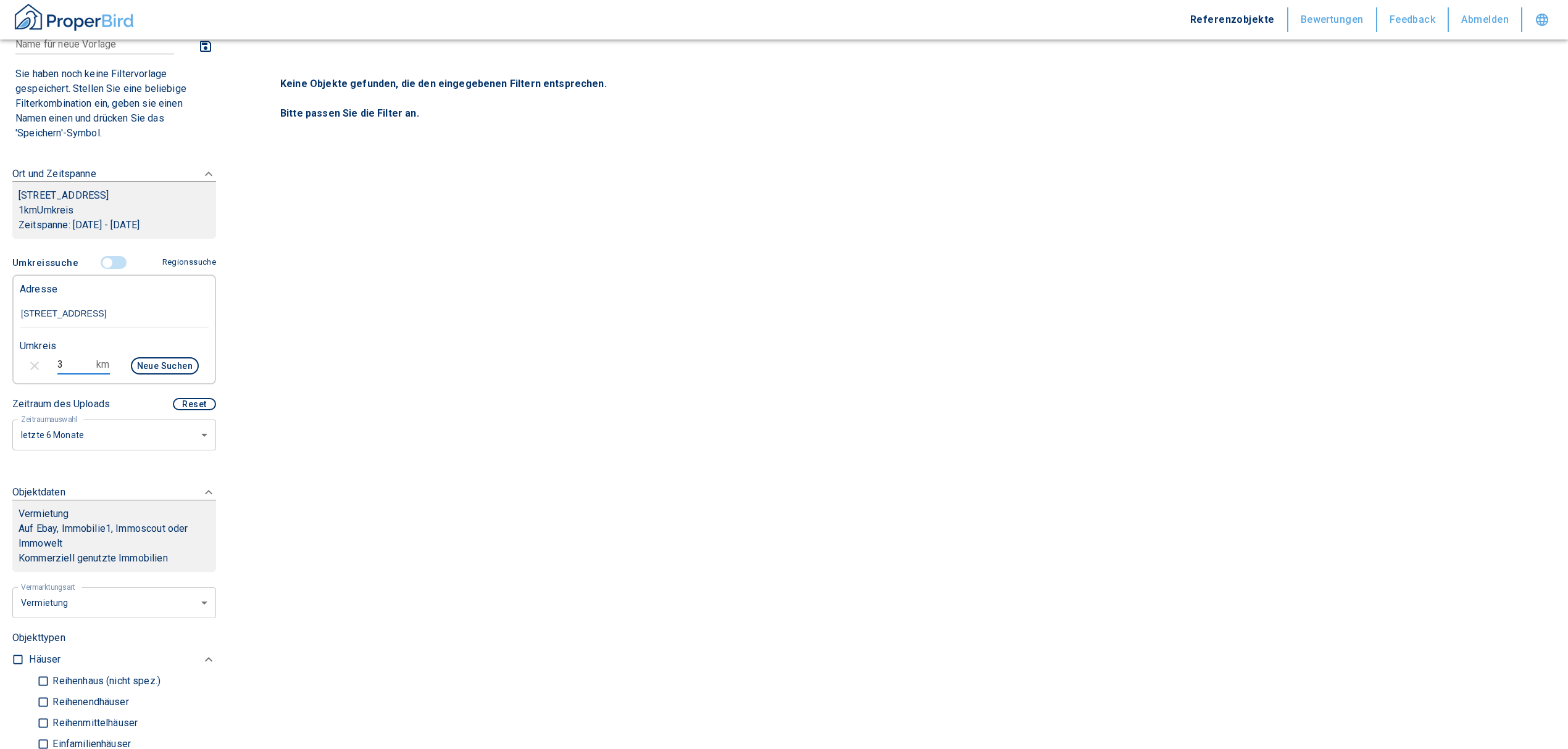
click at [139, 374] on button "Neue Suchen" at bounding box center [164, 366] width 68 height 17
type input "2020"
type input "999999990"
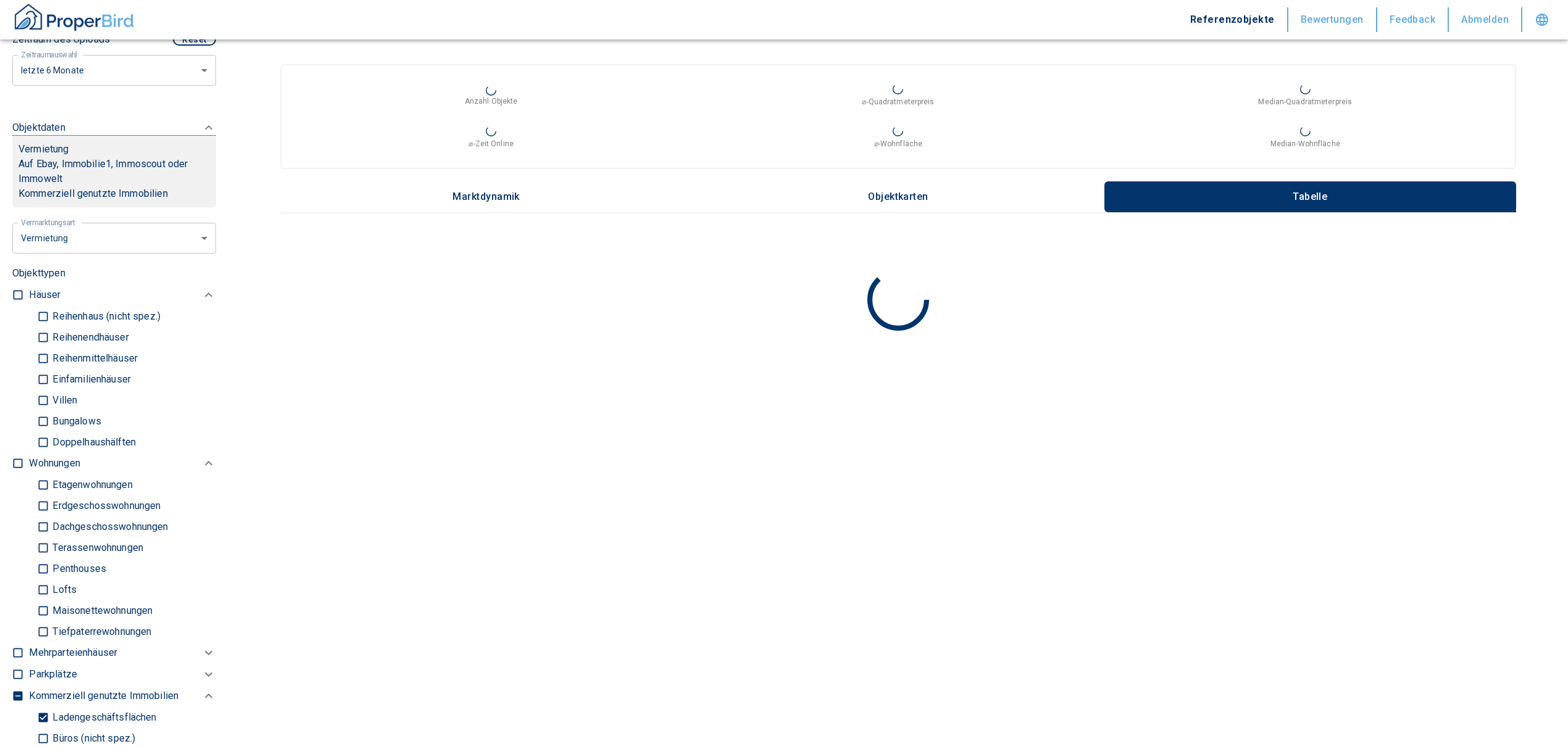
scroll to position [576, 0]
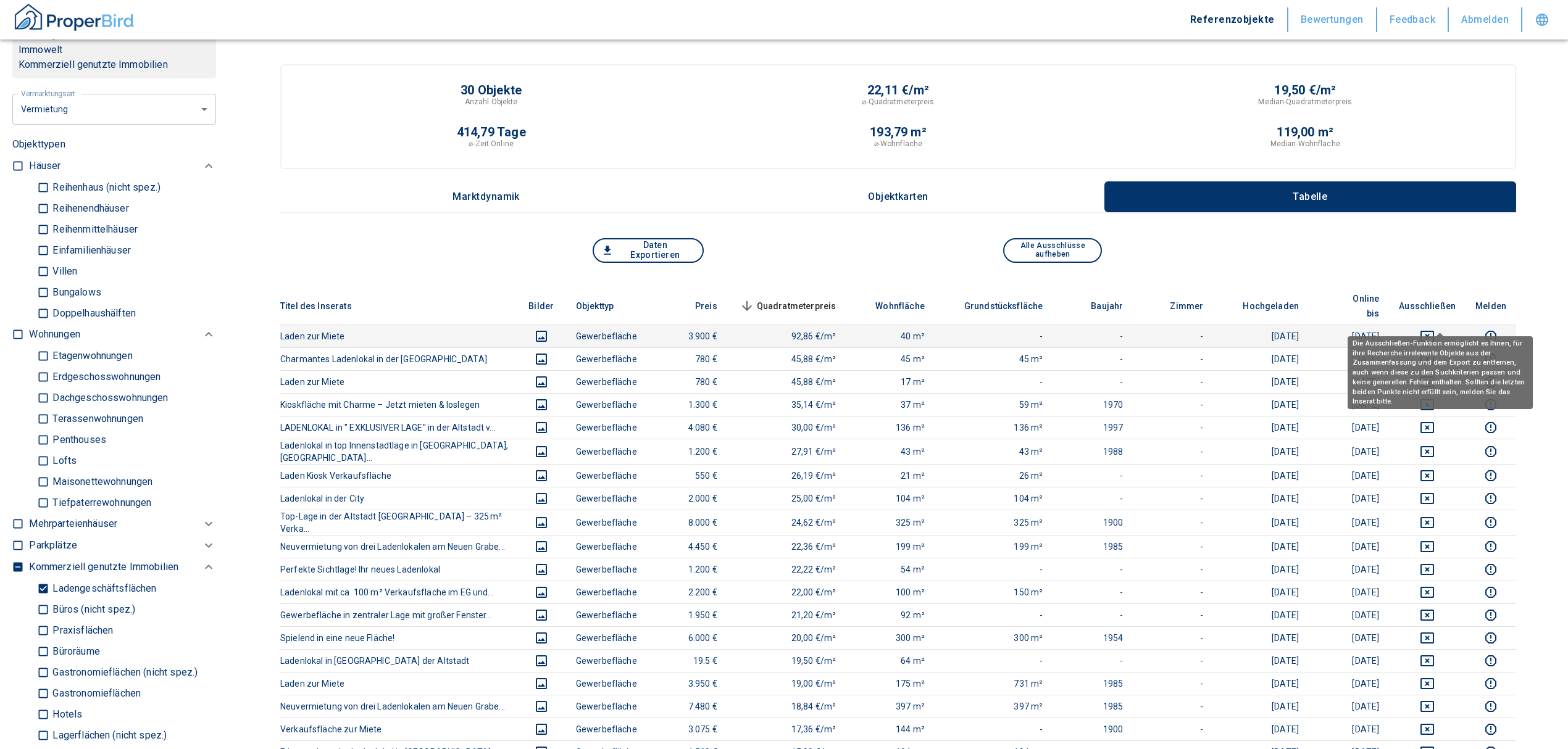
click at [1433, 329] on icon "deselect this listing" at bounding box center [1428, 336] width 15 height 15
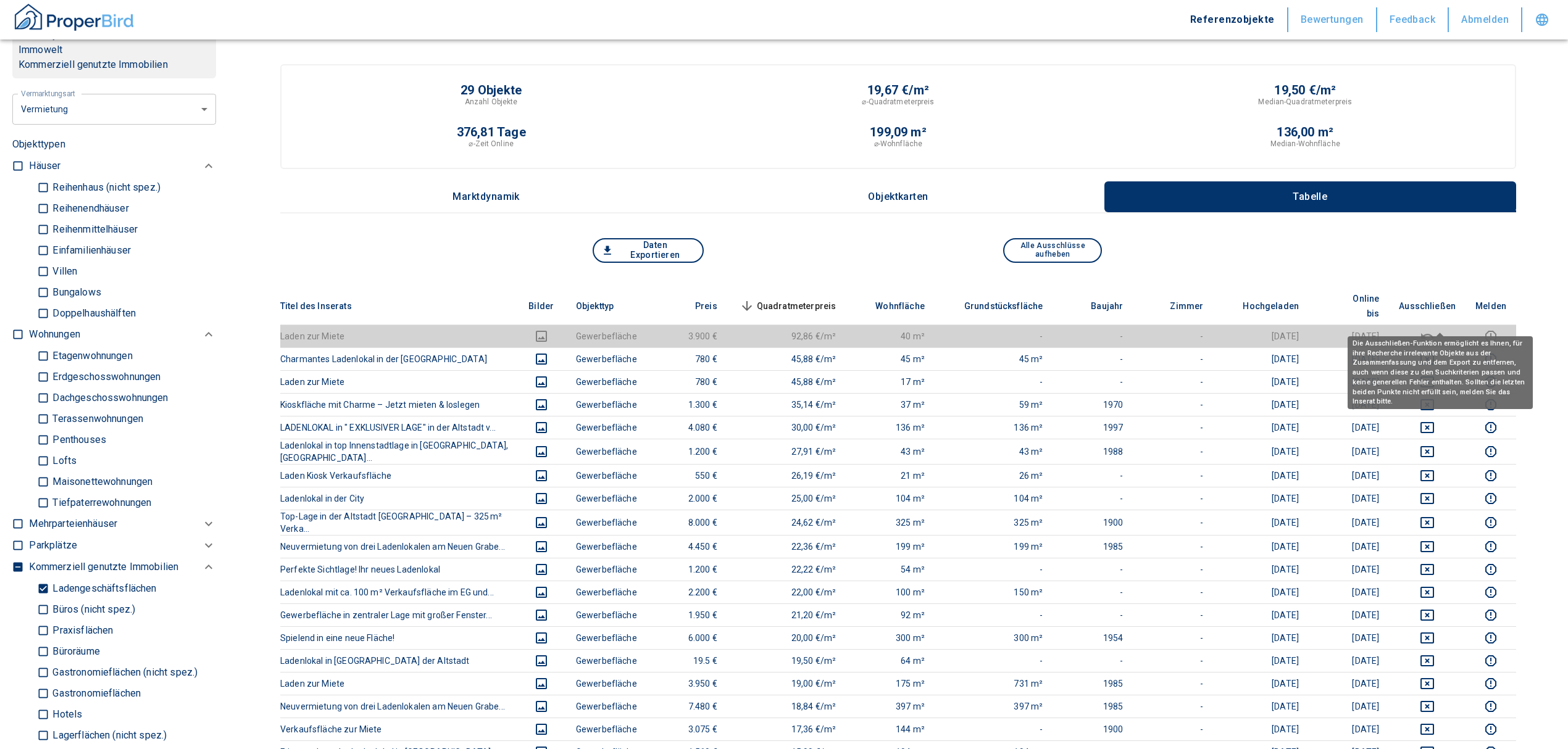
click at [808, 299] on span "Quadratmeterpreis sorted descending" at bounding box center [786, 307] width 99 height 15
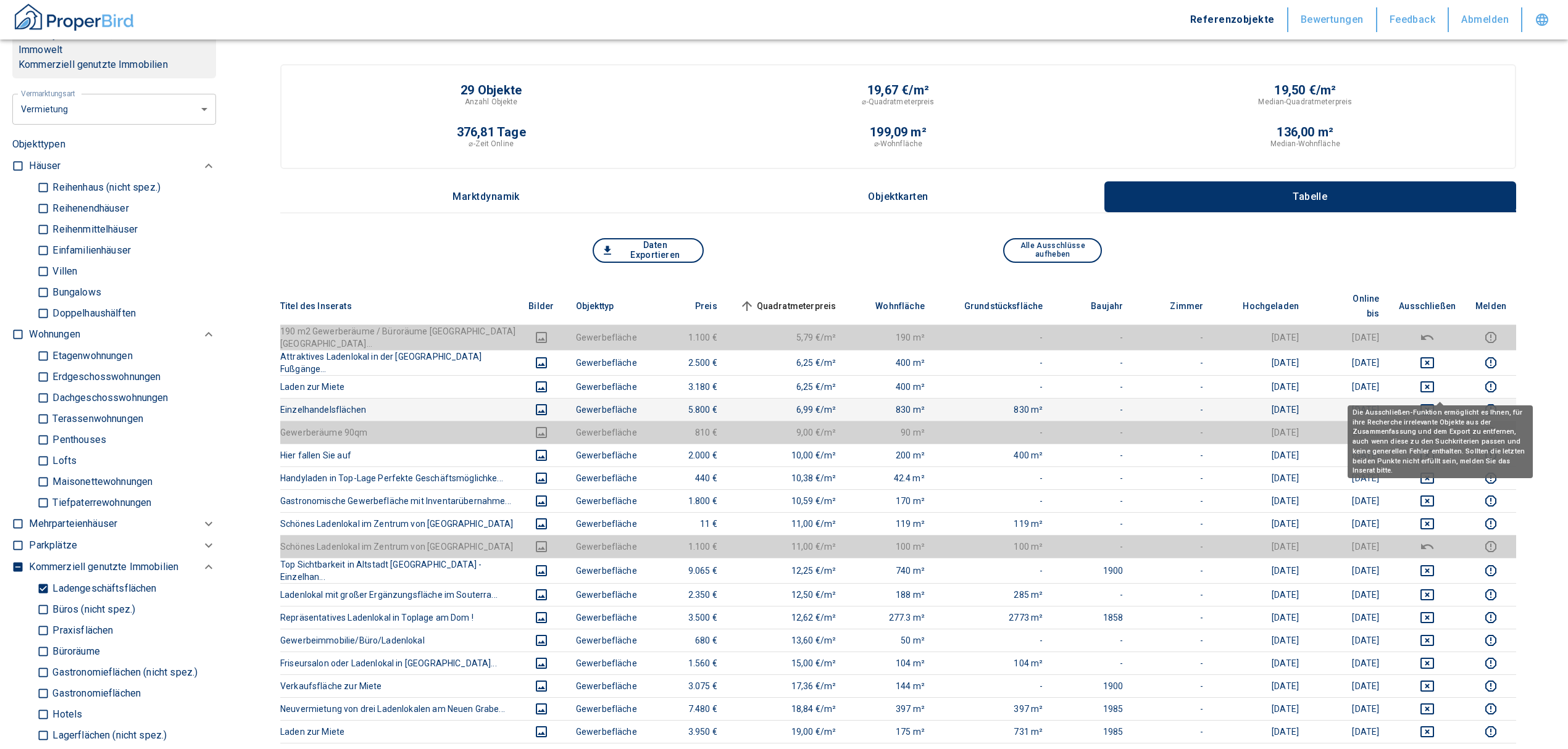
click at [1434, 404] on icon "deselect this listing" at bounding box center [1428, 410] width 13 height 11
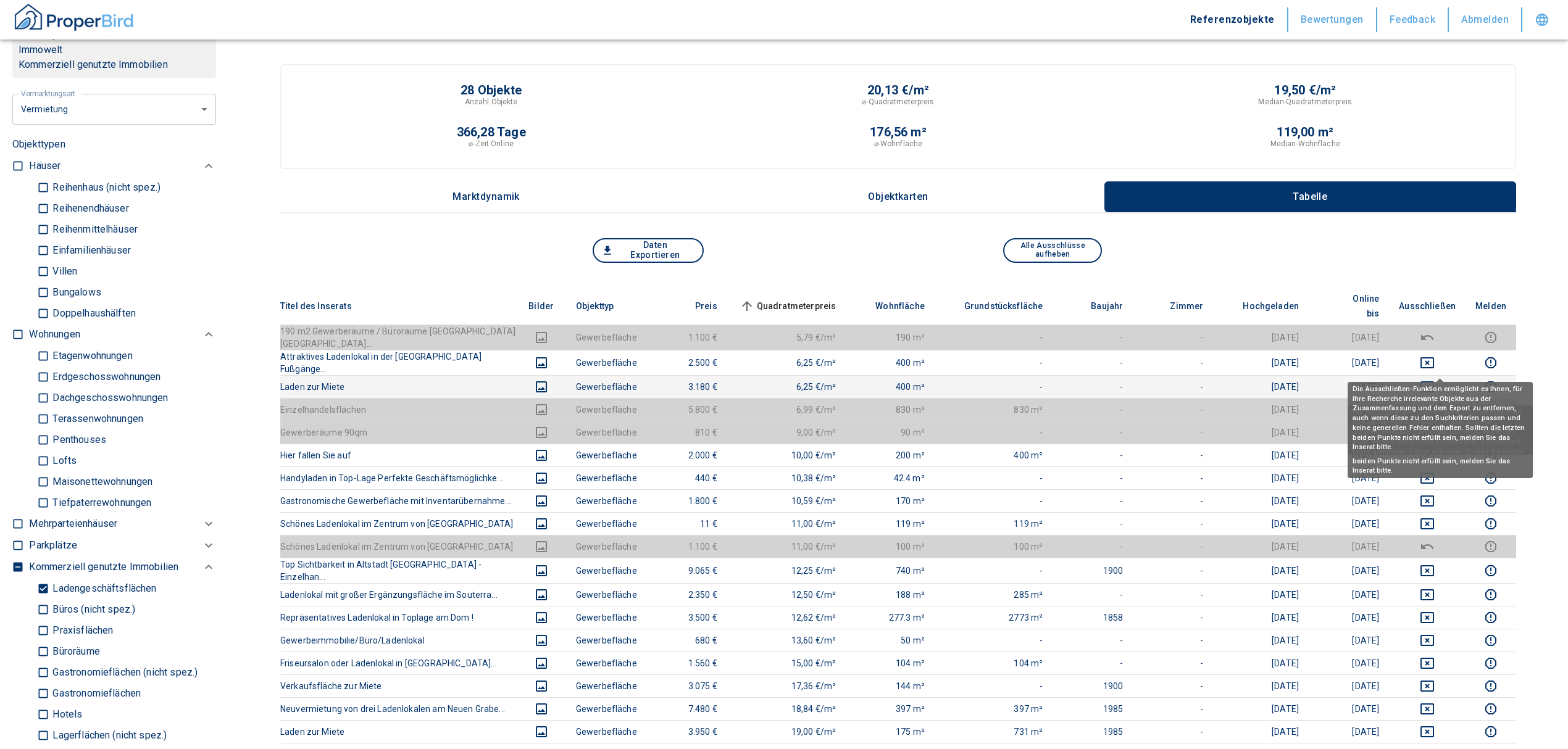
click at [1433, 381] on icon "deselect this listing" at bounding box center [1428, 387] width 13 height 11
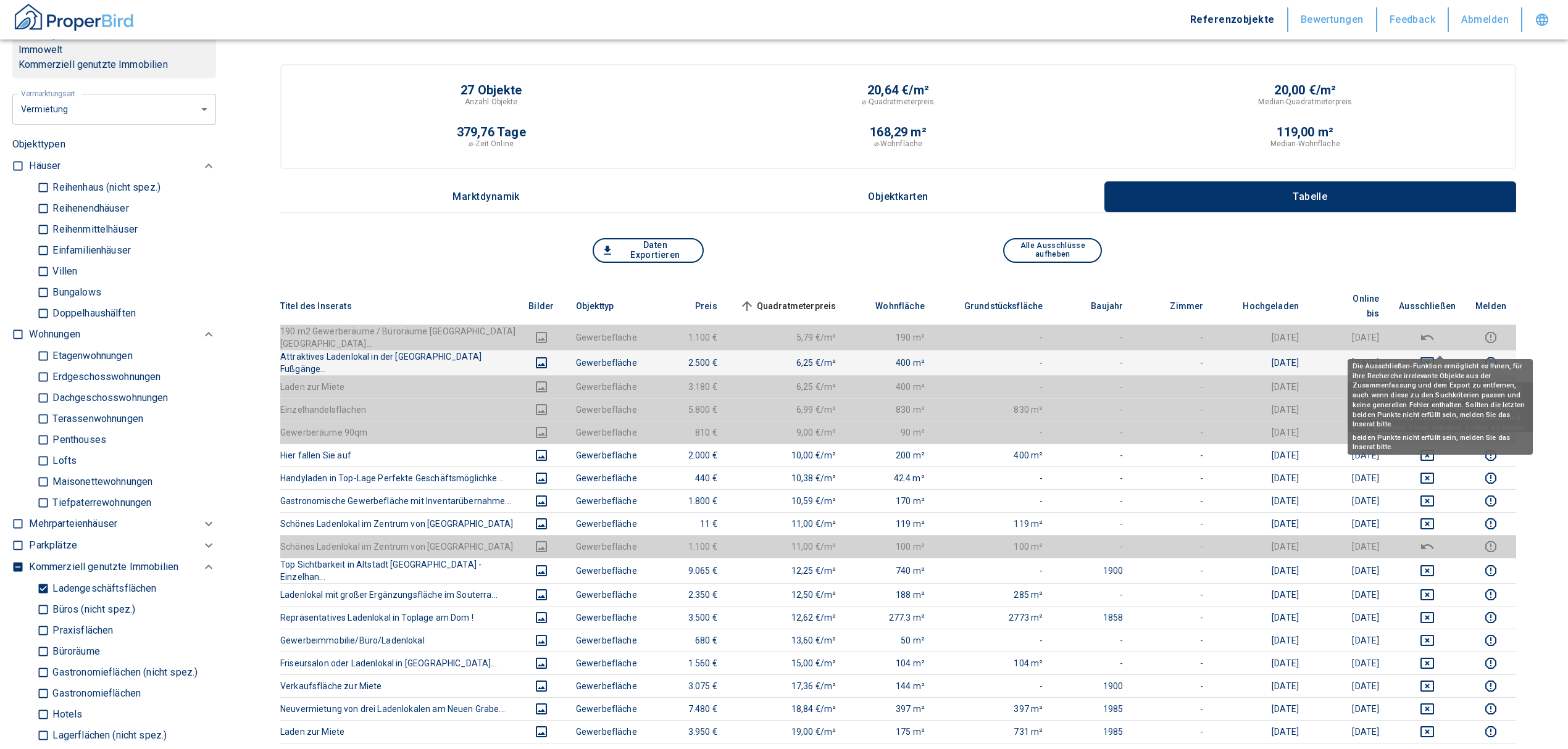
click at [1434, 355] on icon "deselect this listing" at bounding box center [1428, 363] width 15 height 15
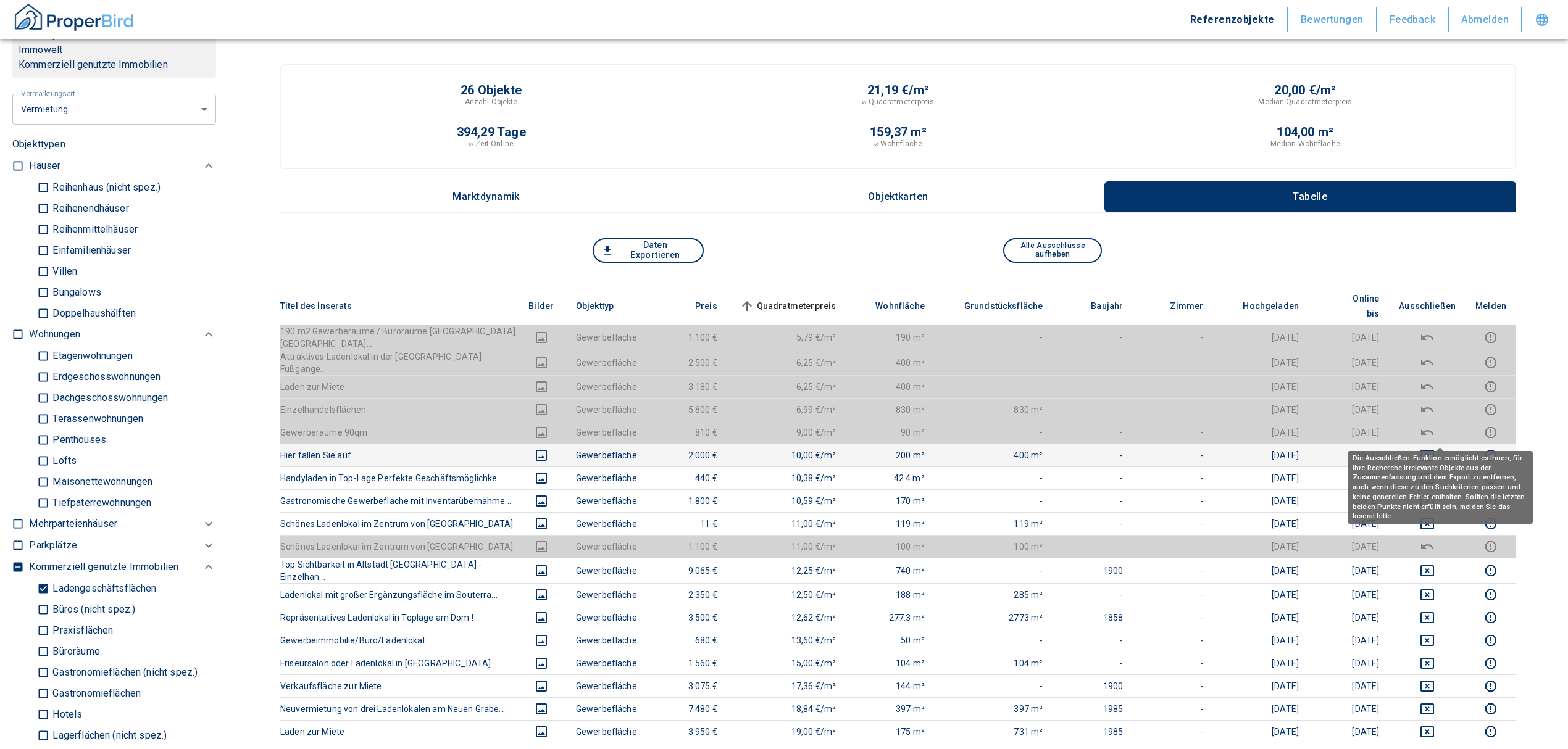
click at [1434, 448] on icon "deselect this listing" at bounding box center [1428, 456] width 15 height 15
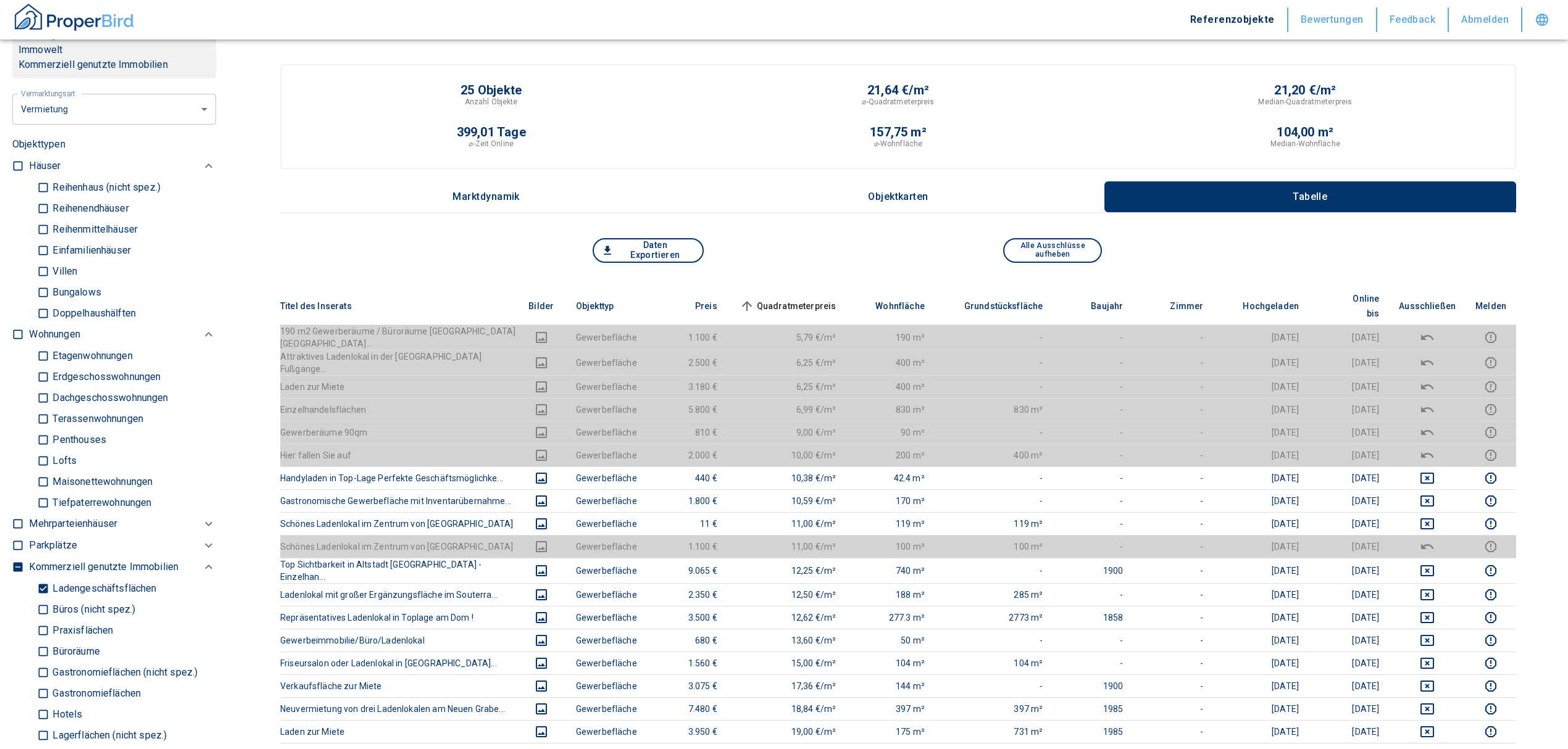
click at [803, 299] on span "Quadratmeterpreis sorted ascending" at bounding box center [786, 307] width 99 height 15
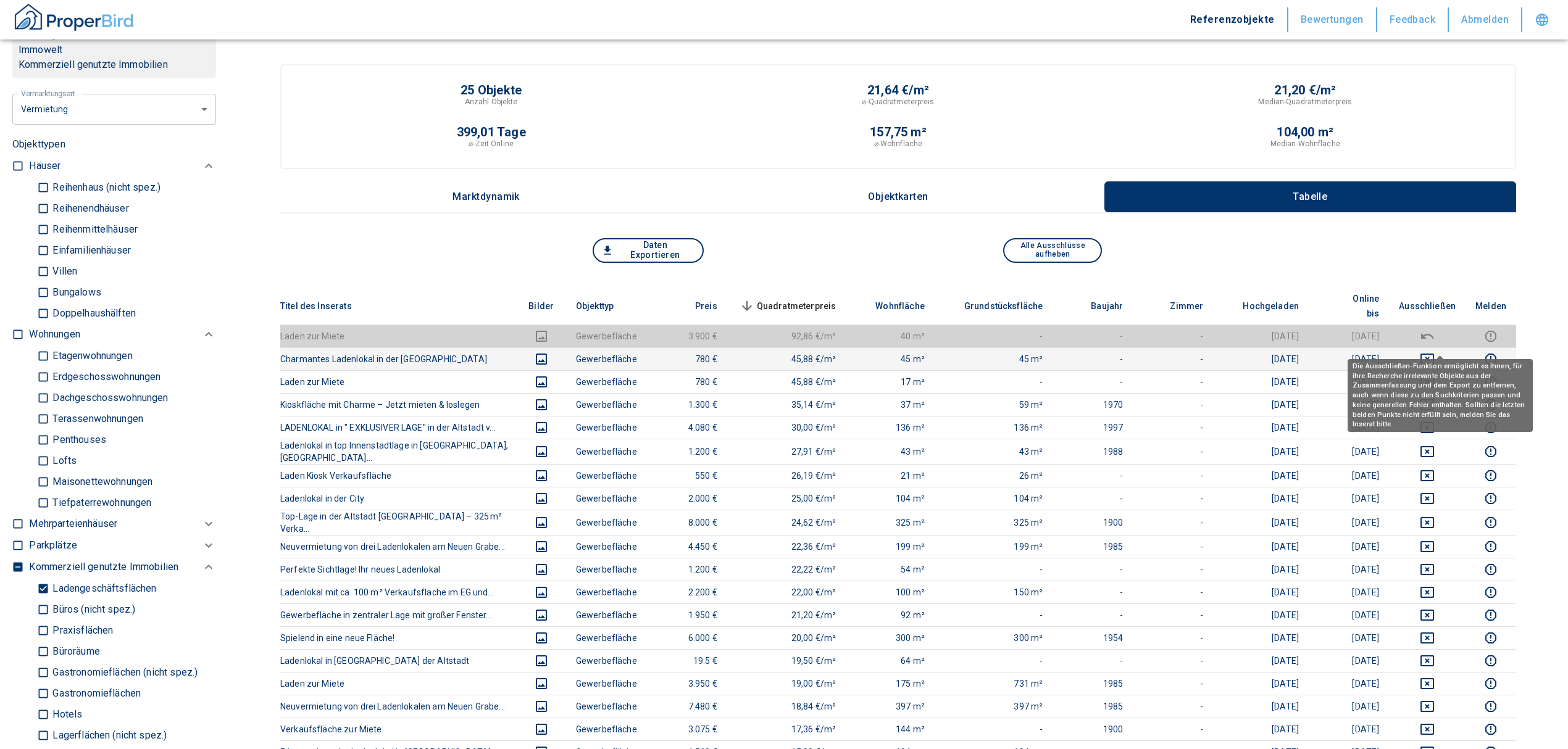
click at [1434, 352] on icon "deselect this listing" at bounding box center [1428, 359] width 15 height 15
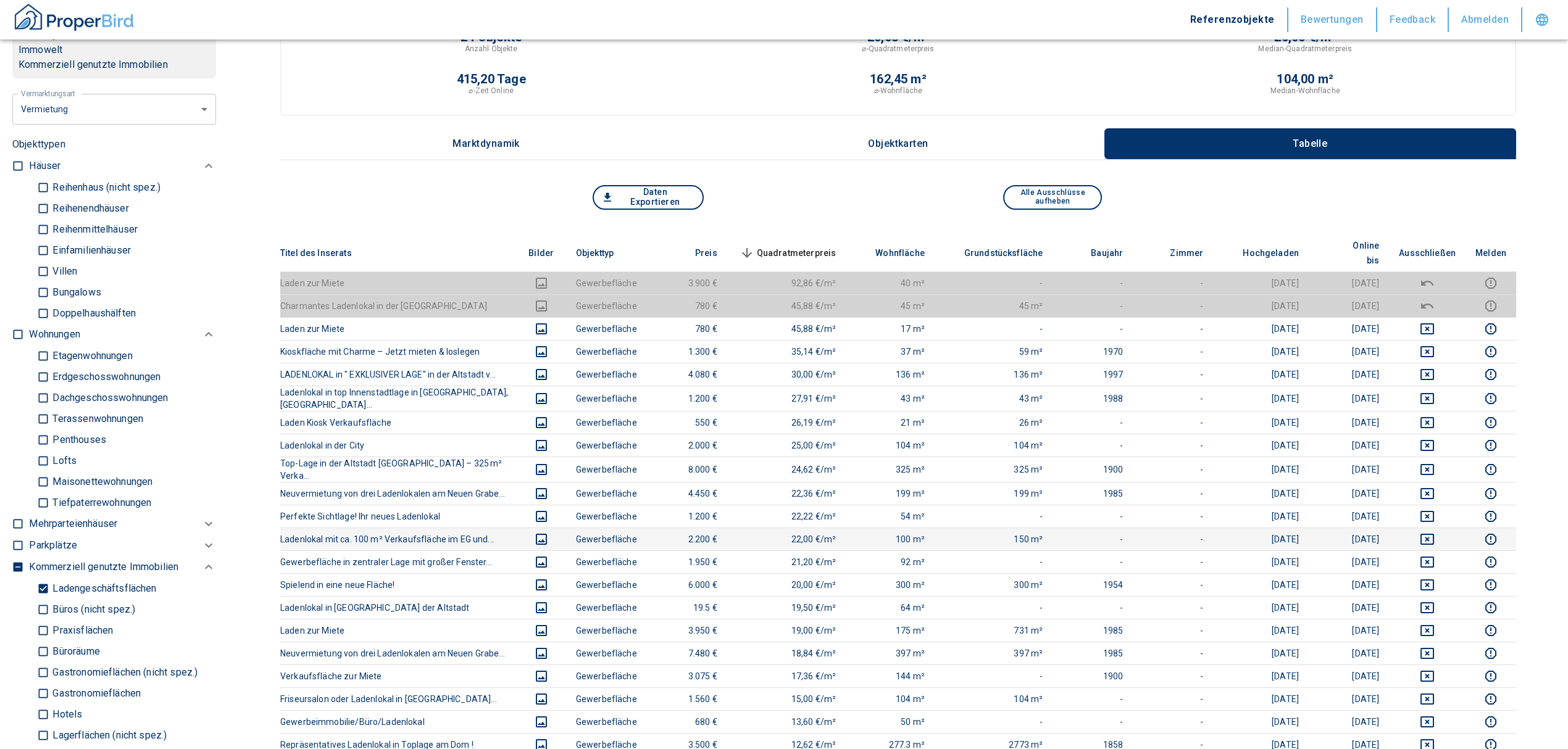
scroll to position [82, 0]
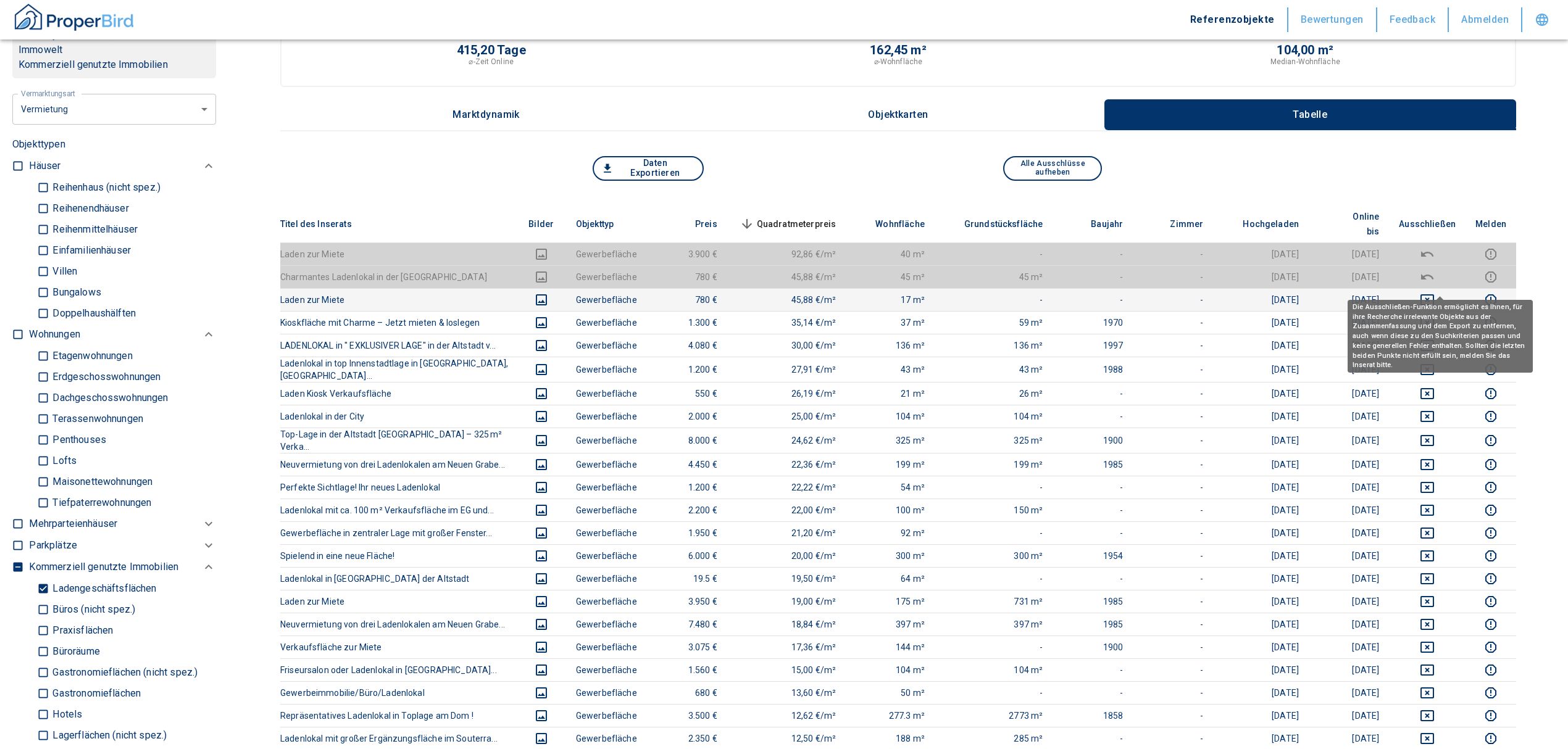
click at [1434, 294] on icon "deselect this listing" at bounding box center [1428, 300] width 13 height 11
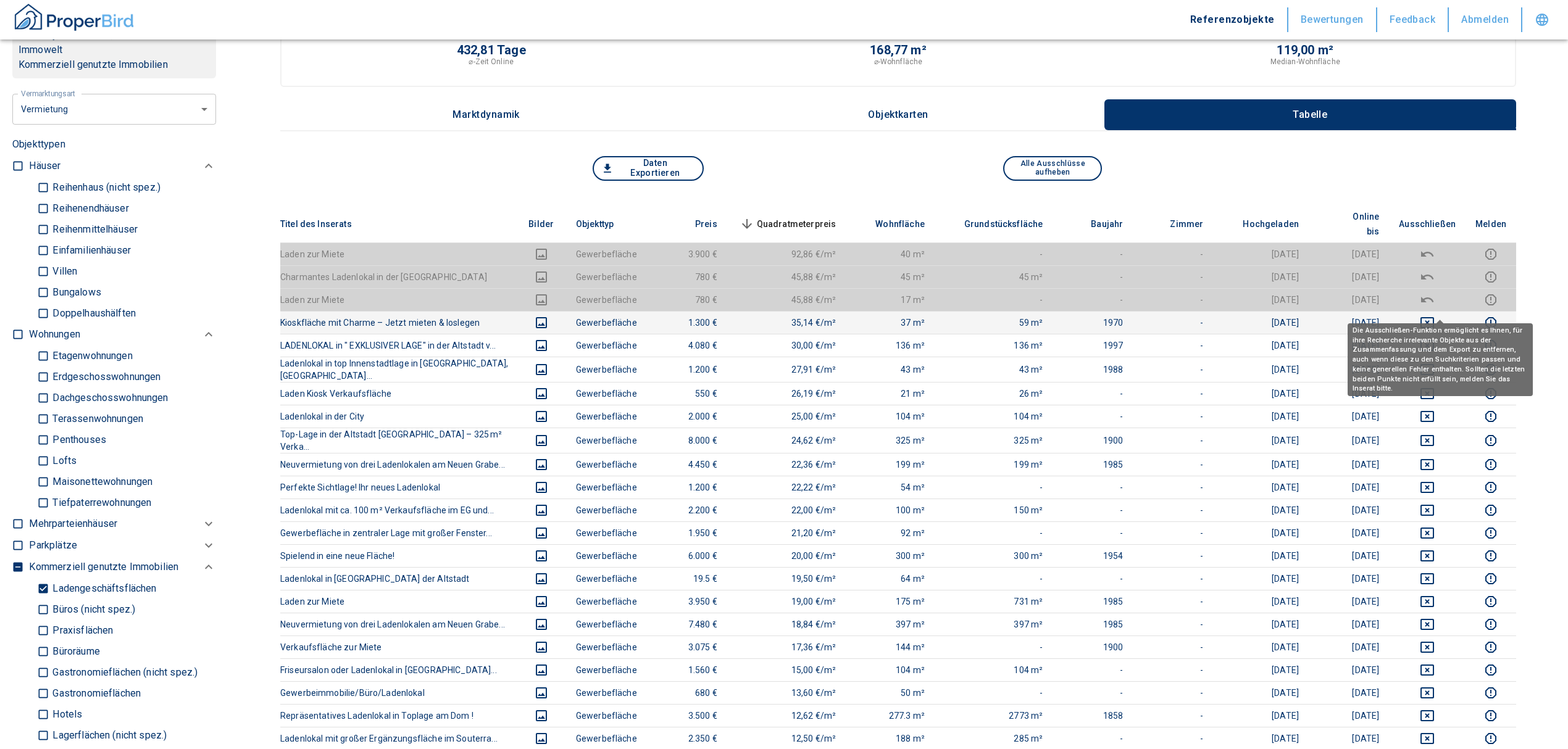
click at [1428, 315] on button "deselect this listing" at bounding box center [1427, 323] width 56 height 15
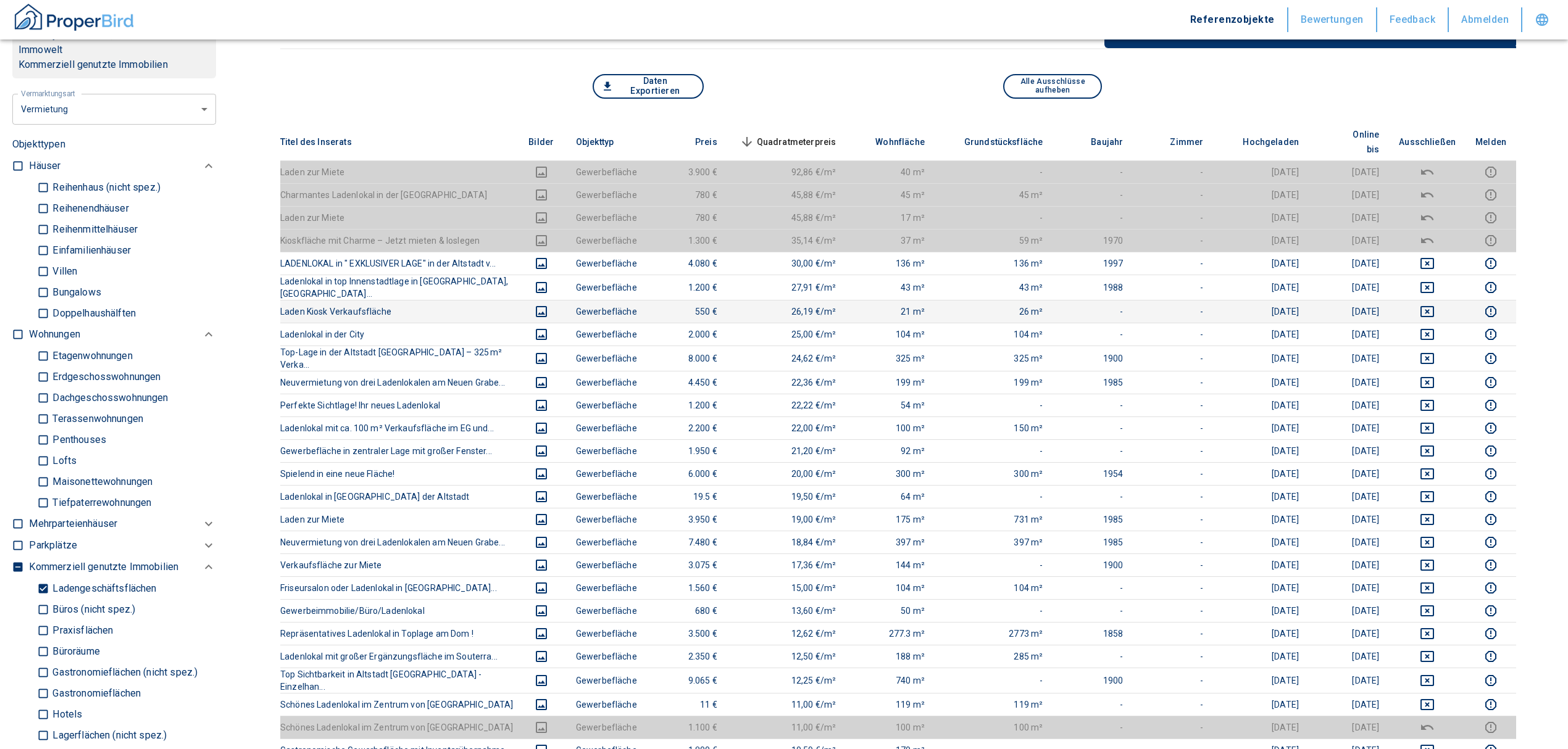
scroll to position [0, 0]
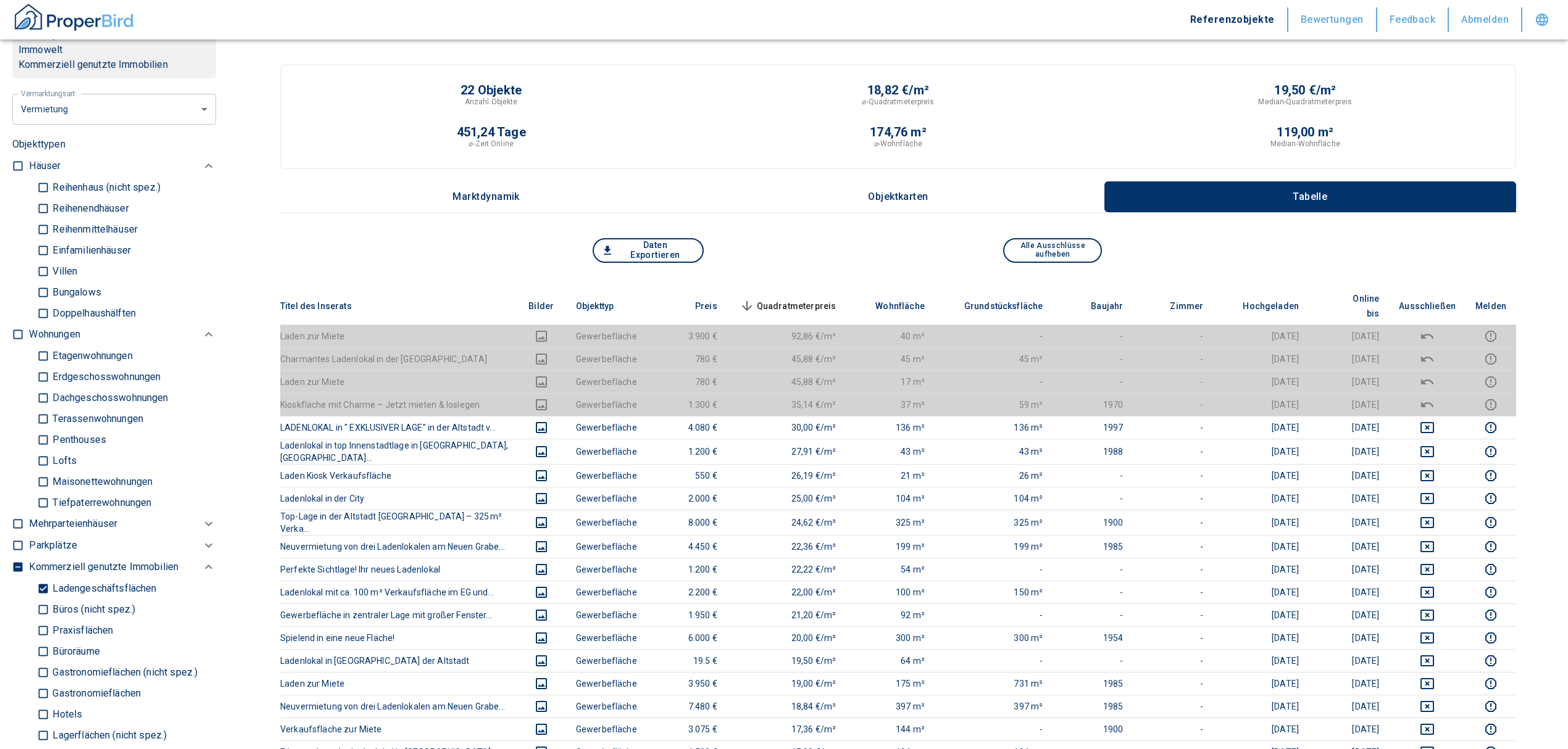
click at [821, 299] on span "Quadratmeterpreis sorted descending" at bounding box center [786, 307] width 99 height 15
